Goal: Task Accomplishment & Management: Use online tool/utility

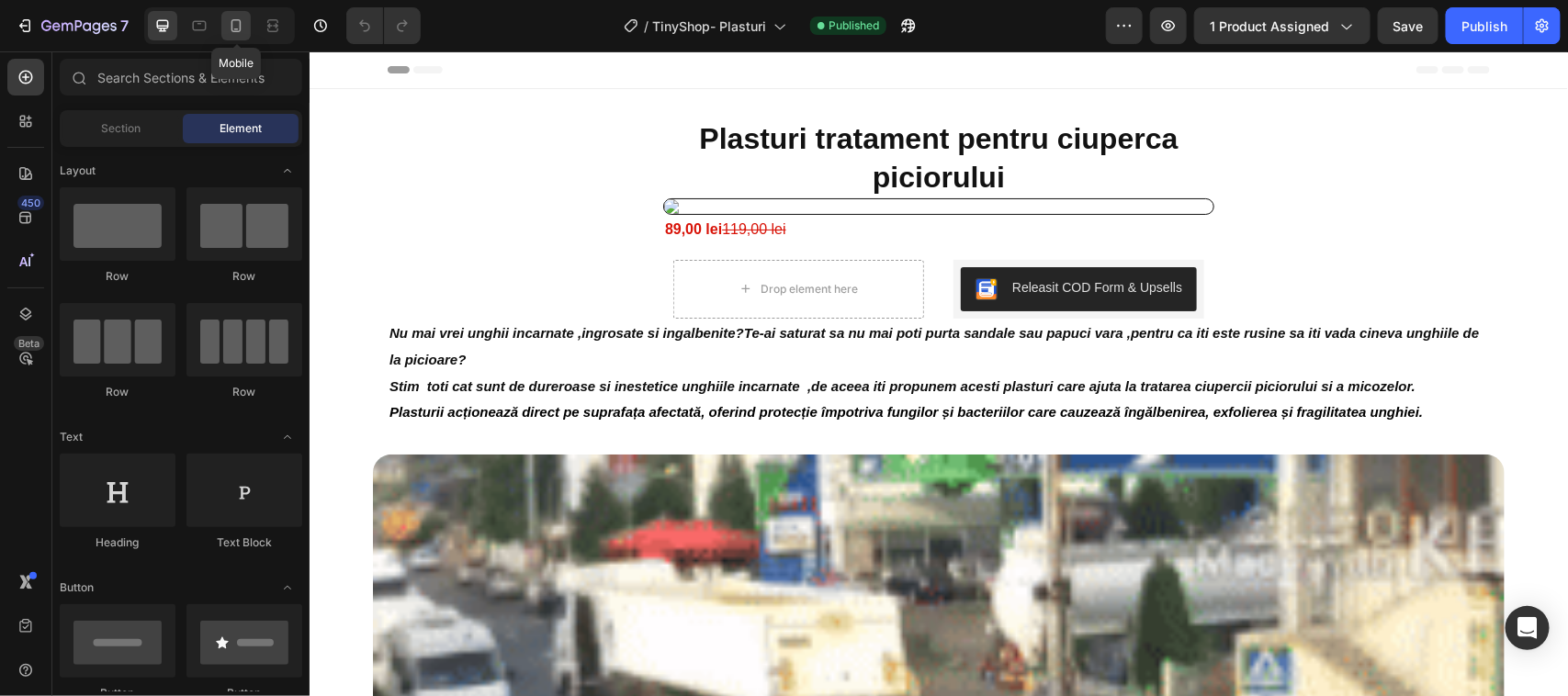
click at [234, 29] on icon at bounding box center [236, 26] width 19 height 19
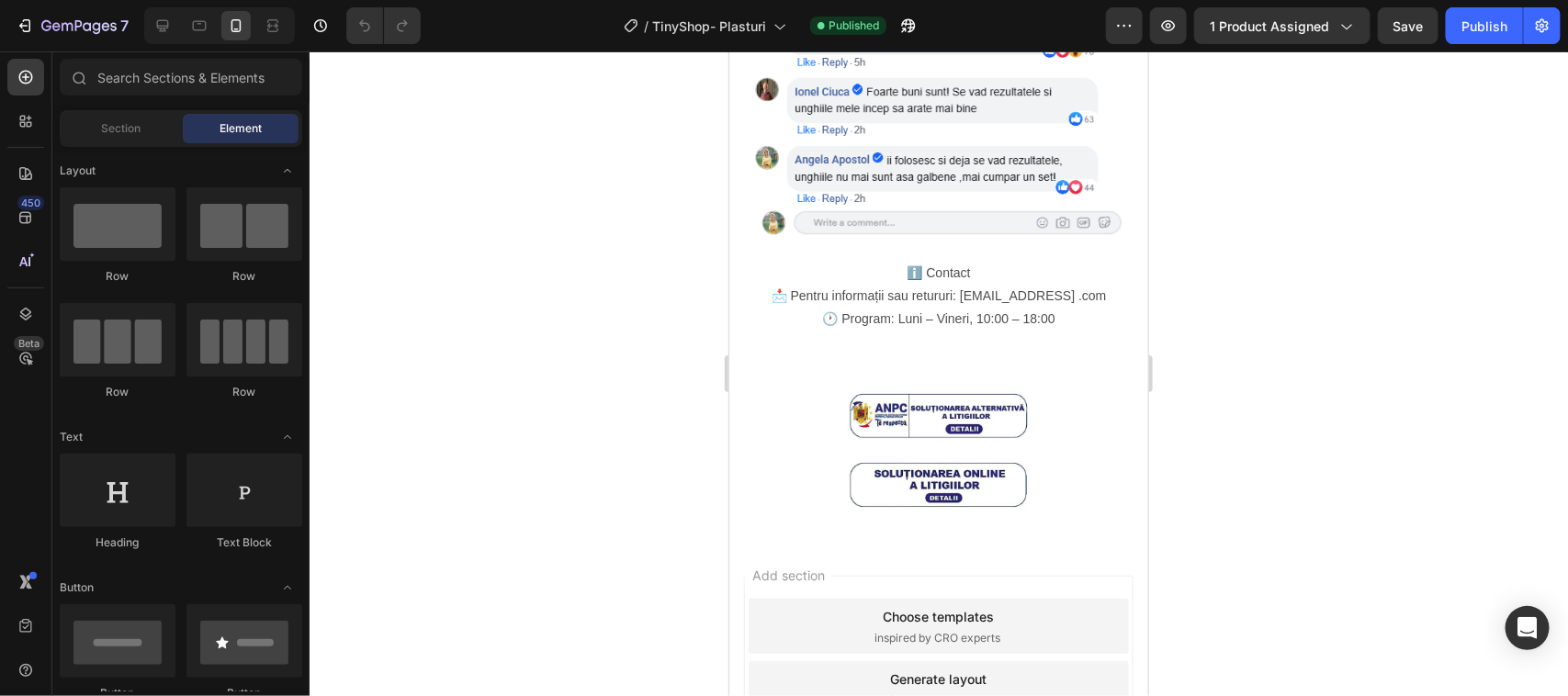
scroll to position [2520, 0]
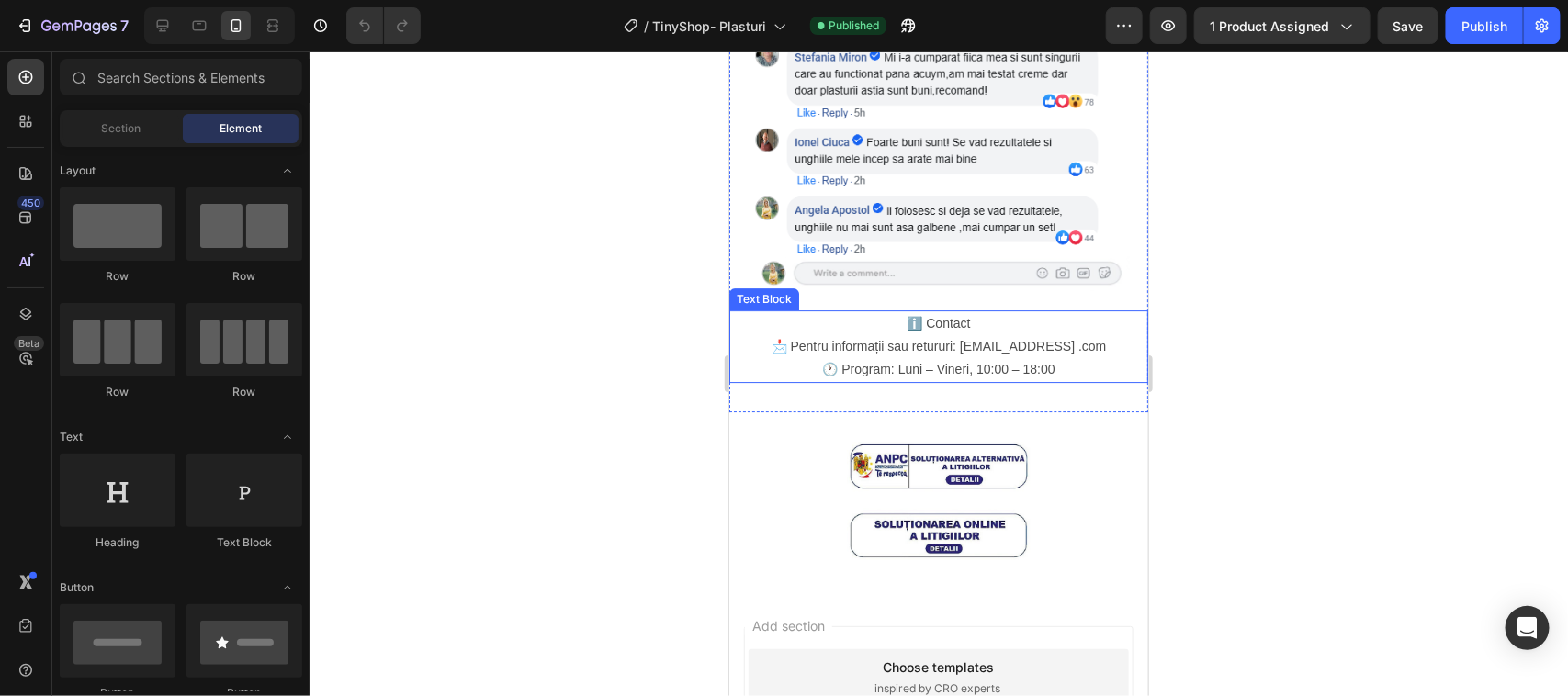
click at [944, 334] on p "📩 Pentru informații sau retururi: tinyshopstore@gmail .com 🕐 Program: Luni – Vi…" at bounding box center [937, 357] width 415 height 46
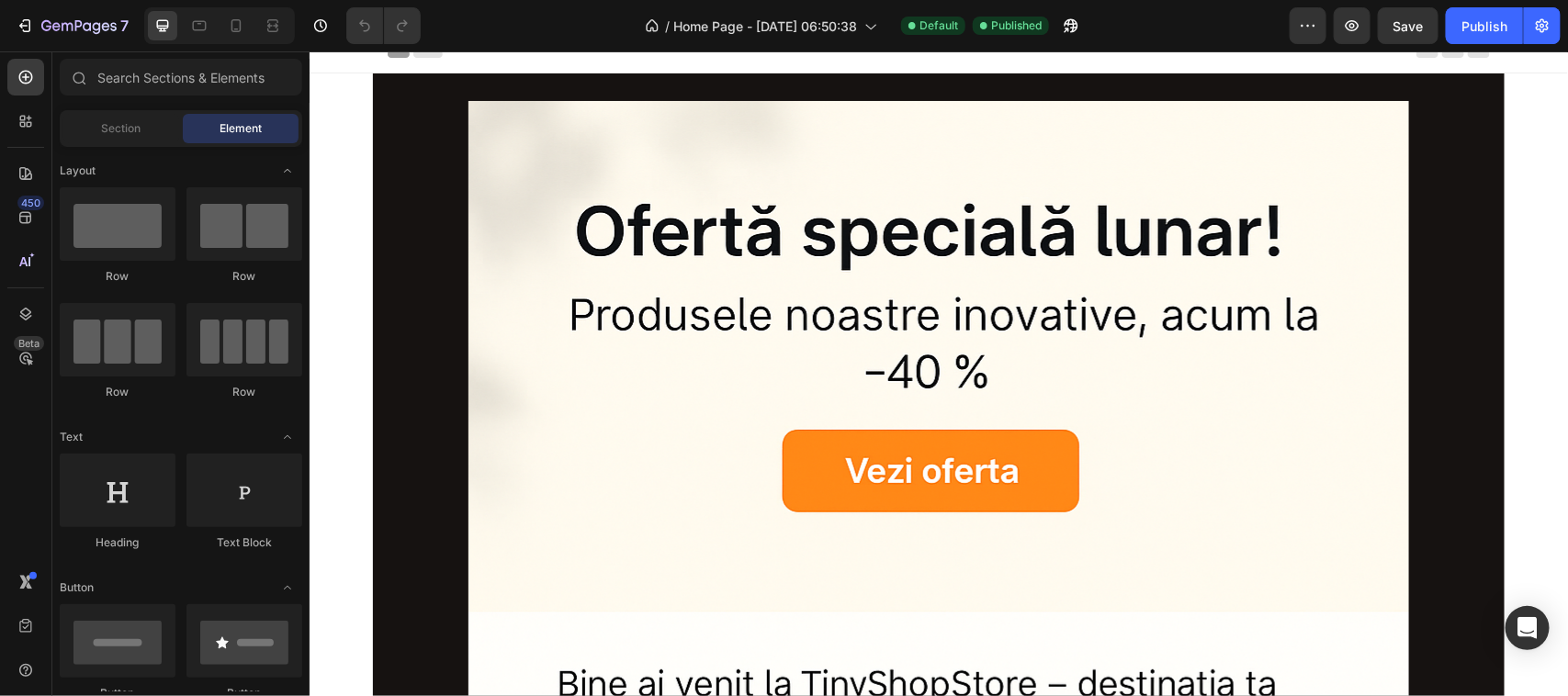
scroll to position [14, 0]
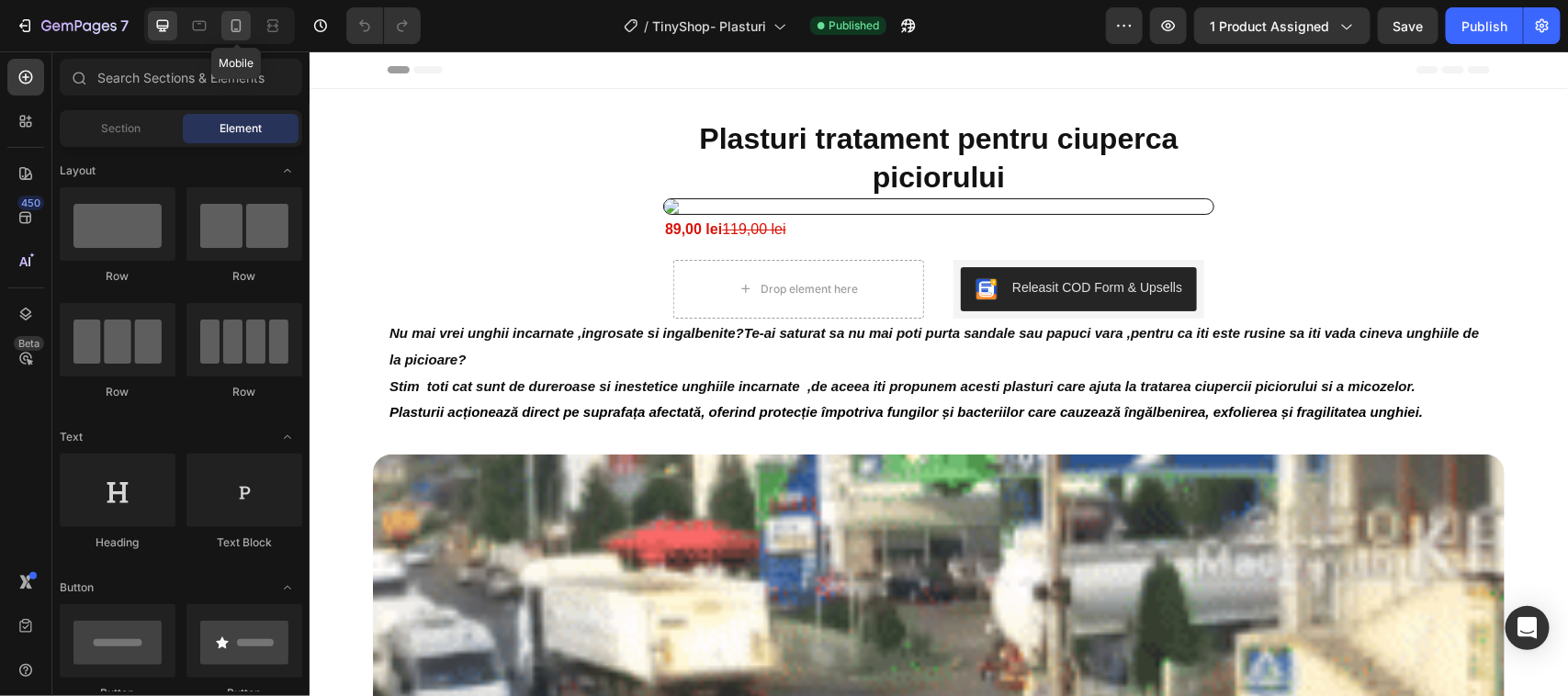
click at [237, 25] on icon at bounding box center [236, 26] width 19 height 19
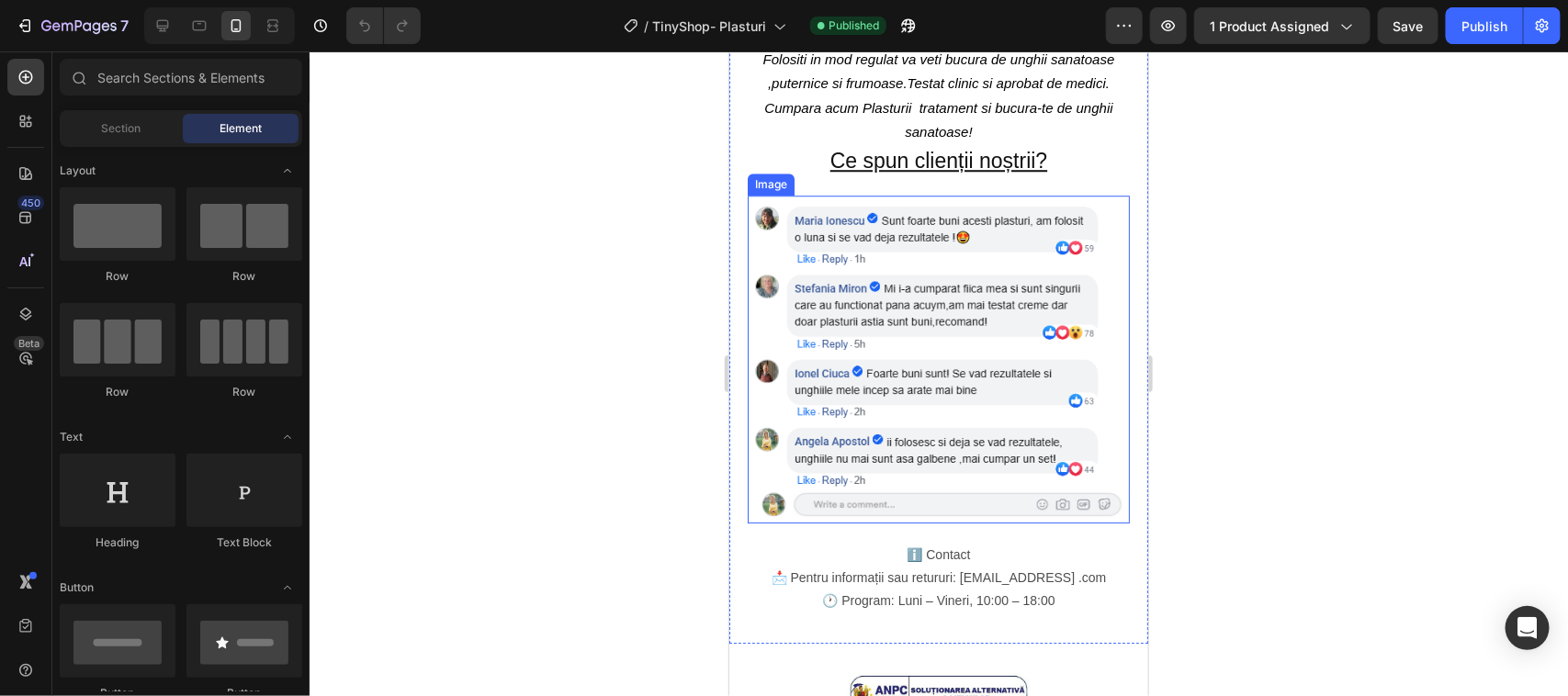
scroll to position [2295, 0]
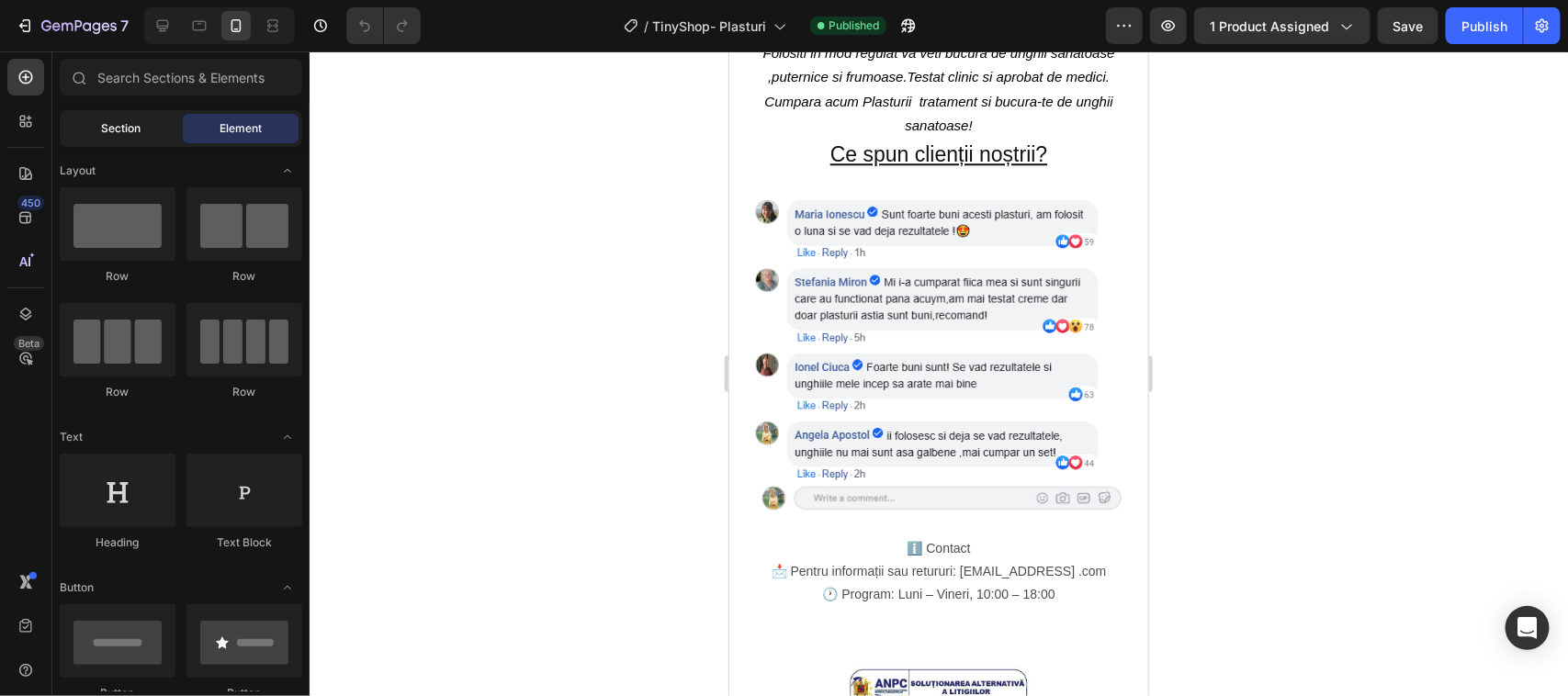
click at [120, 126] on span "Section" at bounding box center [122, 128] width 39 height 17
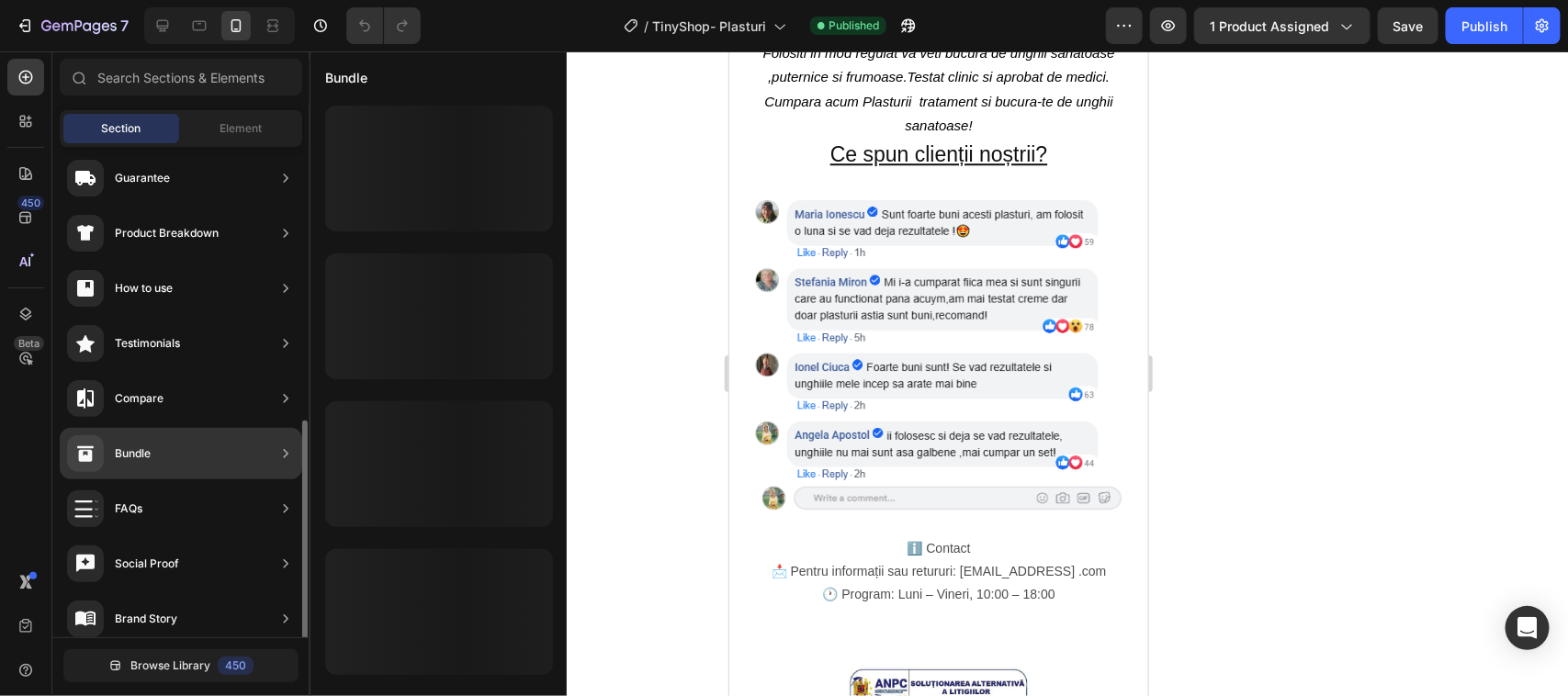
scroll to position [345, 0]
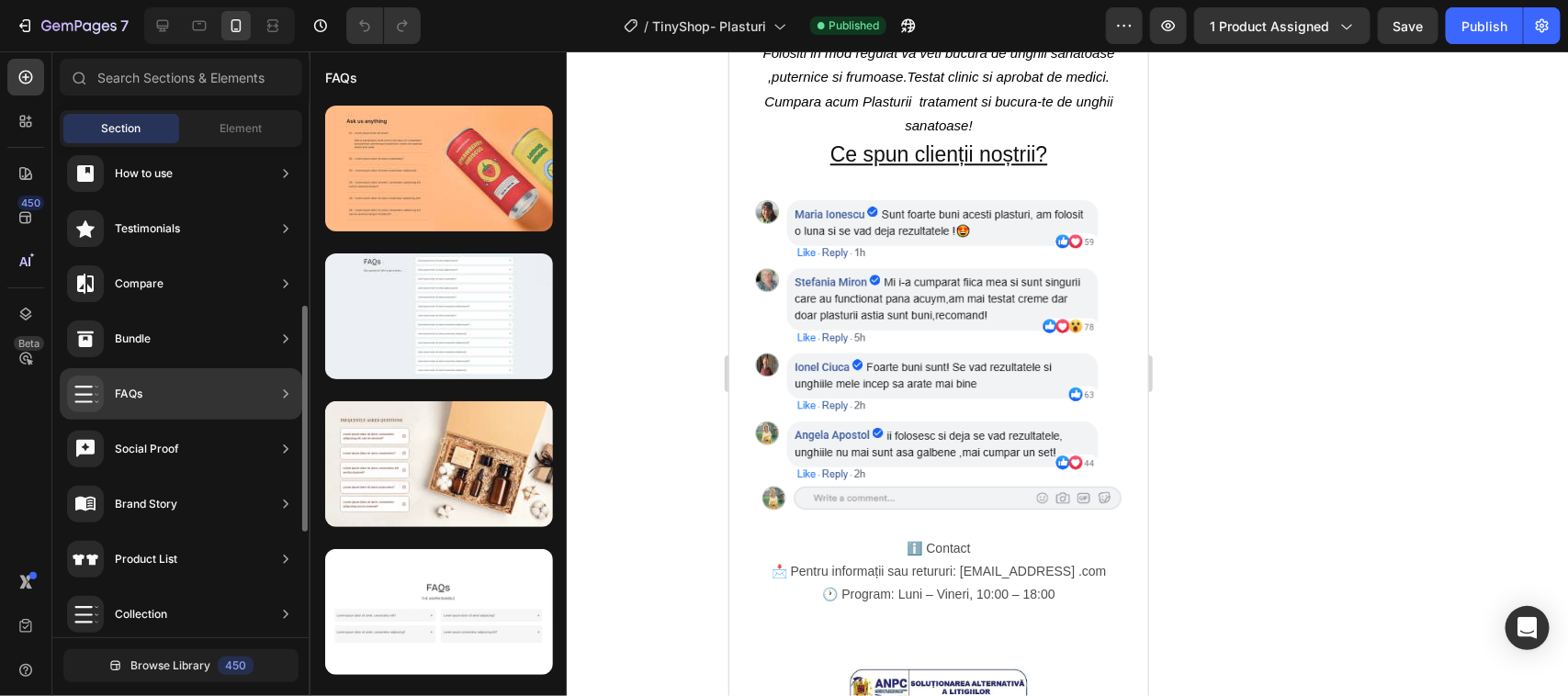
click at [285, 392] on icon at bounding box center [286, 394] width 19 height 19
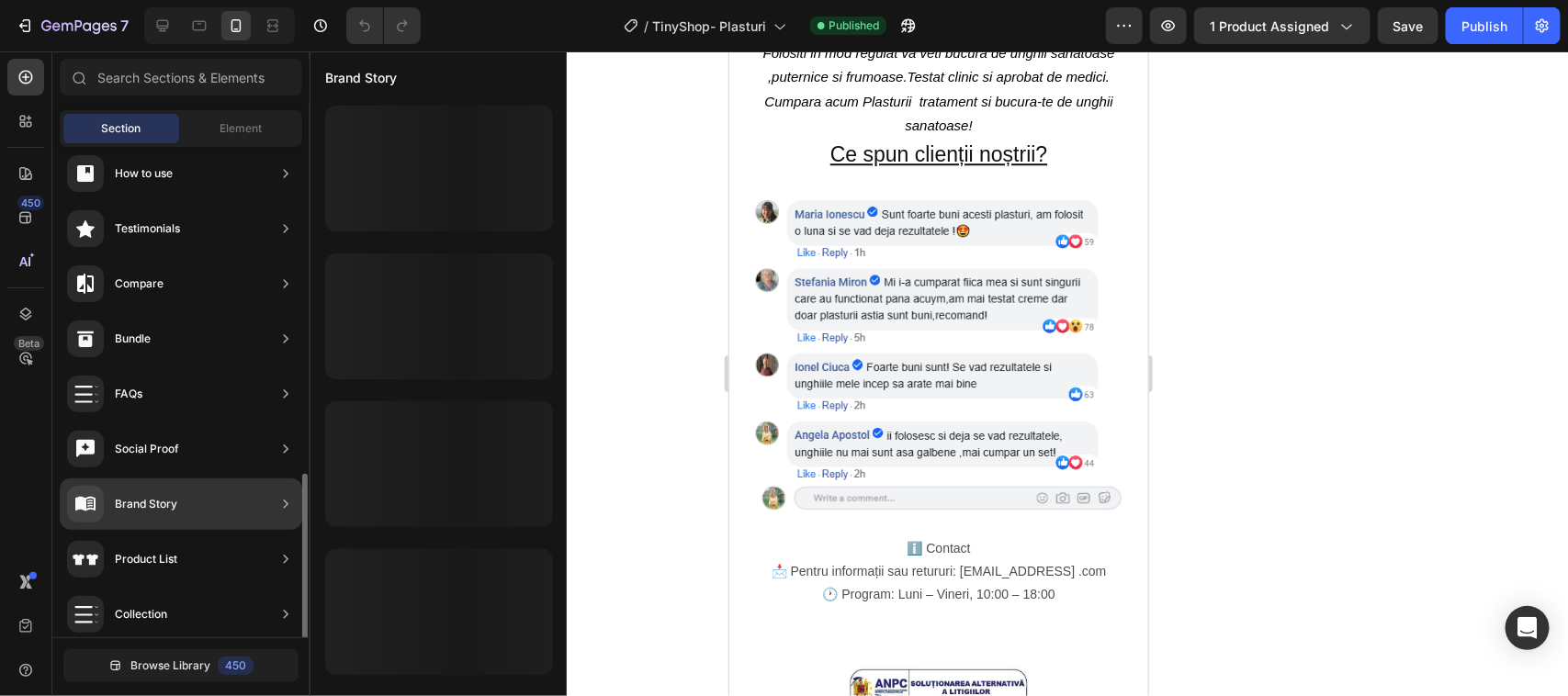
scroll to position [574, 0]
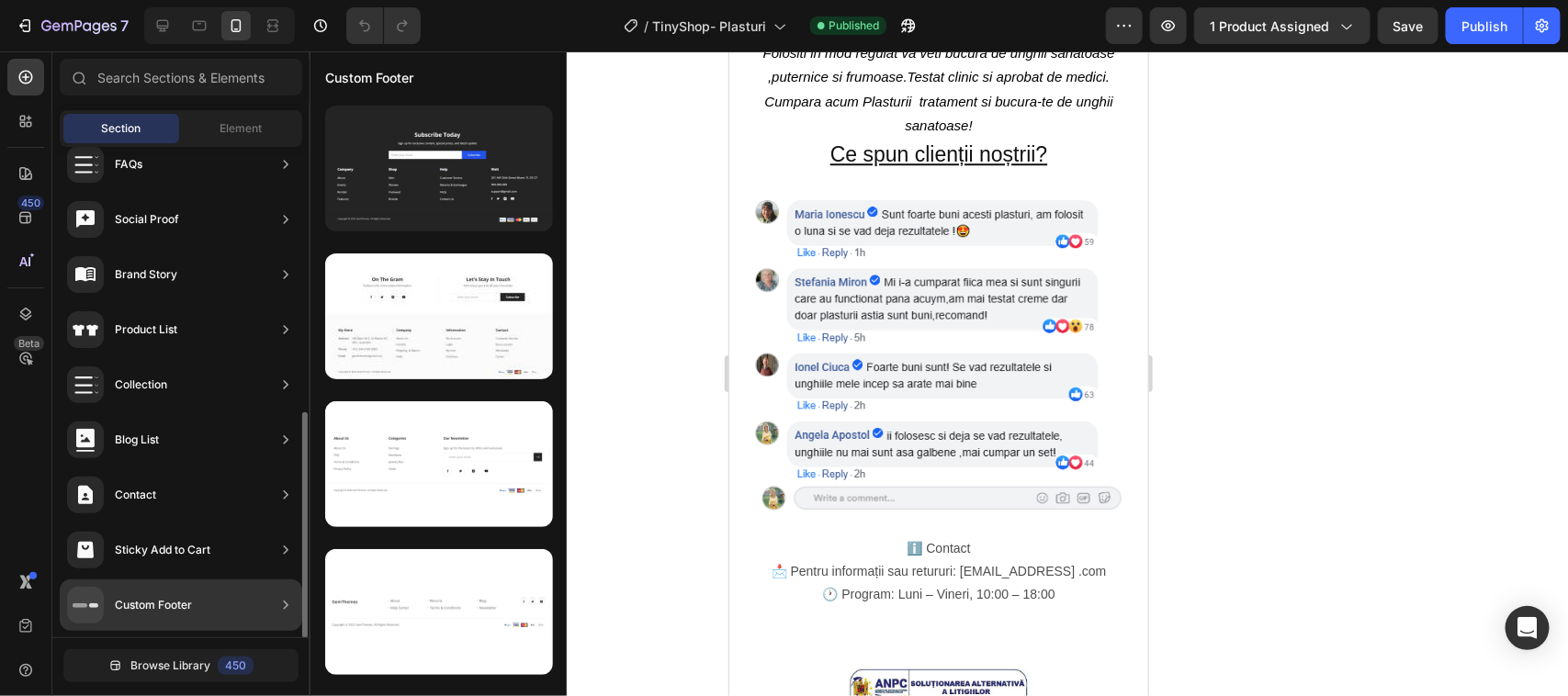
click at [144, 597] on div "Custom Footer" at bounding box center [154, 605] width 77 height 19
click at [240, 606] on div "Custom Footer" at bounding box center [181, 604] width 243 height 52
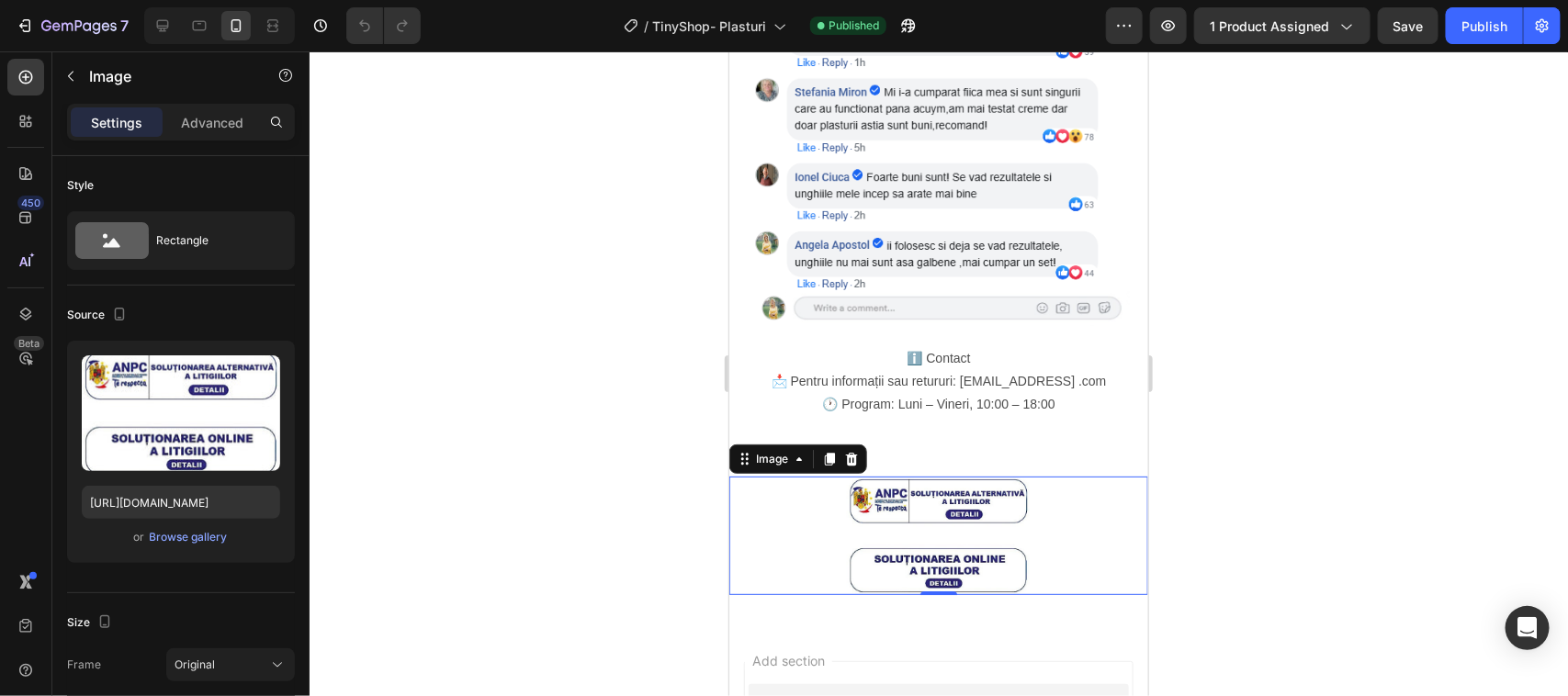
scroll to position [2525, 0]
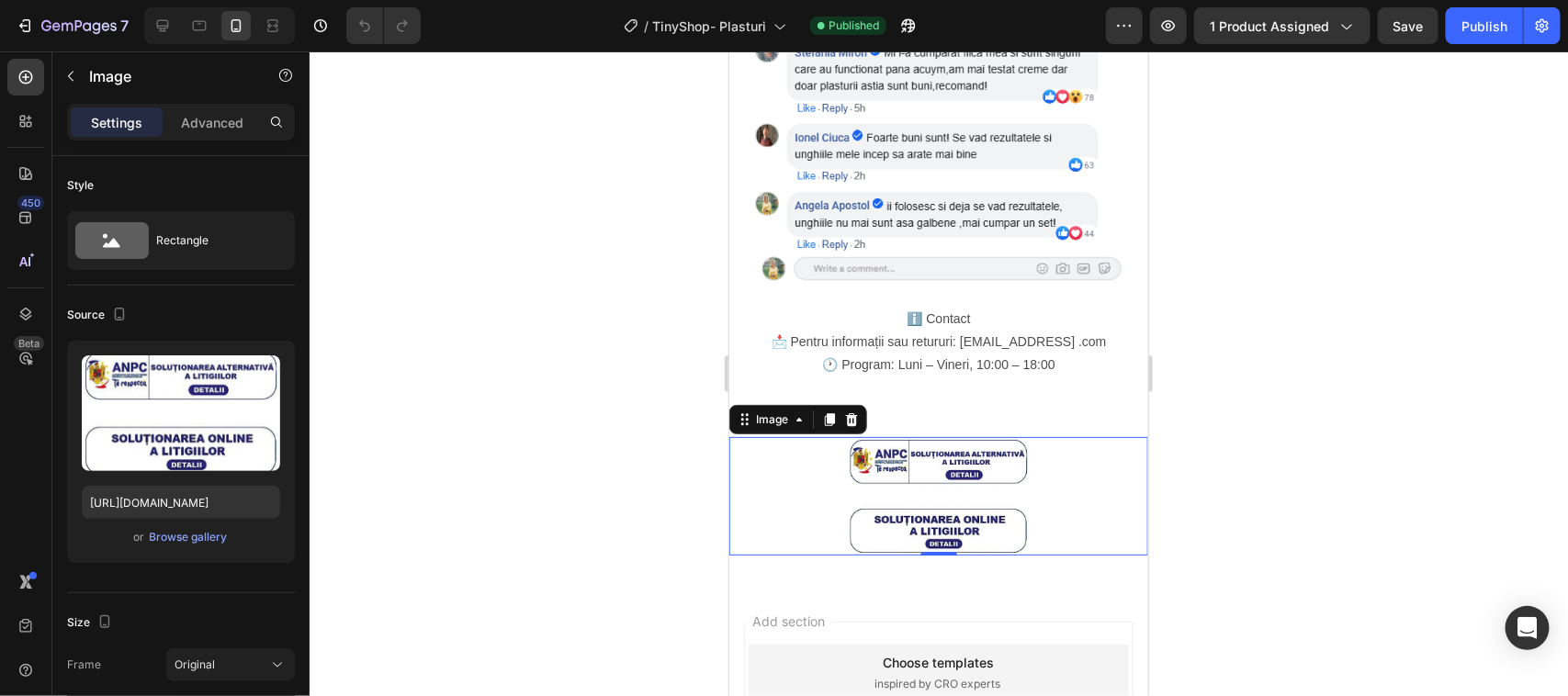
click at [746, 404] on div "Image" at bounding box center [797, 418] width 138 height 29
click at [749, 407] on div "Image" at bounding box center [770, 419] width 76 height 22
click at [996, 437] on img at bounding box center [938, 496] width 184 height 118
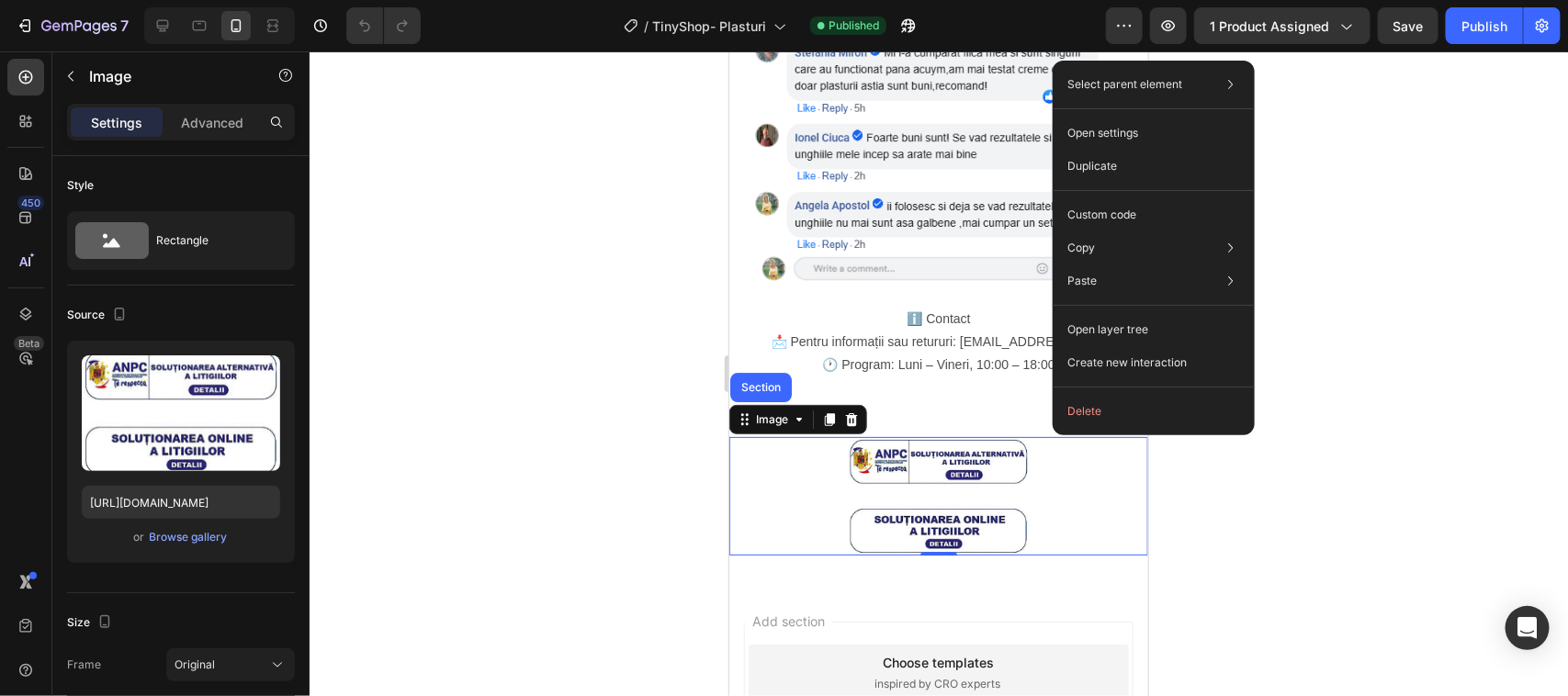
click at [1255, 481] on div at bounding box center [938, 374] width 1259 height 644
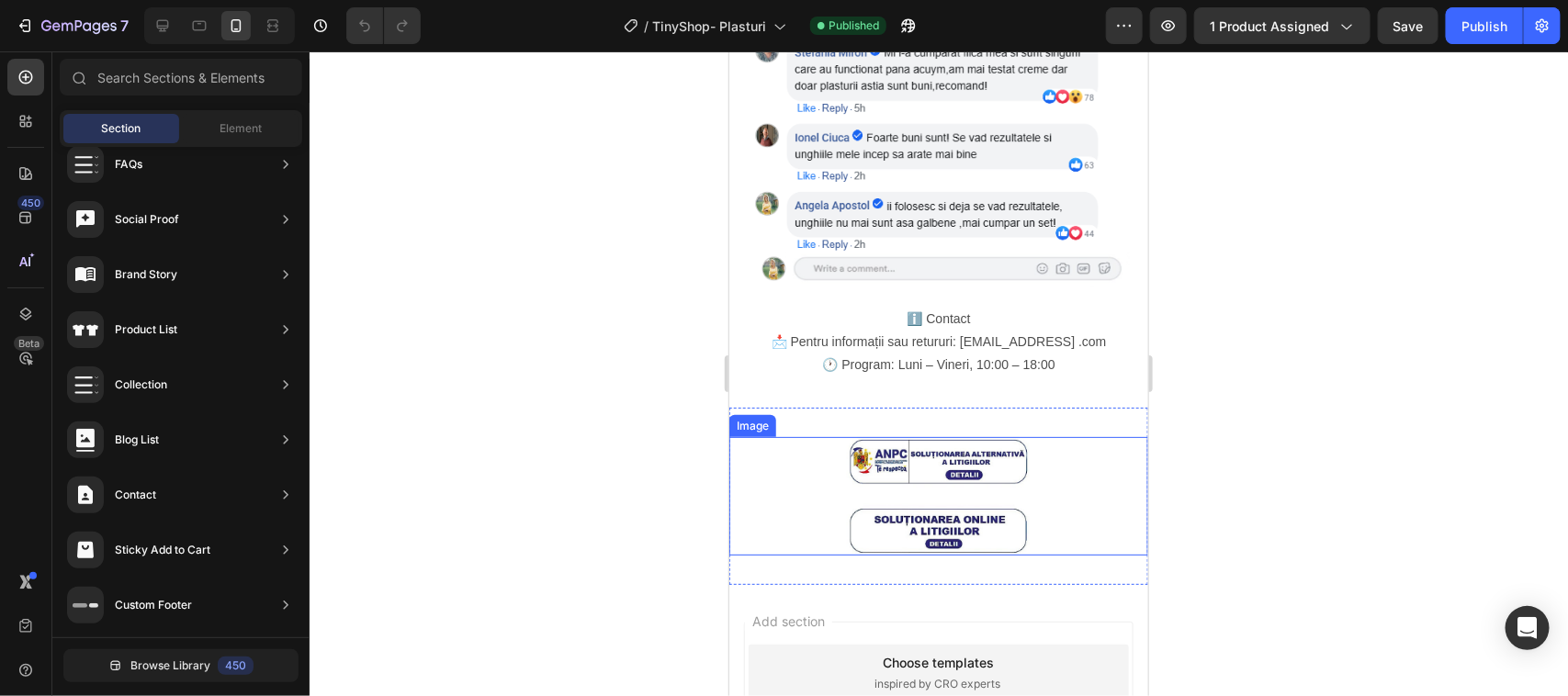
click at [1047, 437] on div at bounding box center [937, 496] width 419 height 118
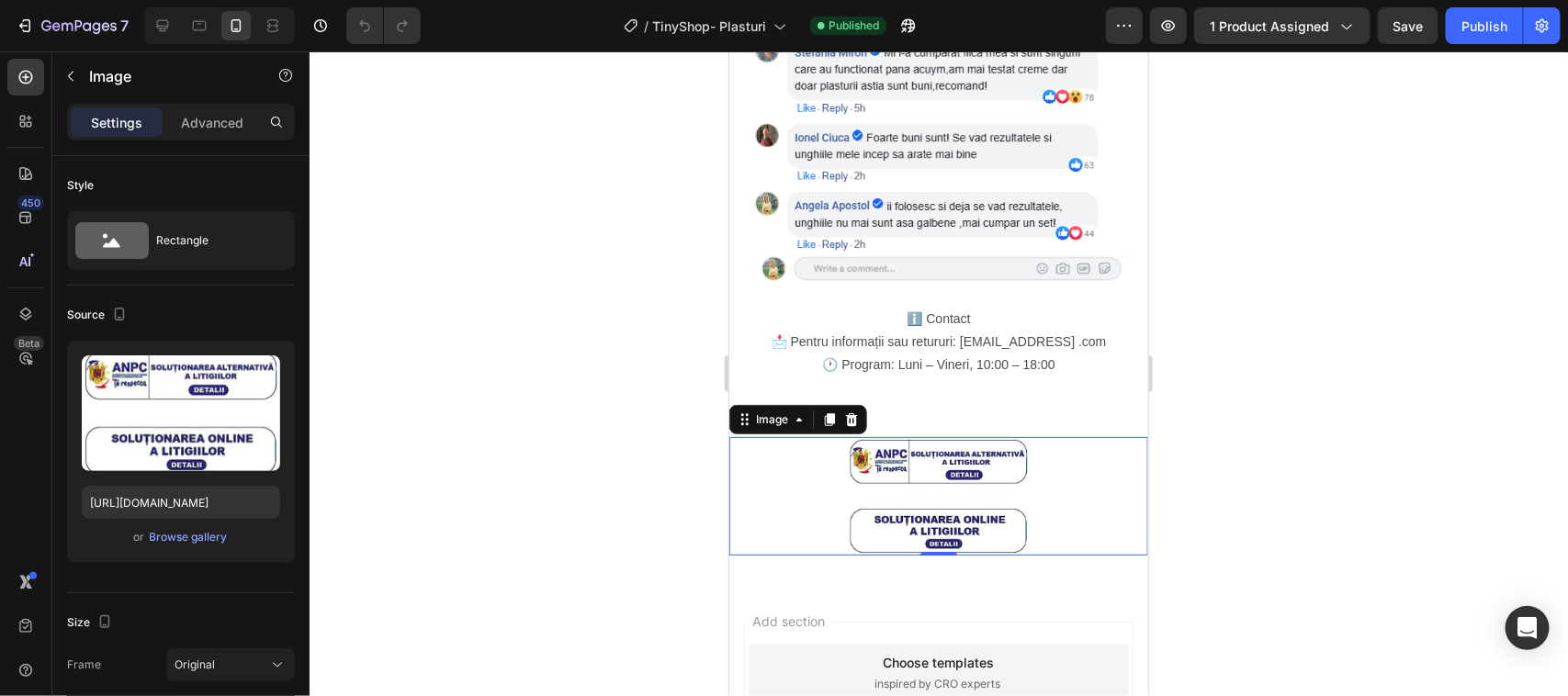
click at [944, 437] on img at bounding box center [938, 496] width 184 height 118
click at [1216, 459] on div at bounding box center [938, 374] width 1259 height 644
click at [955, 437] on img at bounding box center [938, 496] width 184 height 118
click at [952, 437] on img at bounding box center [938, 496] width 184 height 118
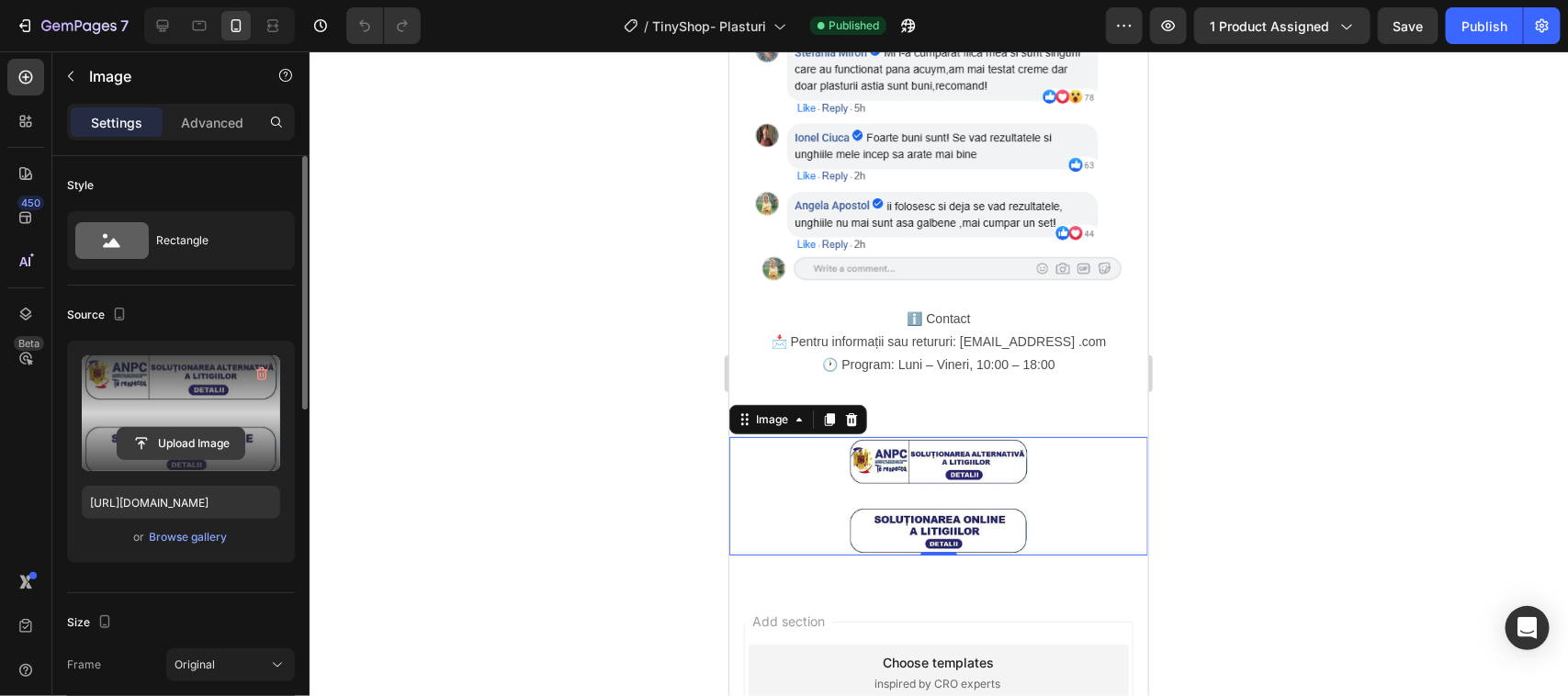
click at [161, 440] on input "file" at bounding box center [180, 443] width 127 height 31
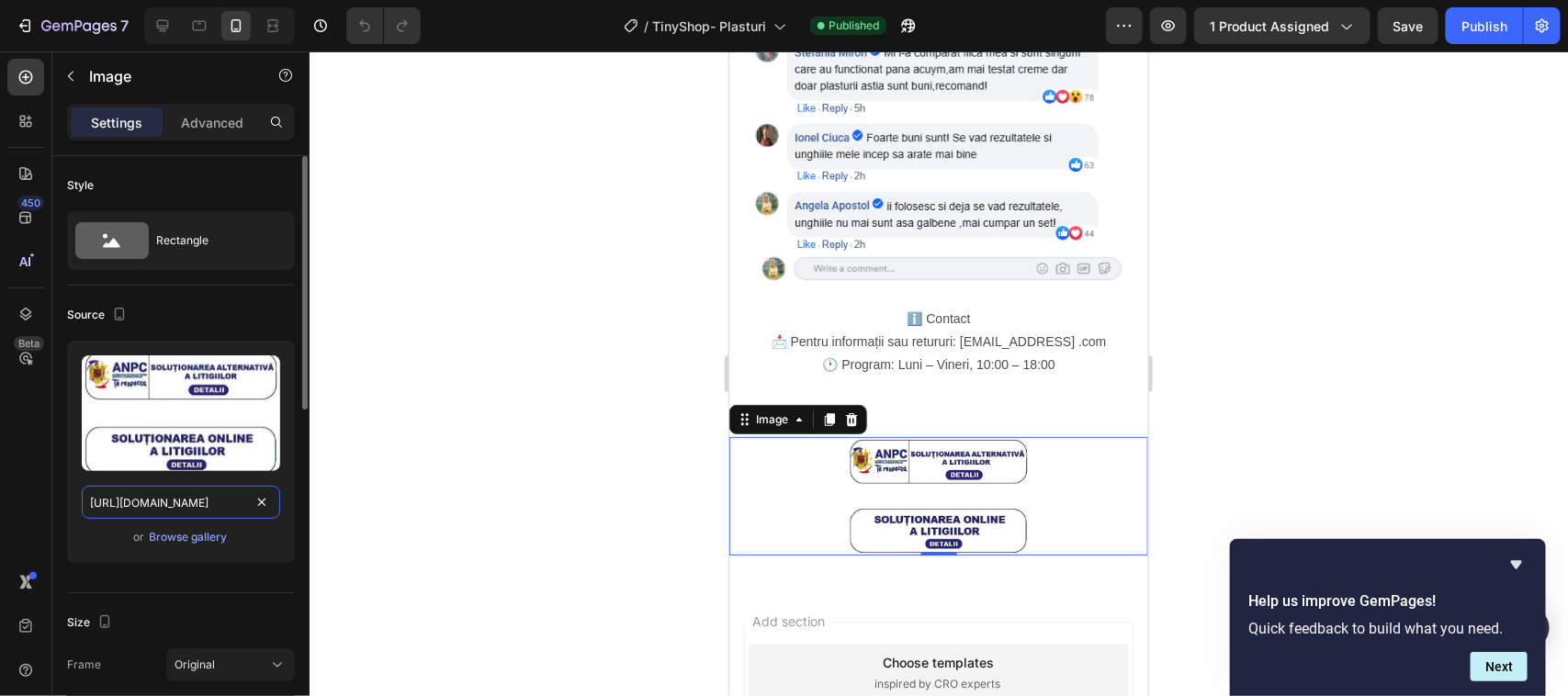
click at [168, 498] on input "https://cdn.shopify.com/s/files/1/0964/0060/5530/files/gempages_577008033326957…" at bounding box center [181, 501] width 199 height 33
click at [194, 503] on input "https://cdn.shopify.com/s/files/1/0964/0060/5530/files/gempages_577008033326957…" at bounding box center [181, 501] width 199 height 33
click at [175, 502] on input "https://cdn.shopify.com/s/files/1/0964/0060/5530/files/gempages_577008033326957…" at bounding box center [181, 501] width 199 height 33
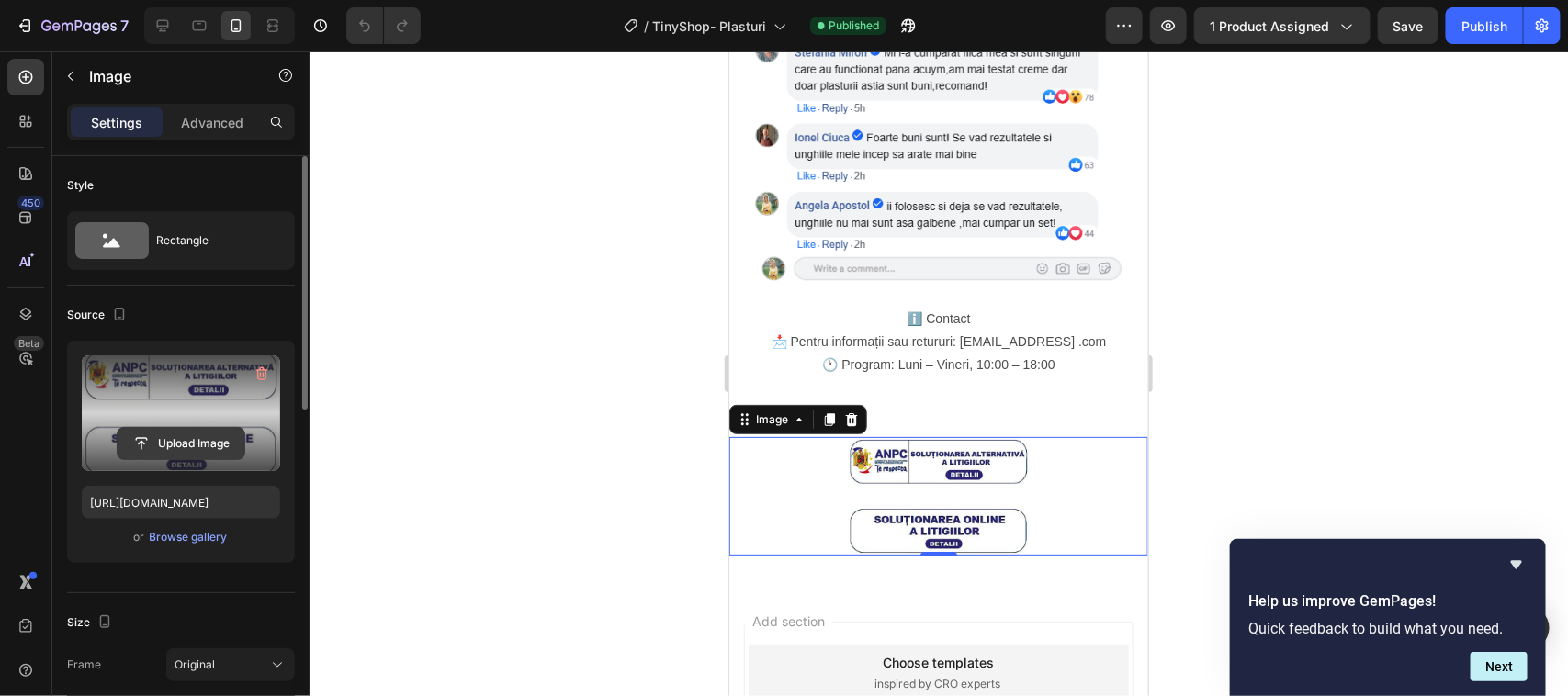
click at [174, 440] on input "file" at bounding box center [180, 443] width 127 height 31
drag, startPoint x: 147, startPoint y: 440, endPoint x: 113, endPoint y: 438, distance: 34.1
click at [113, 438] on div "Upload Image" at bounding box center [181, 443] width 199 height 33
click at [139, 441] on input "file" at bounding box center [180, 443] width 127 height 31
click at [207, 391] on label at bounding box center [181, 412] width 199 height 115
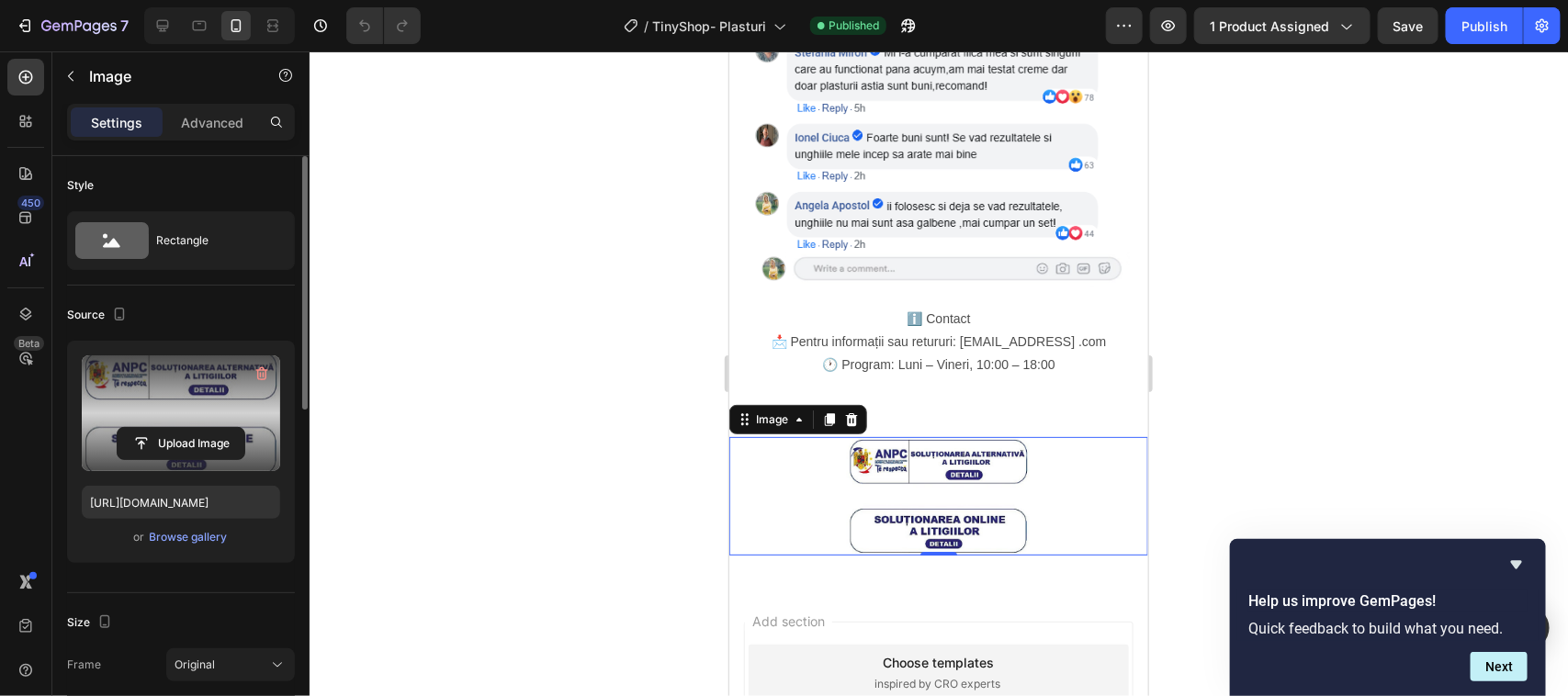
click at [207, 428] on input "file" at bounding box center [180, 443] width 127 height 31
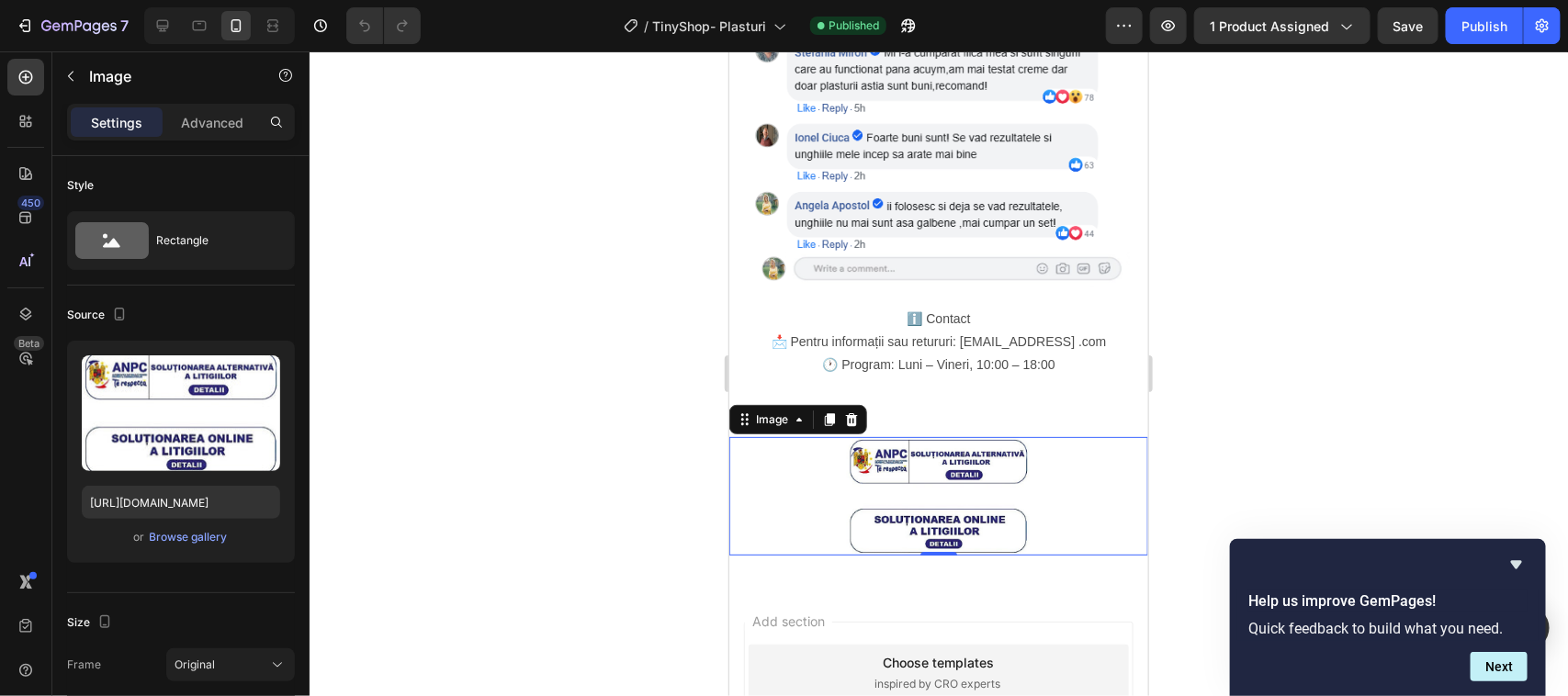
click at [961, 437] on img at bounding box center [938, 496] width 184 height 118
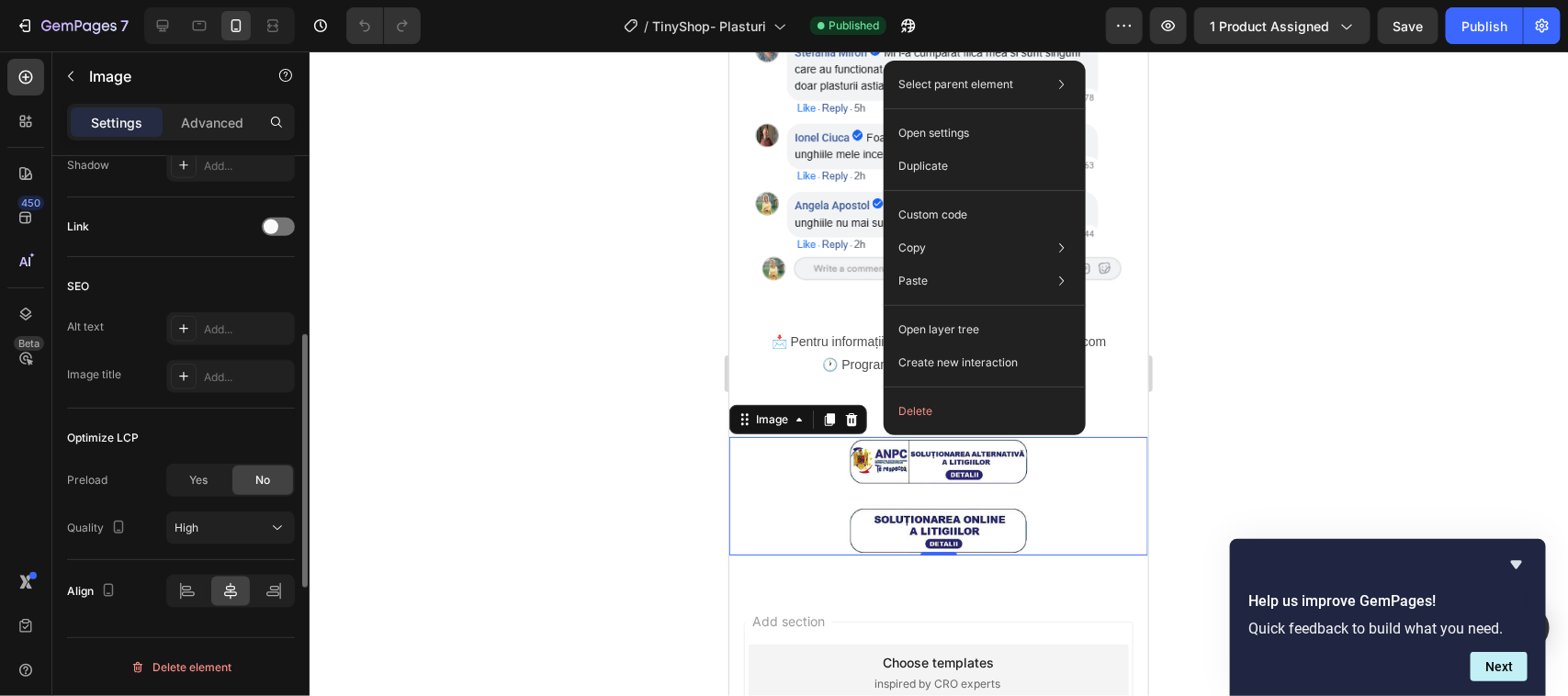
scroll to position [681, 0]
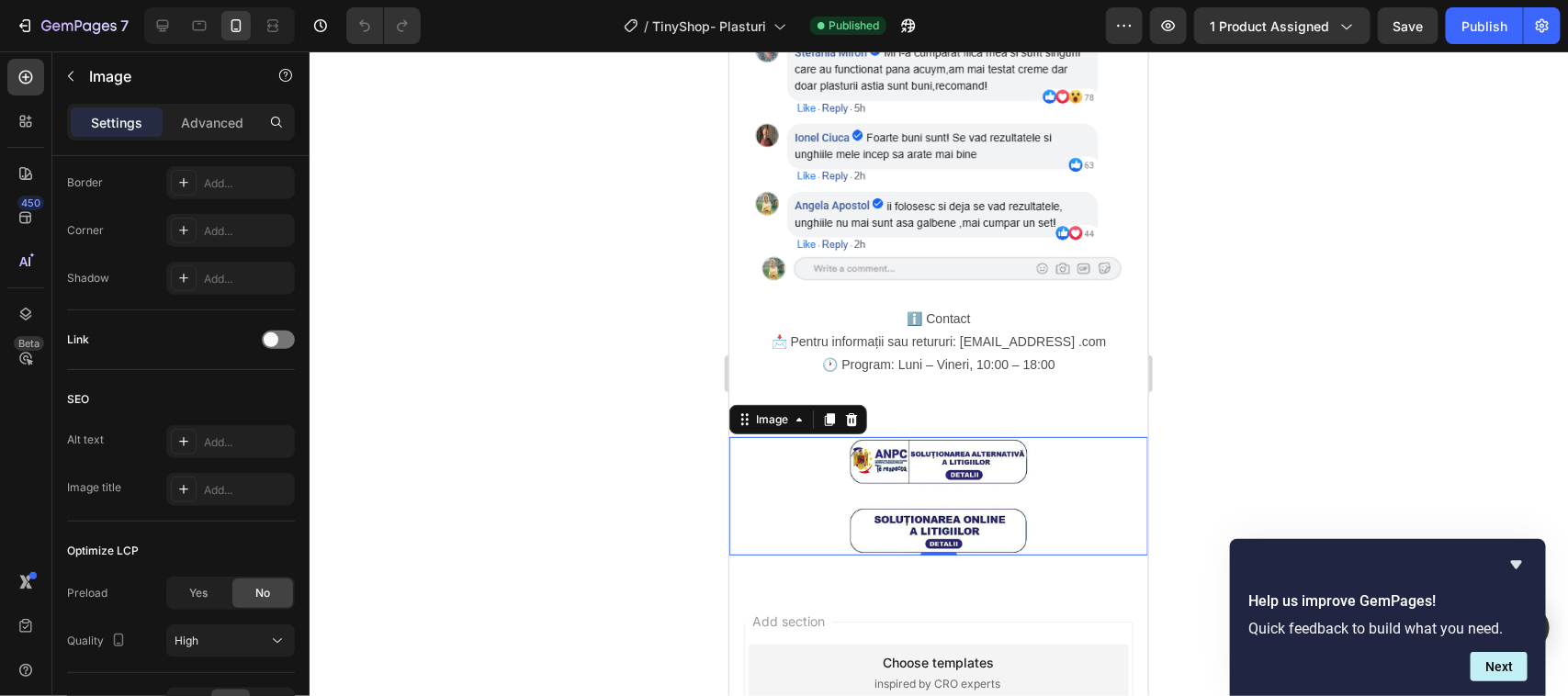
click at [575, 318] on div at bounding box center [938, 374] width 1259 height 644
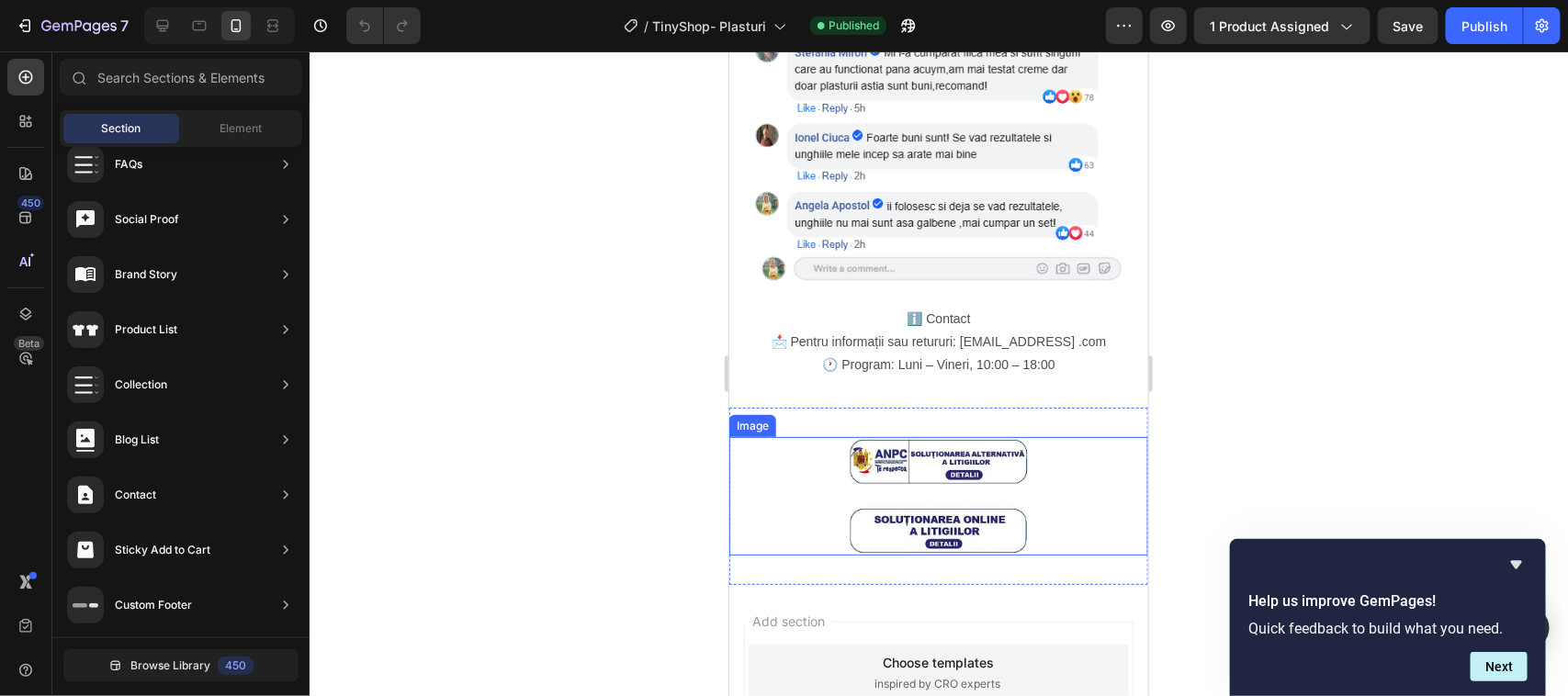
click at [937, 437] on img at bounding box center [938, 496] width 184 height 118
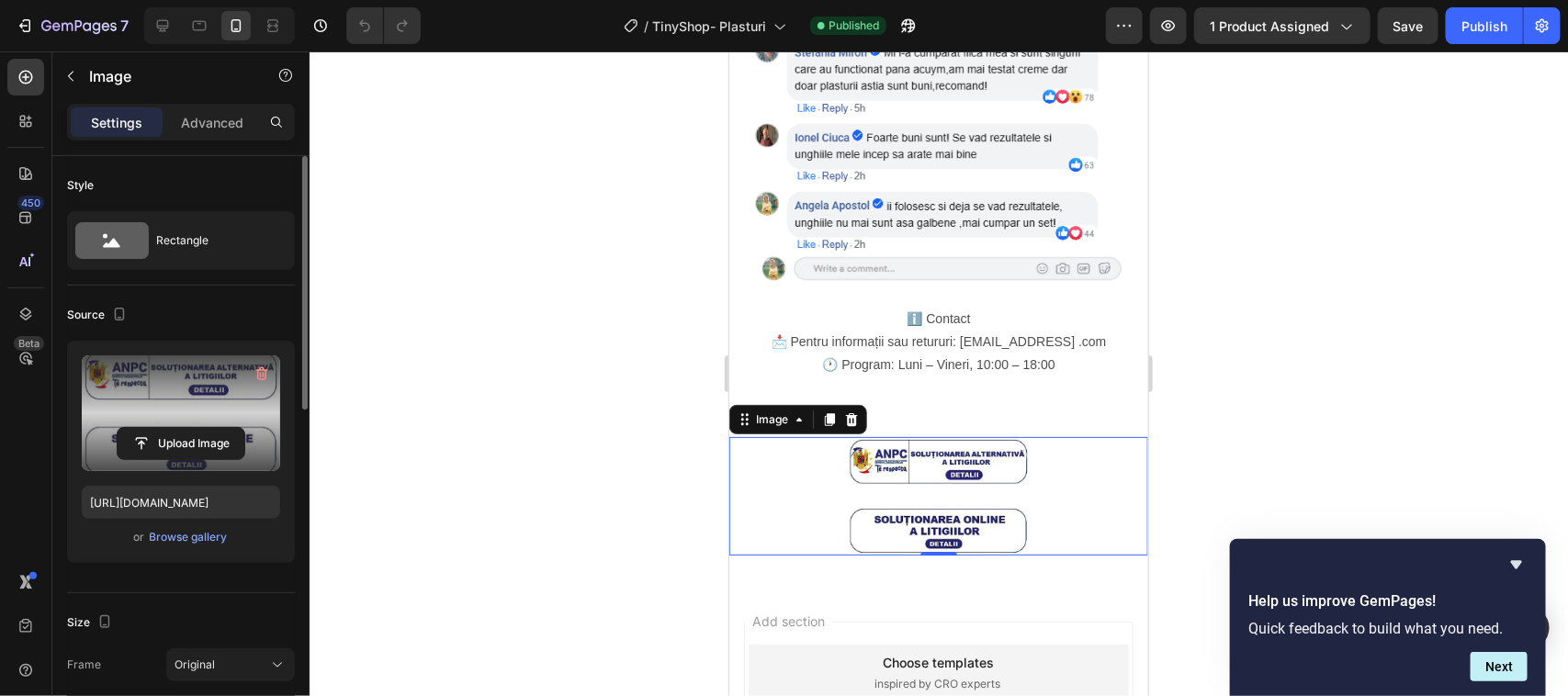
click at [208, 391] on label at bounding box center [181, 412] width 199 height 115
click at [208, 428] on input "file" at bounding box center [180, 443] width 127 height 31
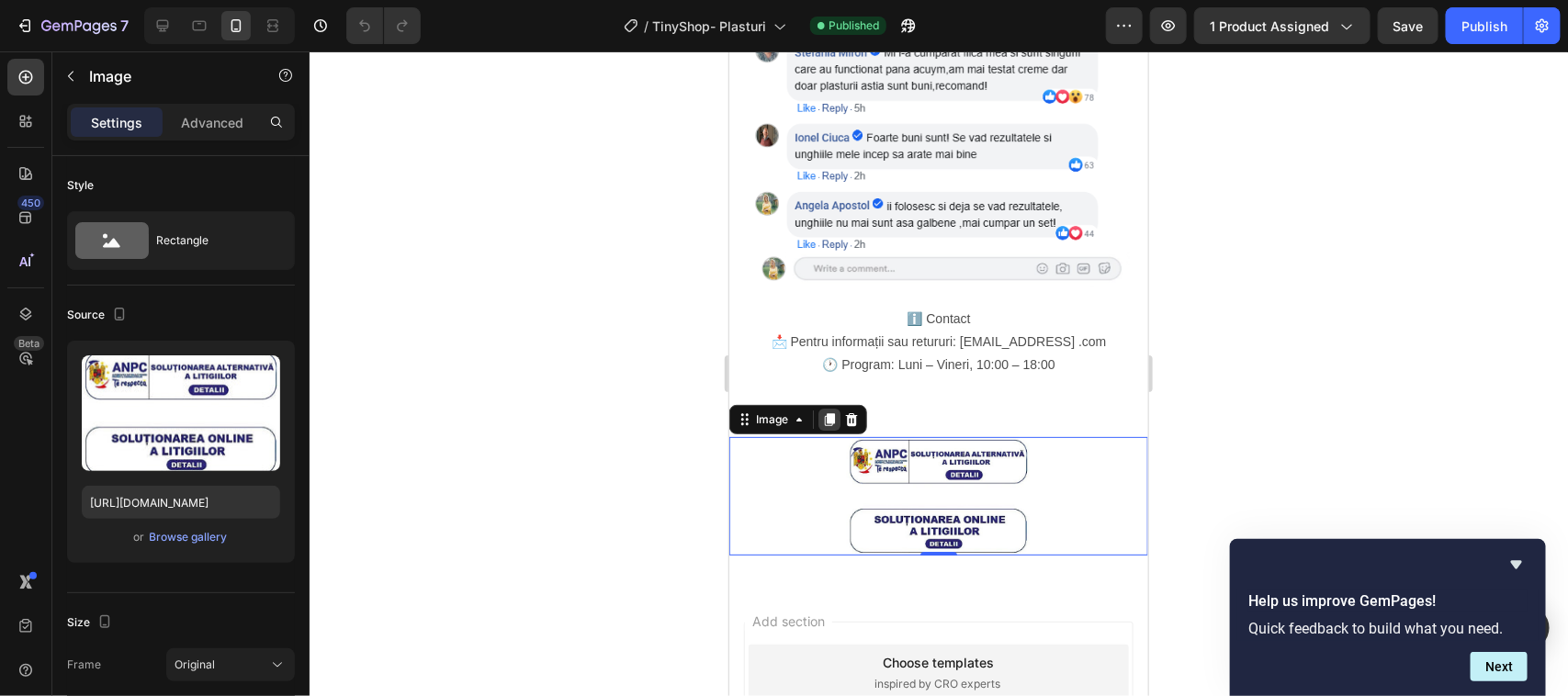
click at [829, 413] on icon at bounding box center [829, 420] width 10 height 13
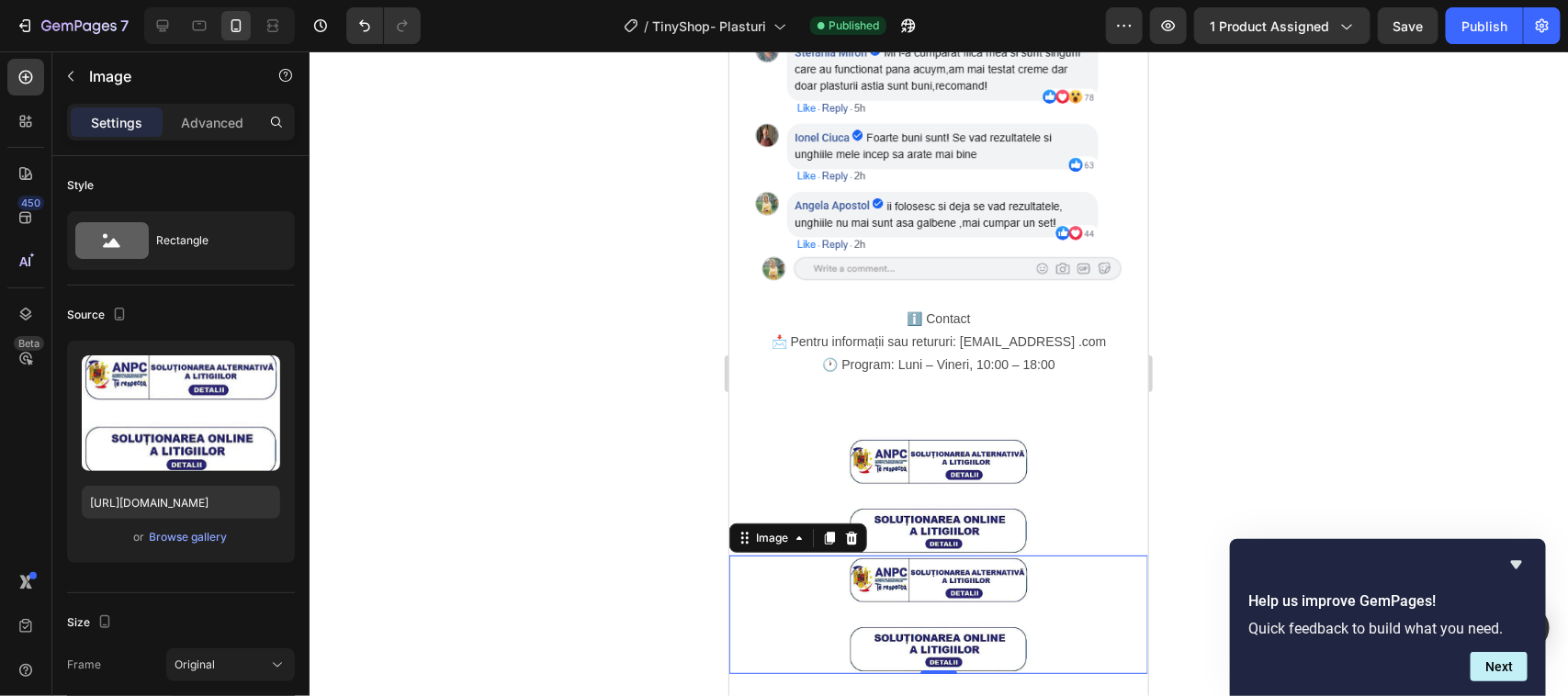
scroll to position [667, 0]
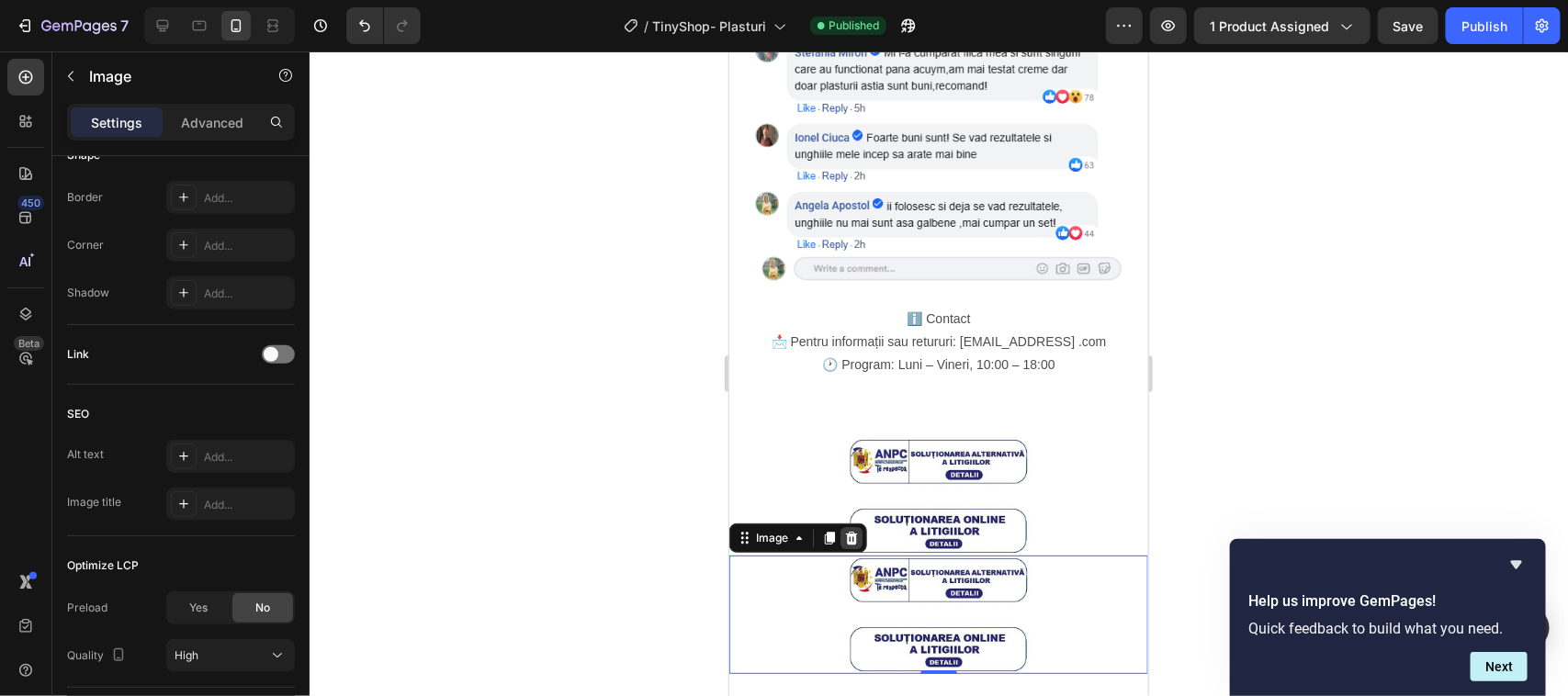
click at [847, 530] on icon at bounding box center [851, 537] width 12 height 13
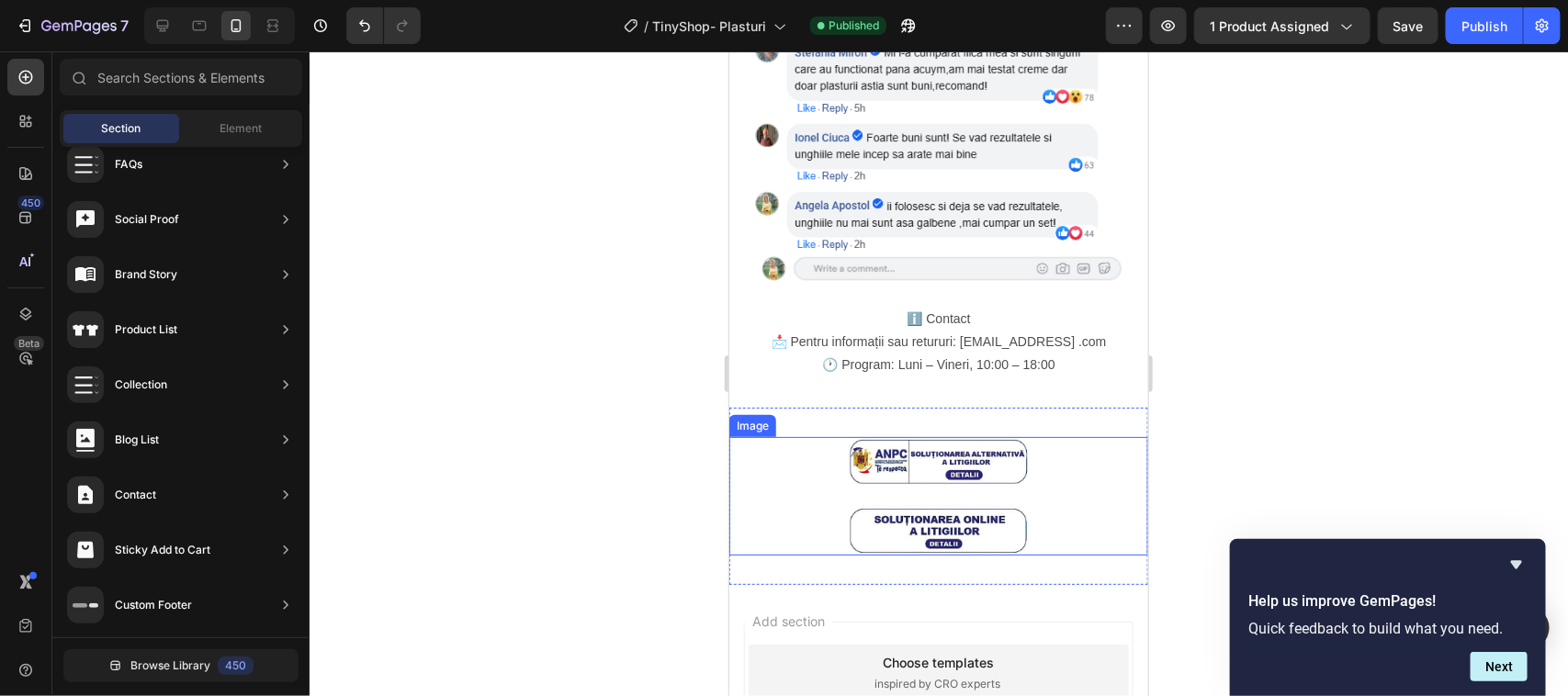
click at [792, 437] on div at bounding box center [937, 496] width 419 height 118
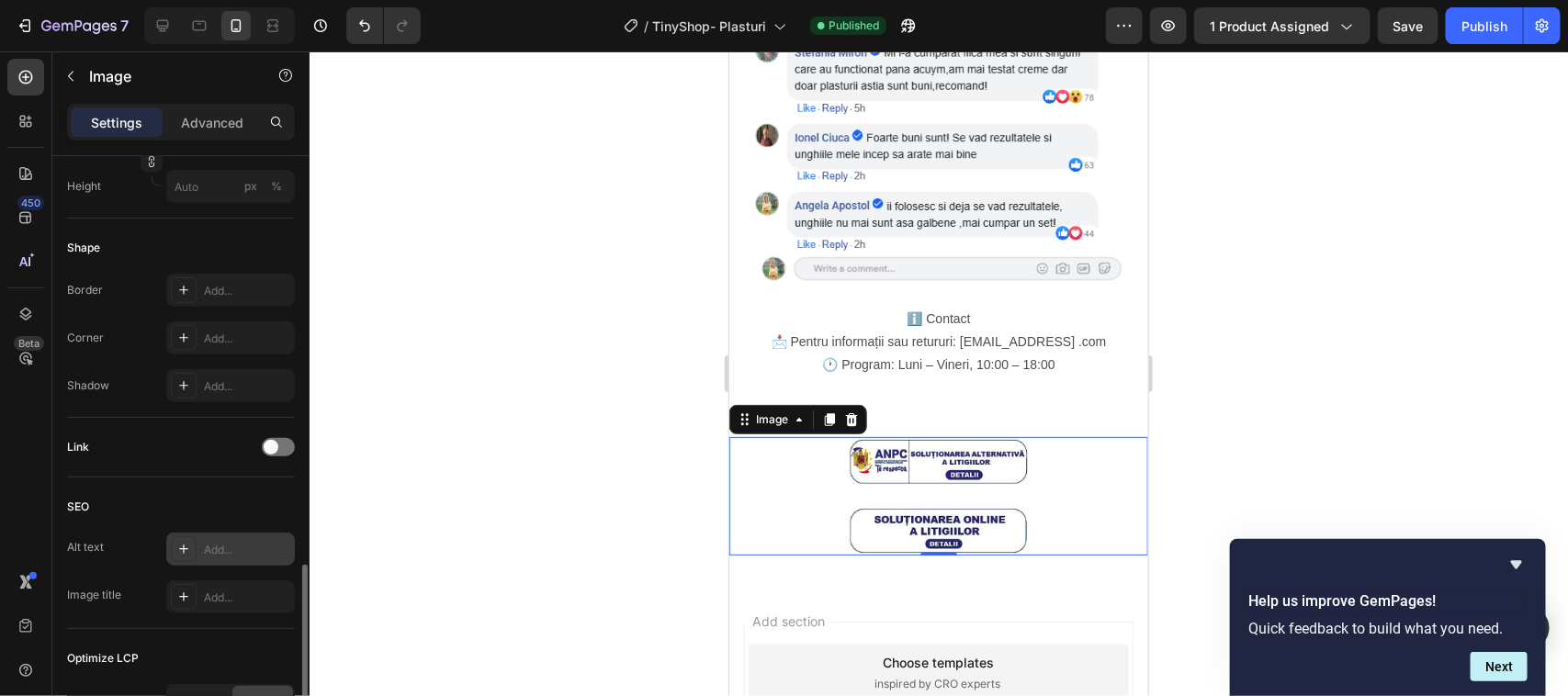
scroll to position [689, 0]
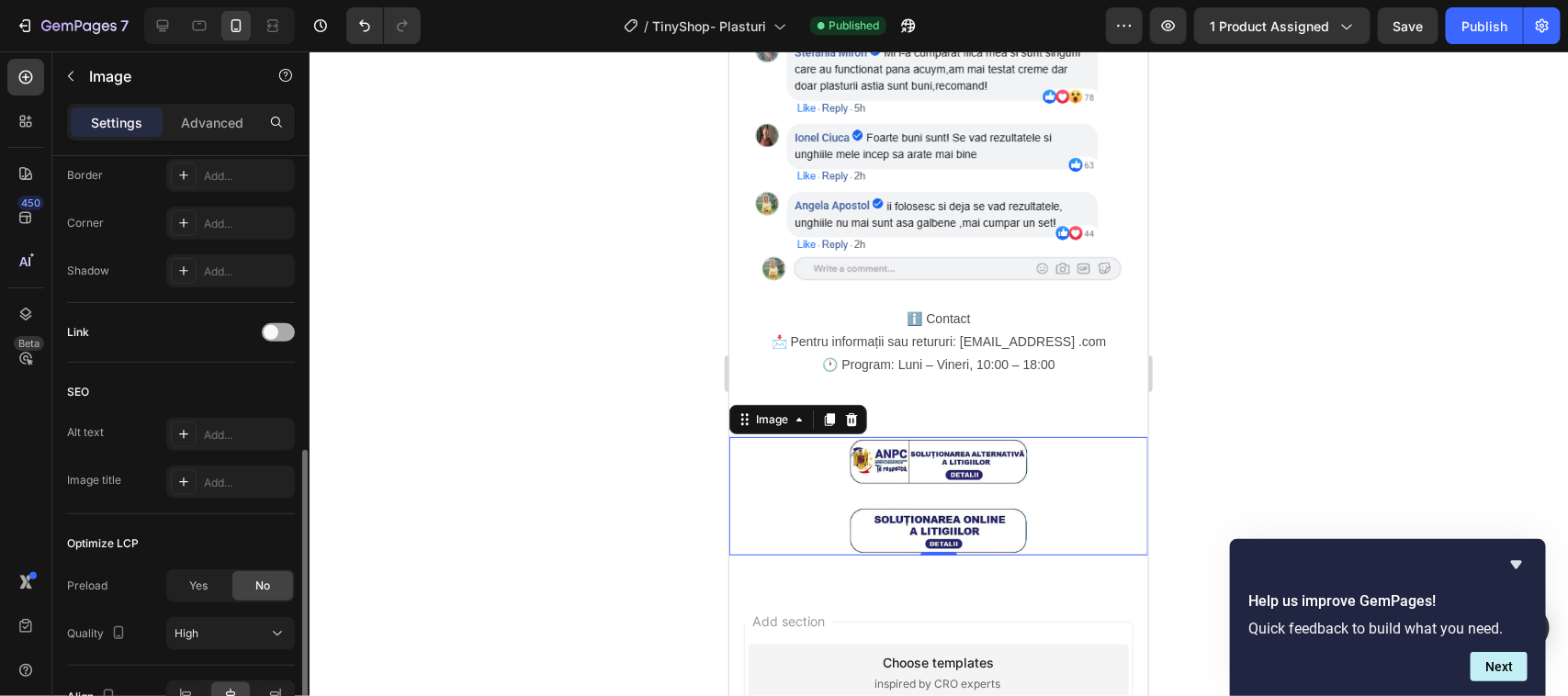
click at [292, 332] on div at bounding box center [277, 333] width 33 height 19
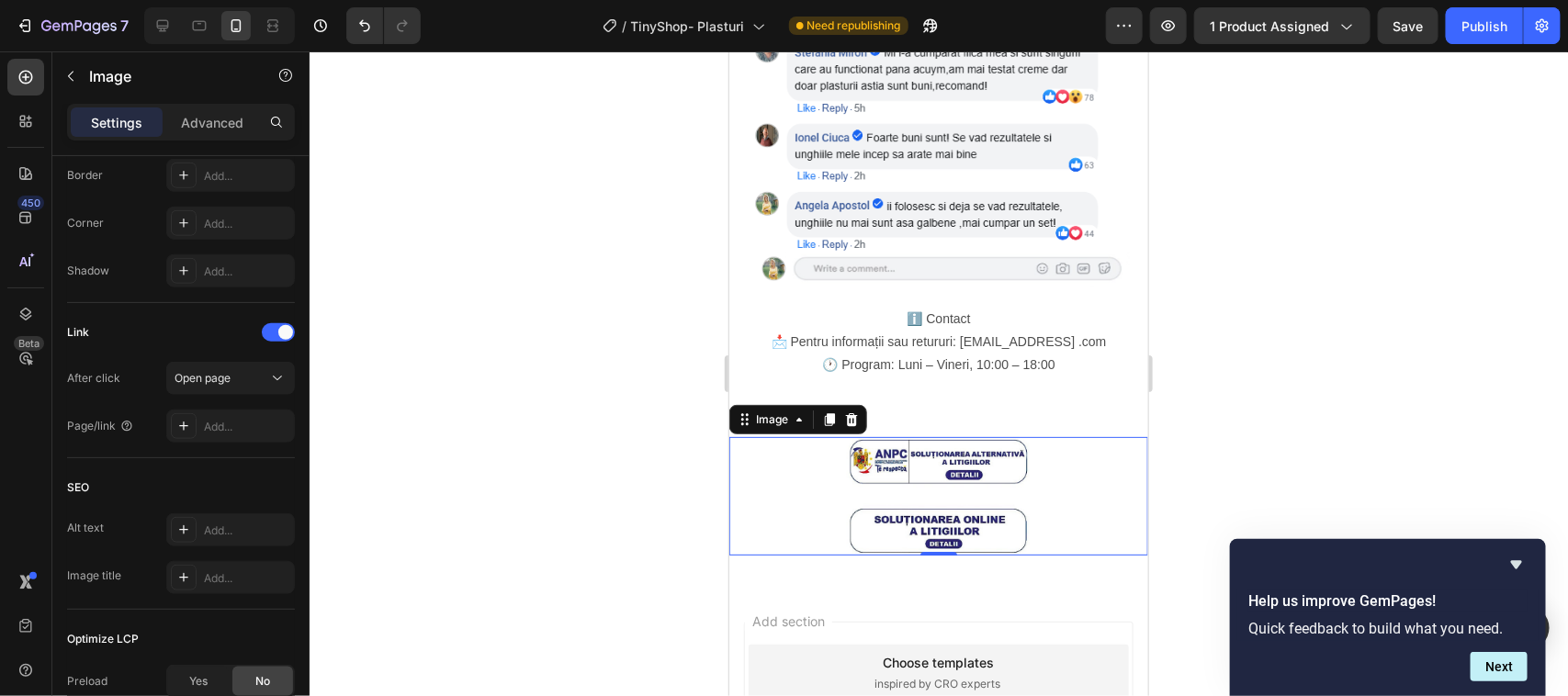
click at [951, 437] on img at bounding box center [938, 496] width 184 height 118
click at [1177, 364] on div at bounding box center [938, 374] width 1259 height 644
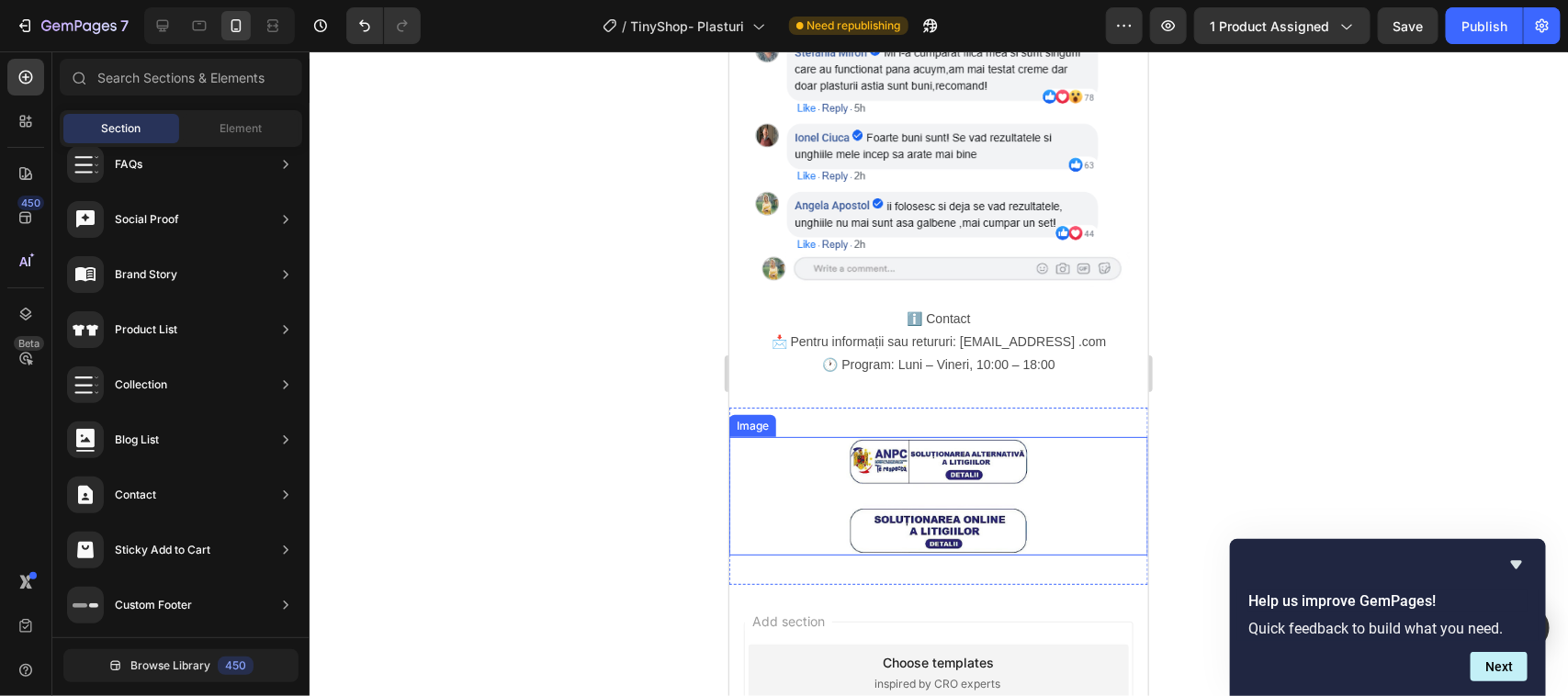
click at [952, 437] on img at bounding box center [938, 496] width 184 height 118
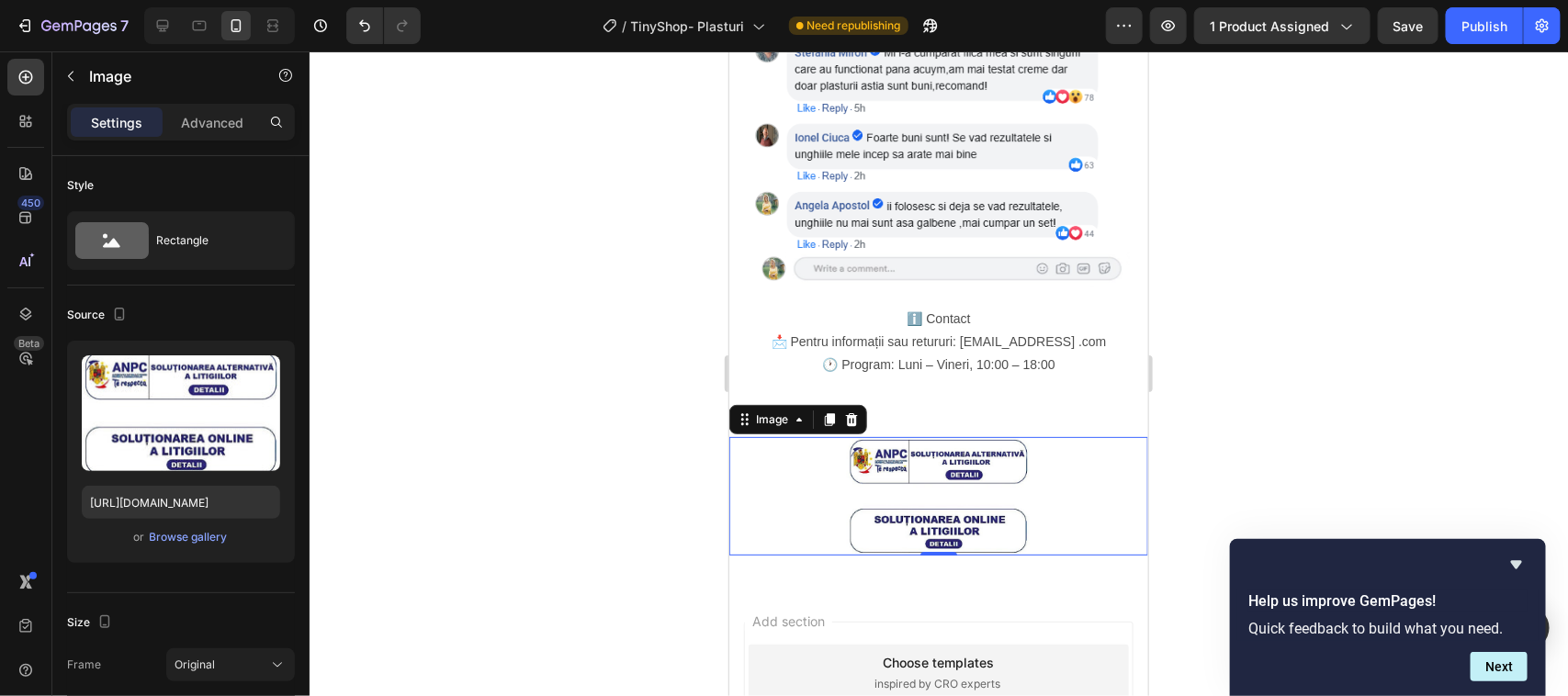
click at [947, 437] on img at bounding box center [938, 496] width 184 height 118
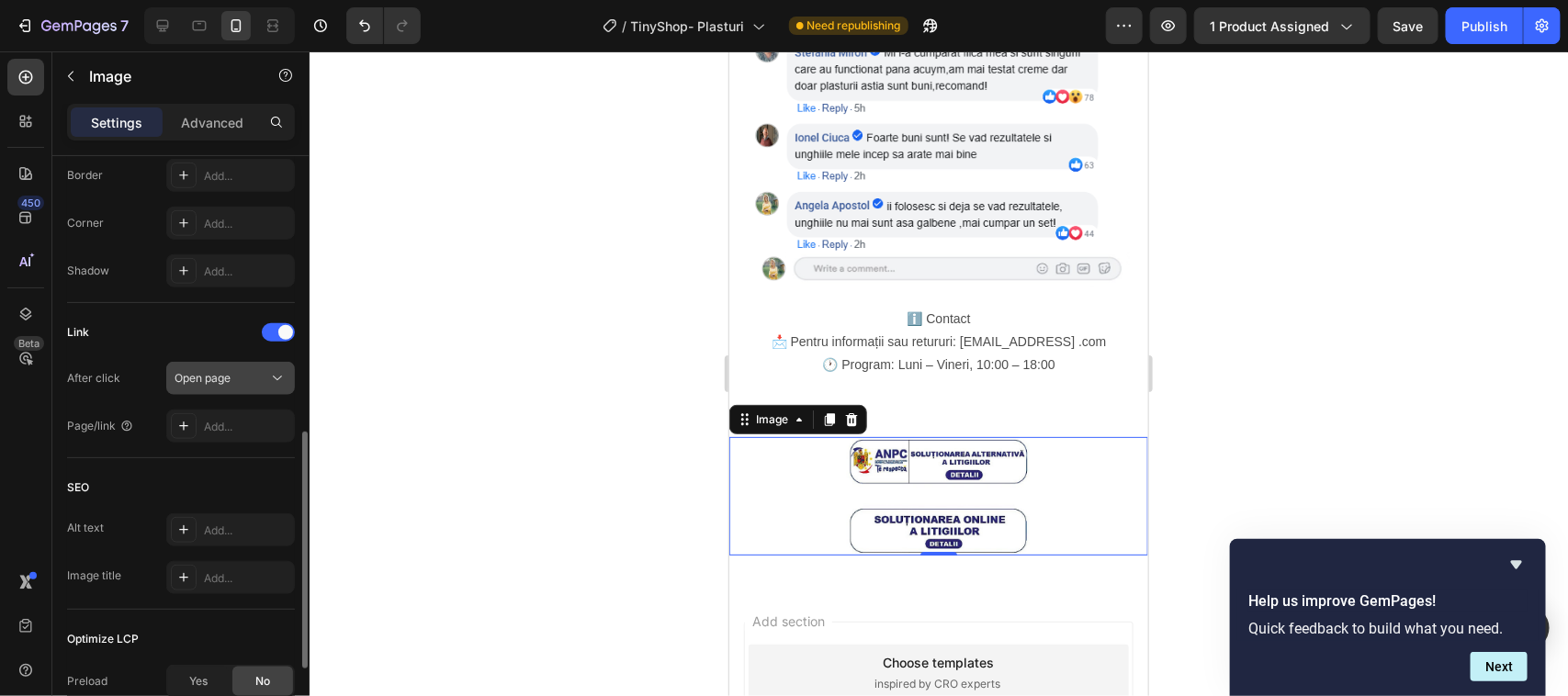
click at [276, 378] on icon at bounding box center [277, 378] width 19 height 19
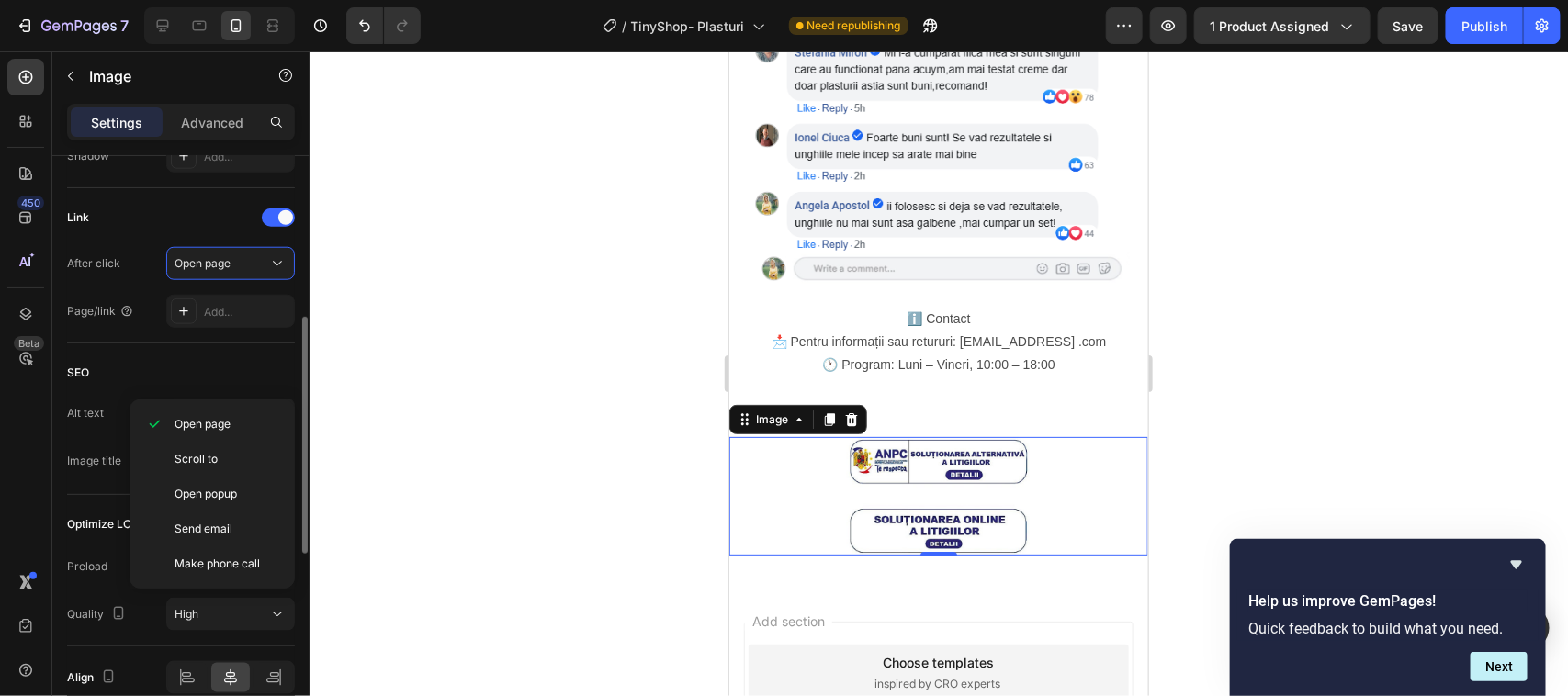
scroll to position [574, 0]
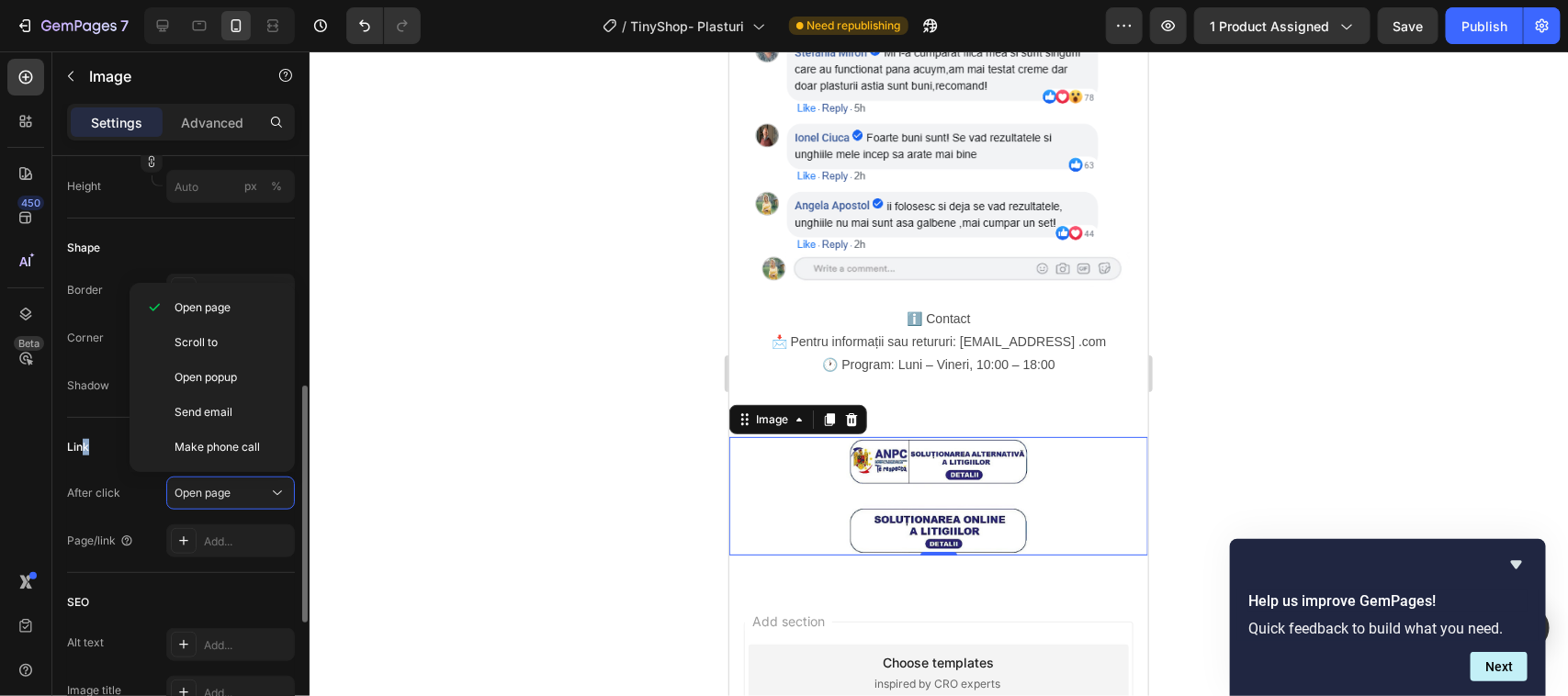
click at [85, 445] on div "Link" at bounding box center [79, 447] width 22 height 17
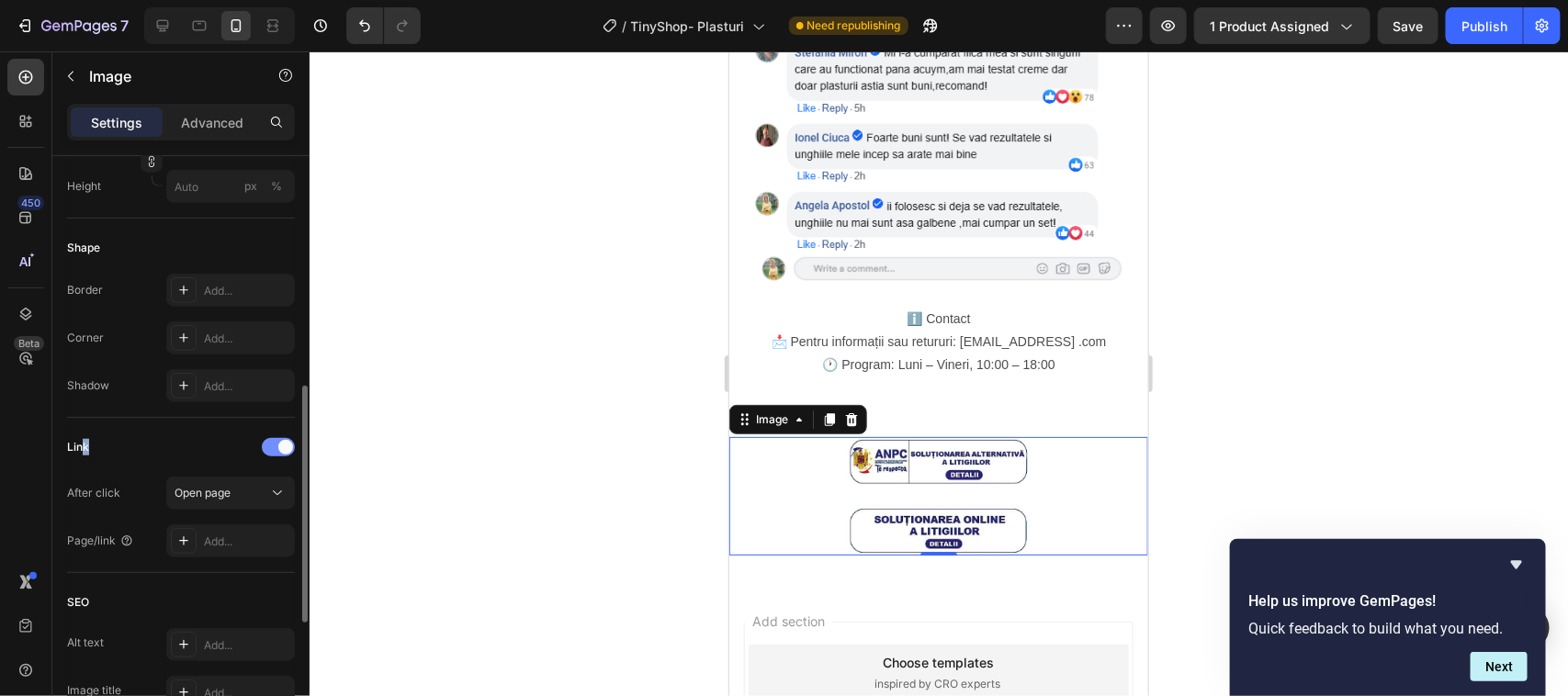
click at [272, 447] on div at bounding box center [277, 447] width 33 height 19
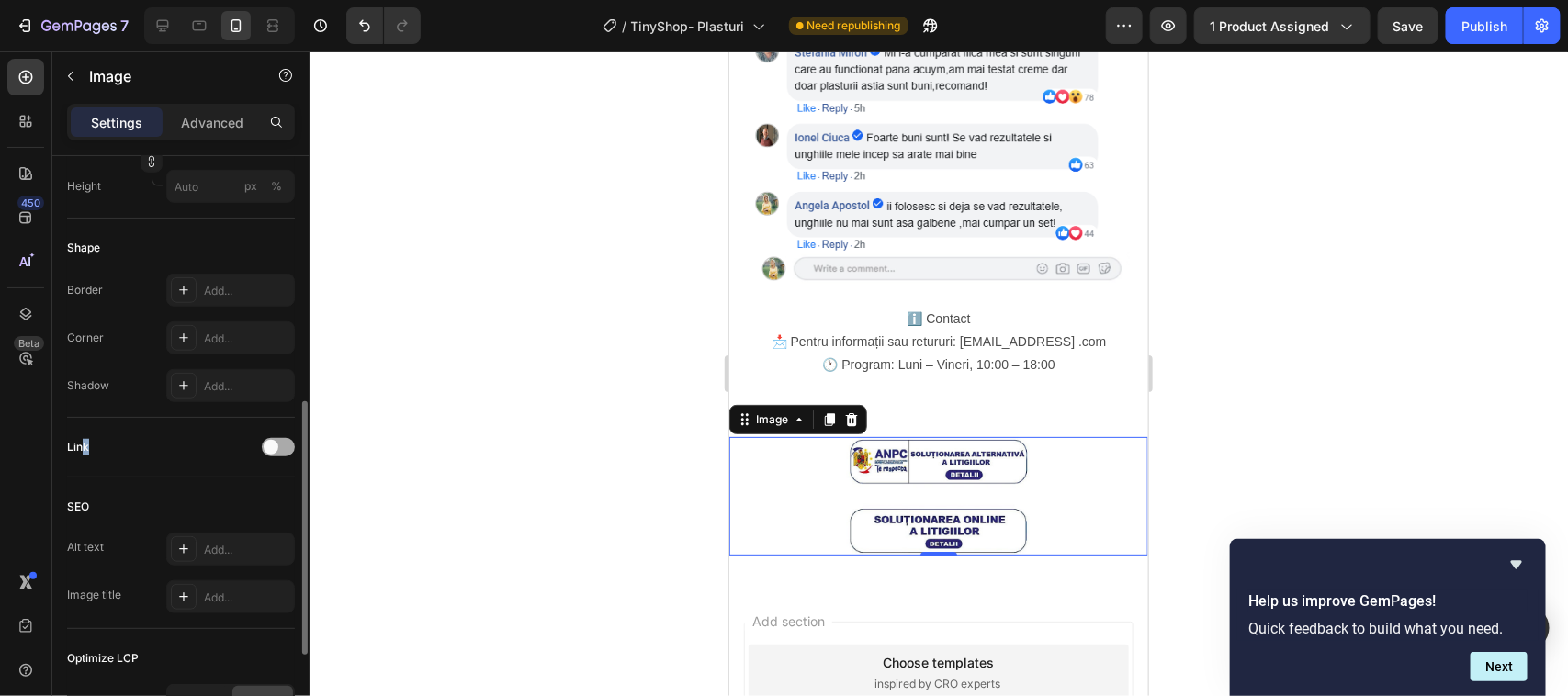
click at [274, 445] on span at bounding box center [271, 447] width 15 height 15
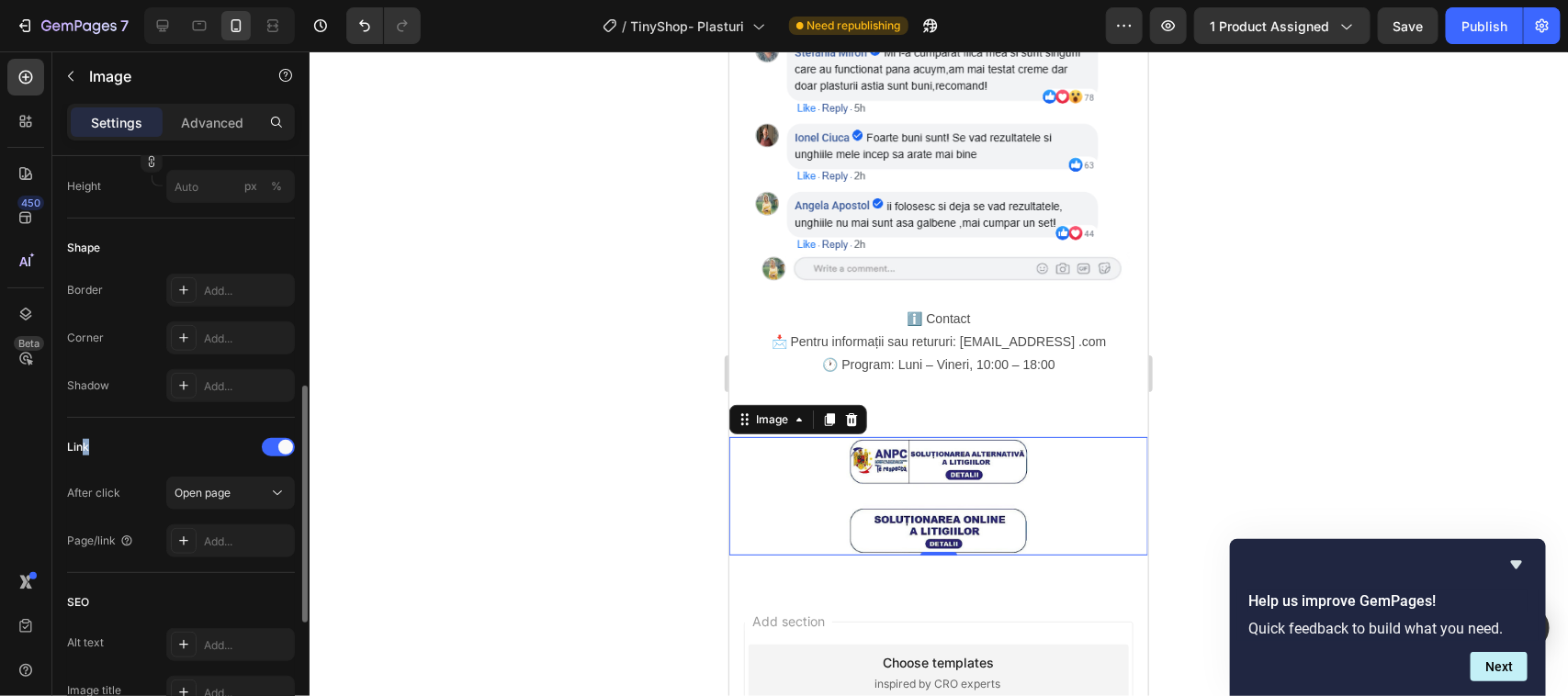
click at [120, 442] on div "Link" at bounding box center [181, 447] width 228 height 29
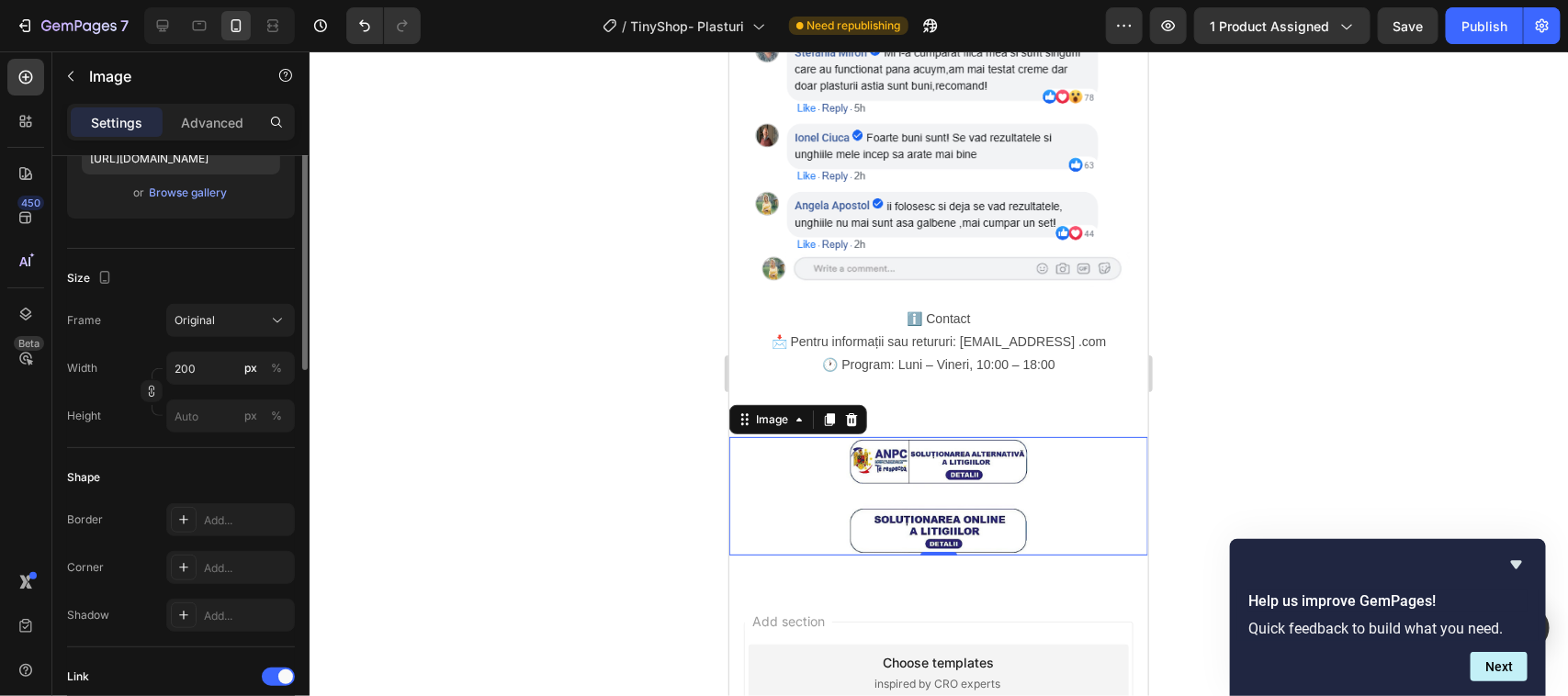
scroll to position [115, 0]
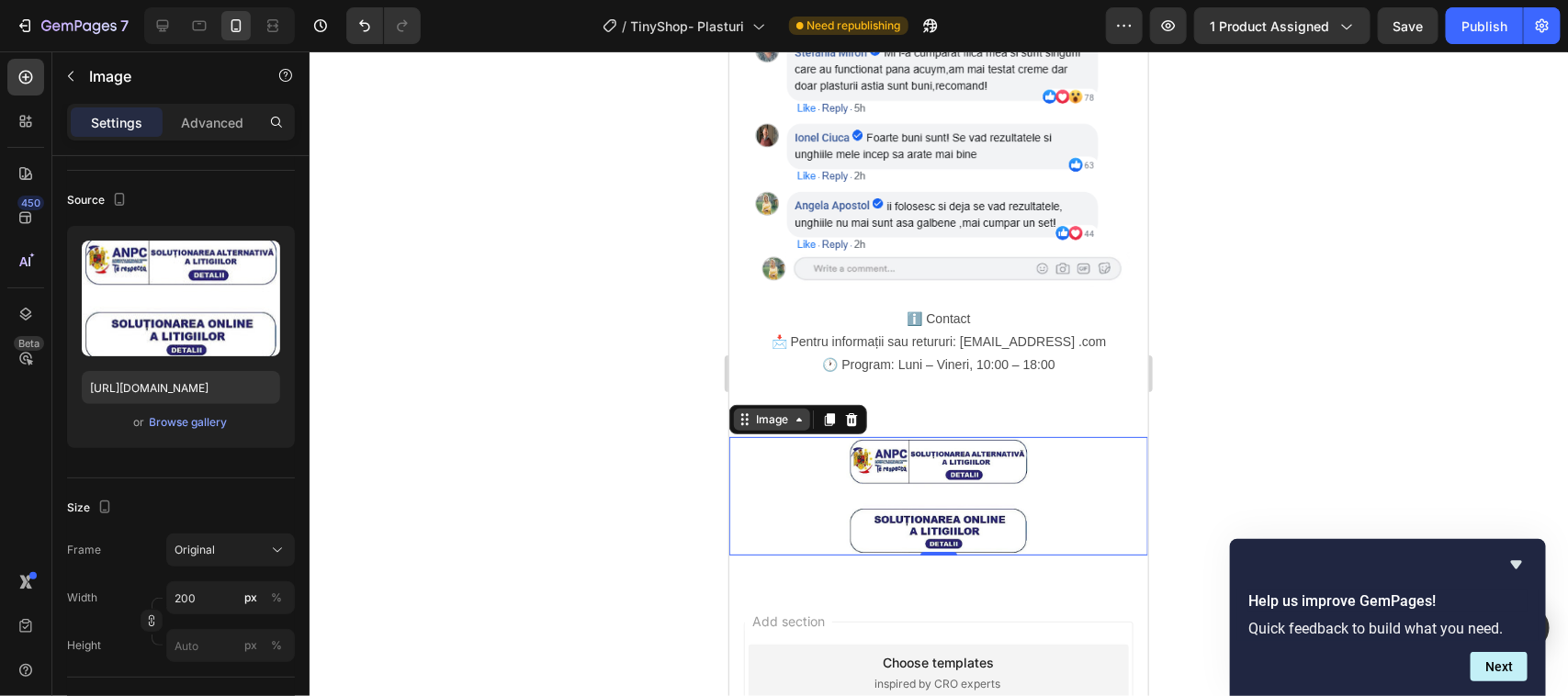
click at [800, 407] on div "Image" at bounding box center [770, 419] width 76 height 22
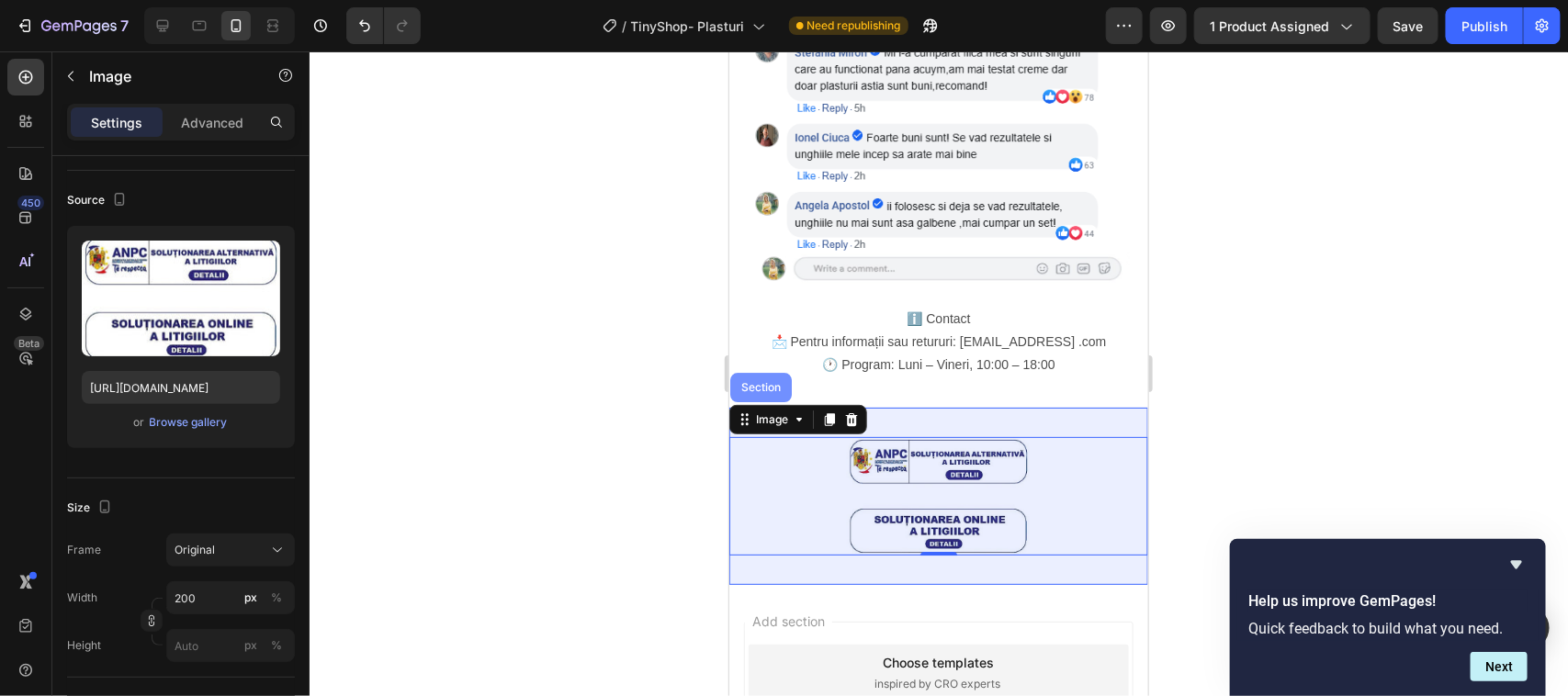
click at [769, 381] on div "Section" at bounding box center [760, 387] width 47 height 11
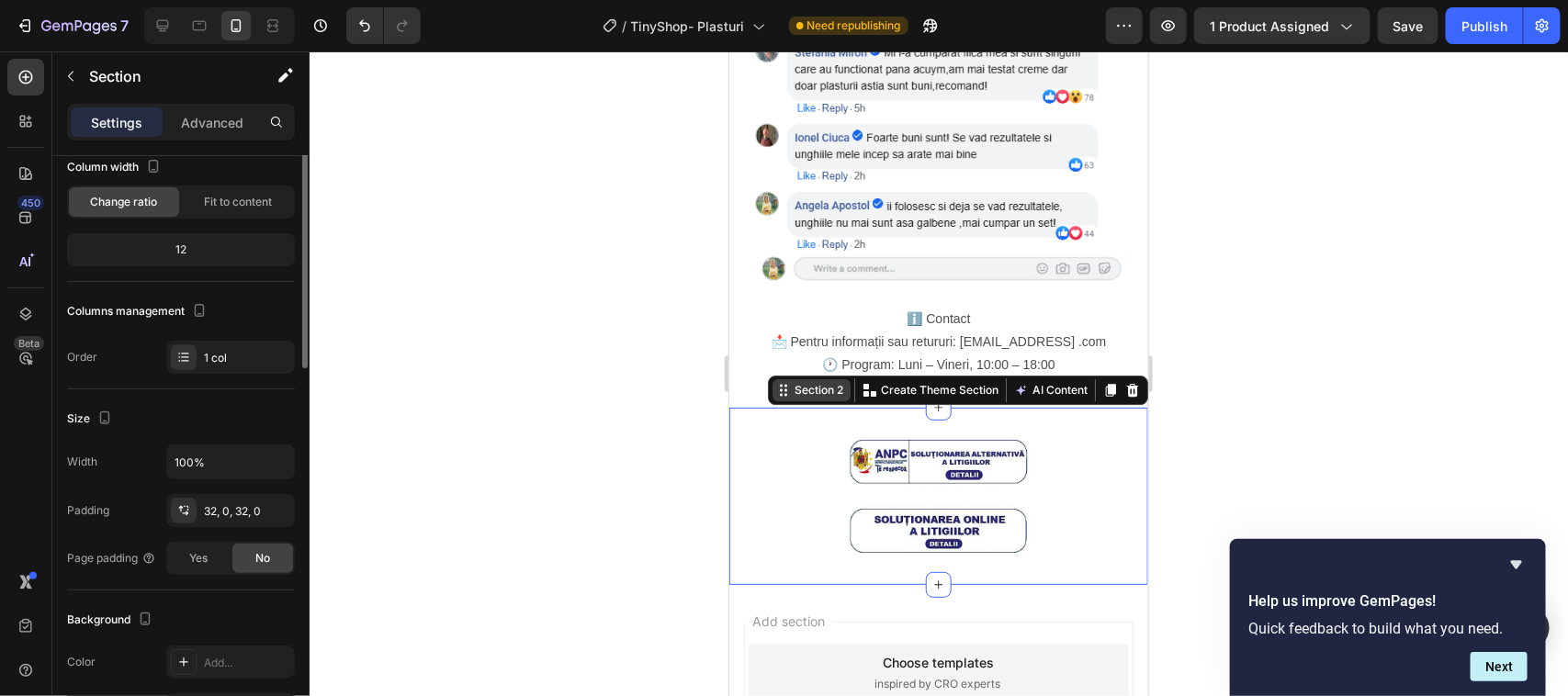
scroll to position [0, 0]
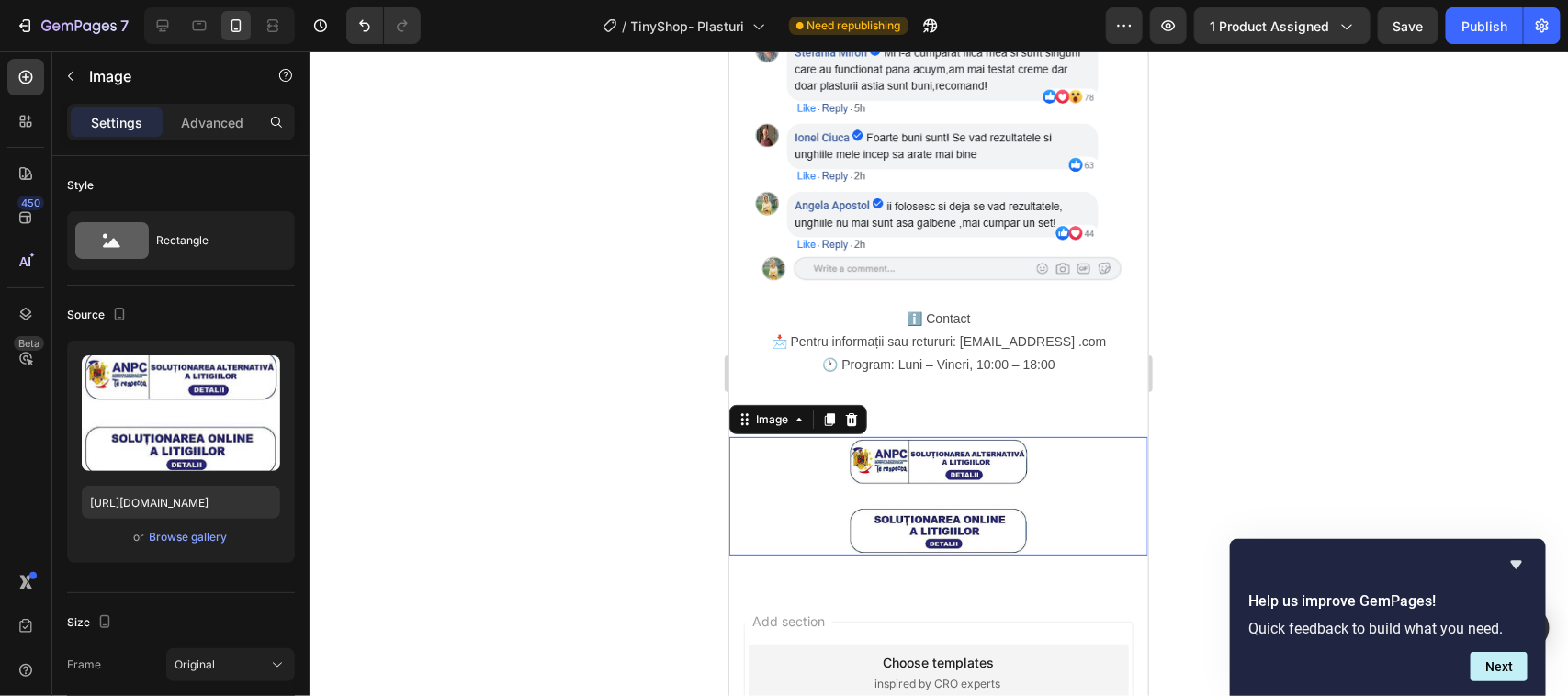
click at [953, 437] on img at bounding box center [938, 496] width 184 height 118
click at [952, 437] on img at bounding box center [938, 496] width 184 height 118
click at [836, 437] on div at bounding box center [937, 496] width 419 height 118
click at [829, 413] on icon at bounding box center [829, 420] width 10 height 13
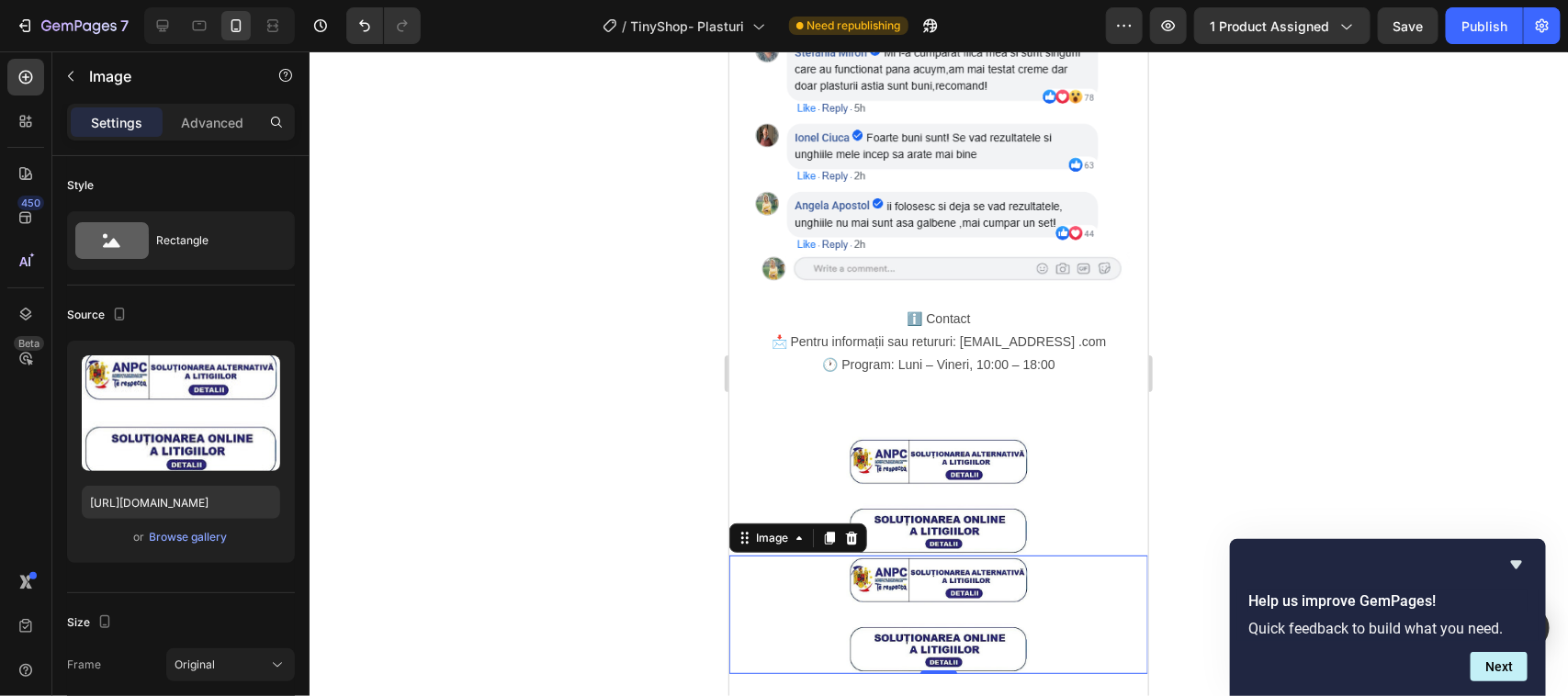
click at [847, 529] on icon at bounding box center [851, 537] width 15 height 15
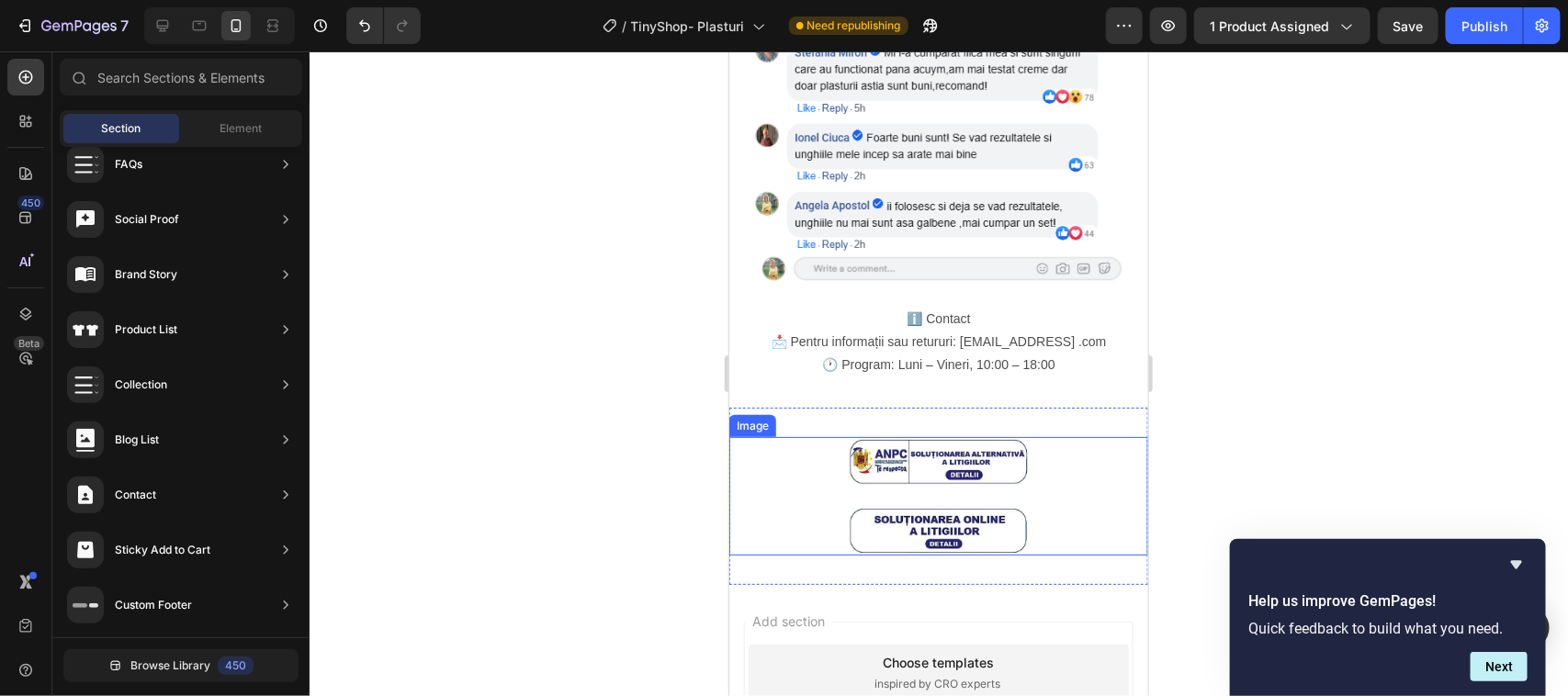
click at [759, 414] on div "Image" at bounding box center [752, 425] width 47 height 22
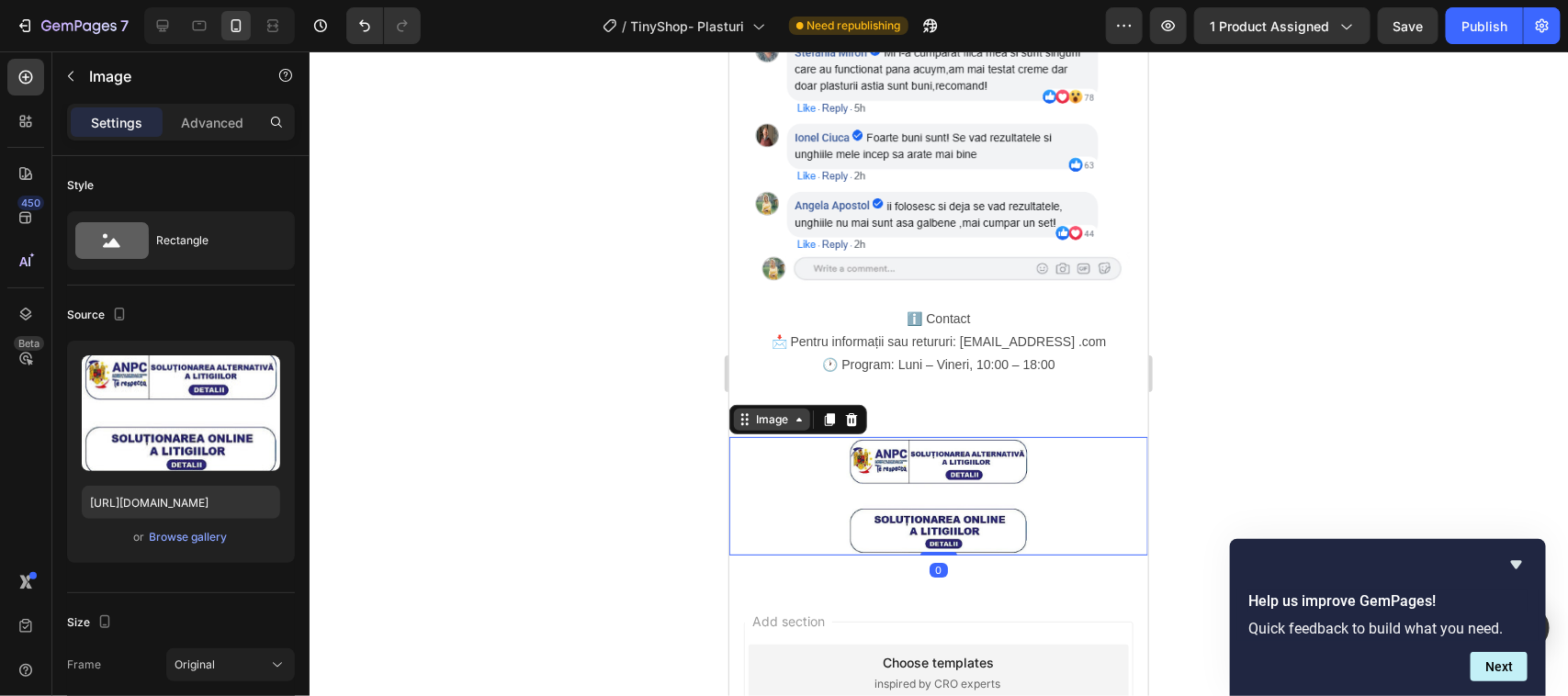
click at [747, 411] on icon at bounding box center [744, 419] width 15 height 15
click at [798, 407] on div "Image" at bounding box center [770, 419] width 76 height 22
click at [799, 407] on div "Image" at bounding box center [770, 419] width 76 height 22
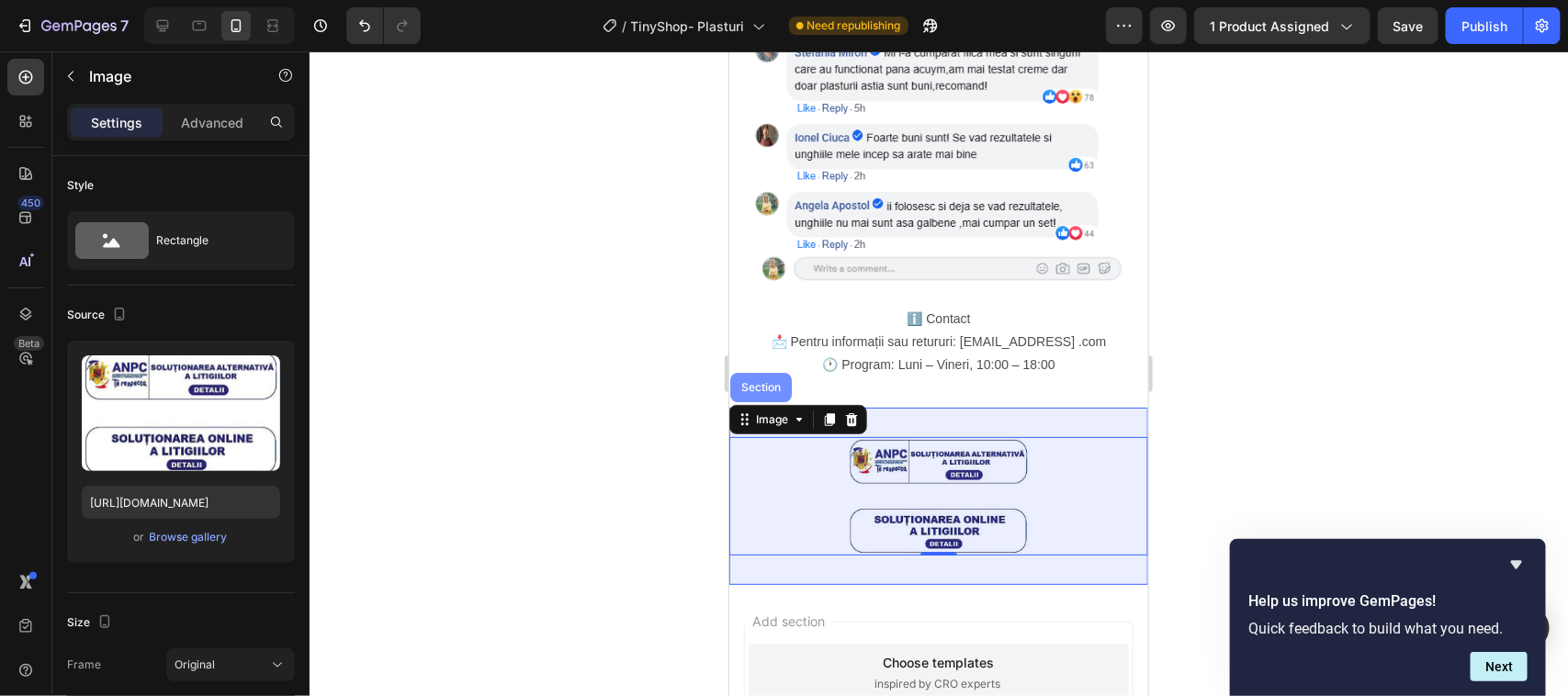
click at [760, 381] on div "Section" at bounding box center [760, 387] width 47 height 11
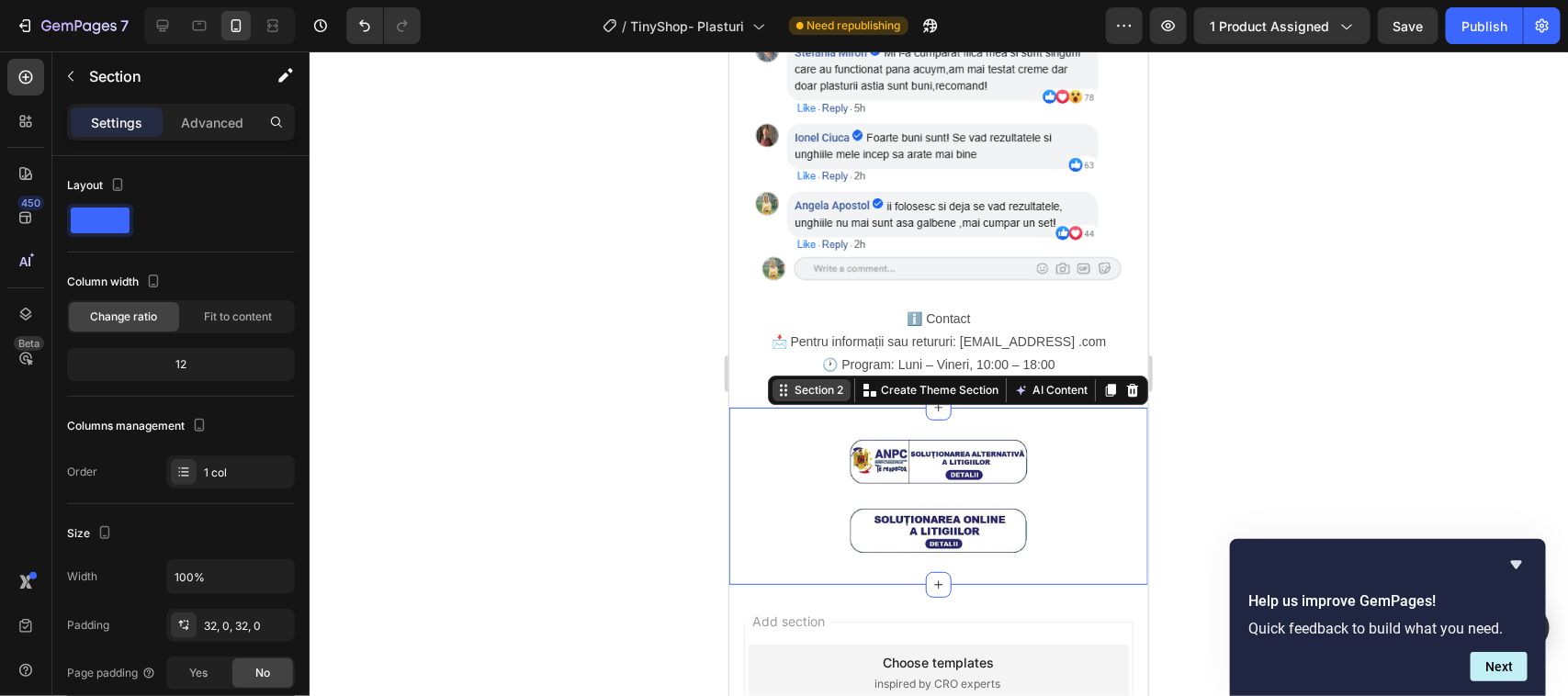
click at [796, 378] on div "Section 2" at bounding box center [810, 390] width 78 height 22
click at [798, 381] on div "Section 2" at bounding box center [818, 390] width 56 height 17
click at [880, 381] on p "Create Theme Section" at bounding box center [938, 390] width 117 height 17
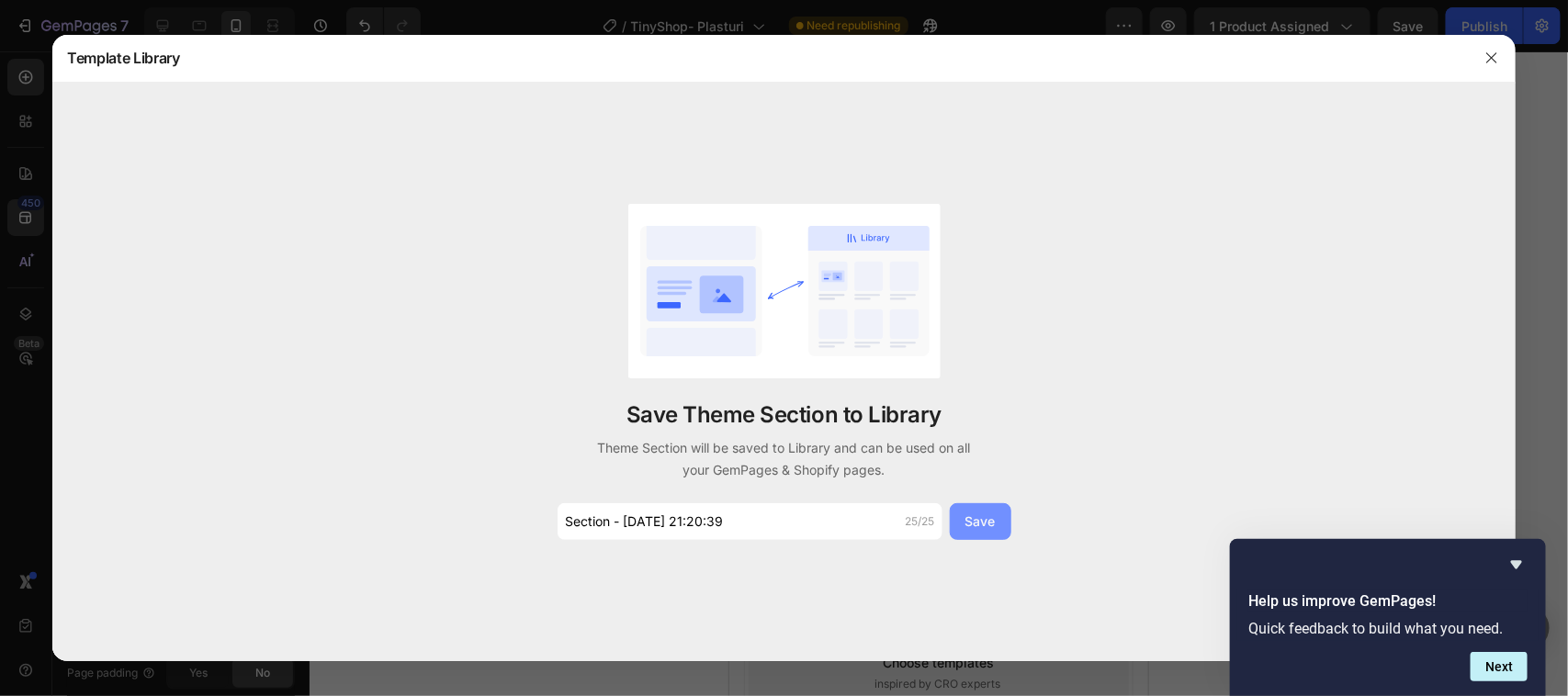
click at [985, 516] on div "Save" at bounding box center [980, 521] width 30 height 20
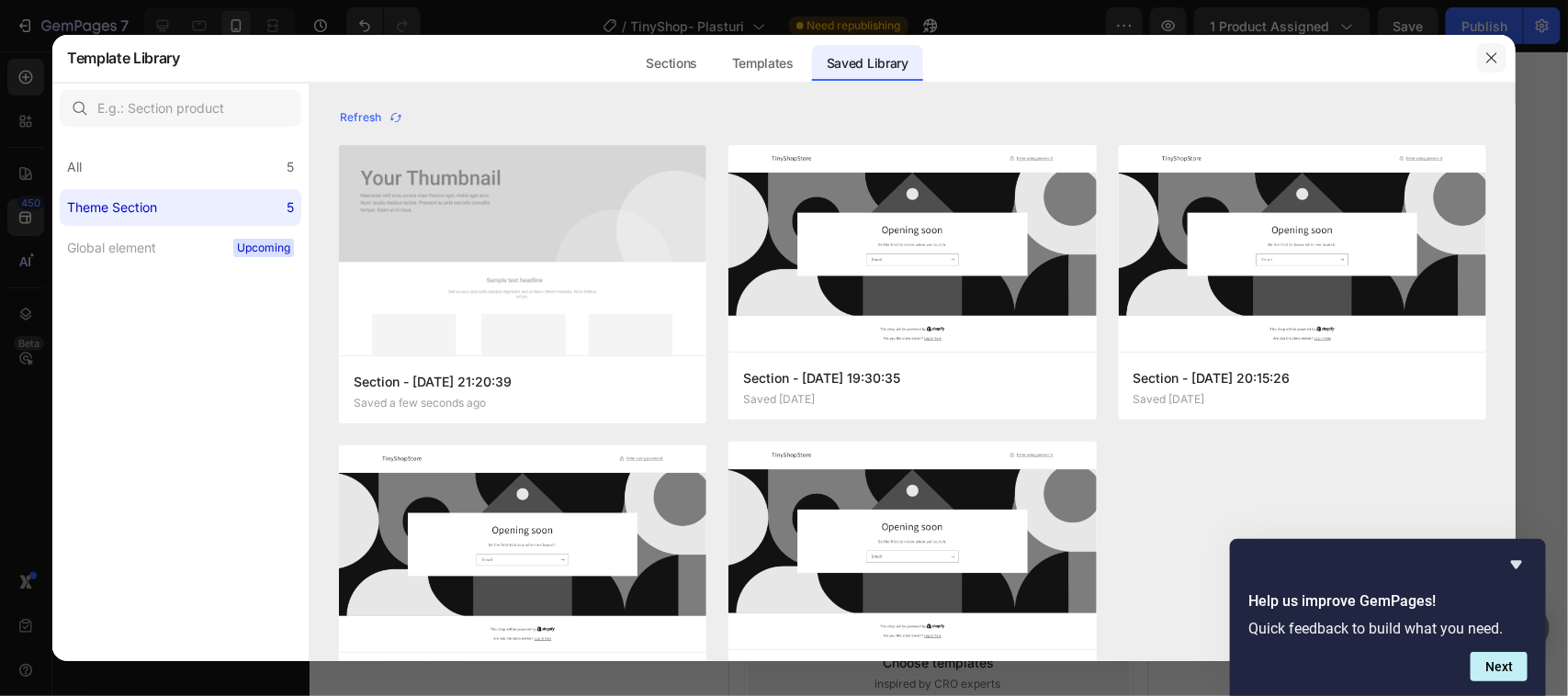
click at [1488, 58] on icon "button" at bounding box center [1492, 58] width 15 height 15
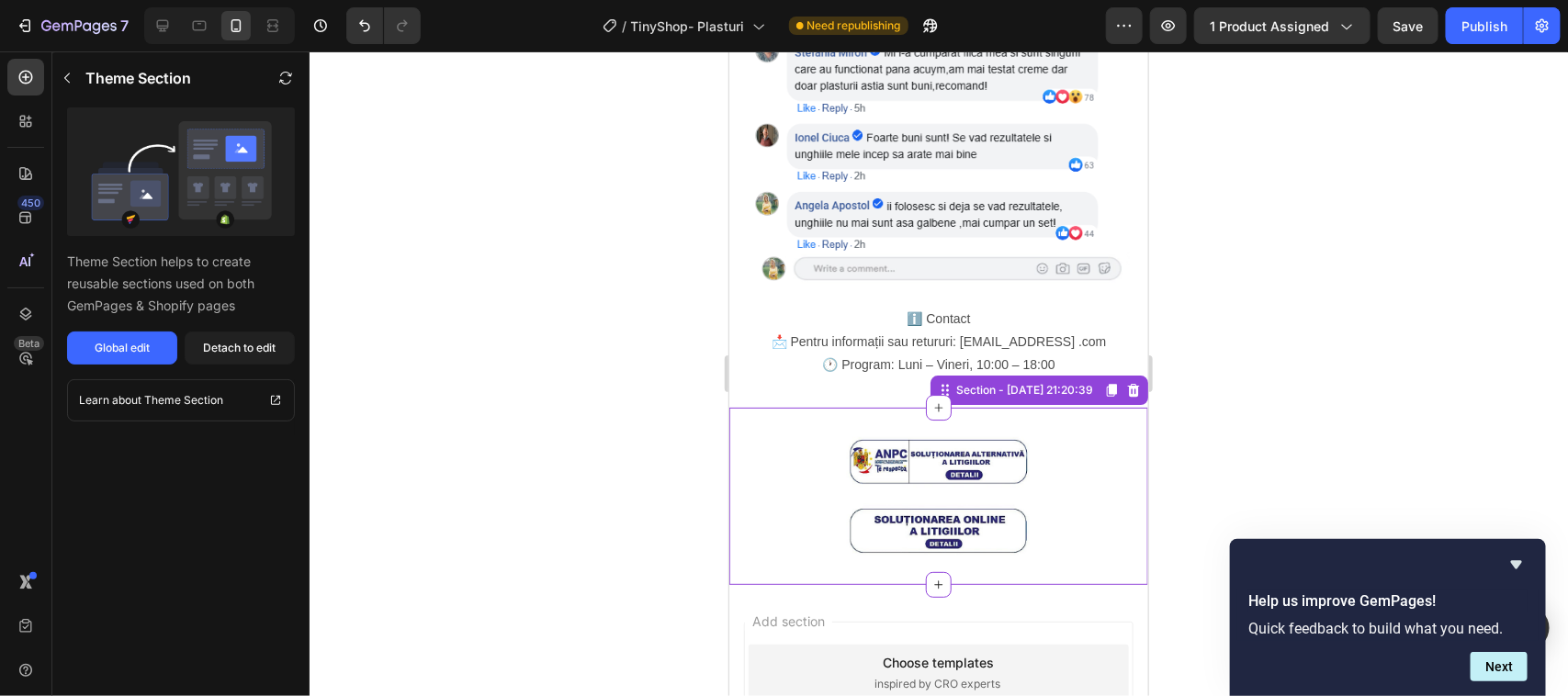
click at [903, 437] on img at bounding box center [938, 496] width 184 height 118
click at [950, 437] on img at bounding box center [938, 496] width 184 height 118
click at [67, 76] on icon "button" at bounding box center [67, 78] width 15 height 15
click at [960, 437] on img at bounding box center [938, 496] width 184 height 118
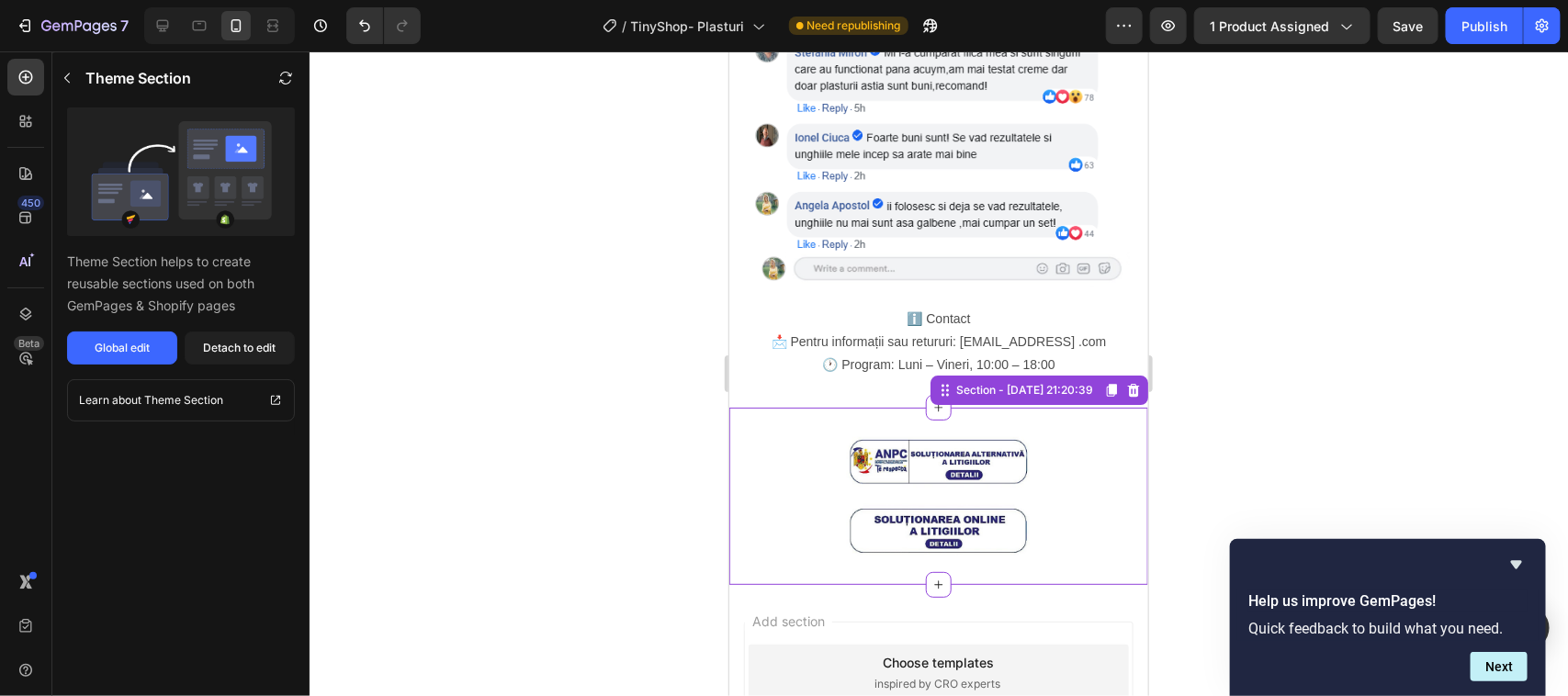
click at [960, 437] on img at bounding box center [938, 496] width 184 height 118
click at [1059, 437] on div at bounding box center [937, 496] width 419 height 118
click at [1254, 367] on div at bounding box center [938, 374] width 1259 height 644
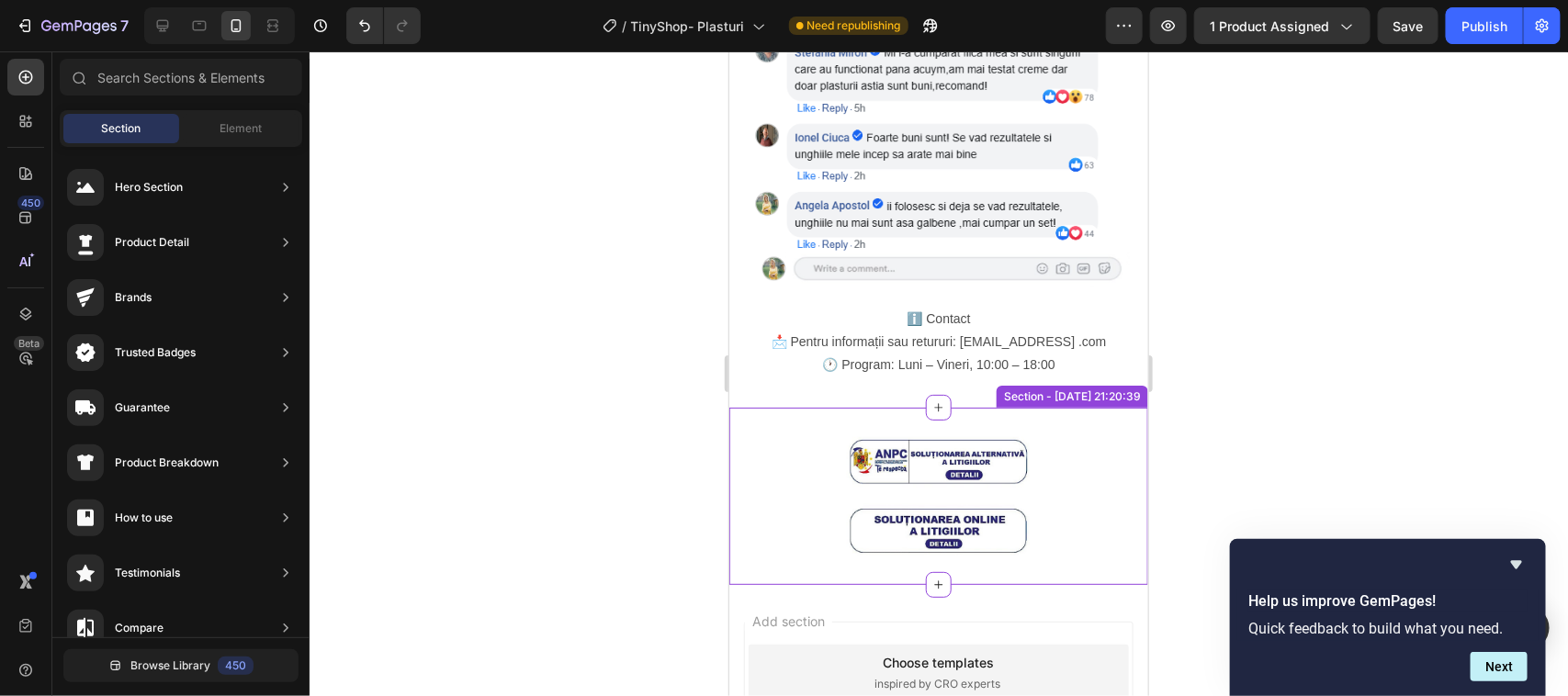
drag, startPoint x: 1254, startPoint y: 369, endPoint x: 1366, endPoint y: 368, distance: 112.0
click at [1366, 368] on div at bounding box center [938, 374] width 1259 height 644
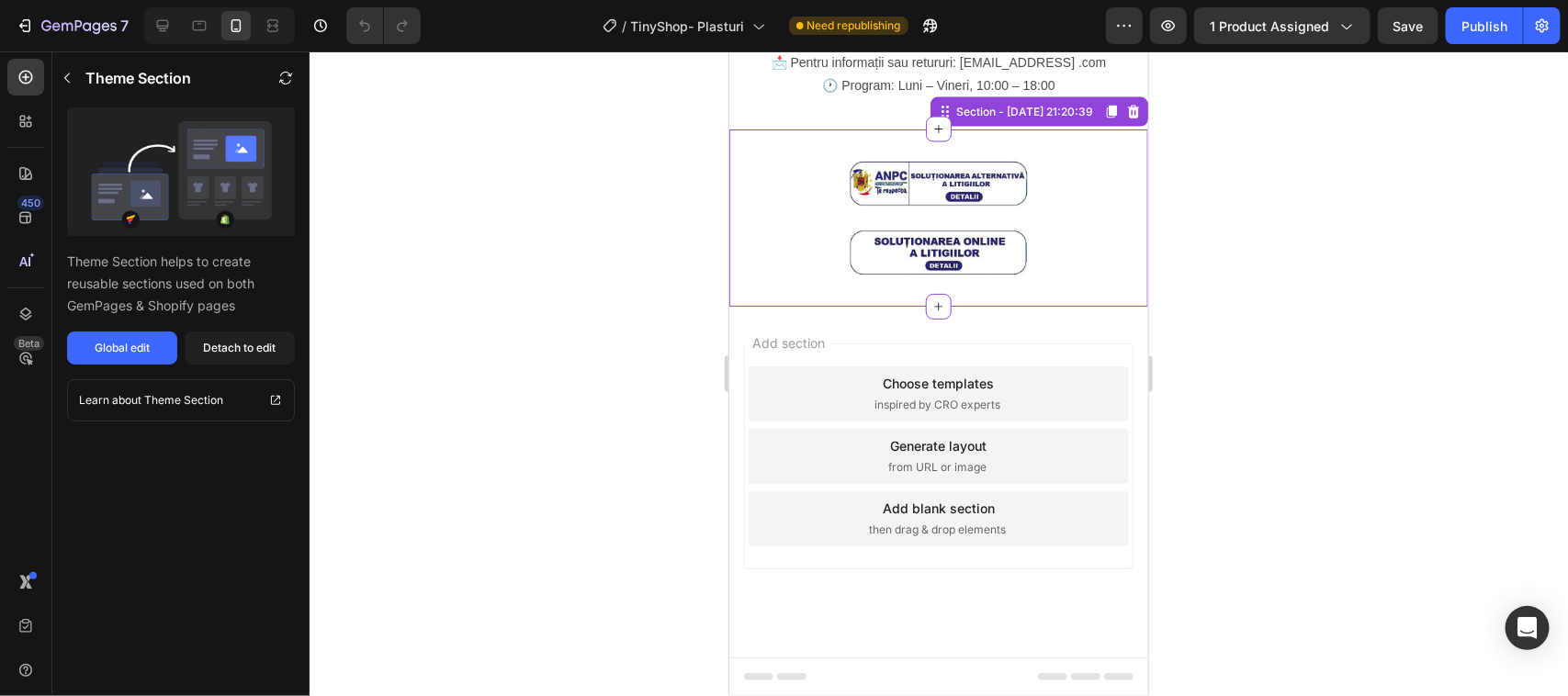
scroll to position [2638, 0]
click at [66, 79] on icon "button" at bounding box center [67, 78] width 6 height 10
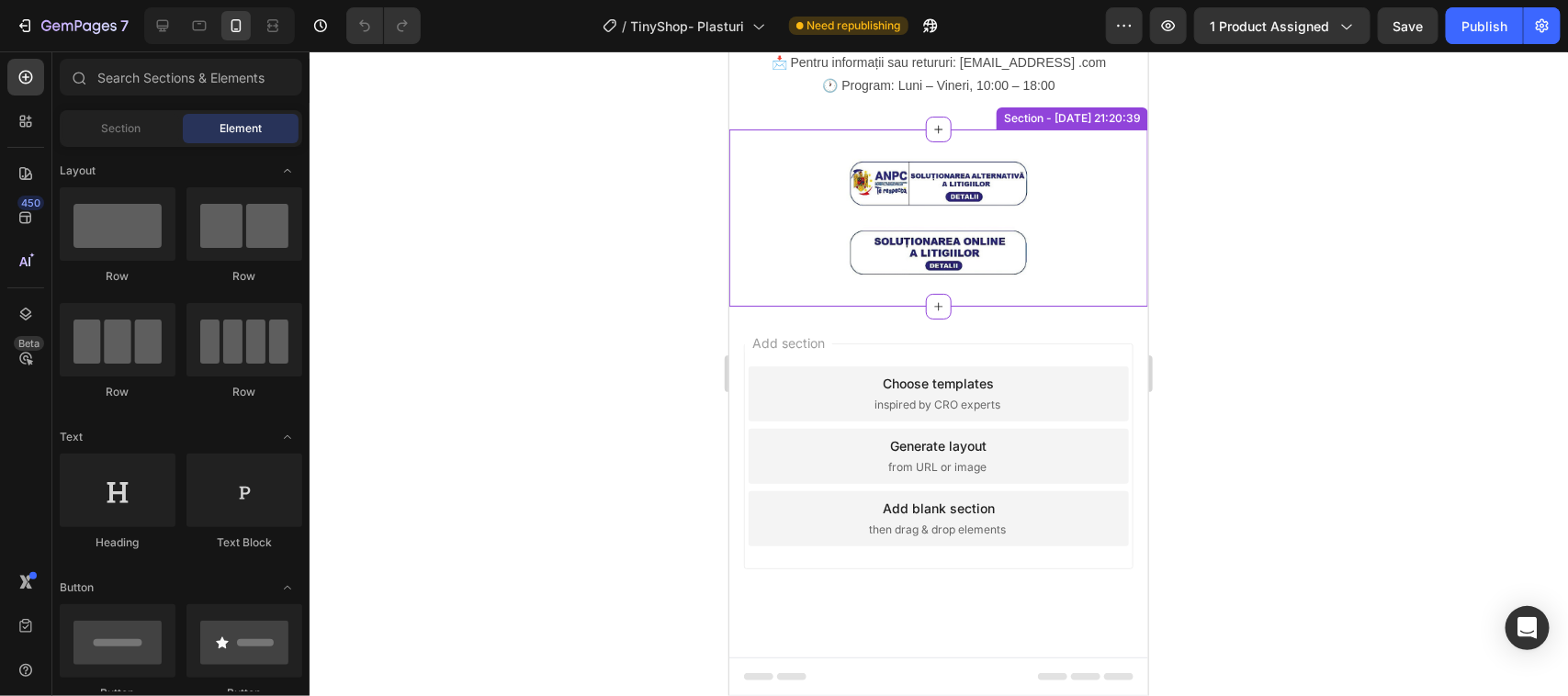
click at [891, 276] on img at bounding box center [938, 217] width 184 height 118
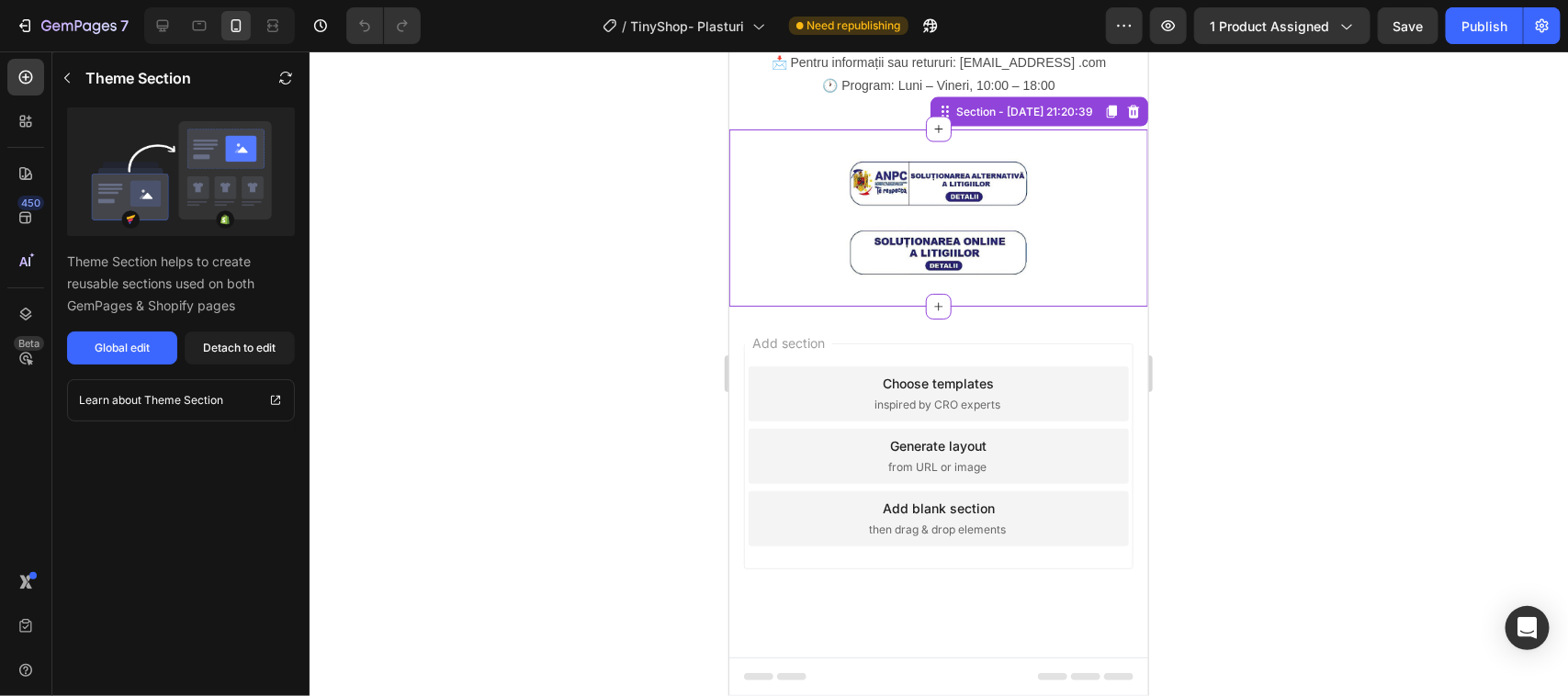
click at [891, 276] on img at bounding box center [938, 217] width 184 height 118
click at [66, 73] on icon "button" at bounding box center [67, 78] width 15 height 15
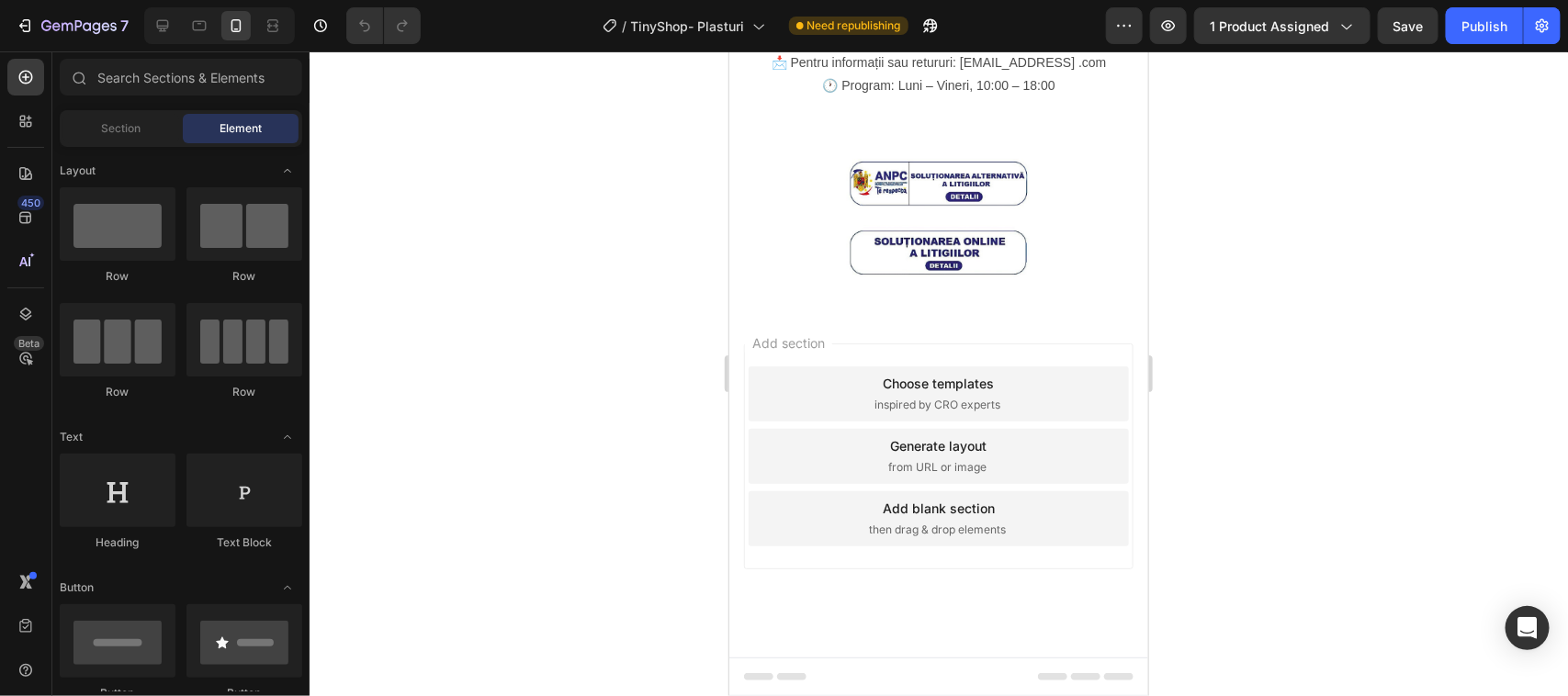
drag, startPoint x: 1204, startPoint y: 307, endPoint x: 1272, endPoint y: 336, distance: 73.9
click at [1272, 336] on div at bounding box center [938, 374] width 1259 height 644
click at [948, 276] on img at bounding box center [938, 217] width 184 height 118
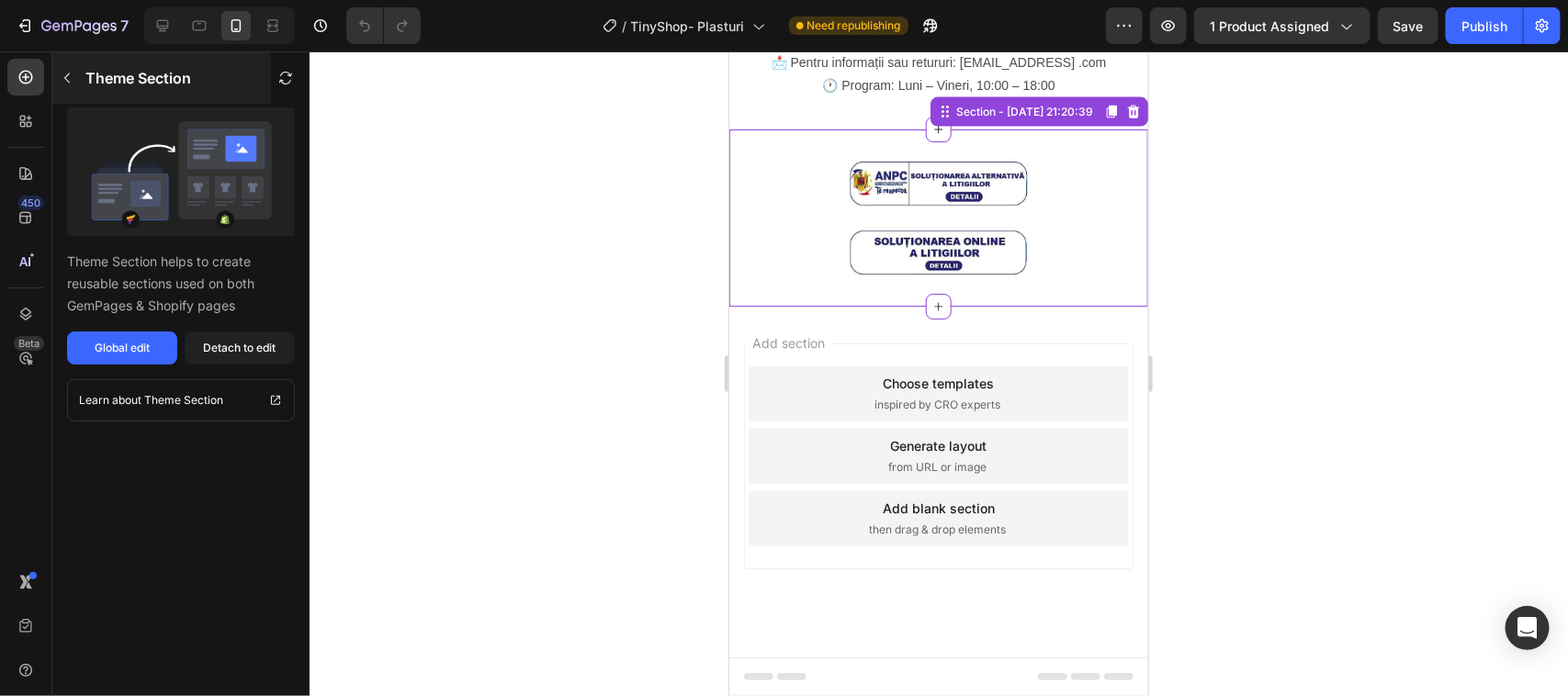
click at [63, 76] on icon "button" at bounding box center [67, 78] width 15 height 15
click at [956, 276] on img at bounding box center [938, 217] width 184 height 118
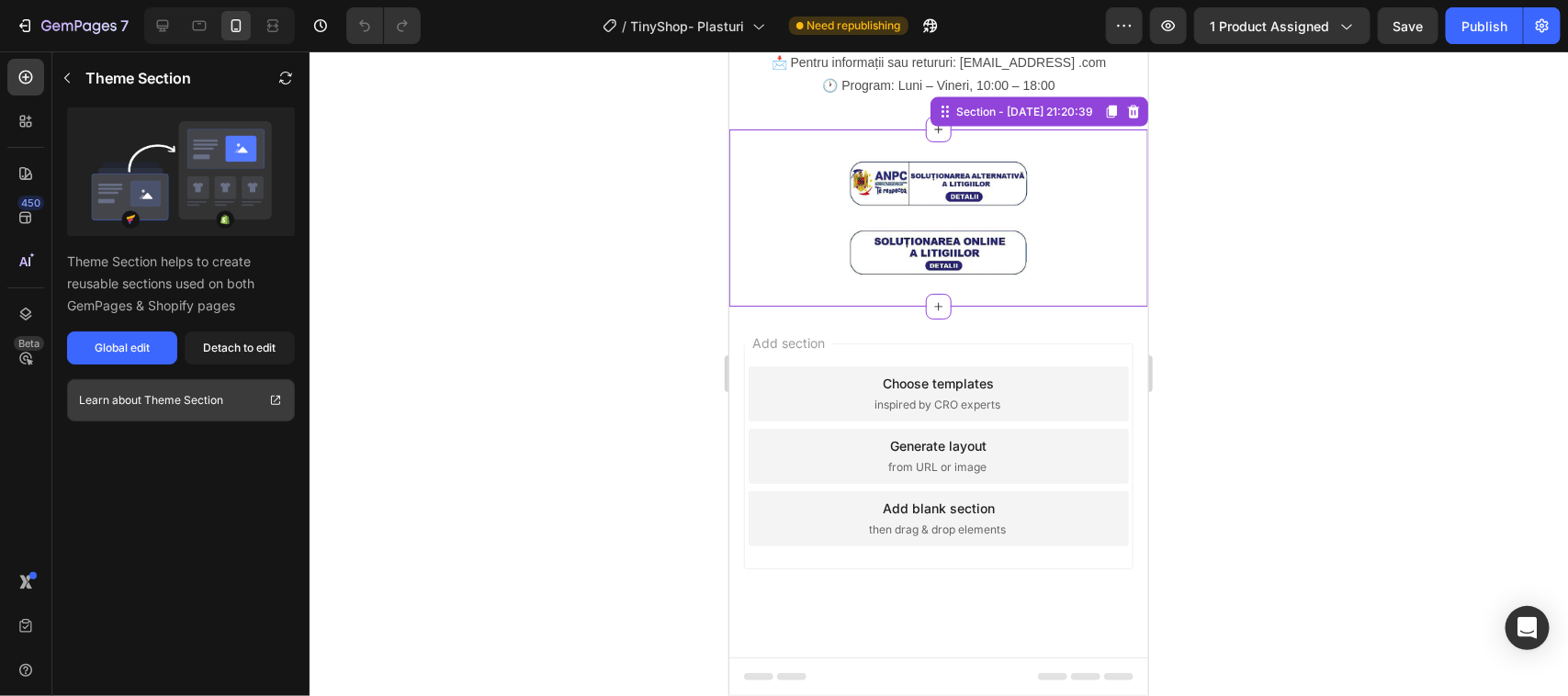
click at [276, 400] on icon at bounding box center [276, 398] width 7 height 7
click at [791, 276] on div at bounding box center [937, 217] width 419 height 118
click at [1366, 355] on div at bounding box center [938, 374] width 1259 height 644
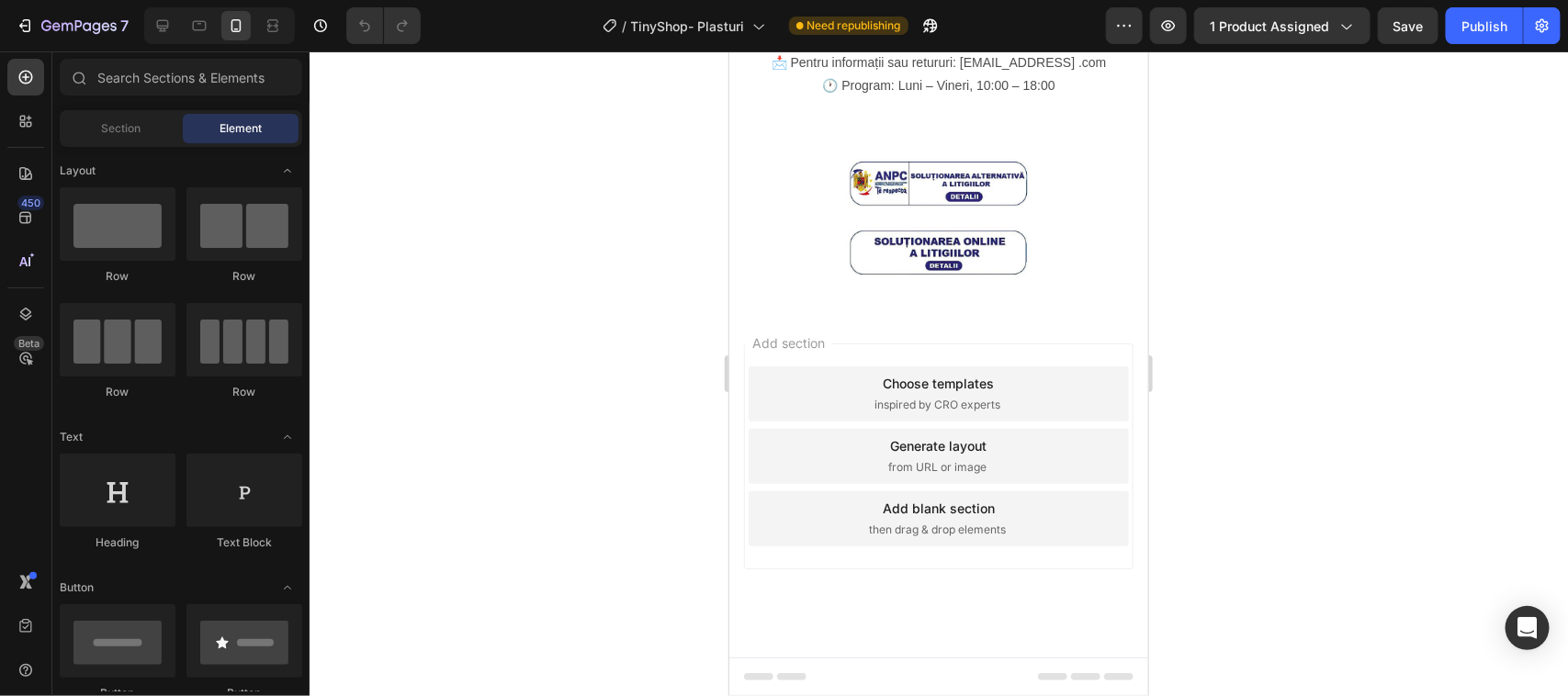
drag, startPoint x: 1351, startPoint y: 354, endPoint x: 568, endPoint y: 304, distance: 784.6
click at [568, 304] on div at bounding box center [938, 374] width 1259 height 644
click at [108, 124] on span "Section" at bounding box center [122, 128] width 39 height 17
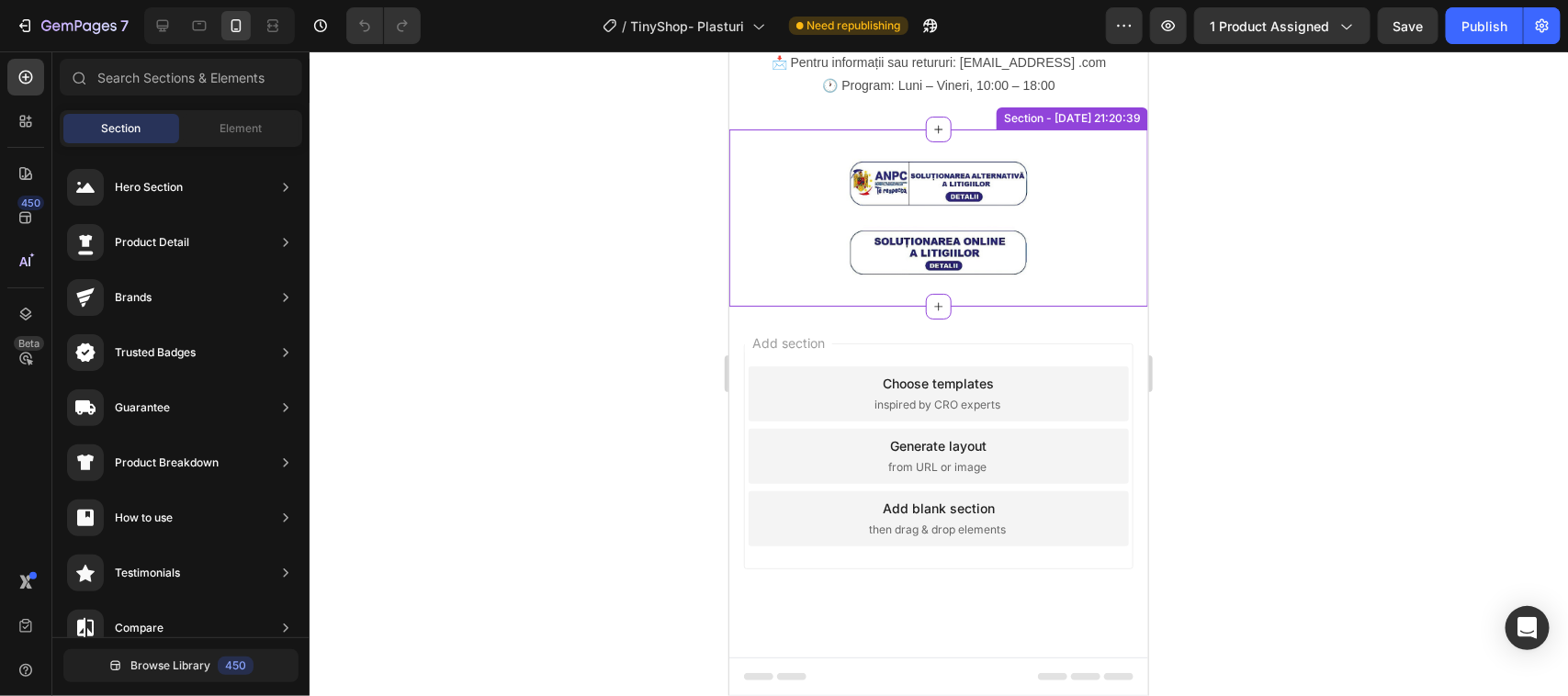
click at [951, 276] on img at bounding box center [938, 217] width 184 height 118
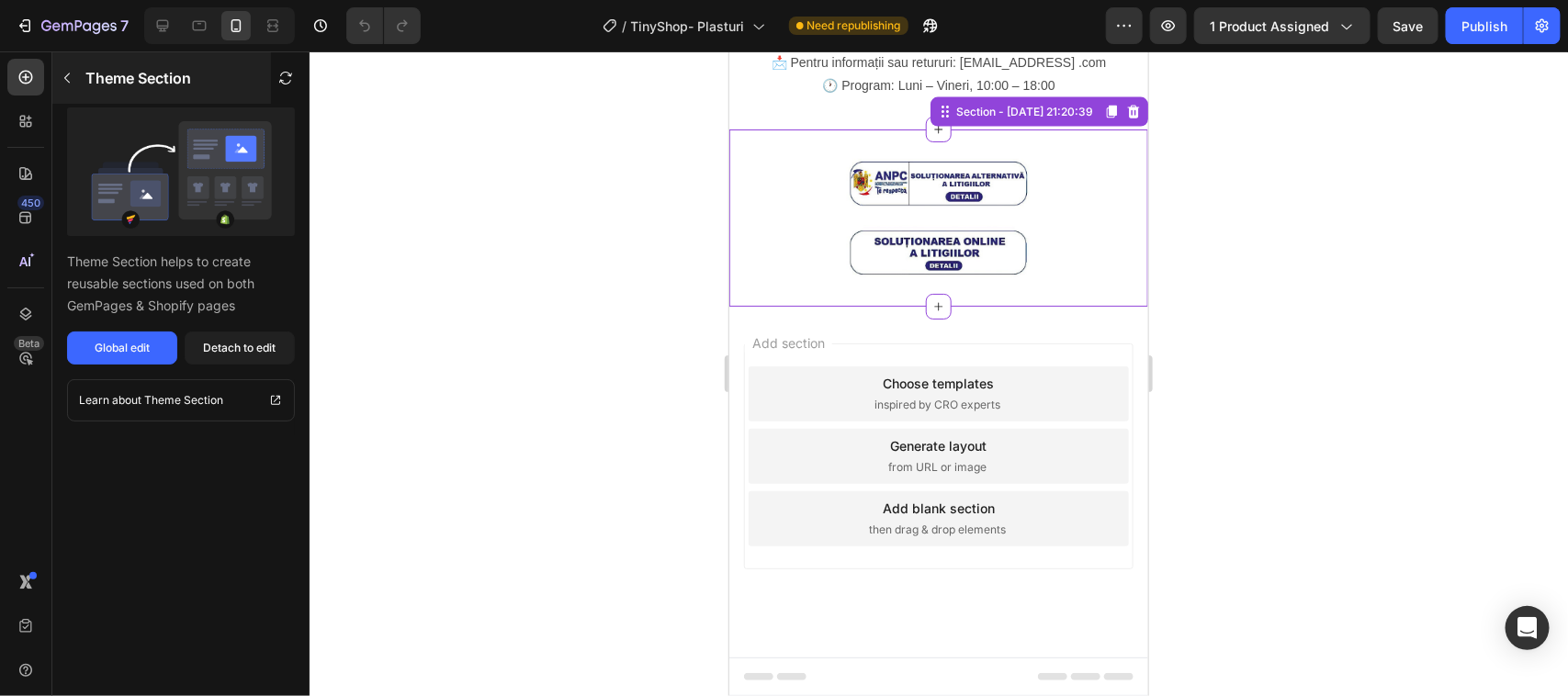
click at [62, 78] on icon "button" at bounding box center [67, 78] width 15 height 15
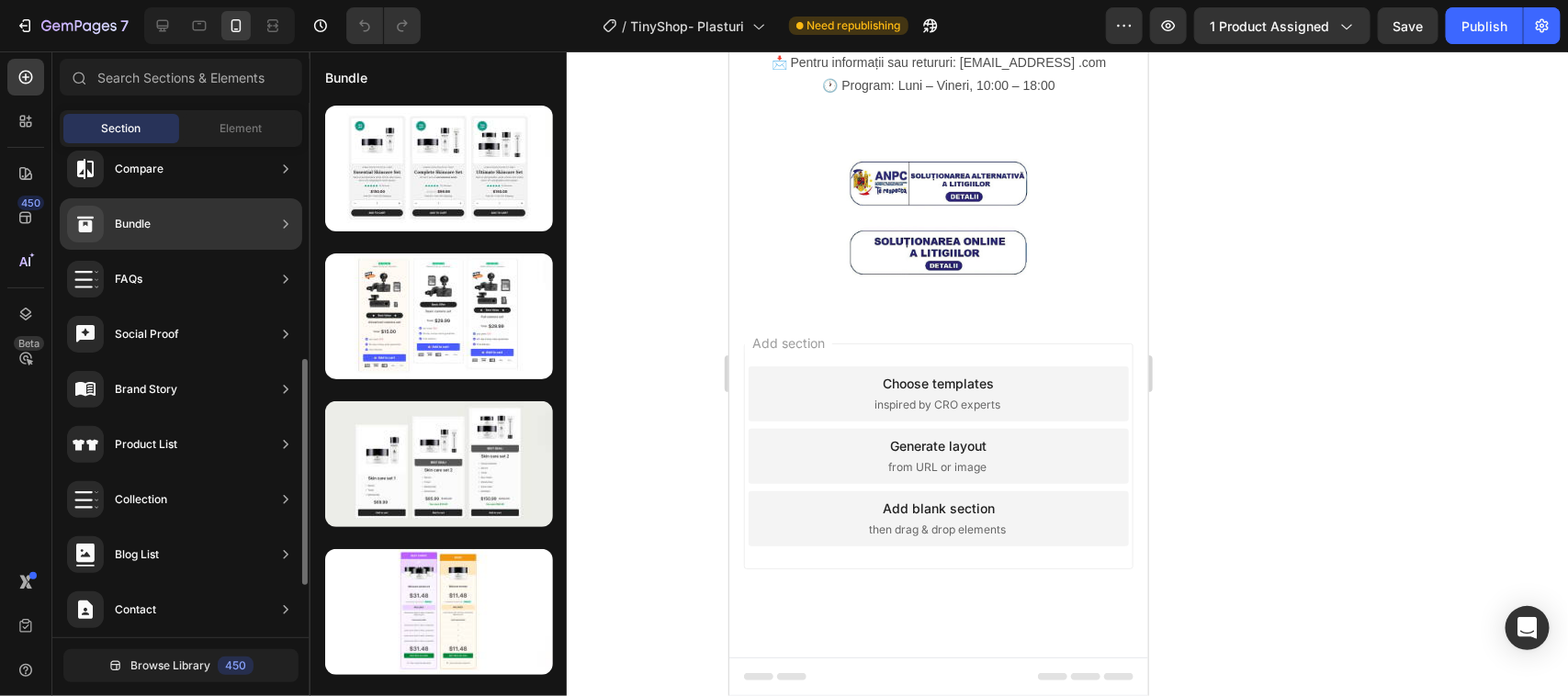
scroll to position [574, 0]
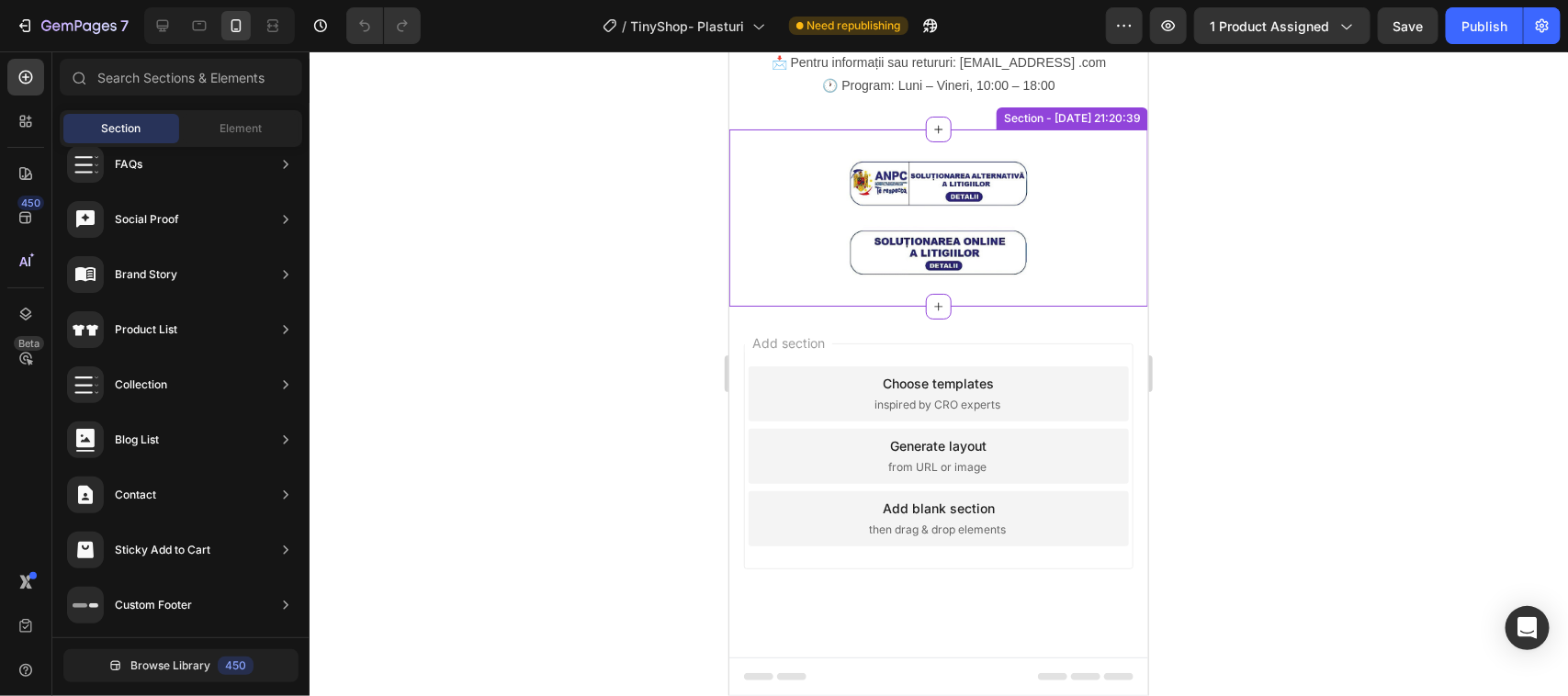
click at [948, 276] on img at bounding box center [938, 217] width 184 height 118
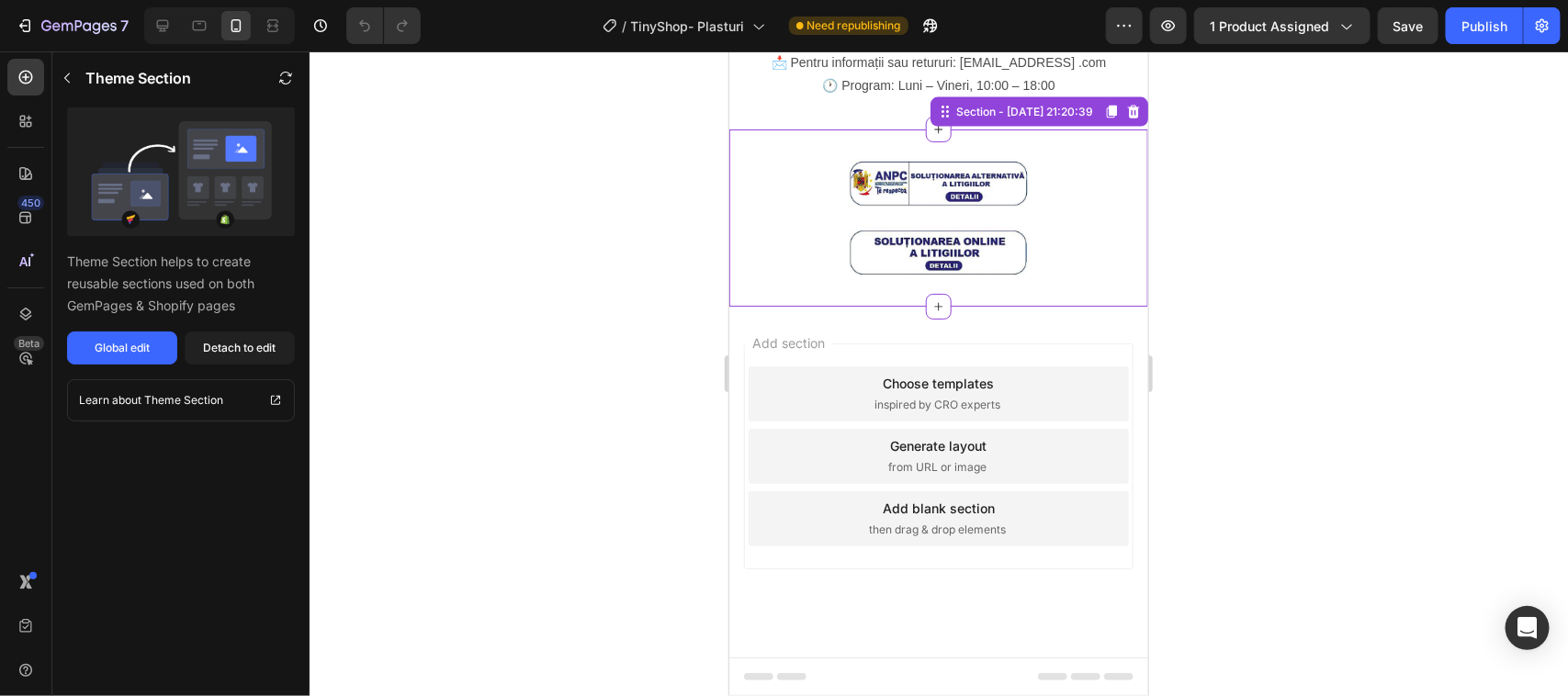
click at [956, 276] on img at bounding box center [938, 217] width 184 height 118
click at [947, 276] on img at bounding box center [938, 217] width 184 height 118
click at [961, 276] on img at bounding box center [938, 217] width 184 height 118
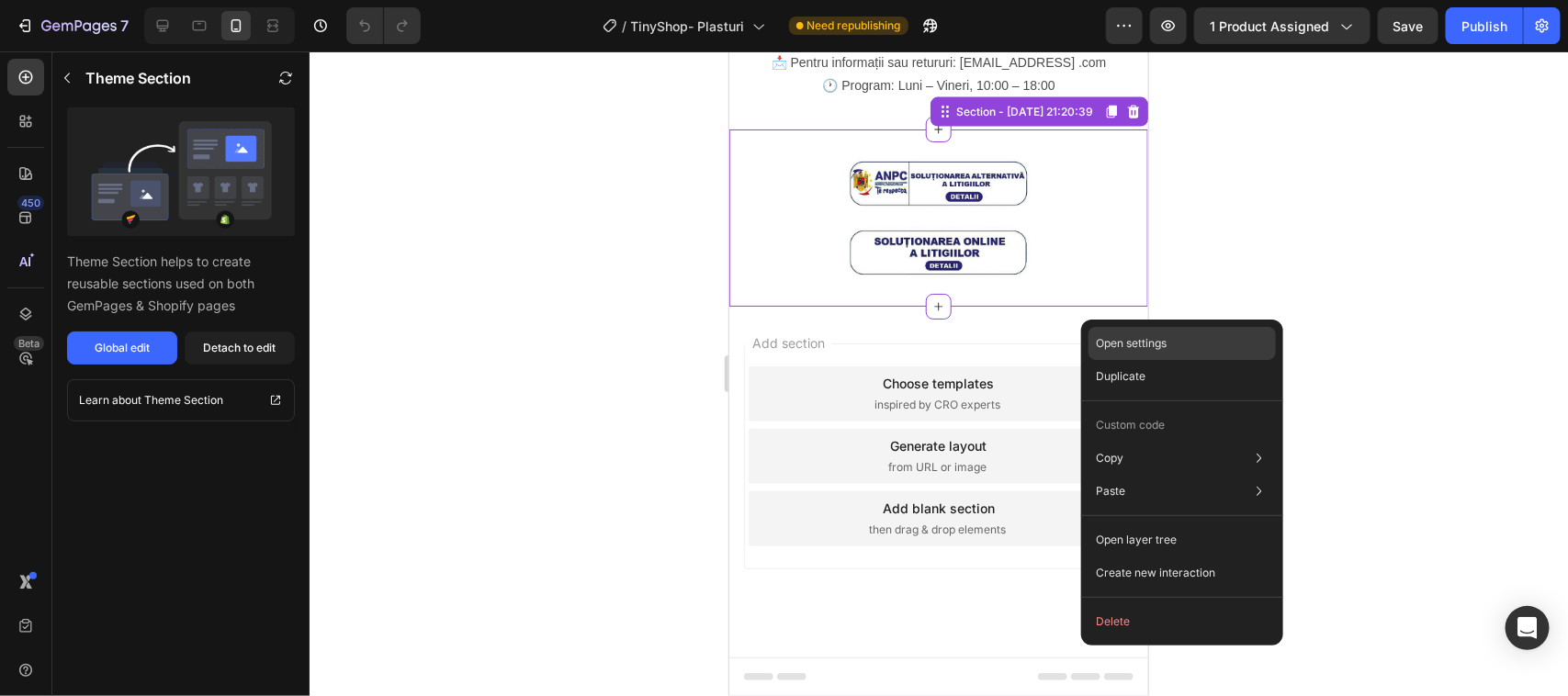
click at [1151, 345] on p "Open settings" at bounding box center [1130, 344] width 70 height 17
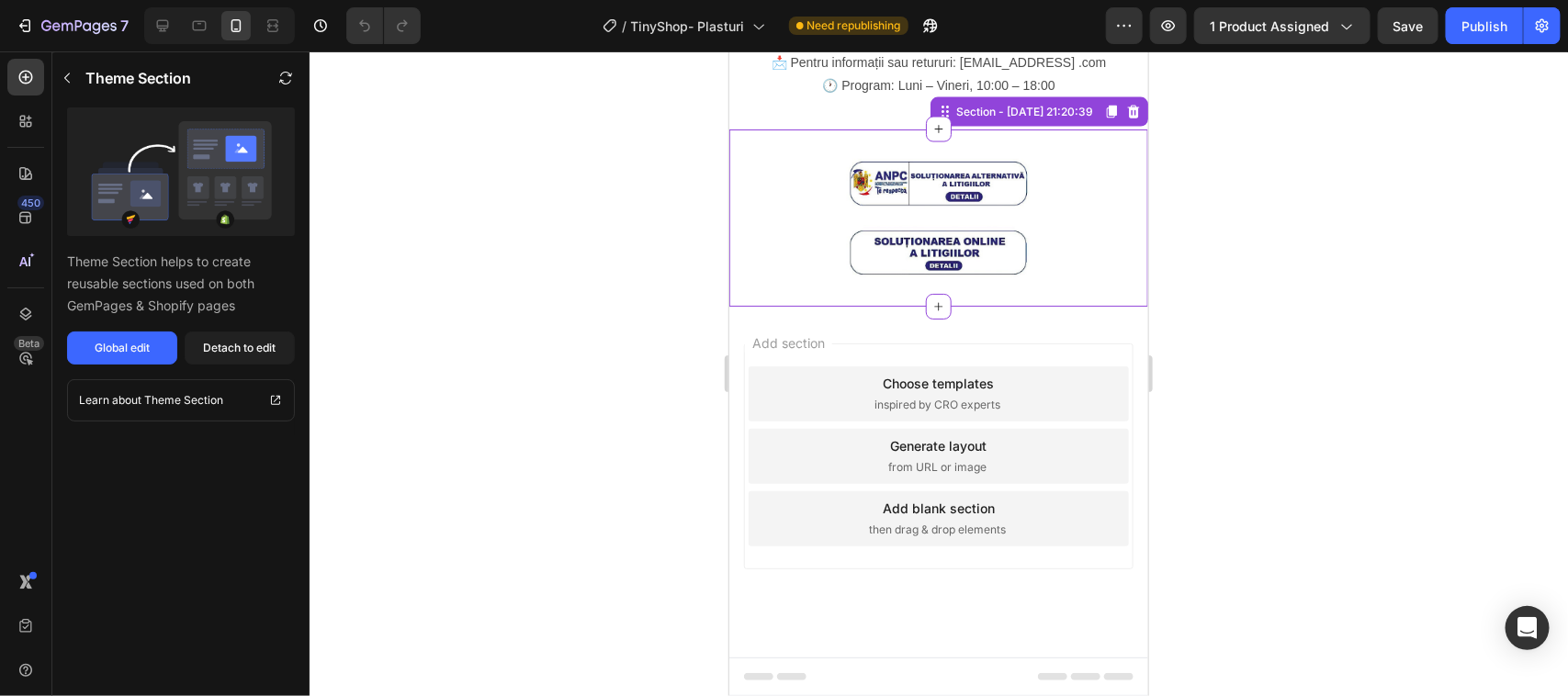
click at [951, 276] on img at bounding box center [938, 217] width 184 height 118
click at [69, 78] on icon "button" at bounding box center [67, 78] width 15 height 15
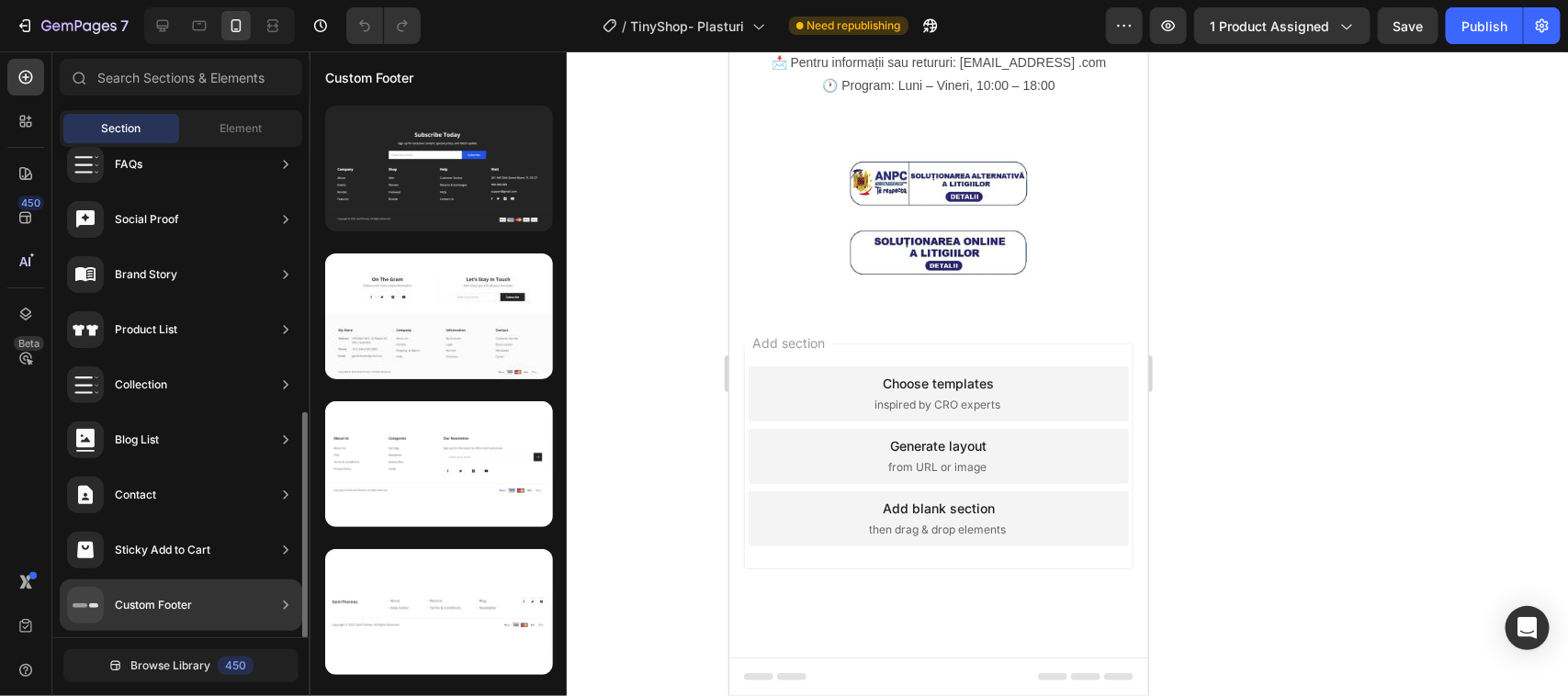
click at [283, 603] on icon at bounding box center [286, 605] width 19 height 19
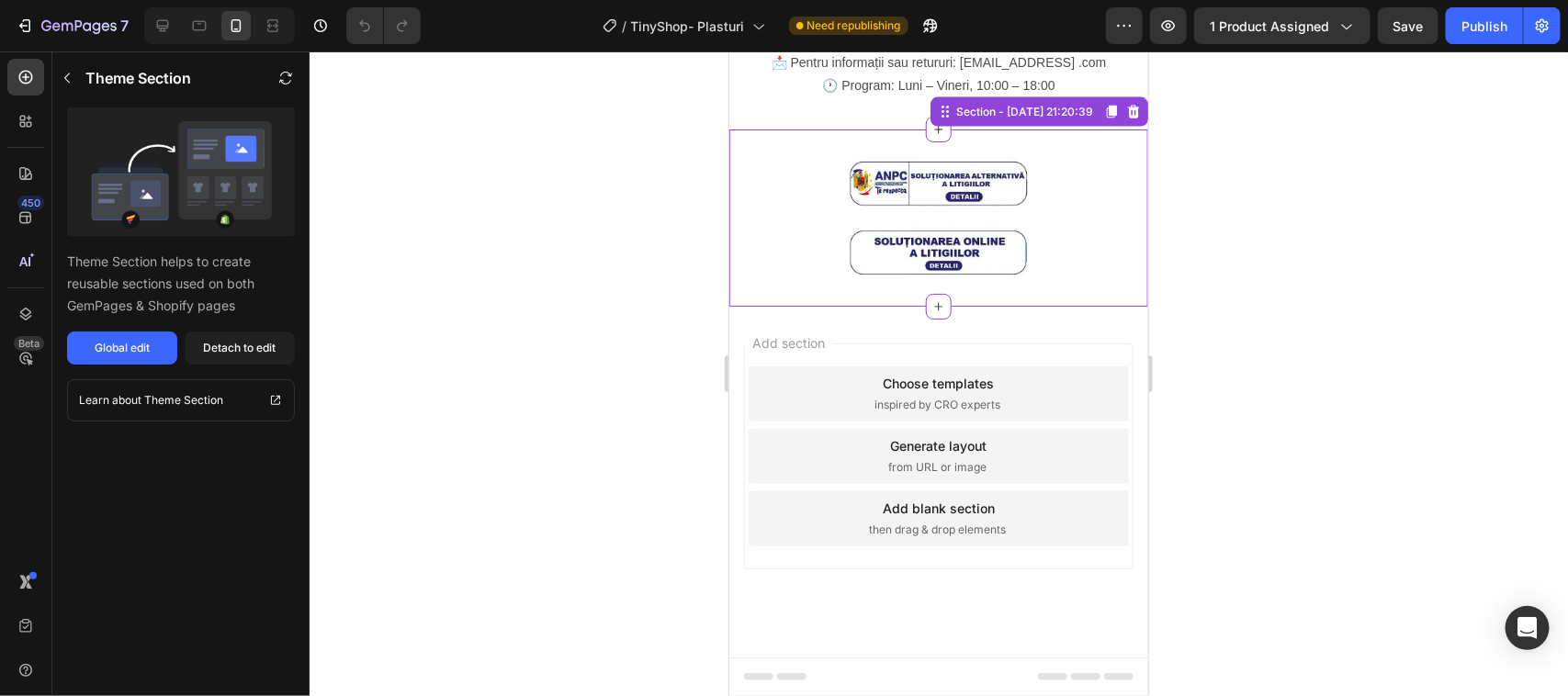
click at [958, 276] on img at bounding box center [938, 217] width 184 height 118
click at [155, 20] on icon at bounding box center [163, 26] width 19 height 19
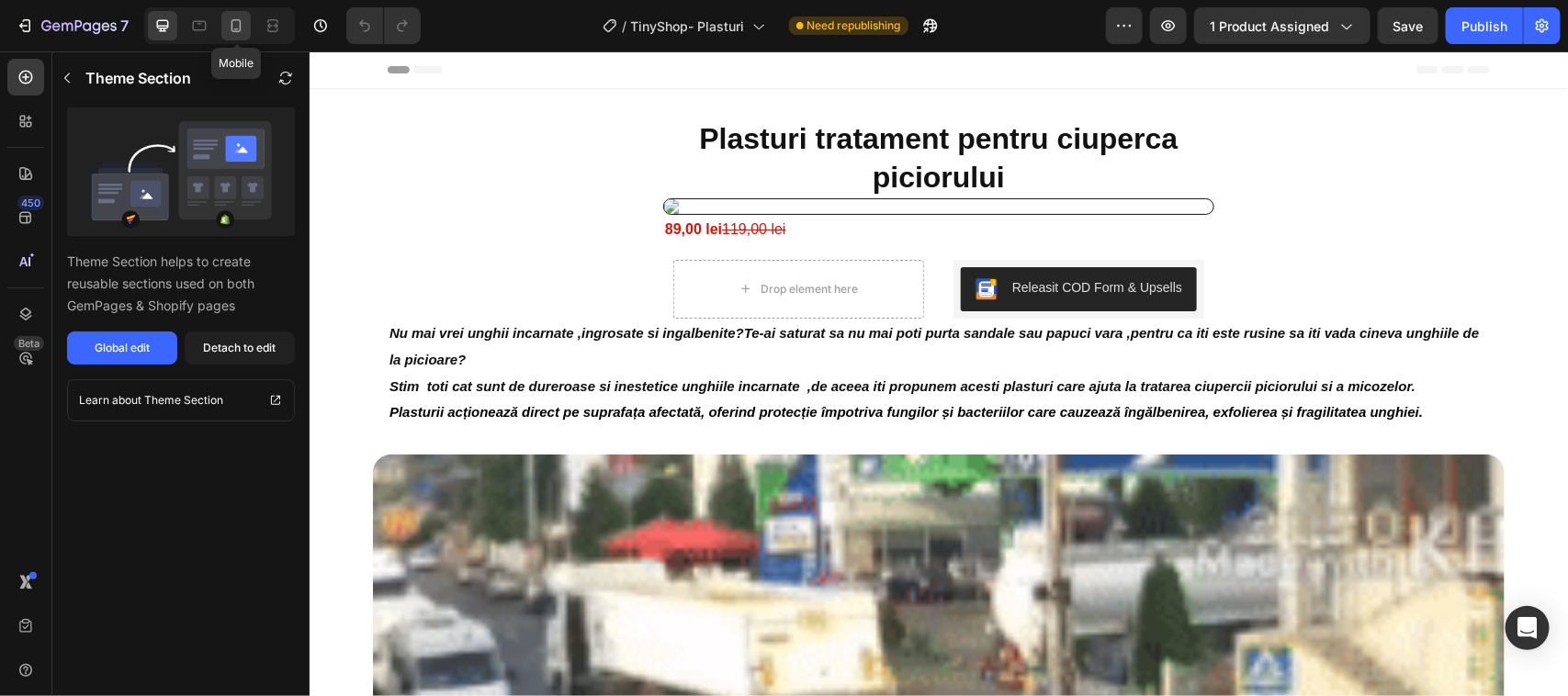
click at [231, 23] on icon at bounding box center [236, 26] width 10 height 13
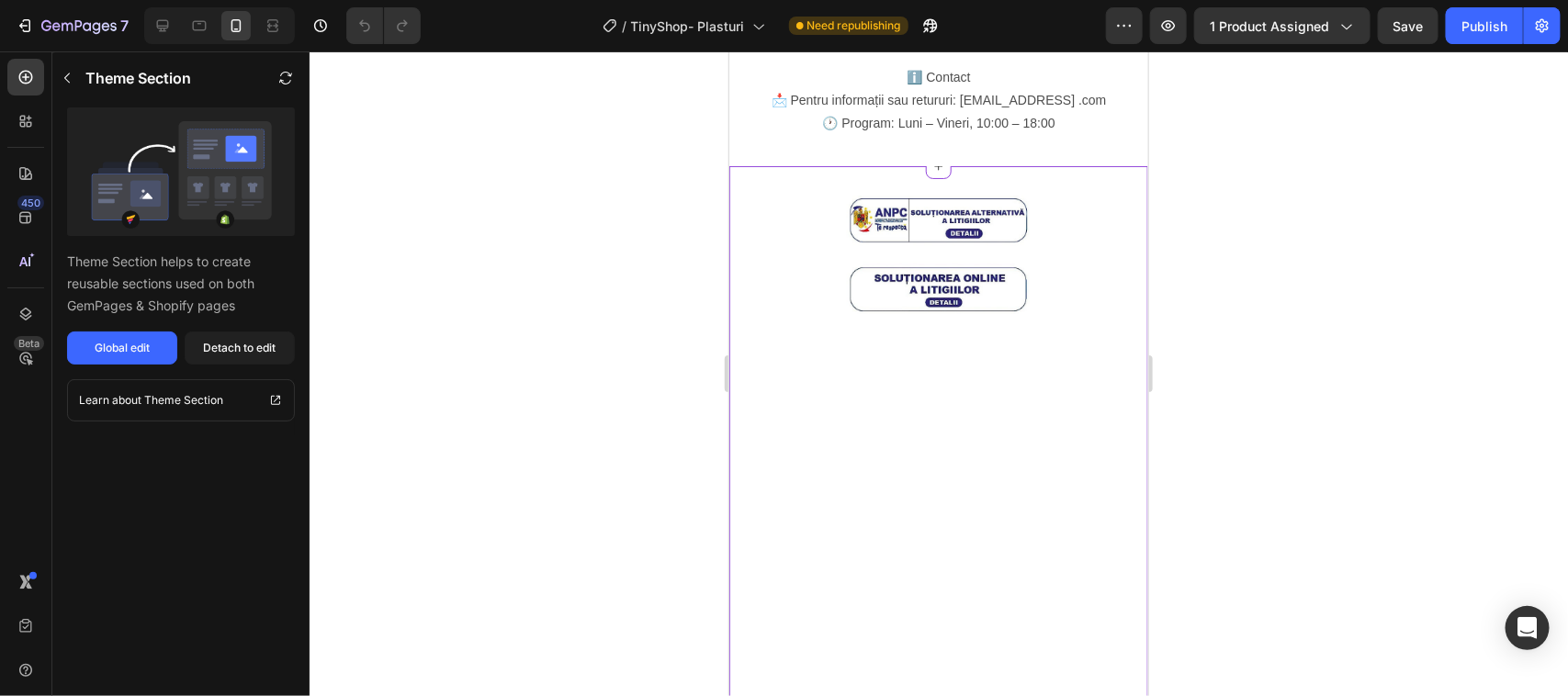
scroll to position [2752, 0]
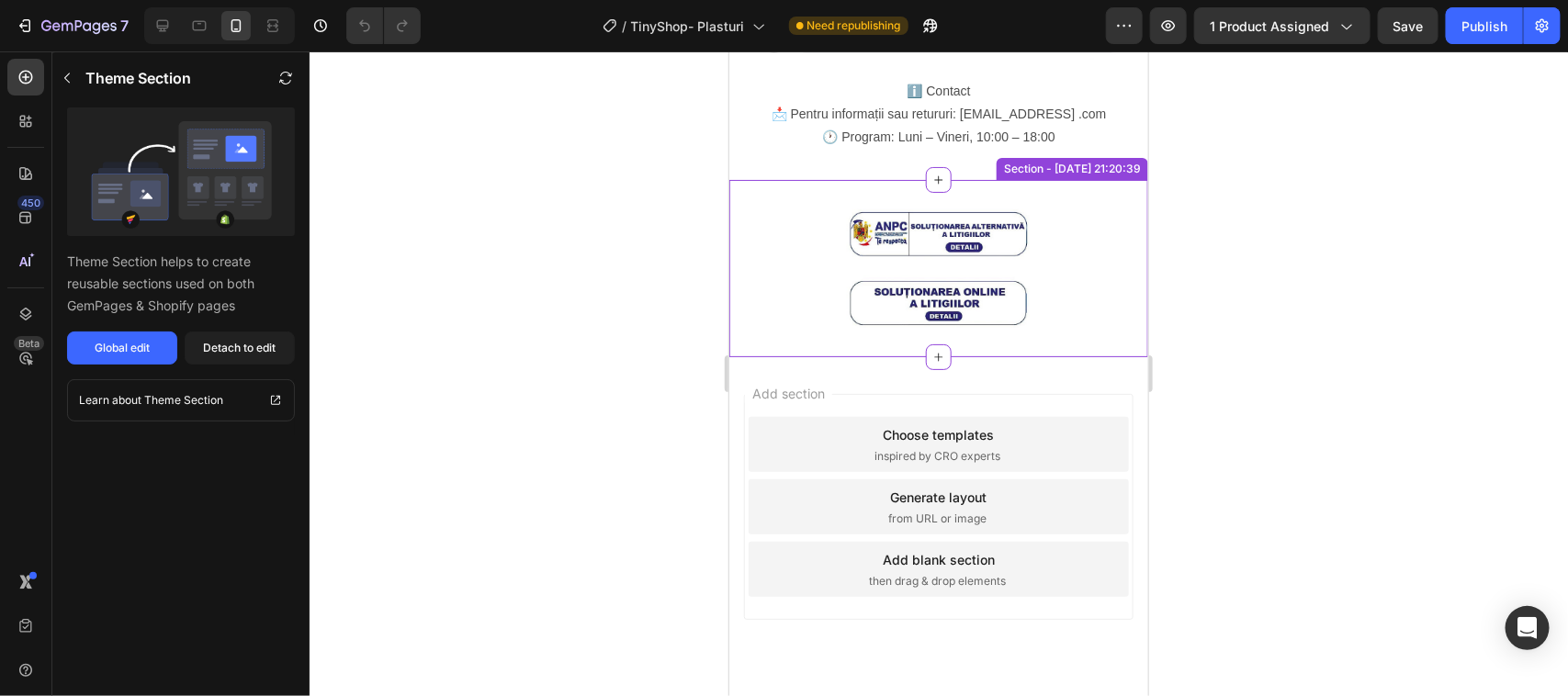
click at [951, 208] on img at bounding box center [938, 267] width 184 height 118
click at [931, 171] on icon at bounding box center [938, 179] width 15 height 15
click at [1282, 291] on div at bounding box center [938, 374] width 1259 height 644
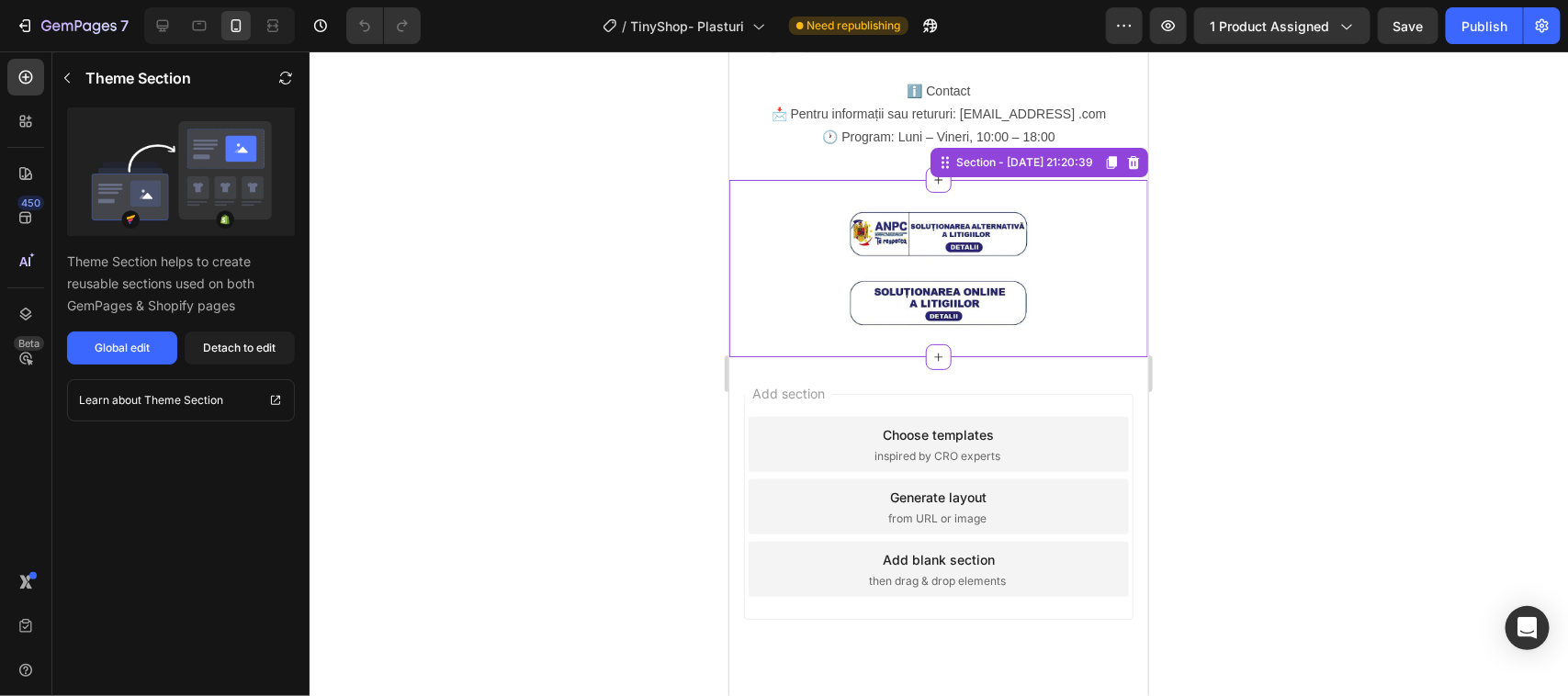
click at [951, 208] on img at bounding box center [938, 267] width 184 height 118
click at [66, 76] on icon "button" at bounding box center [67, 78] width 6 height 10
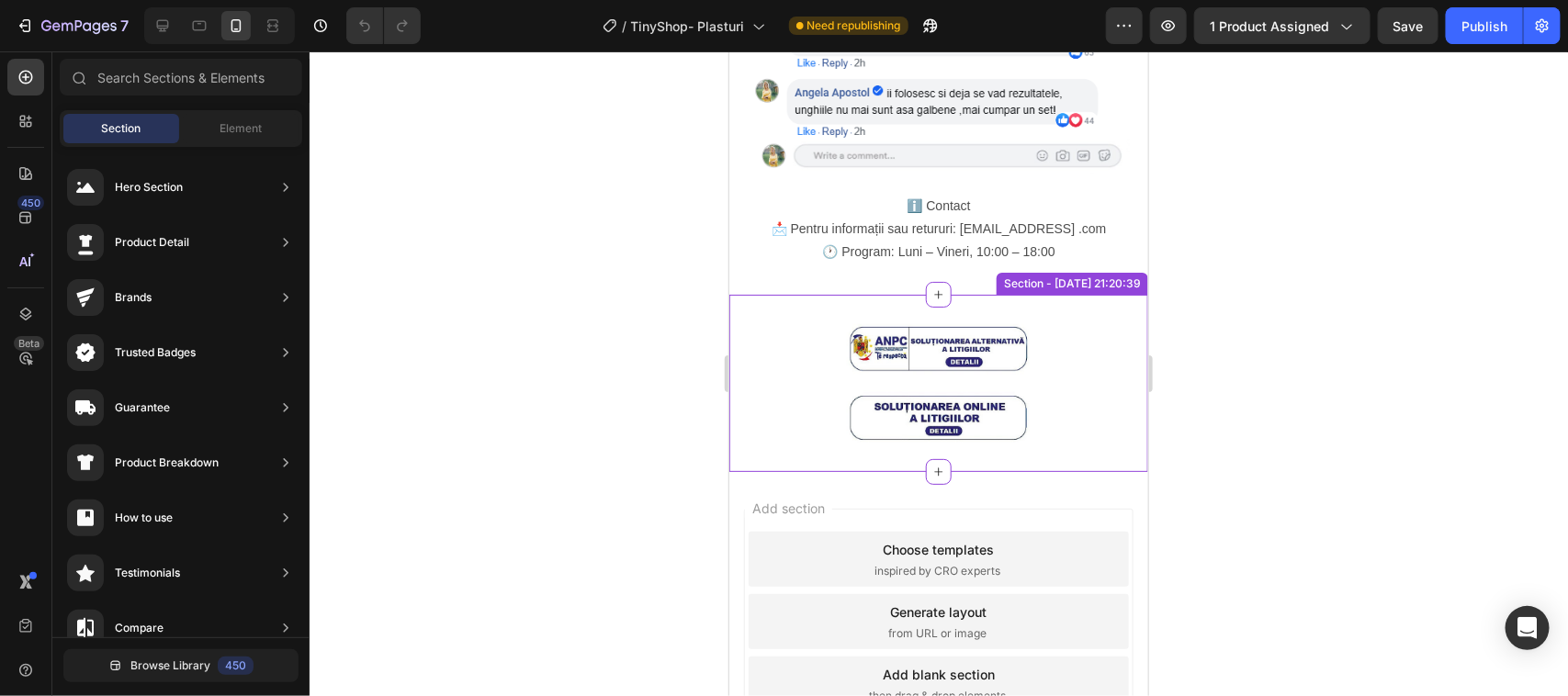
scroll to position [2523, 0]
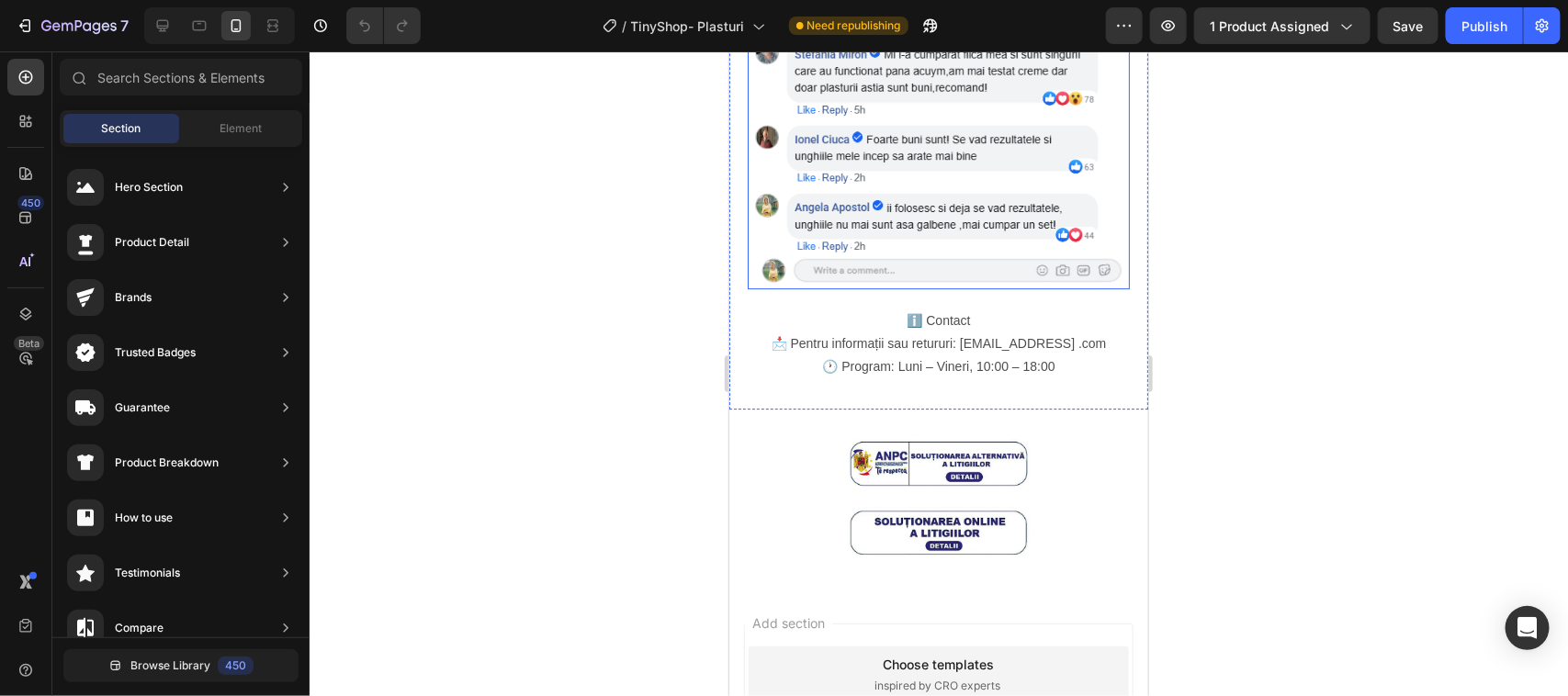
click at [863, 170] on img at bounding box center [938, 125] width 382 height 328
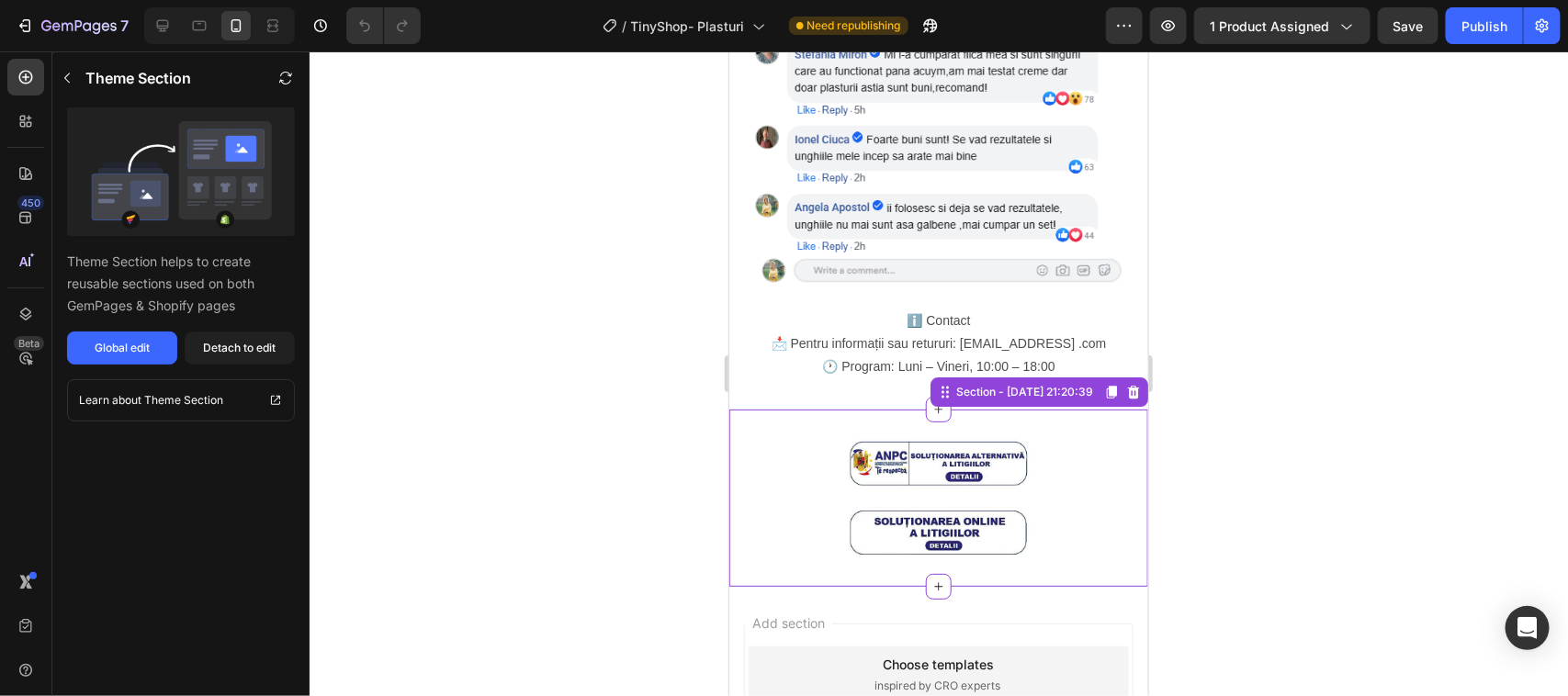
click at [884, 437] on img at bounding box center [938, 496] width 184 height 118
click at [65, 78] on icon "button" at bounding box center [67, 78] width 6 height 10
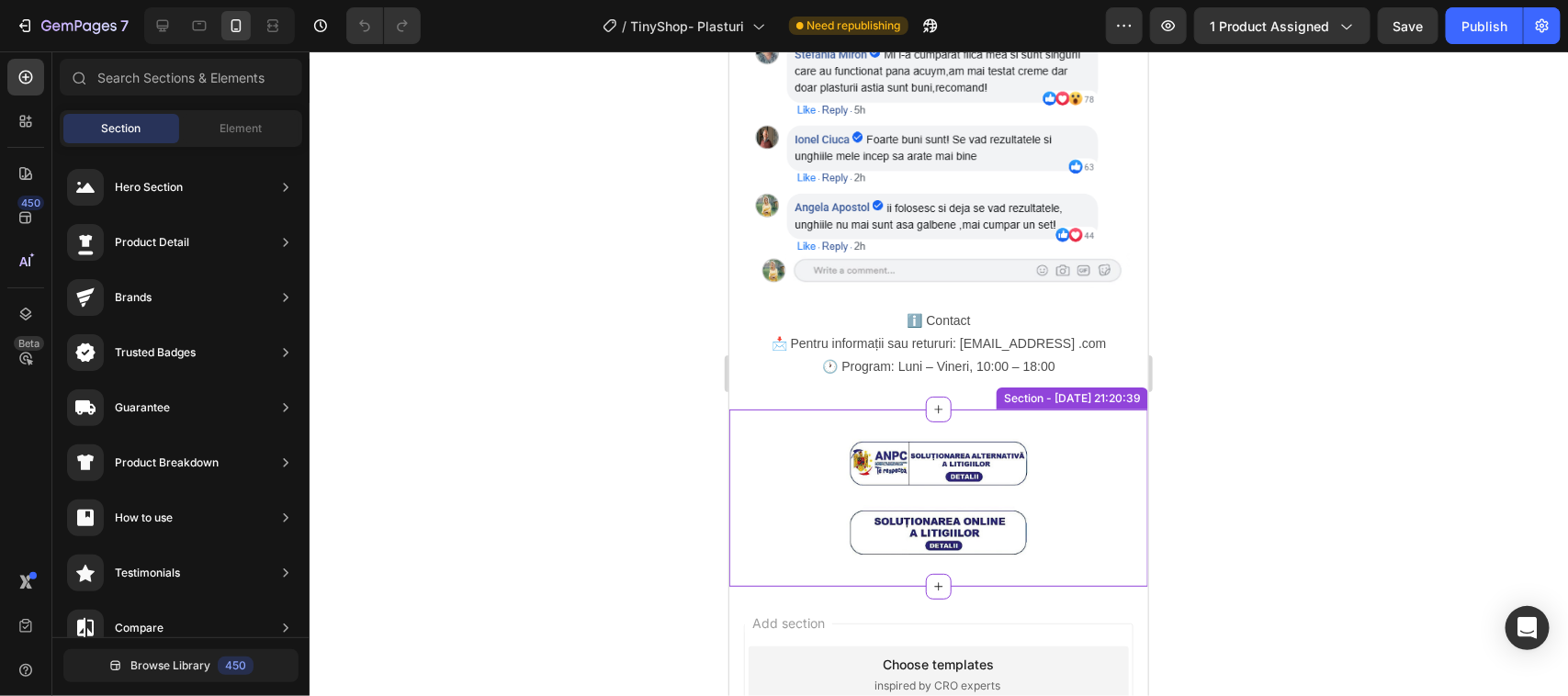
click at [955, 437] on img at bounding box center [938, 496] width 184 height 118
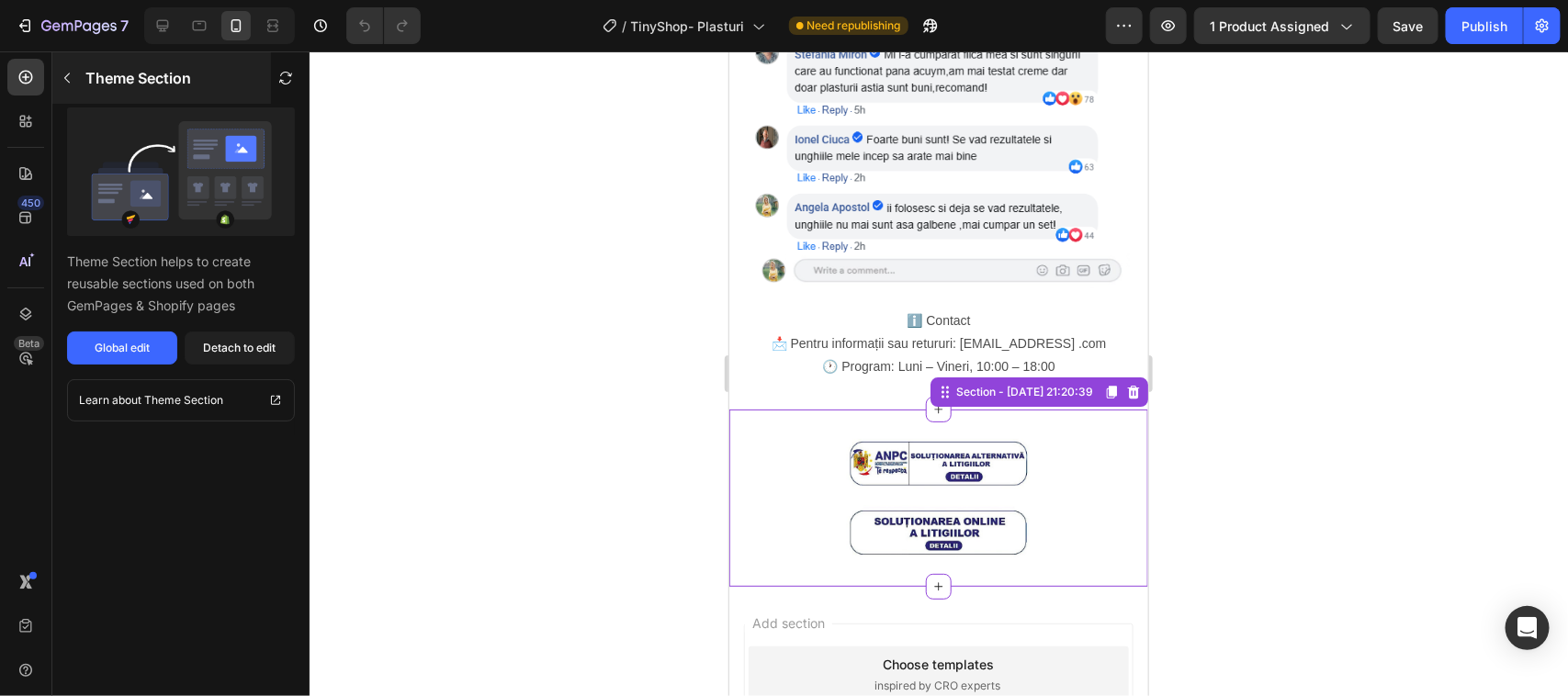
click at [67, 79] on icon "button" at bounding box center [67, 78] width 15 height 15
click at [948, 437] on img at bounding box center [938, 496] width 184 height 118
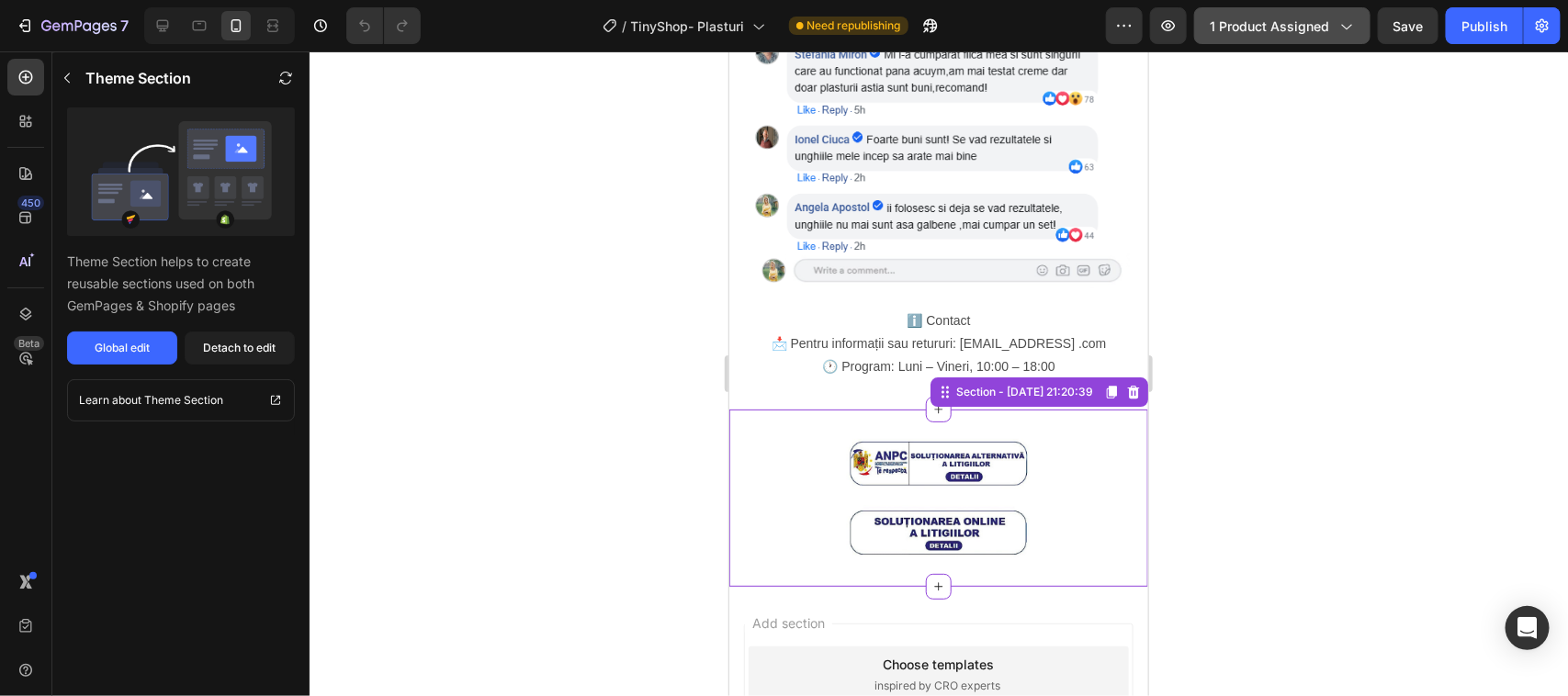
click at [1351, 27] on icon "button" at bounding box center [1346, 26] width 19 height 19
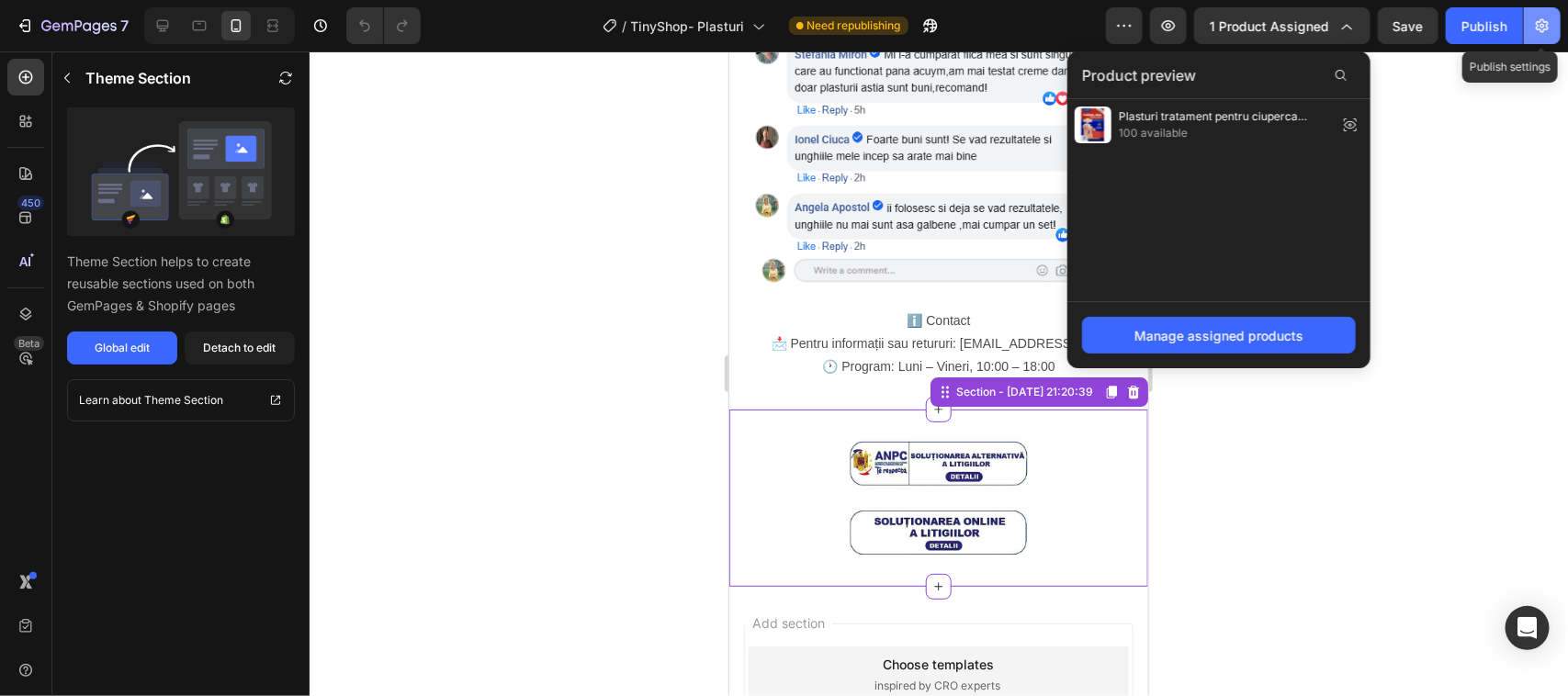
click at [1546, 20] on icon "button" at bounding box center [1543, 26] width 19 height 19
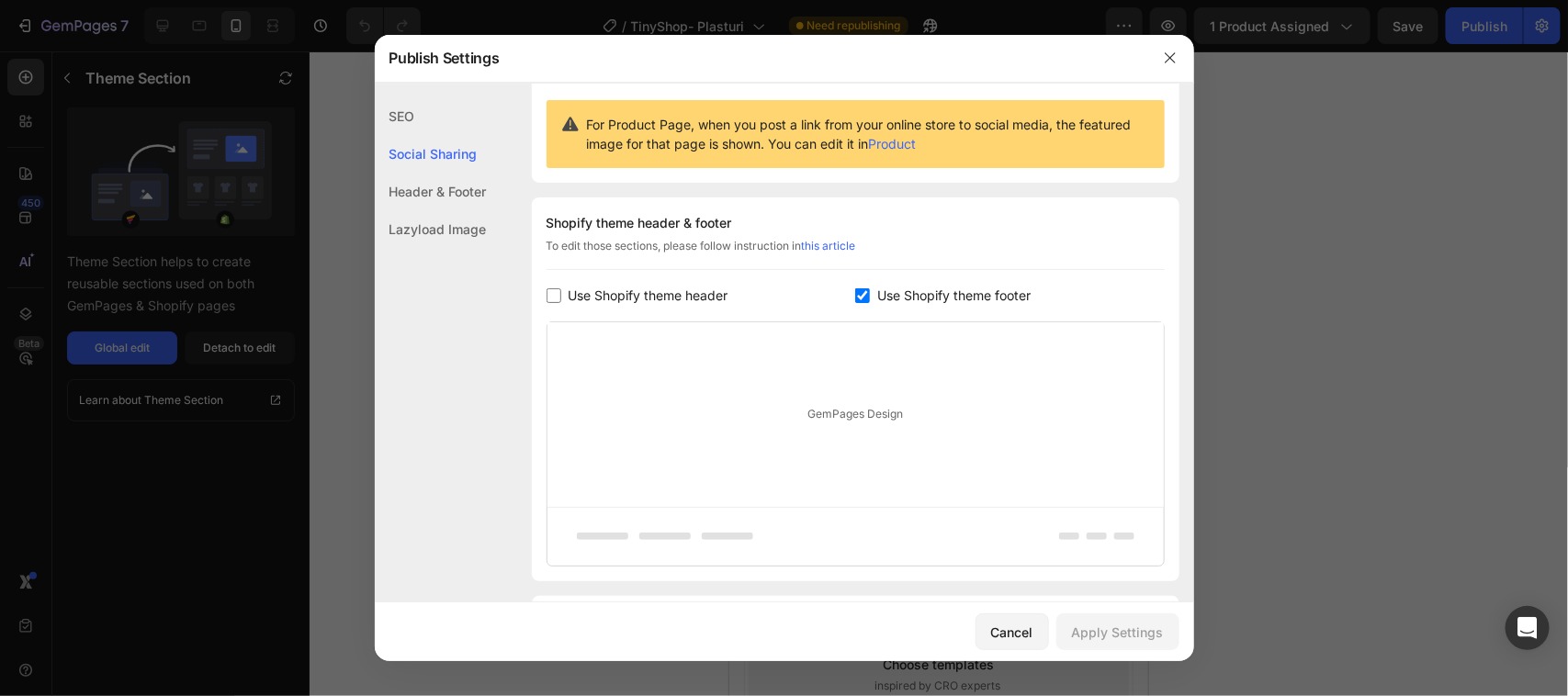
scroll to position [285, 0]
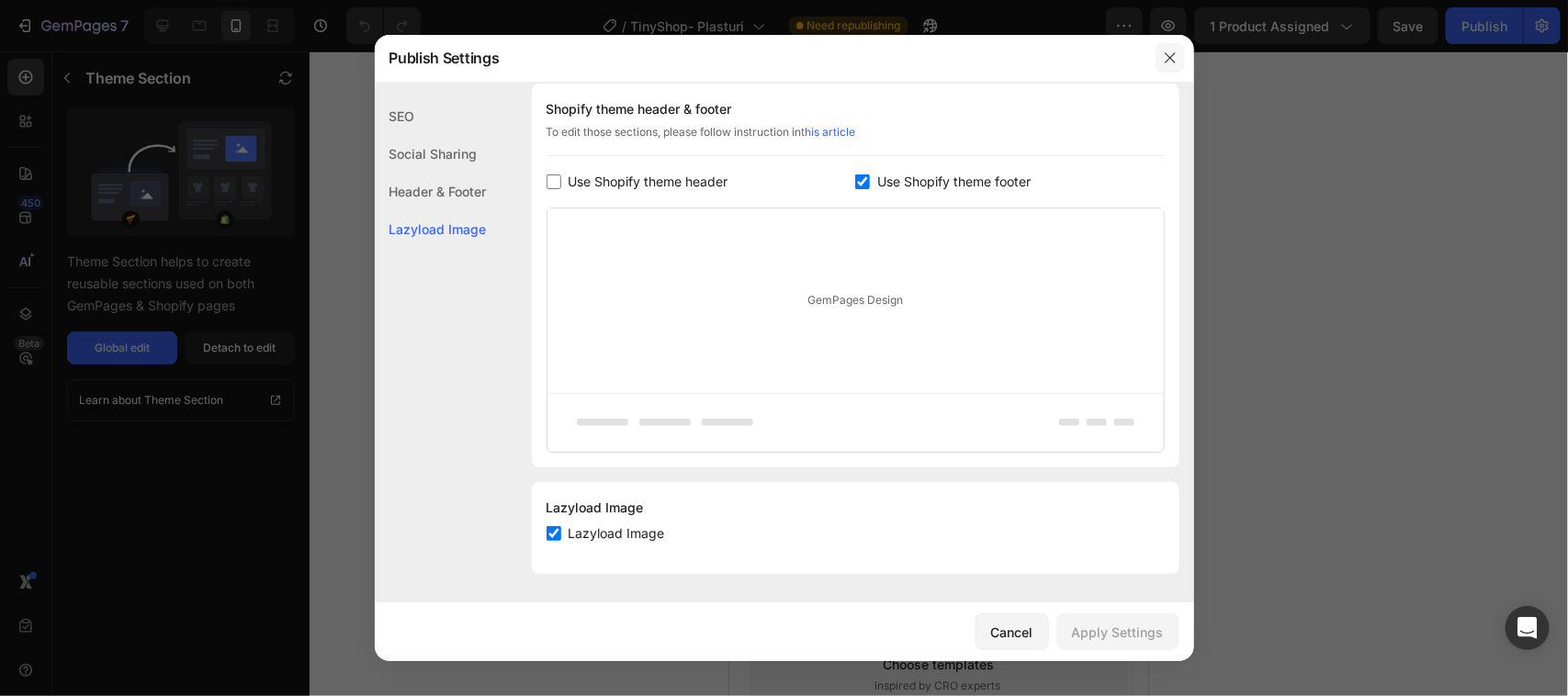
click at [1169, 61] on icon "button" at bounding box center [1171, 58] width 15 height 15
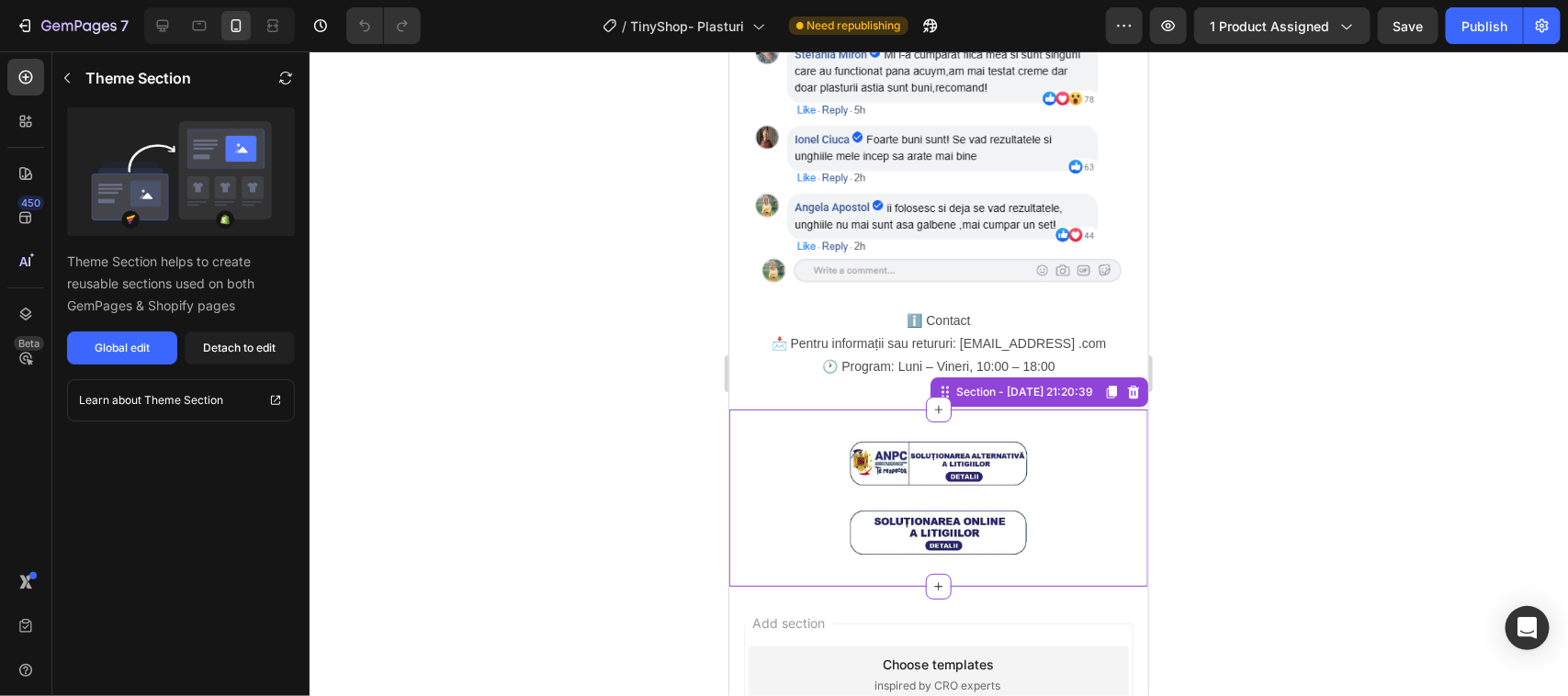
click at [948, 437] on img at bounding box center [938, 496] width 184 height 118
click at [953, 437] on img at bounding box center [938, 496] width 184 height 118
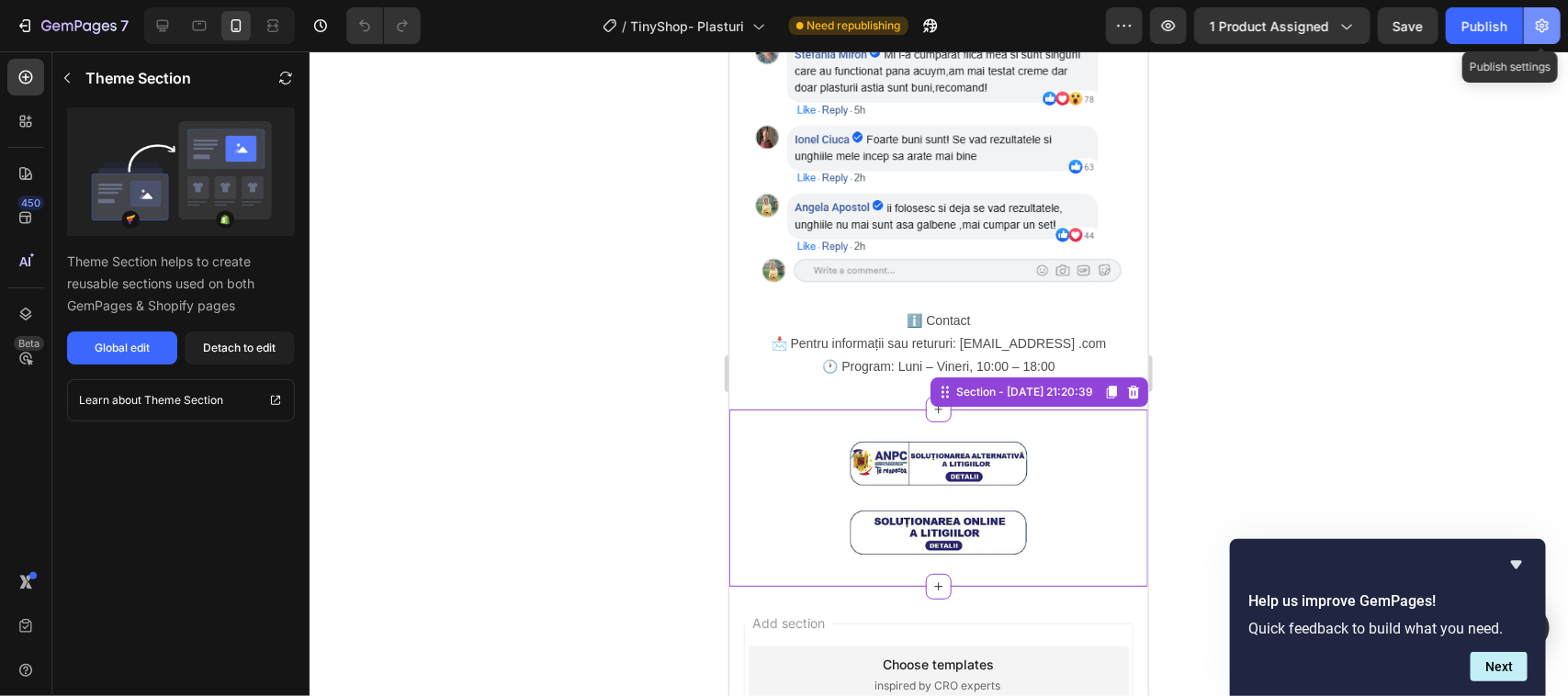
click at [1542, 25] on icon "button" at bounding box center [1543, 25] width 5 height 5
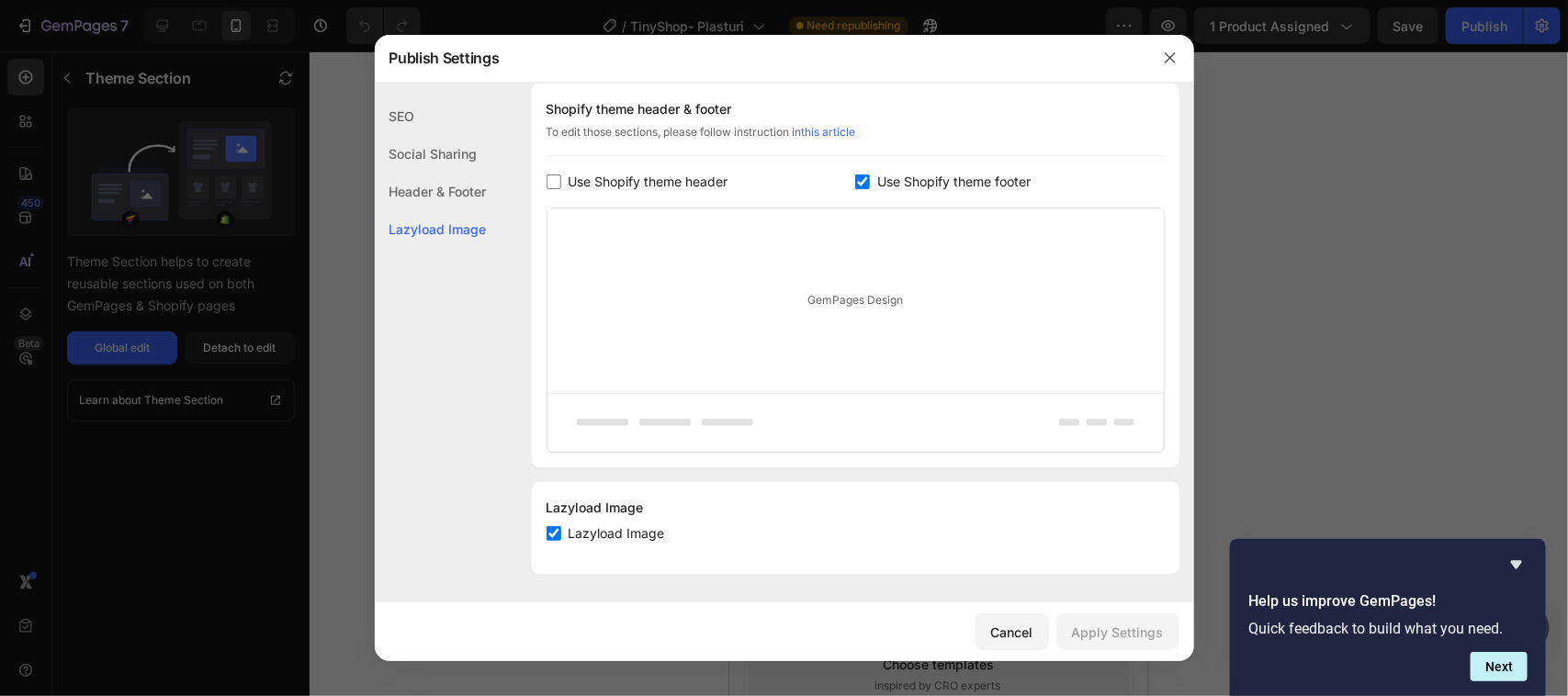
scroll to position [0, 0]
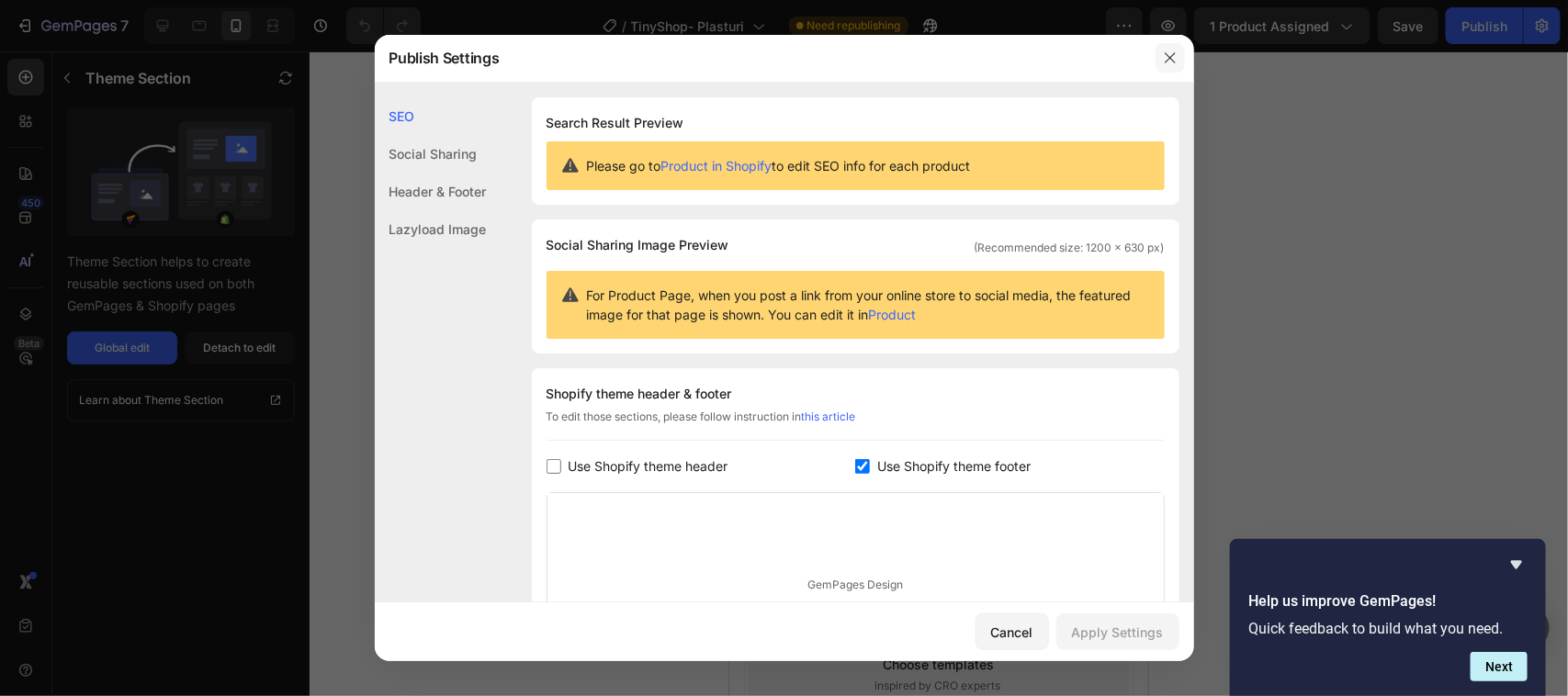
click at [1174, 57] on icon "button" at bounding box center [1171, 58] width 15 height 15
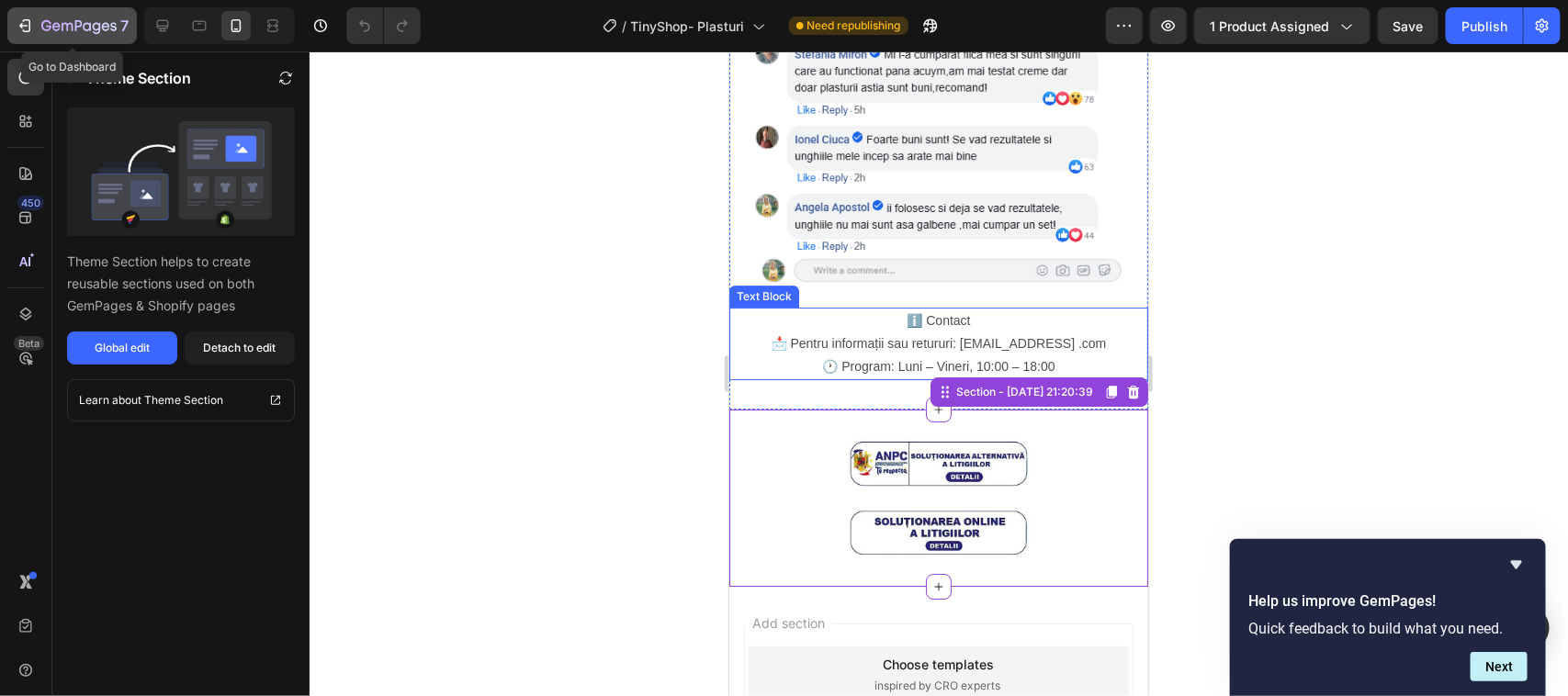
click at [23, 23] on icon "button" at bounding box center [25, 26] width 19 height 19
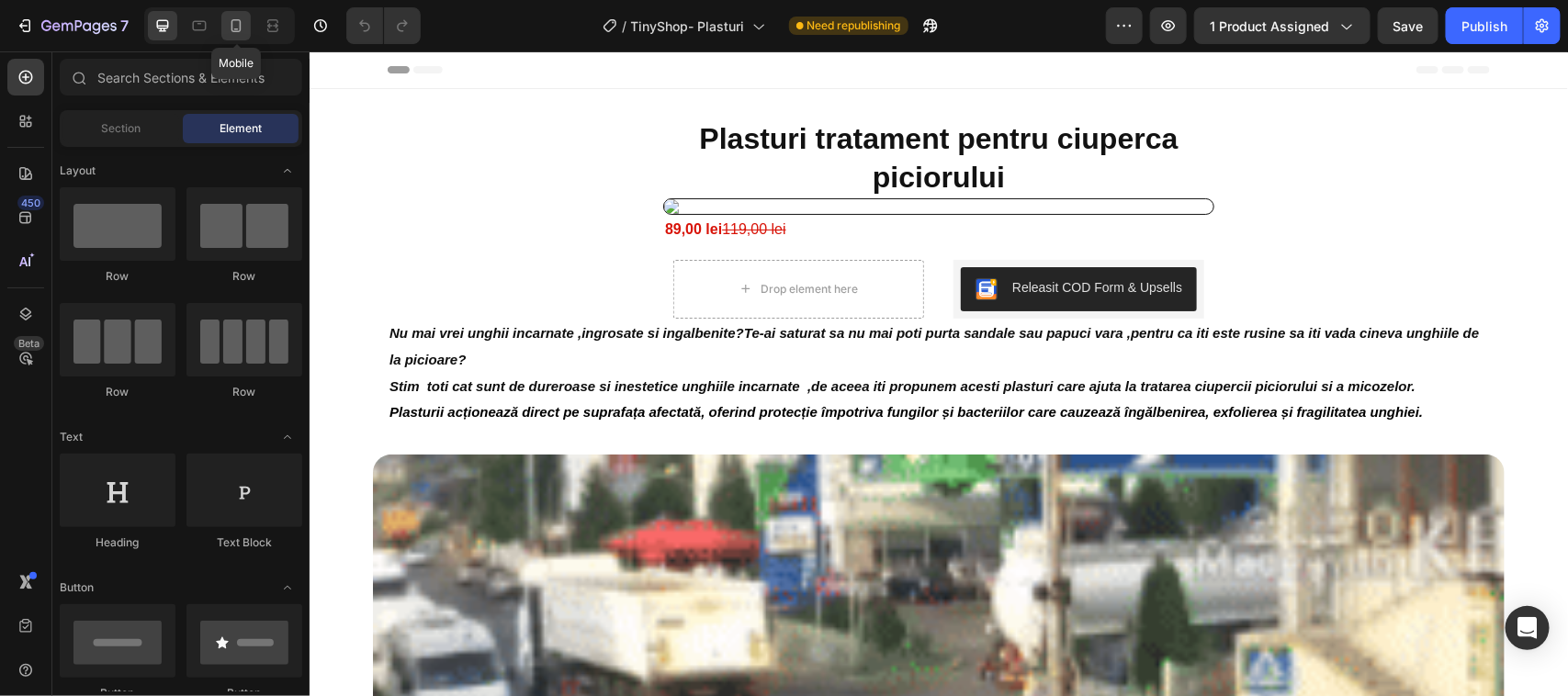
click at [236, 27] on icon at bounding box center [236, 26] width 19 height 19
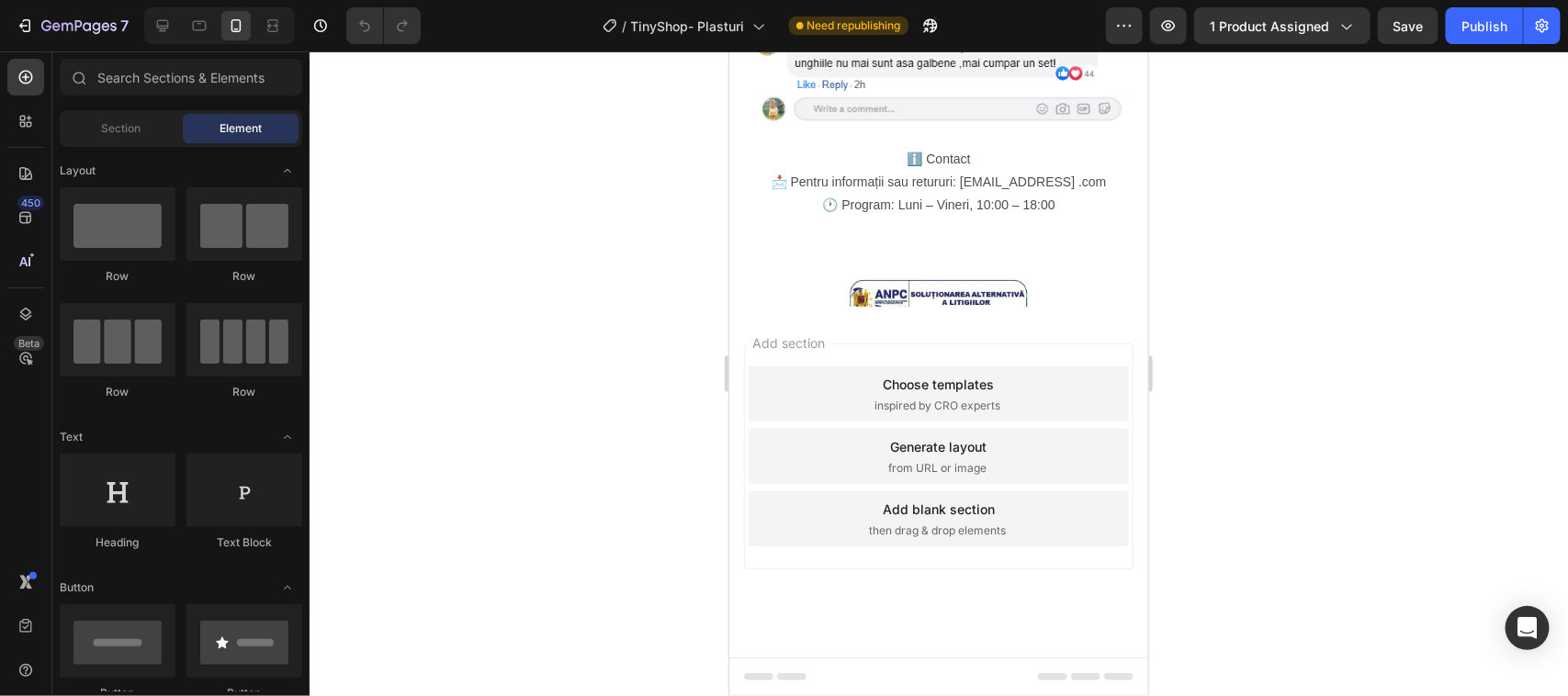
scroll to position [2635, 0]
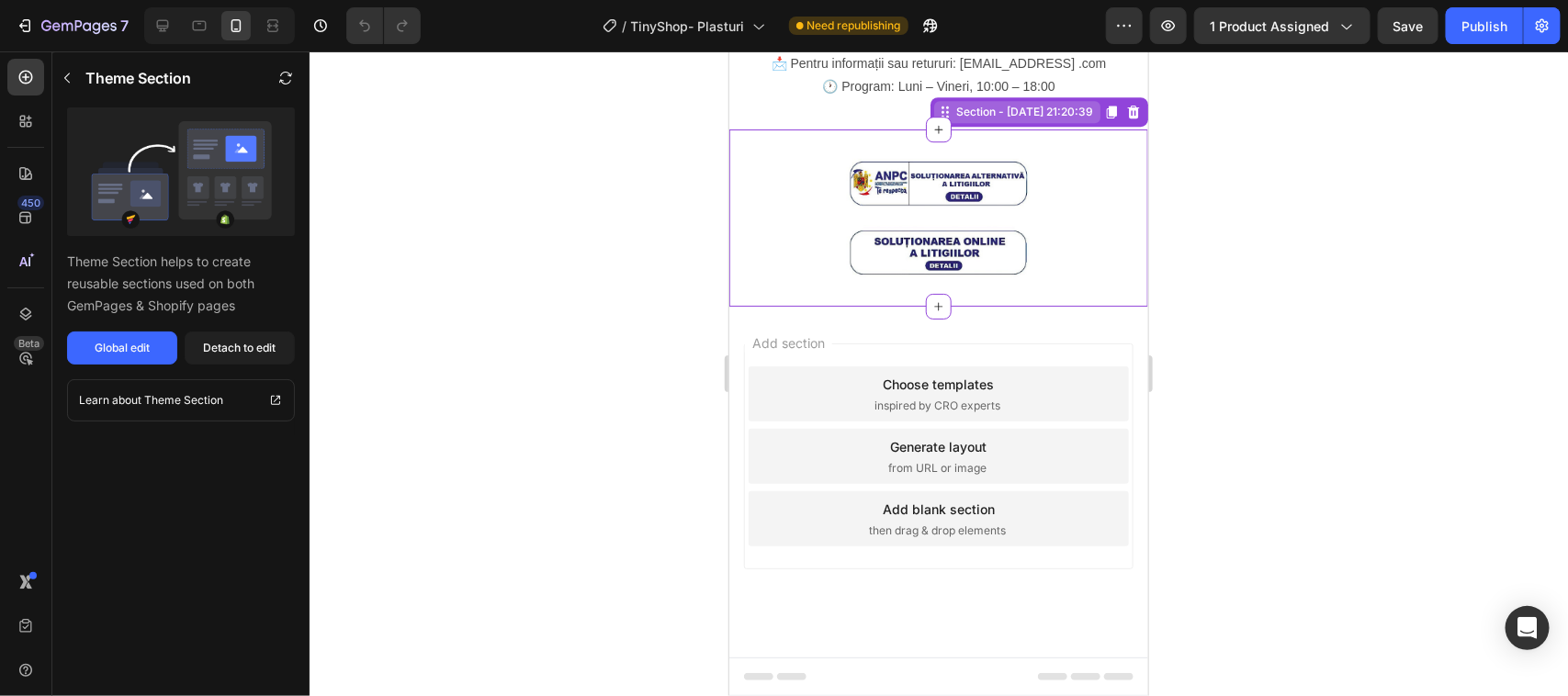
click at [1056, 119] on div "Section - [DATE] 21:20:39" at bounding box center [1023, 111] width 144 height 17
click at [1057, 119] on div "Section - [DATE] 21:20:39" at bounding box center [1023, 111] width 144 height 17
click at [1106, 118] on icon at bounding box center [1111, 112] width 10 height 13
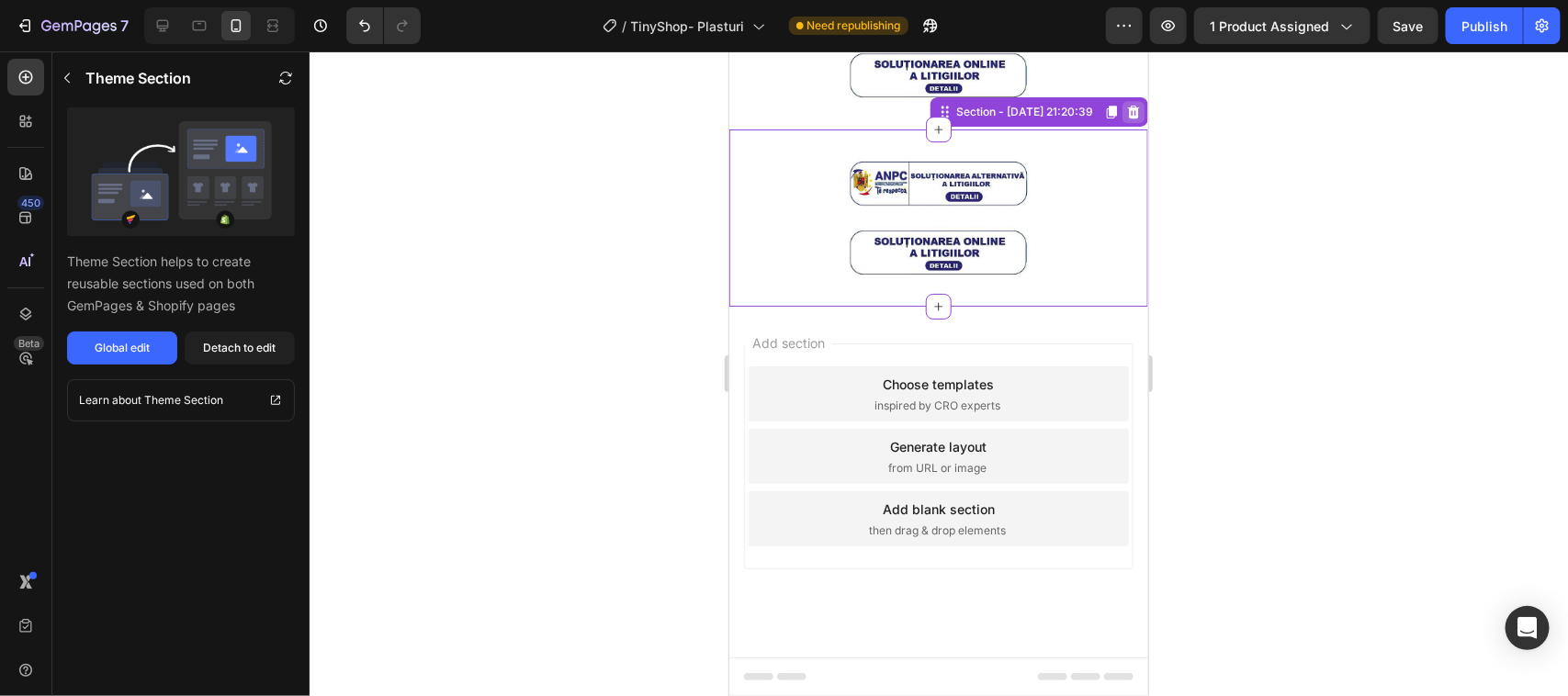
click at [1122, 122] on div at bounding box center [1133, 111] width 22 height 22
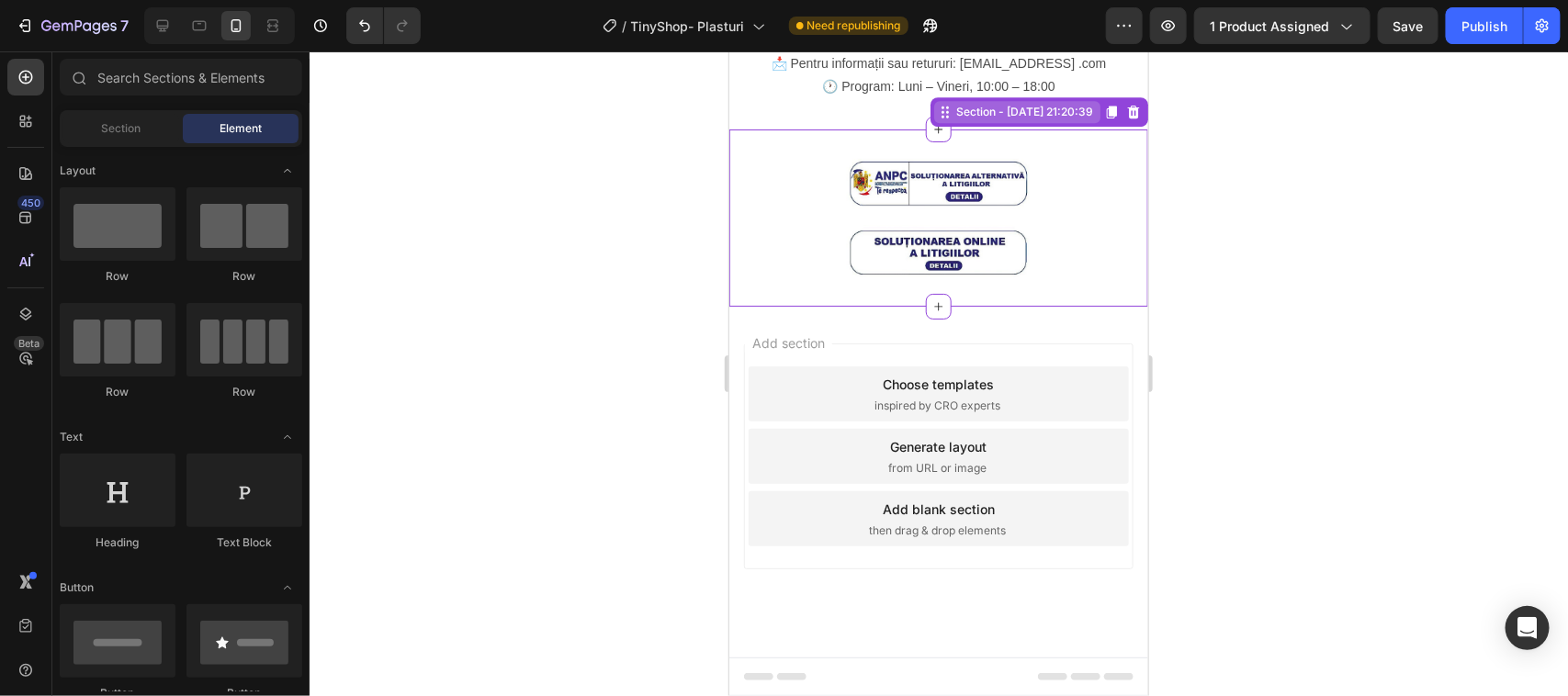
click at [1012, 122] on div "Section - [DATE] 21:20:39" at bounding box center [1016, 111] width 166 height 22
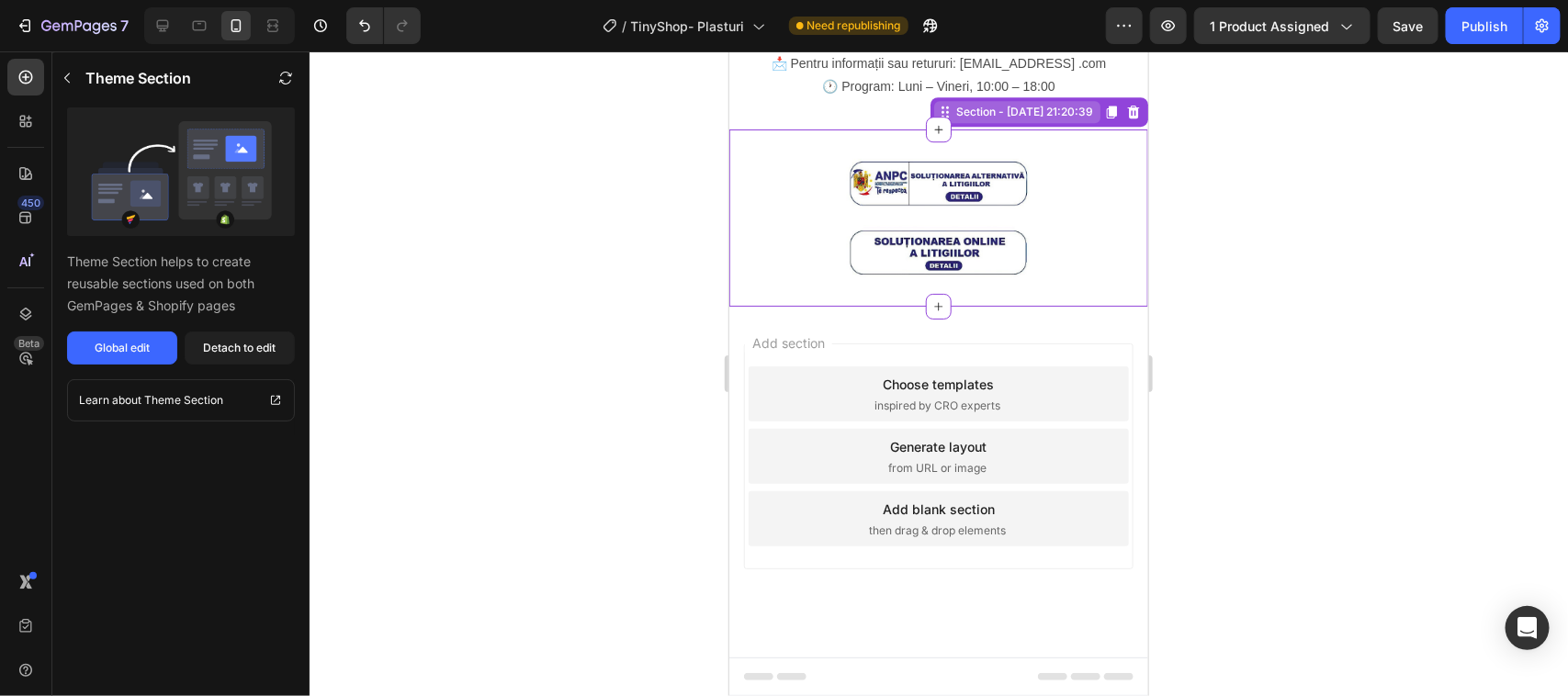
click at [937, 118] on icon at bounding box center [945, 111] width 15 height 15
click at [931, 136] on icon at bounding box center [938, 128] width 15 height 15
click at [1130, 28] on icon "button" at bounding box center [1125, 26] width 19 height 19
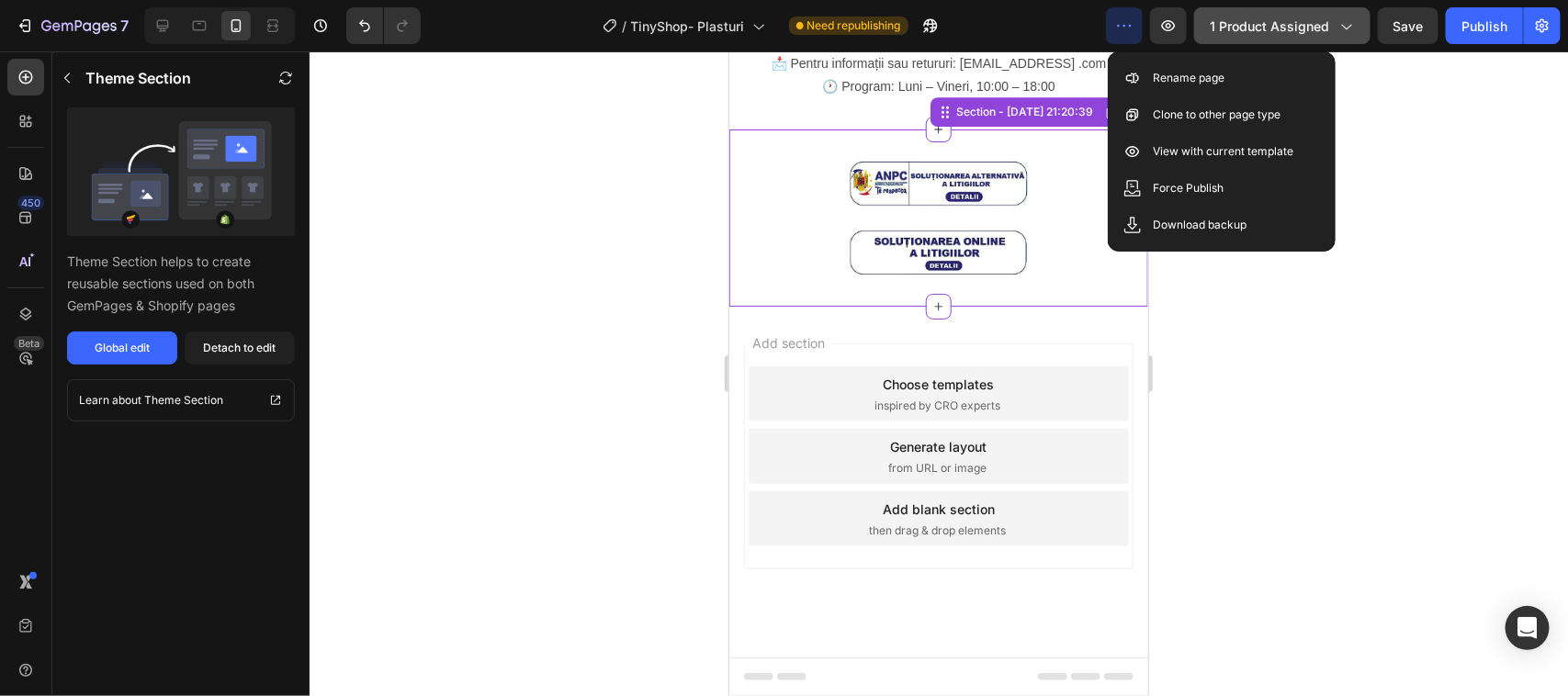
click at [1343, 23] on icon "button" at bounding box center [1346, 26] width 19 height 19
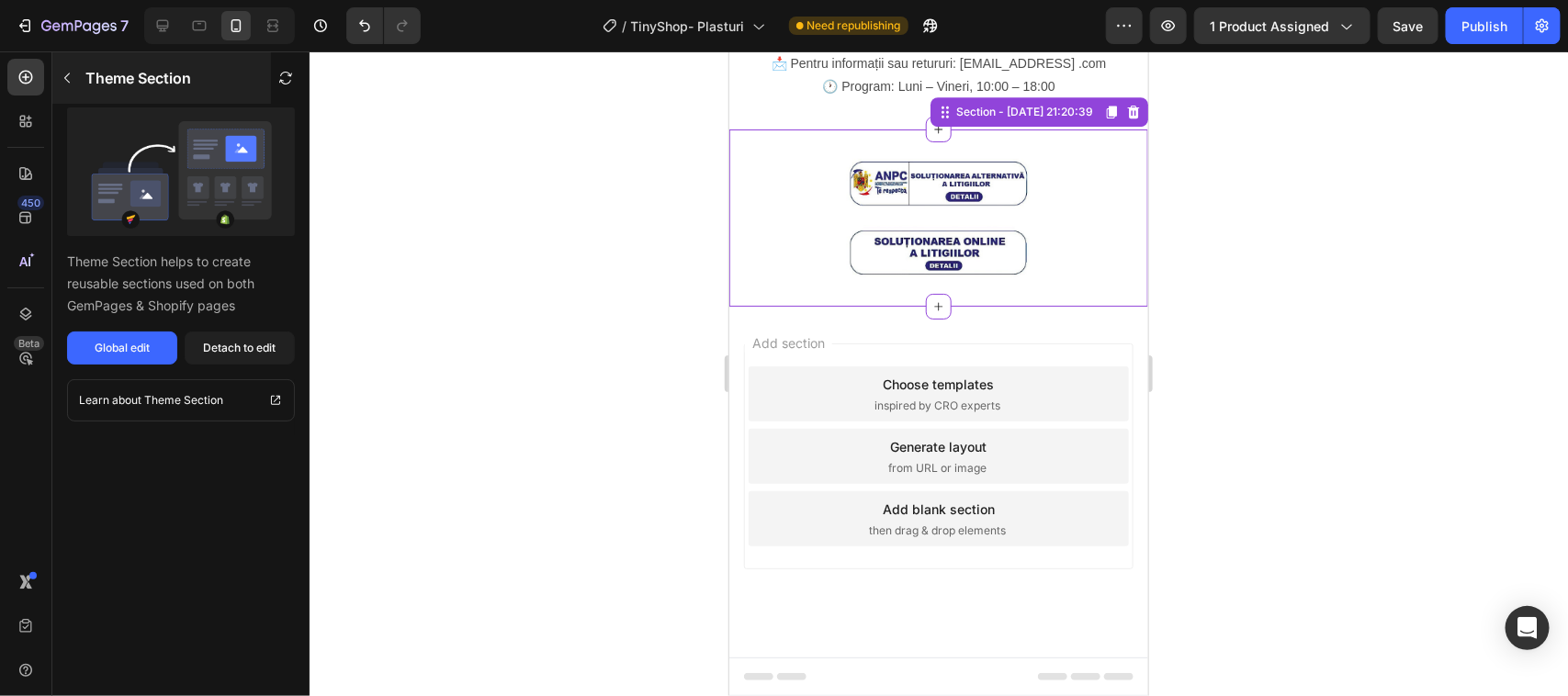
click at [67, 78] on icon "button" at bounding box center [67, 78] width 15 height 15
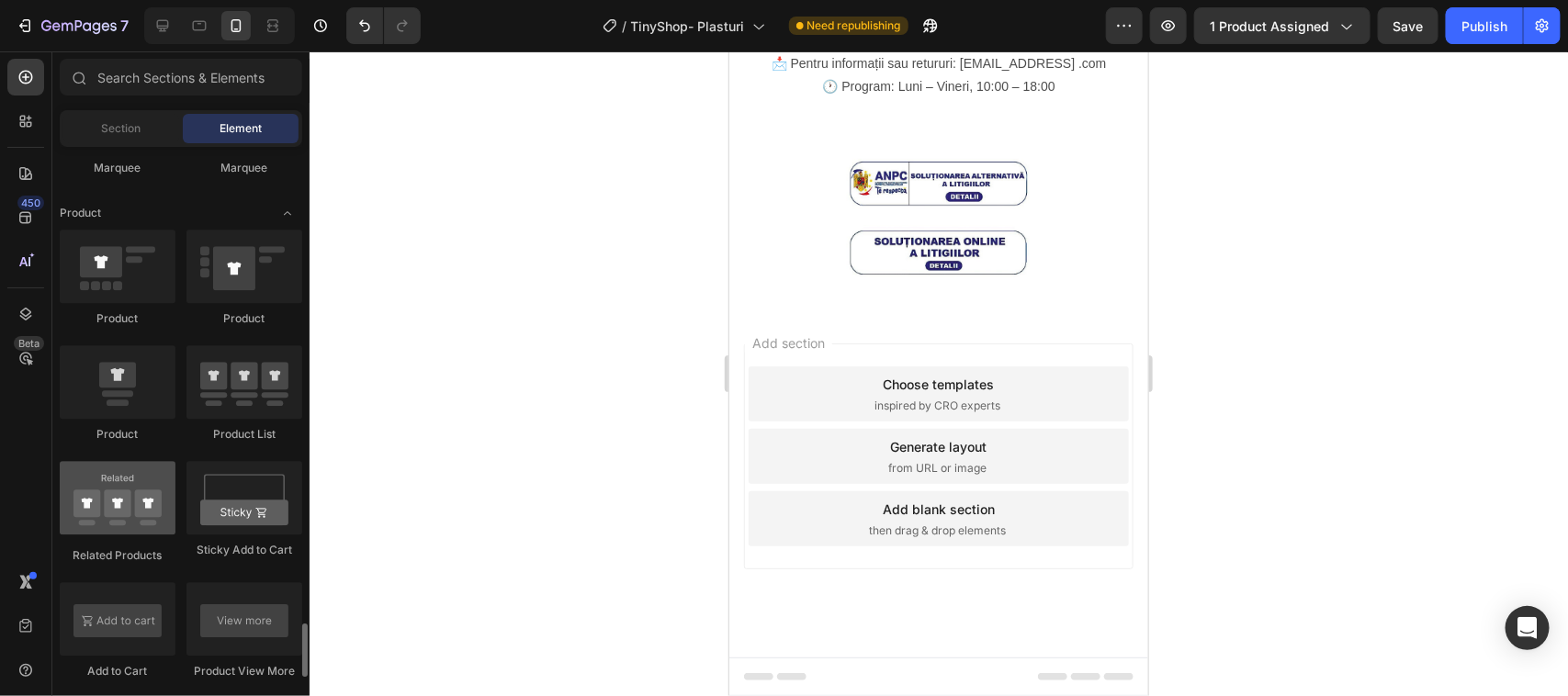
scroll to position [2525, 0]
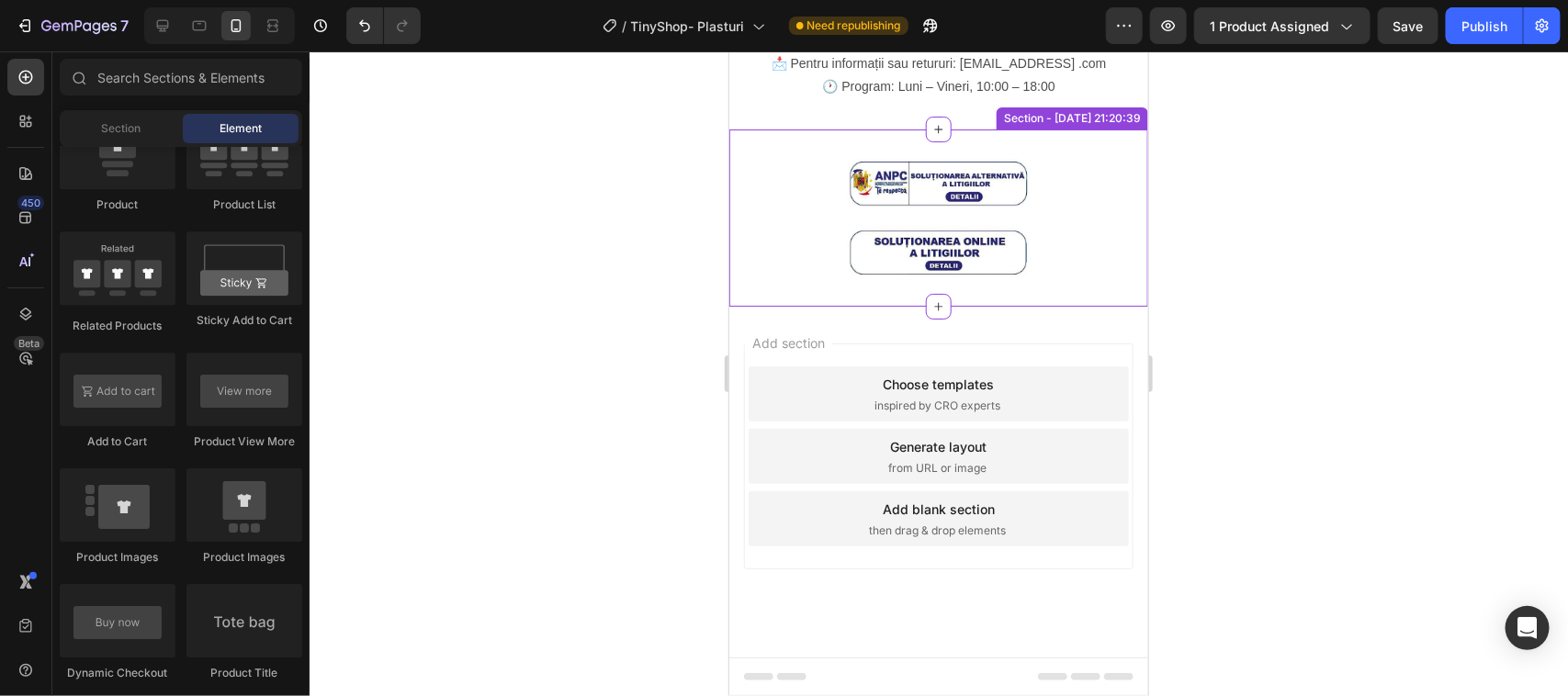
click at [910, 276] on img at bounding box center [938, 217] width 184 height 118
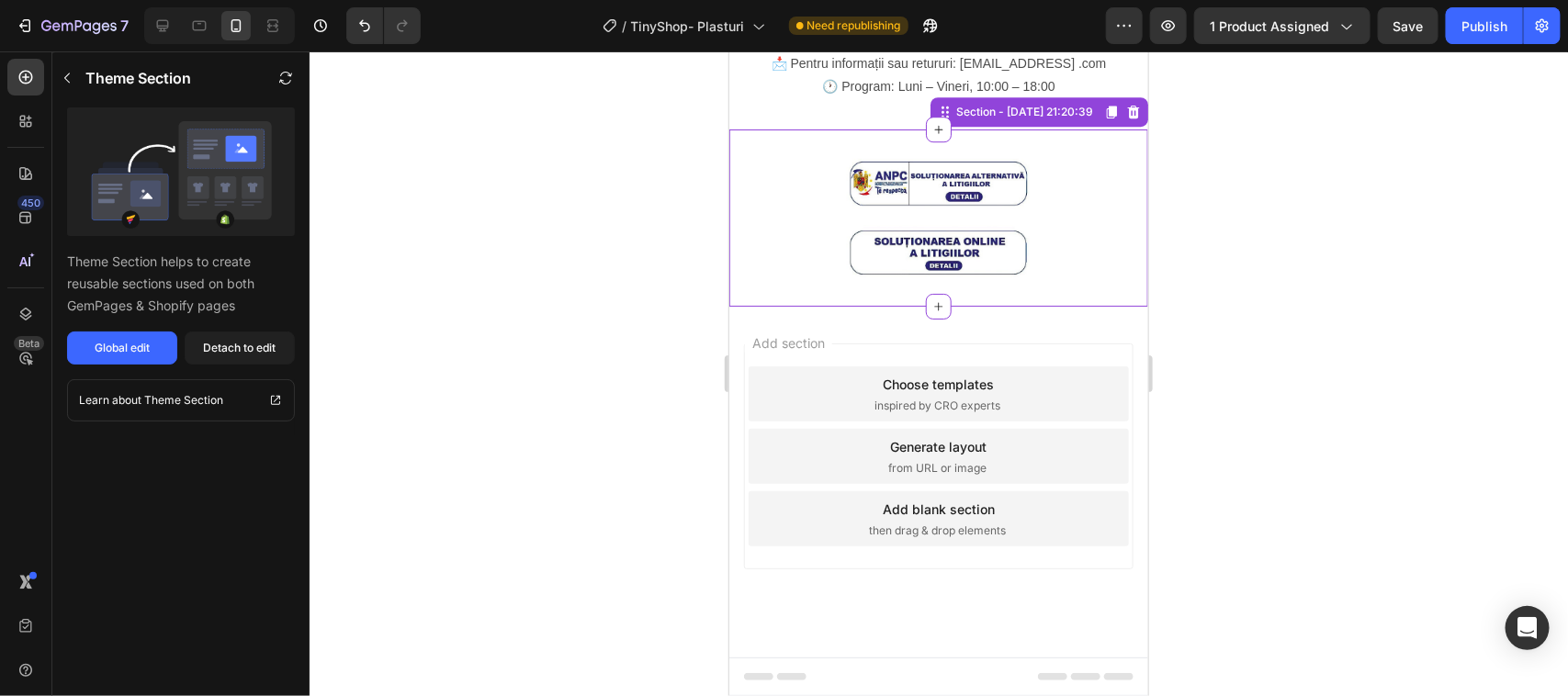
click at [915, 276] on img at bounding box center [938, 217] width 184 height 118
click at [1543, 23] on icon "button" at bounding box center [1543, 25] width 5 height 5
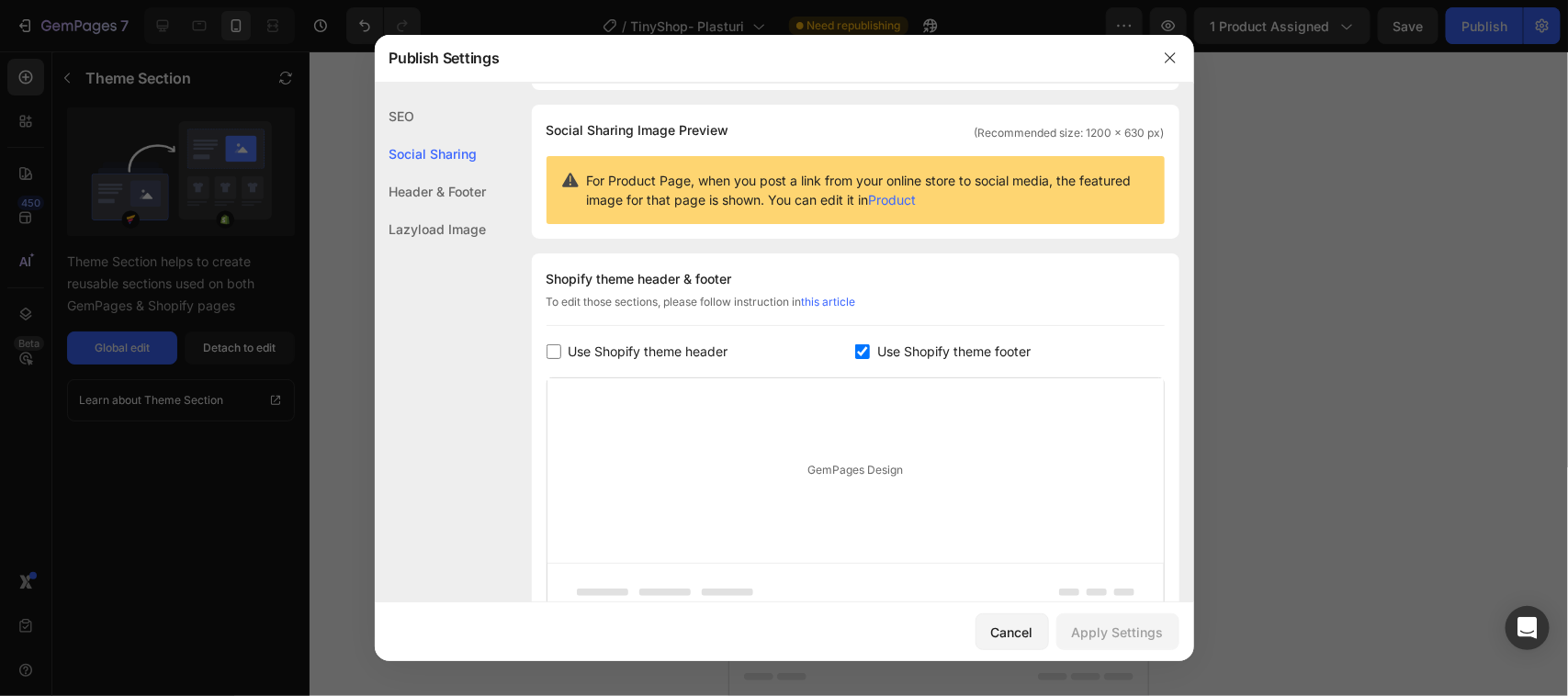
scroll to position [0, 0]
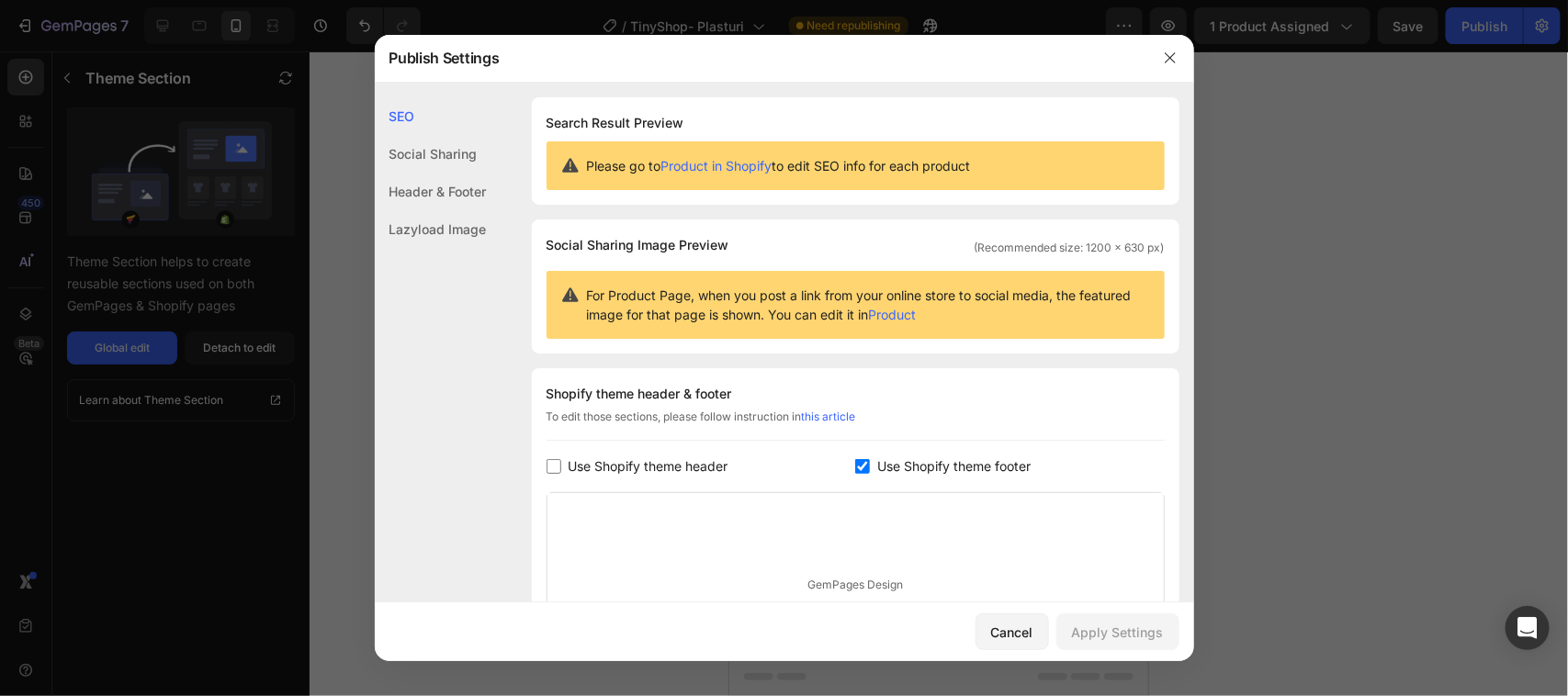
click at [470, 148] on div "Social Sharing" at bounding box center [431, 154] width 112 height 37
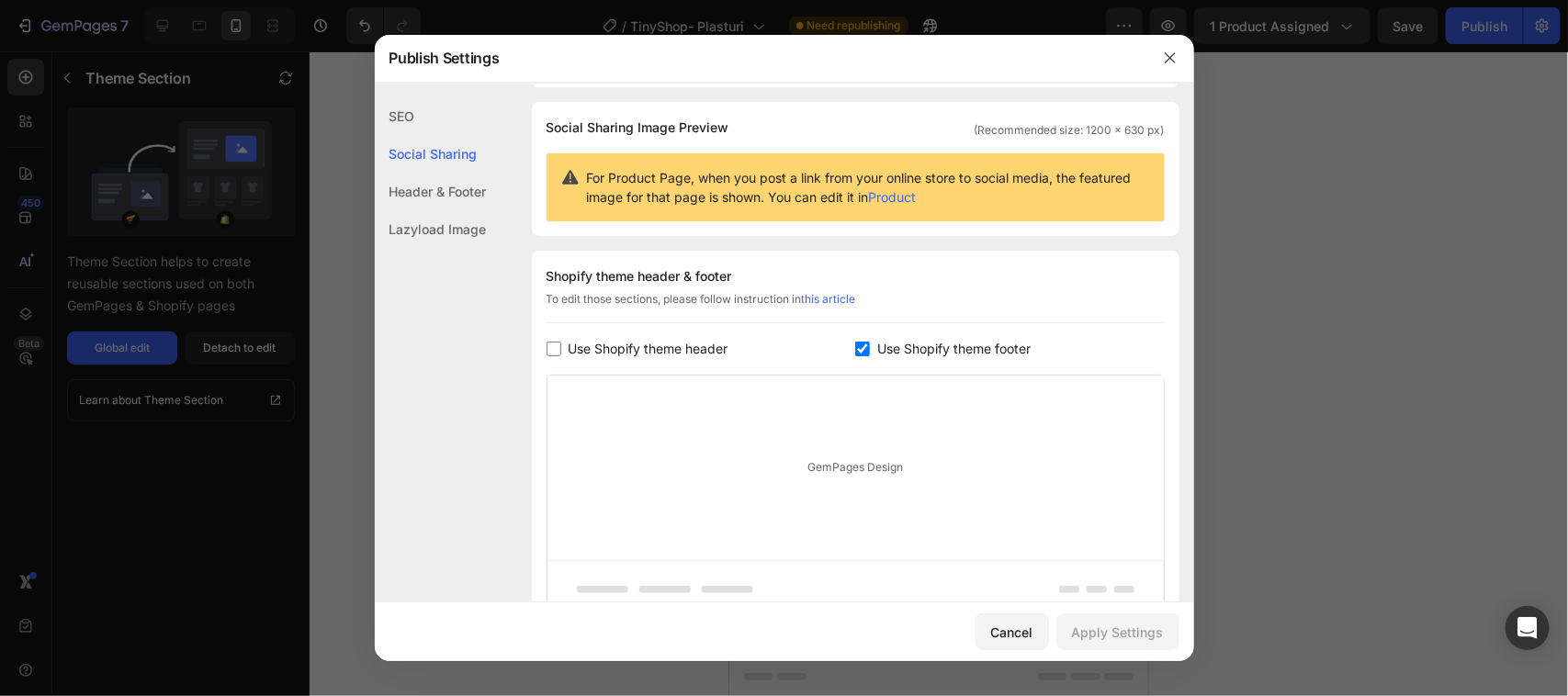
click at [443, 182] on div "Header & Footer" at bounding box center [431, 191] width 112 height 37
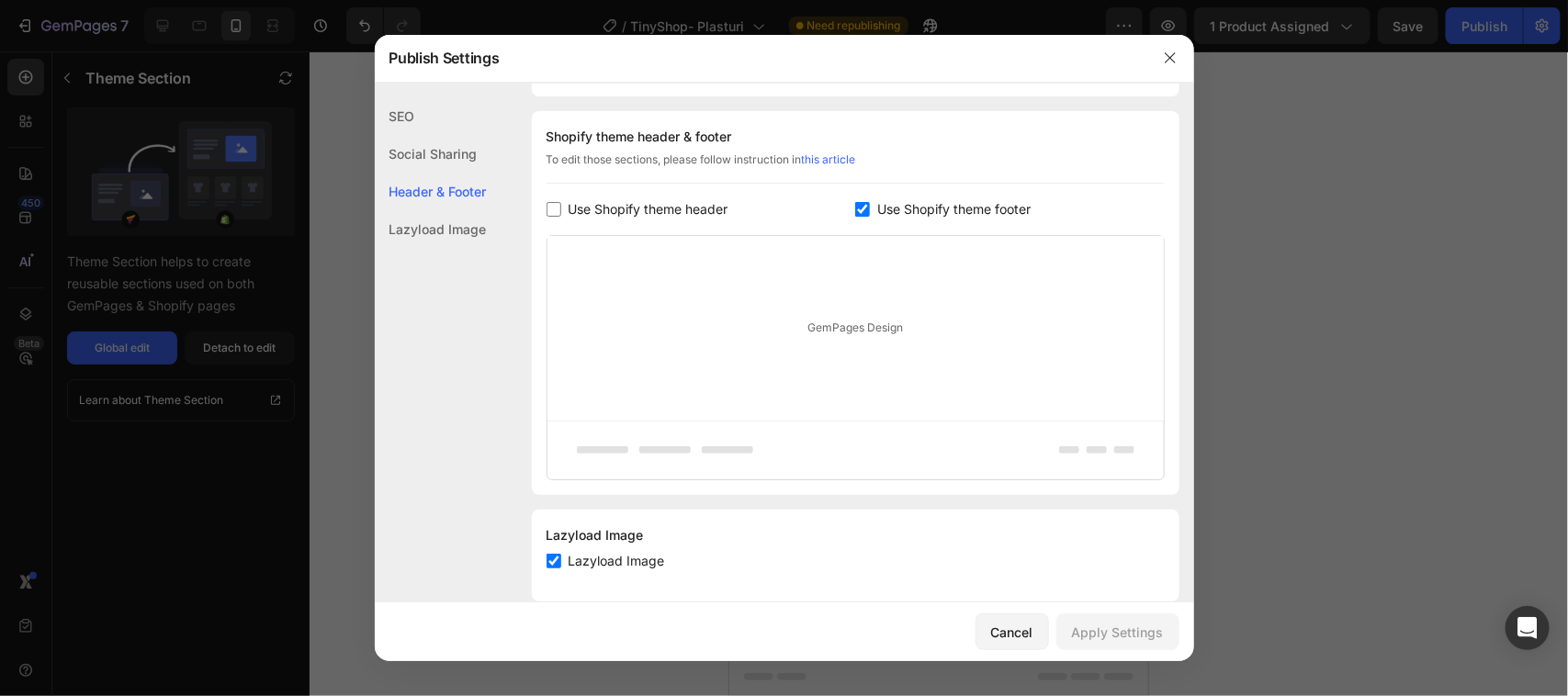
scroll to position [267, 0]
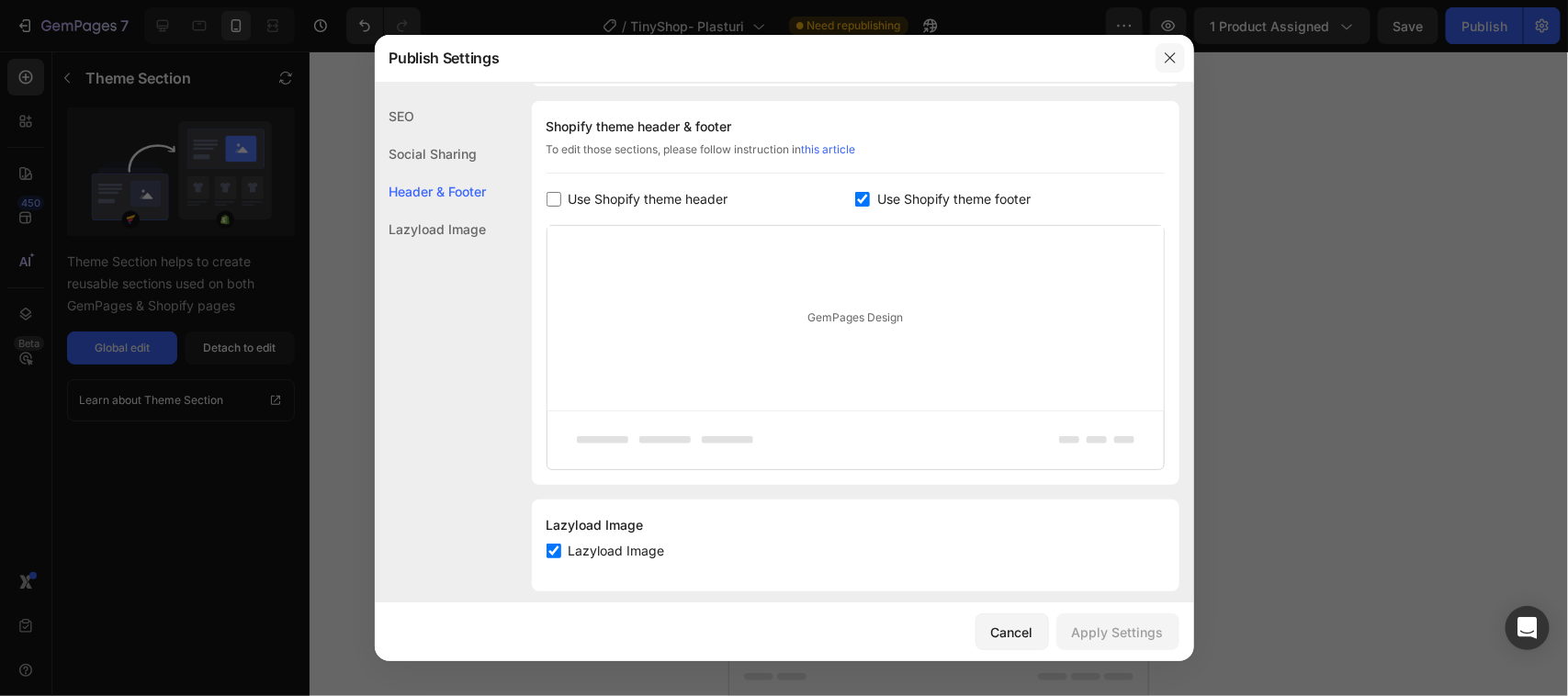
click at [1173, 47] on button "button" at bounding box center [1170, 57] width 29 height 29
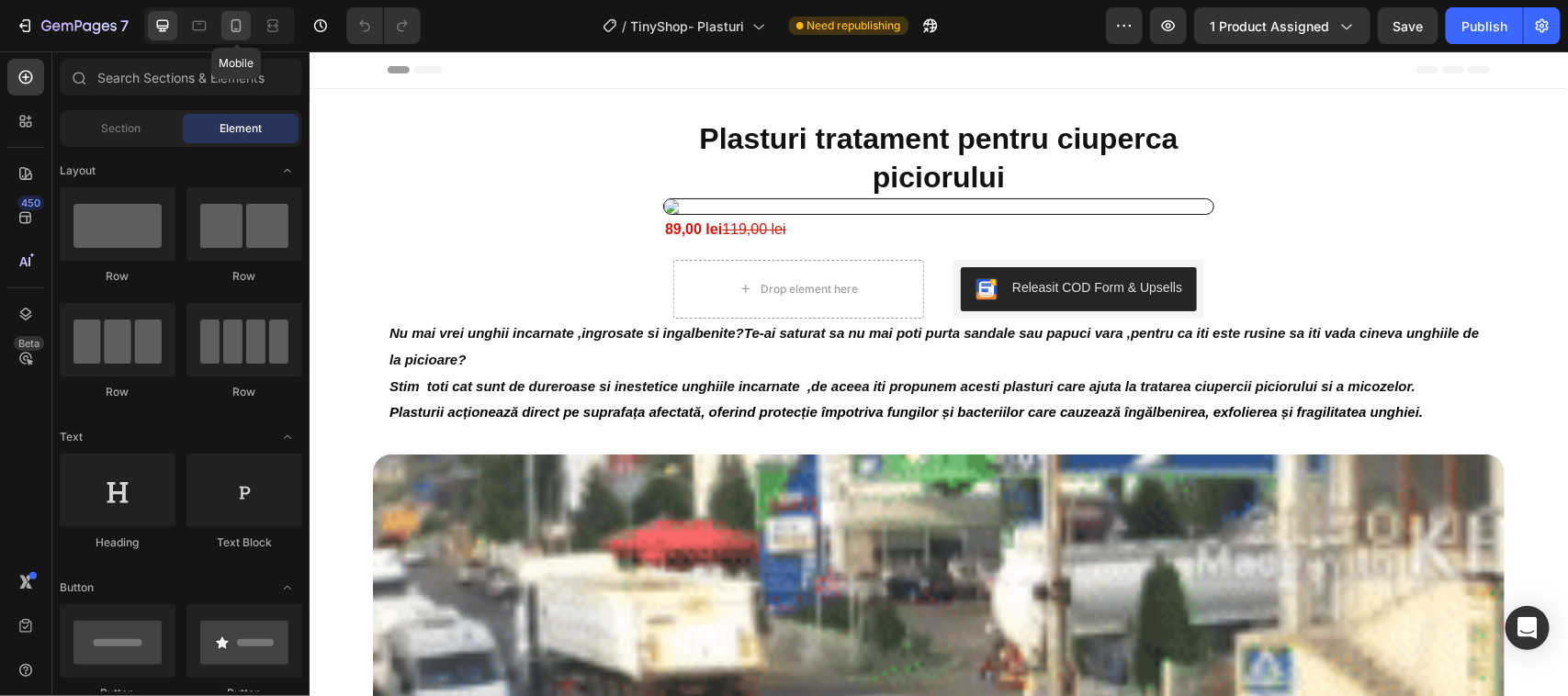
click at [240, 25] on icon at bounding box center [236, 26] width 19 height 19
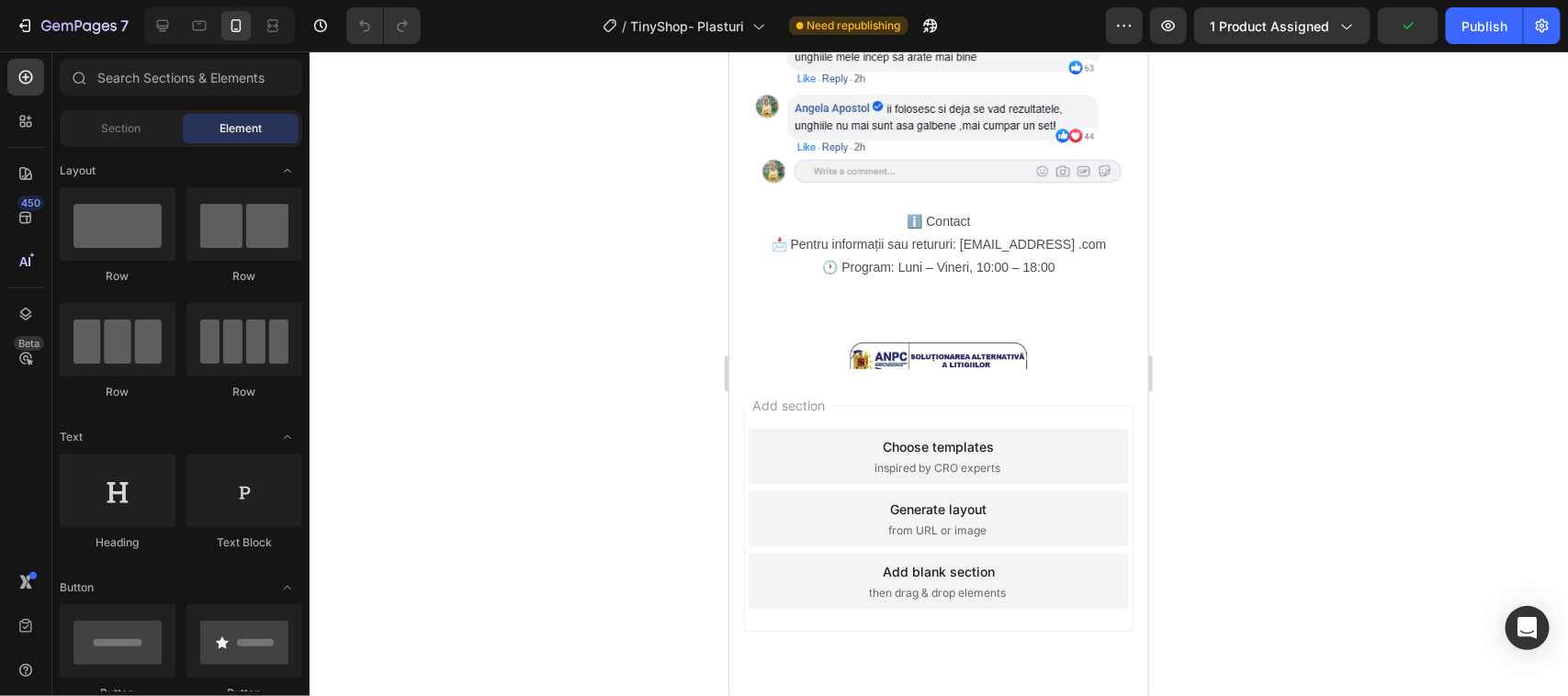
scroll to position [2635, 0]
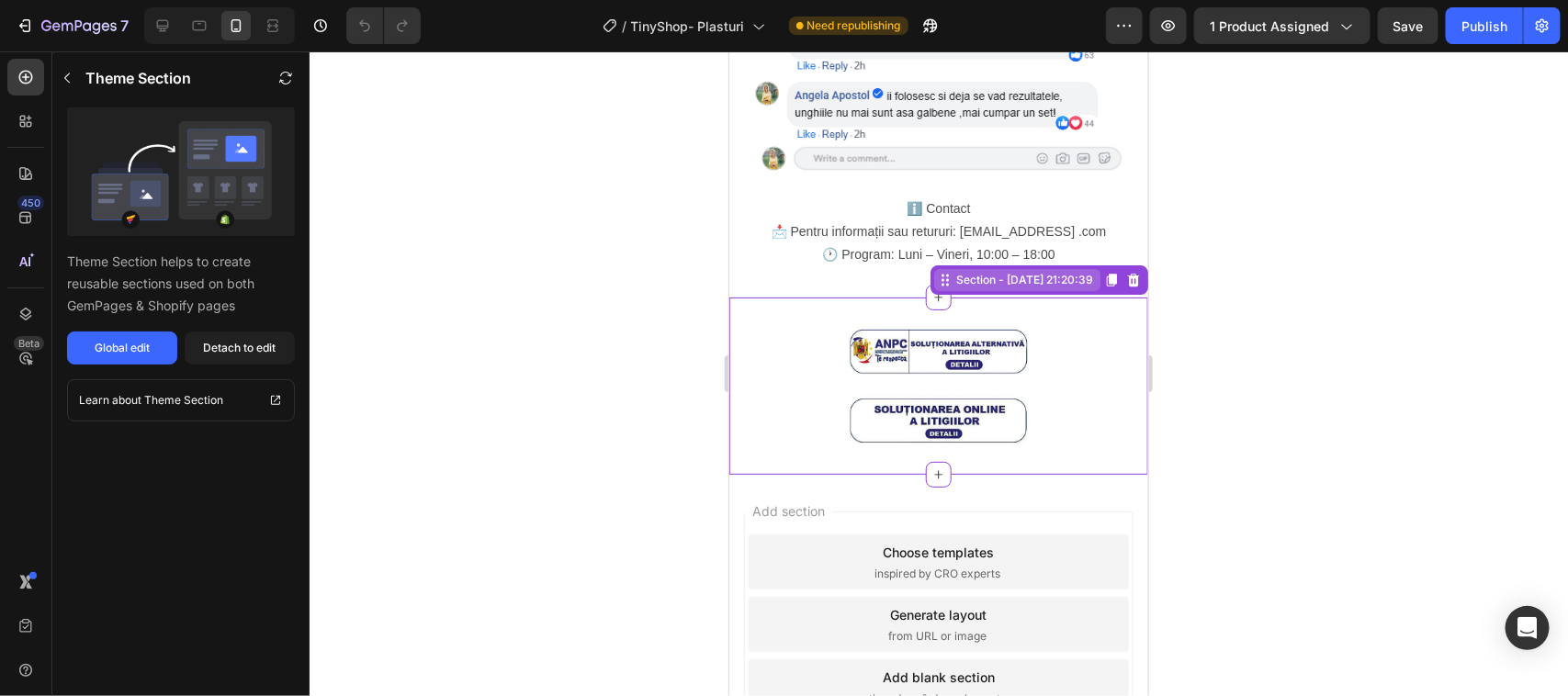
click at [1016, 268] on div "Section - Sep 26 21:20:39" at bounding box center [1016, 279] width 166 height 22
click at [221, 343] on div "Detach to edit" at bounding box center [240, 348] width 72 height 17
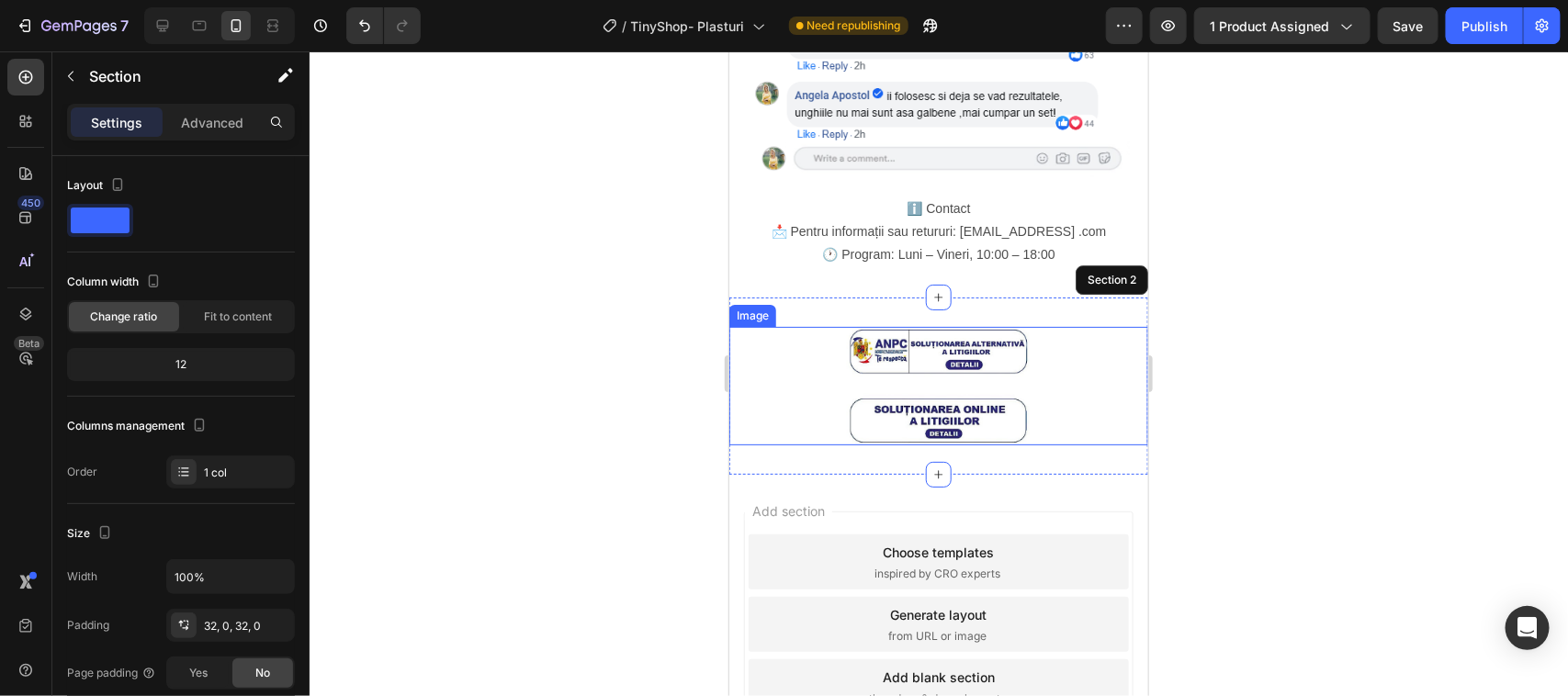
click at [956, 326] on img at bounding box center [938, 385] width 184 height 118
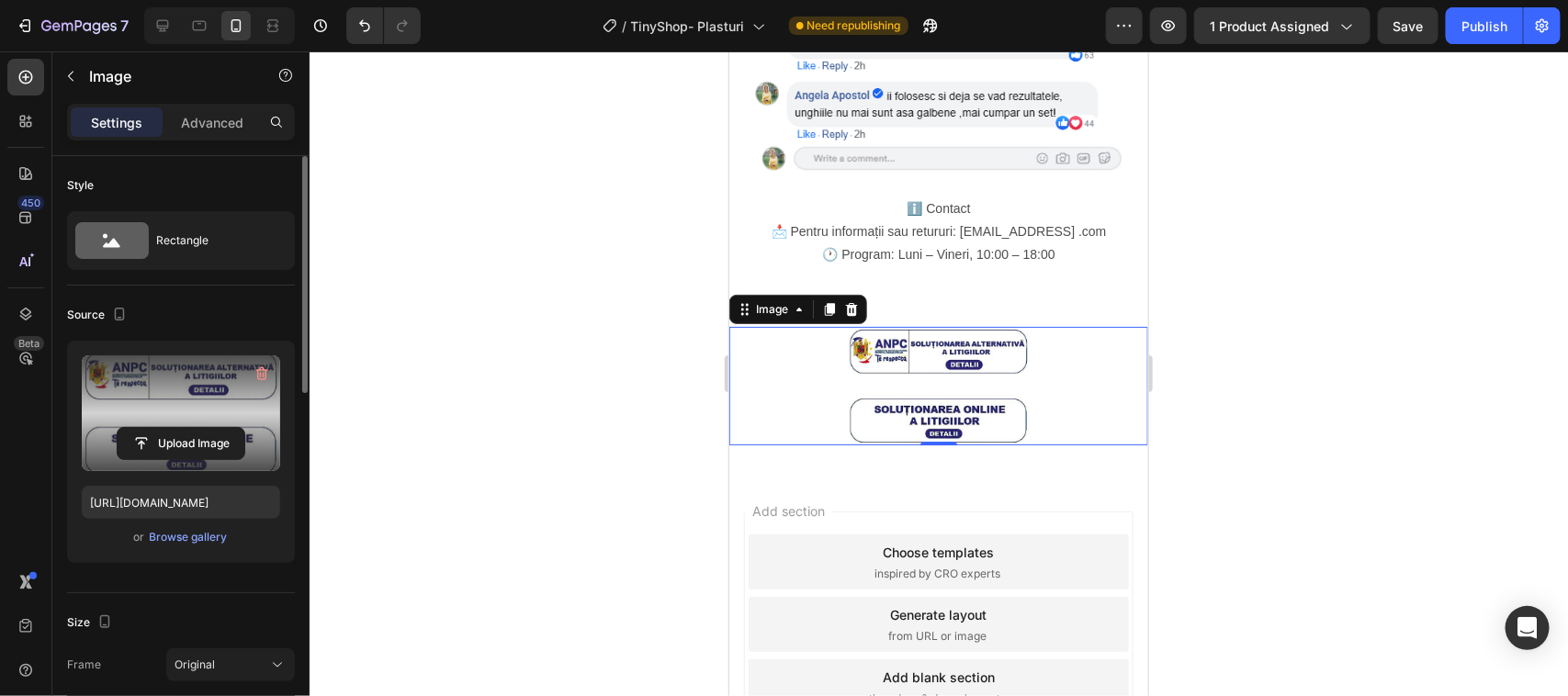
drag, startPoint x: 185, startPoint y: 375, endPoint x: 140, endPoint y: 389, distance: 47.1
click at [140, 389] on label at bounding box center [181, 412] width 199 height 115
click at [140, 428] on input "file" at bounding box center [180, 443] width 127 height 31
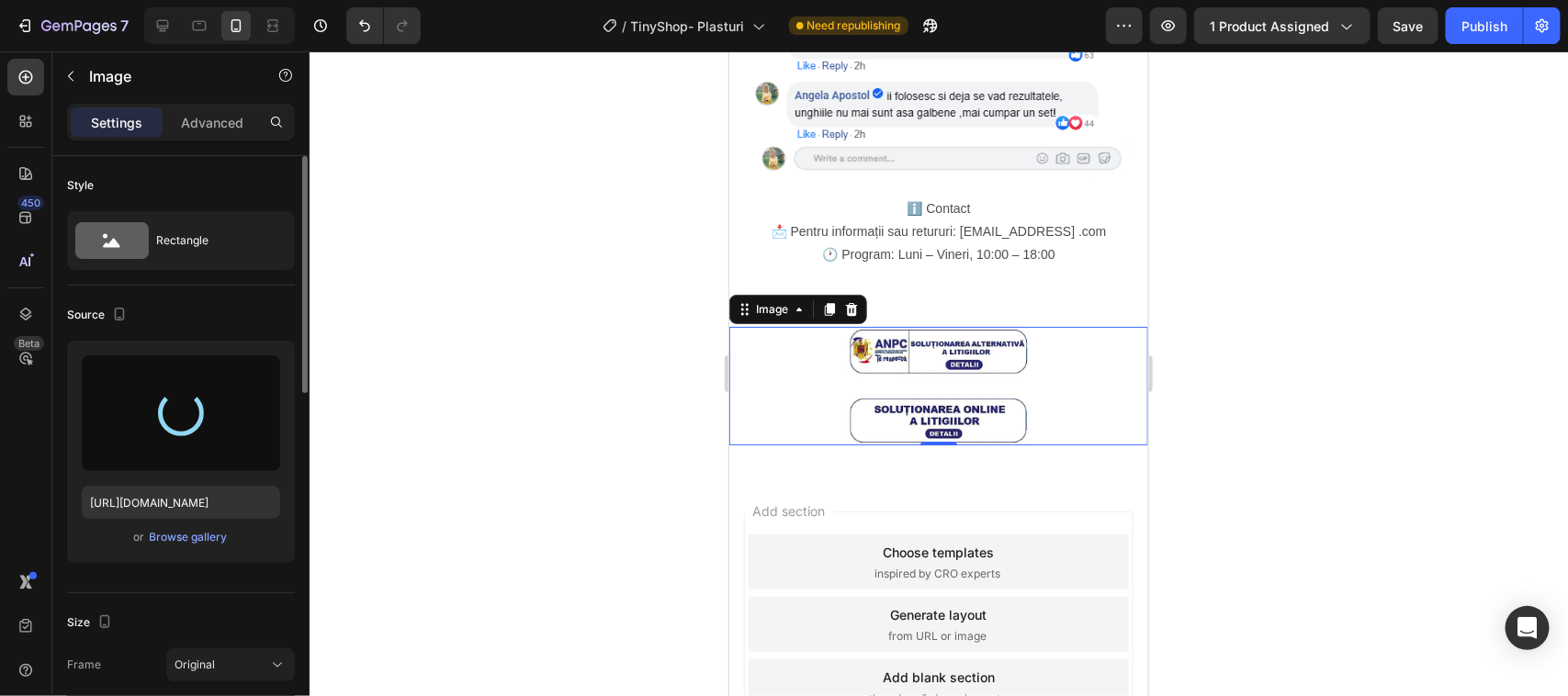
type input "https://cdn.shopify.com/s/files/1/0964/0060/5530/files/gempages_577008033326957…"
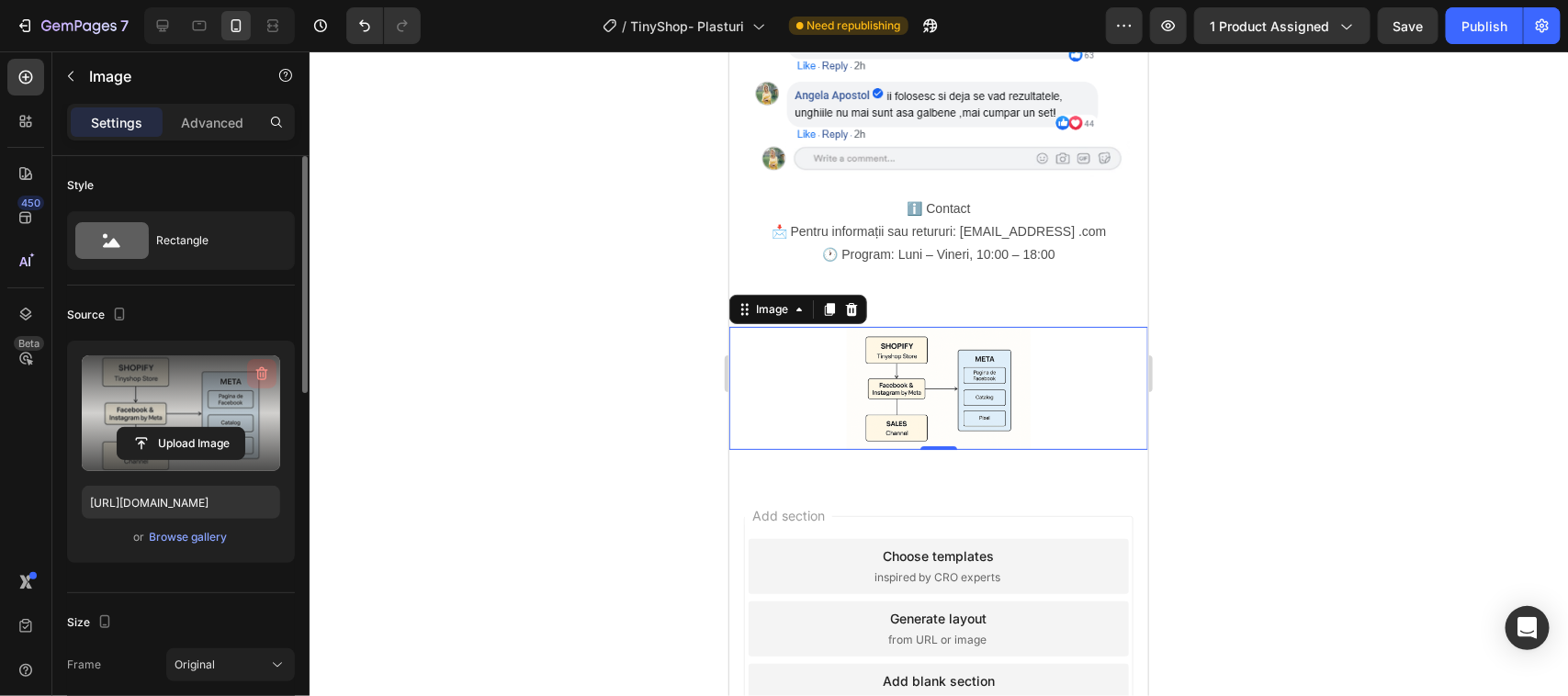
click at [259, 375] on icon "button" at bounding box center [262, 374] width 19 height 19
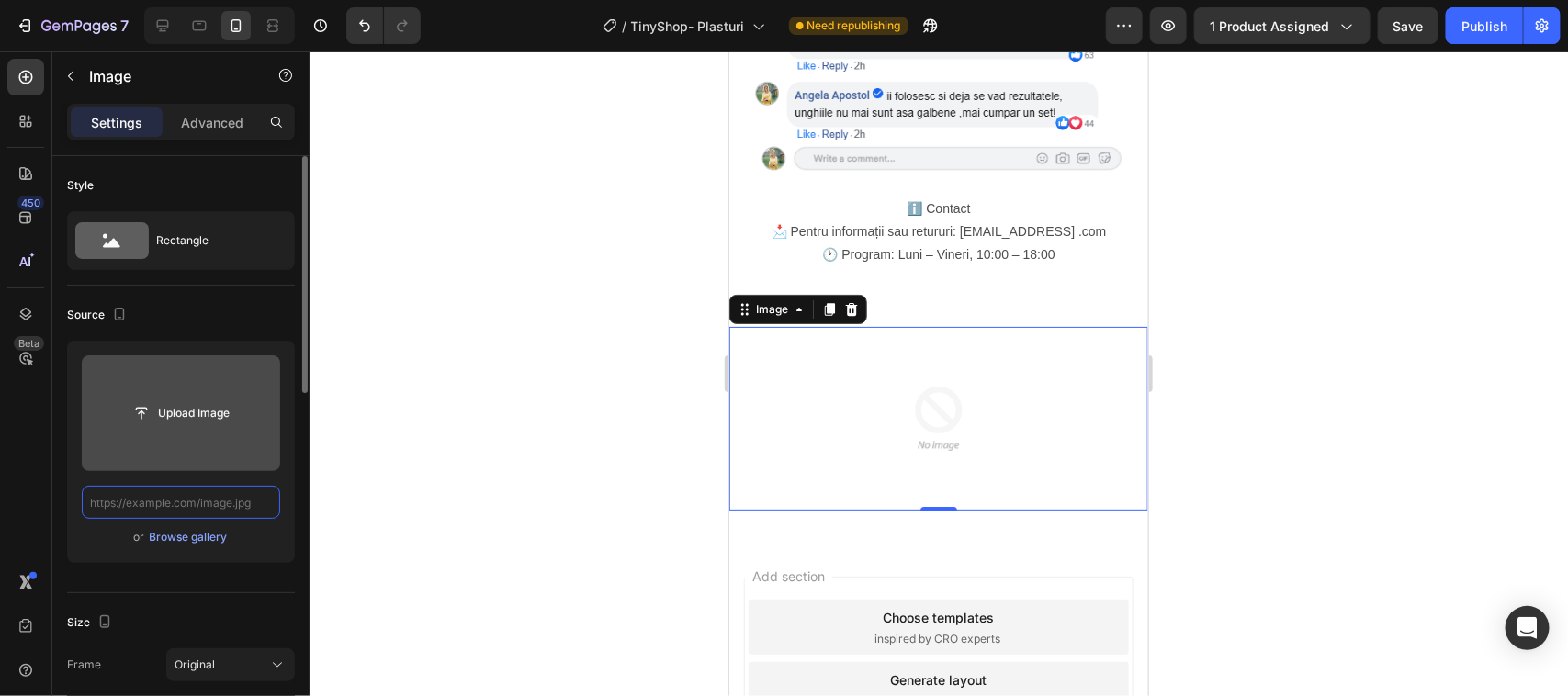
click at [261, 502] on input "text" at bounding box center [181, 501] width 199 height 33
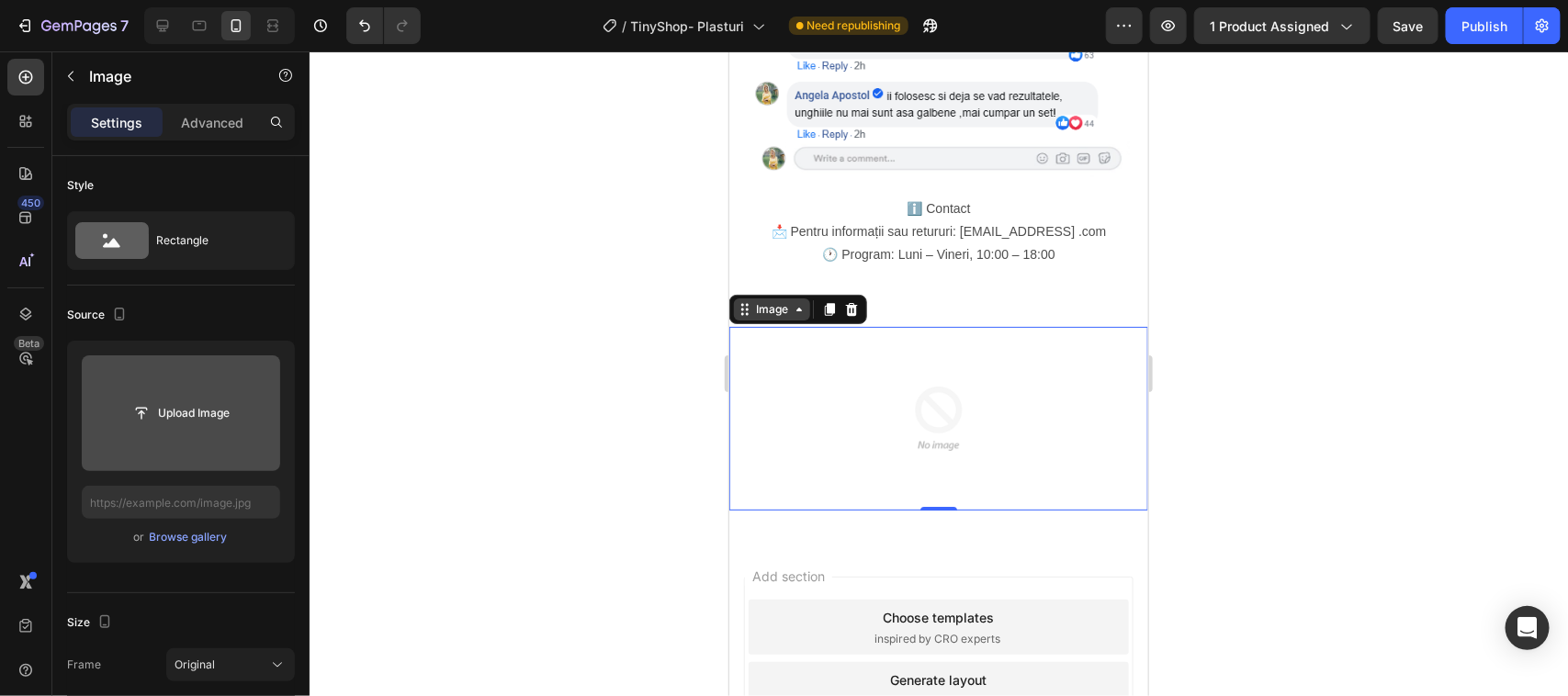
click at [797, 301] on icon at bounding box center [799, 308] width 15 height 15
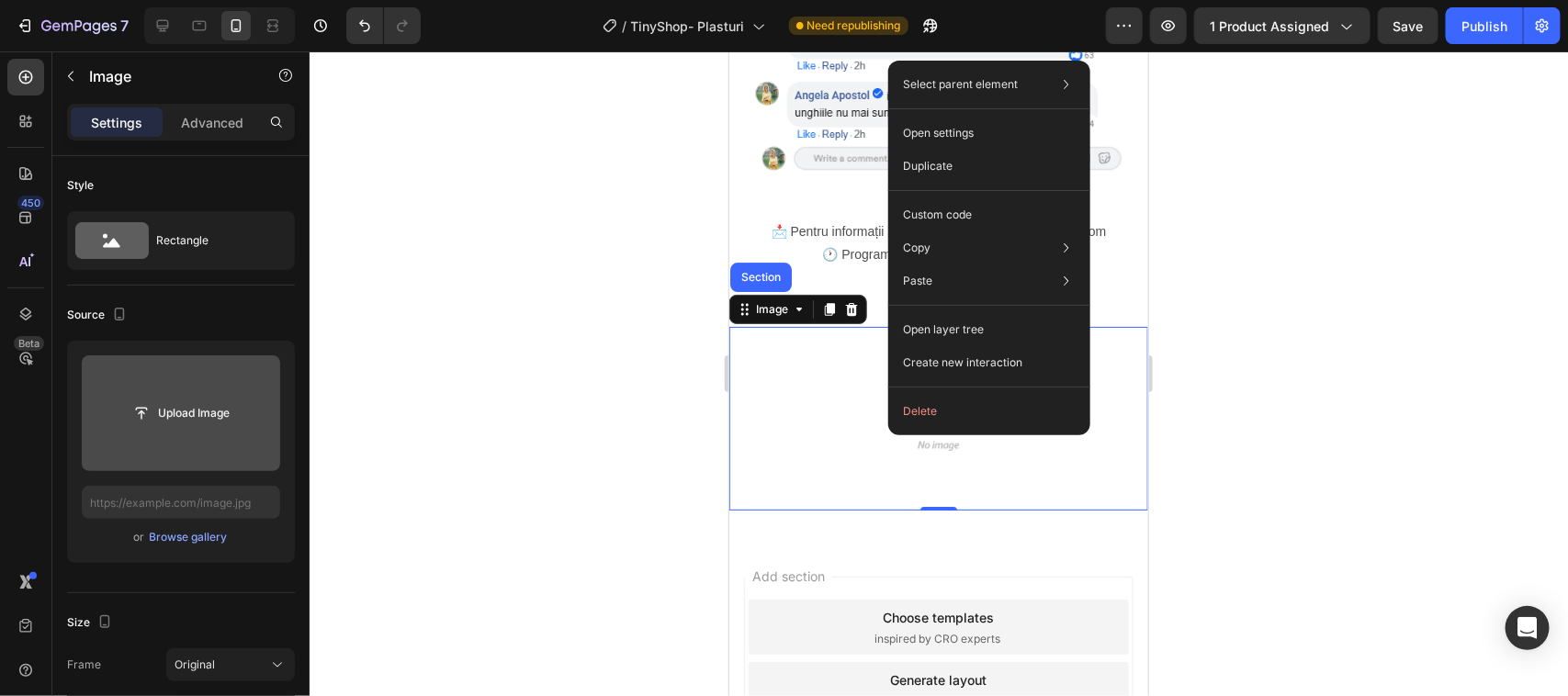
click at [814, 344] on div at bounding box center [937, 418] width 419 height 184
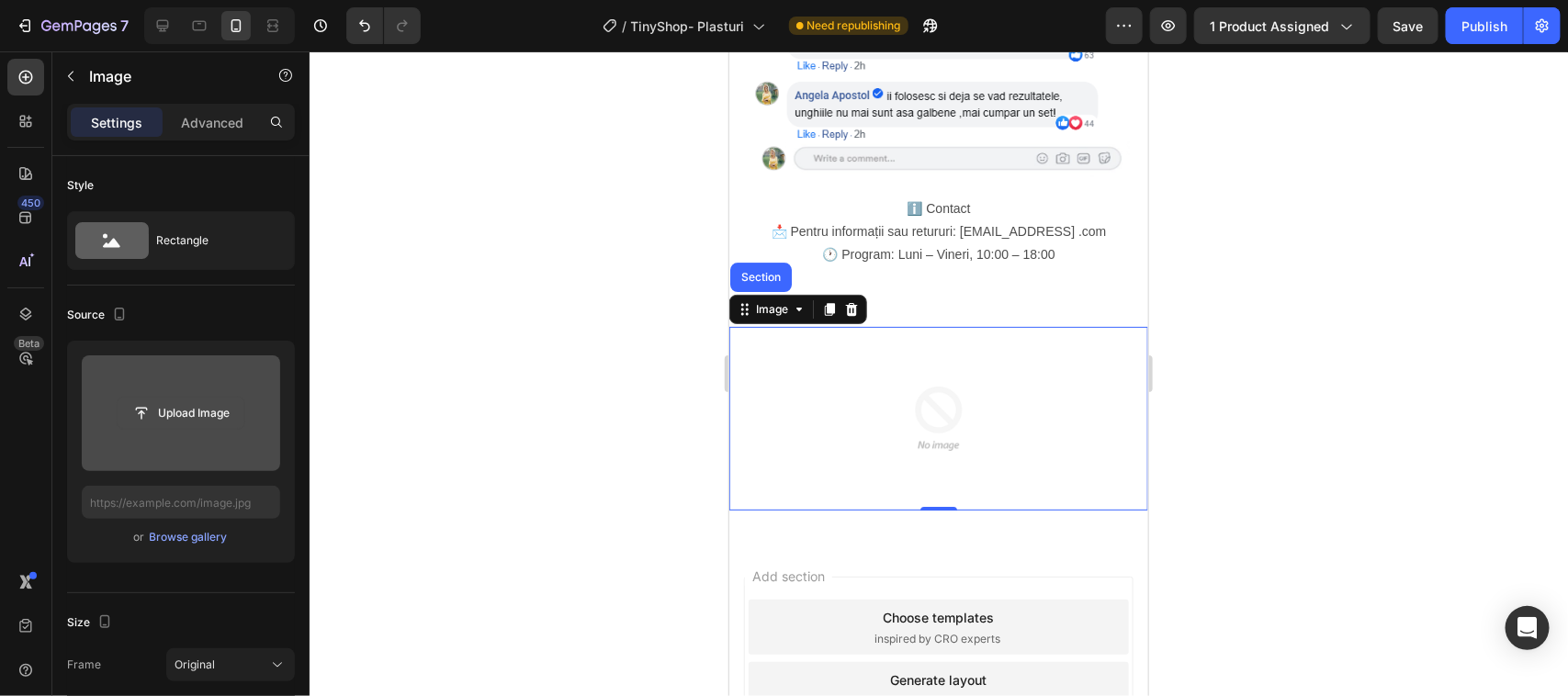
click at [185, 414] on input "file" at bounding box center [180, 412] width 127 height 31
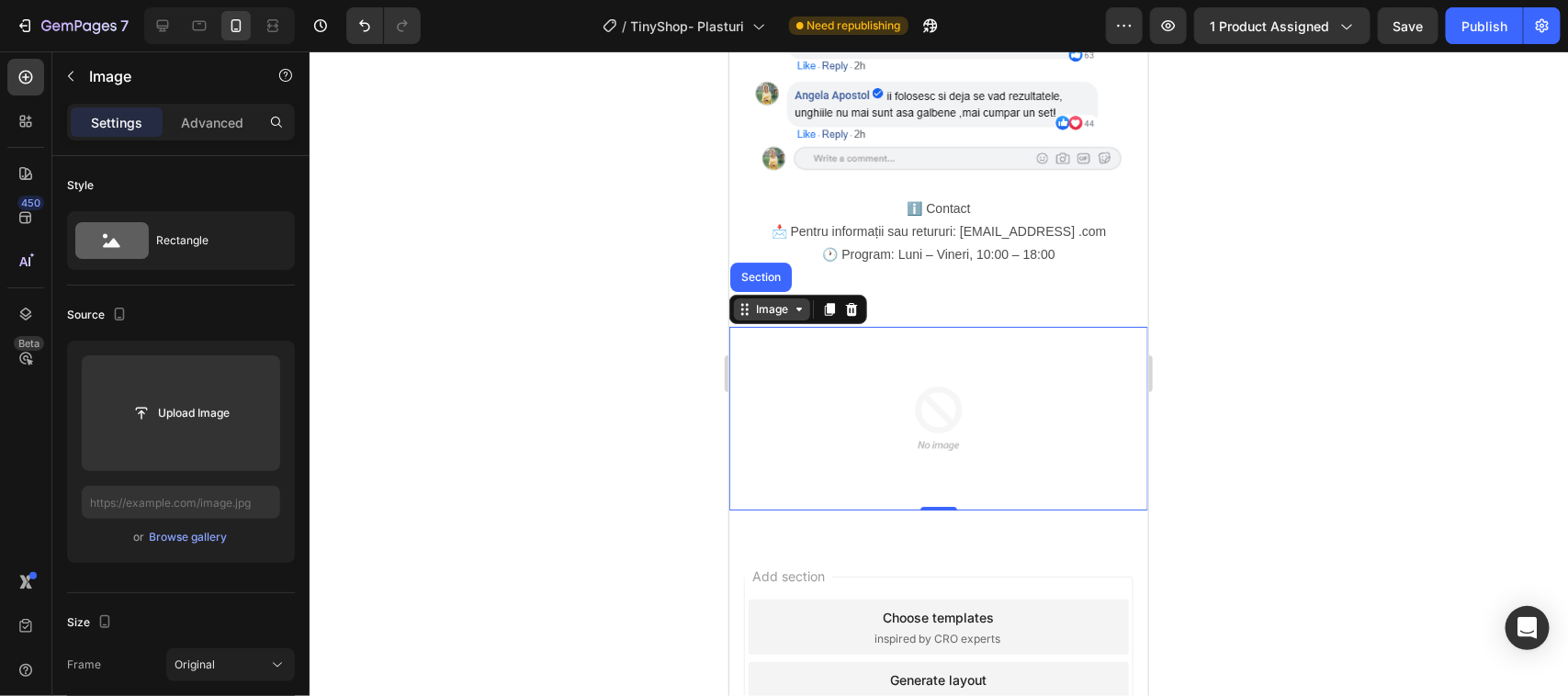
click at [776, 298] on div "Image" at bounding box center [770, 309] width 76 height 22
click at [778, 298] on div "Image" at bounding box center [770, 309] width 76 height 22
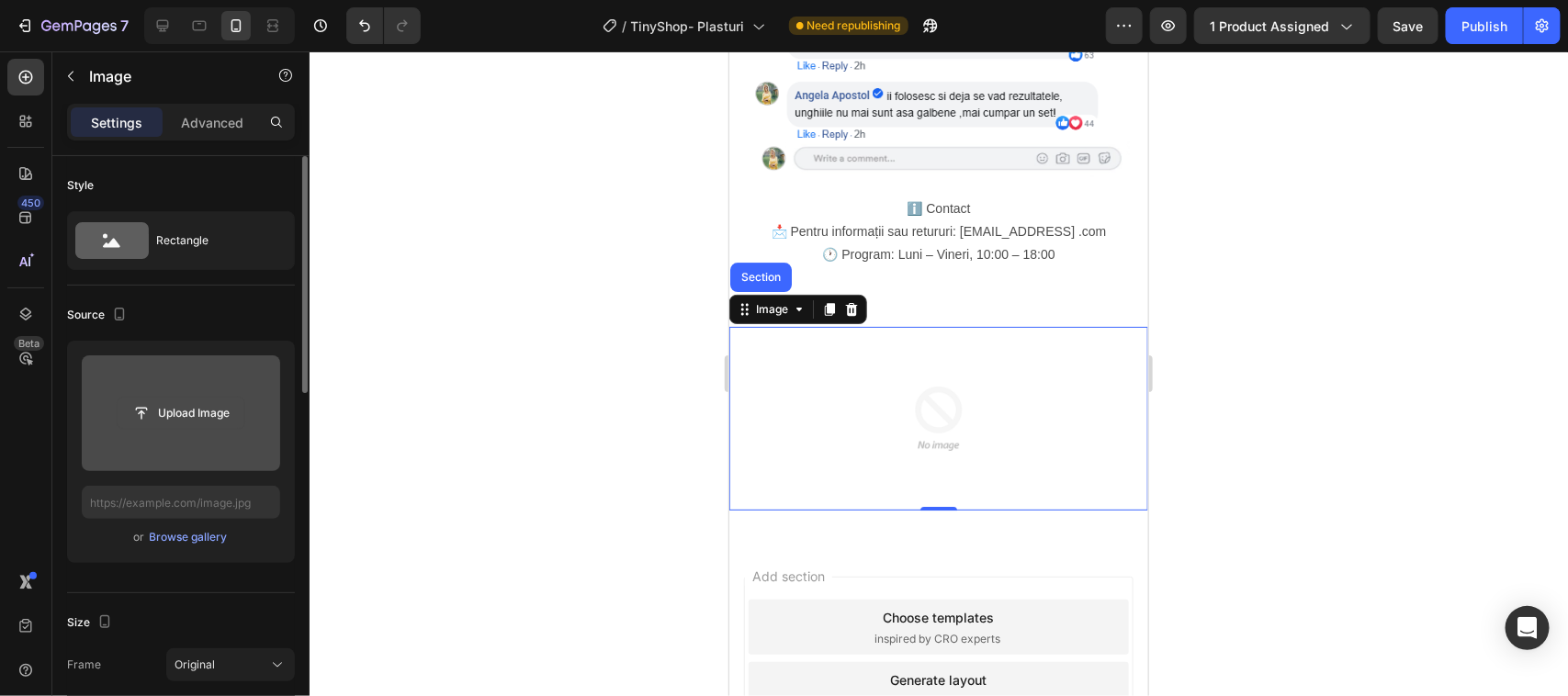
click at [144, 410] on input "file" at bounding box center [180, 412] width 127 height 31
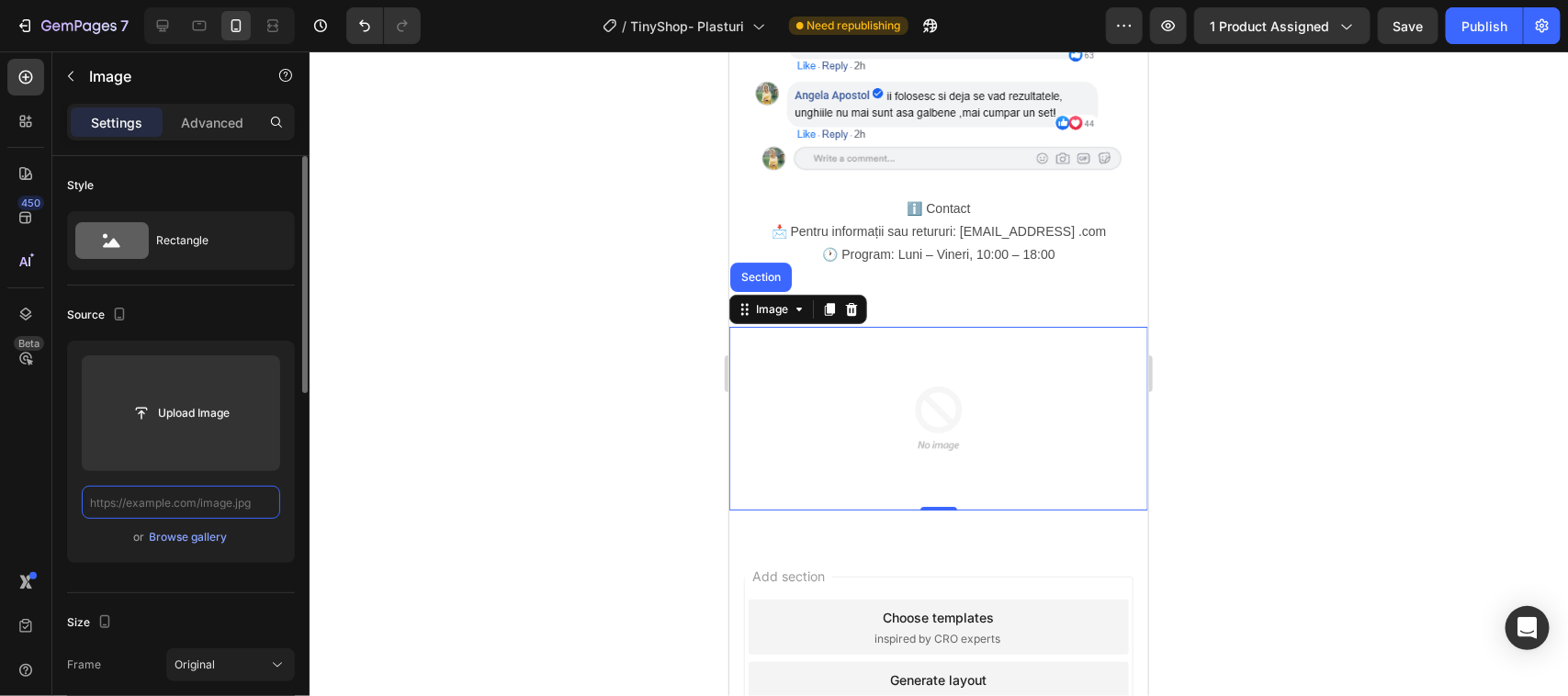
click at [253, 502] on input "text" at bounding box center [181, 501] width 199 height 33
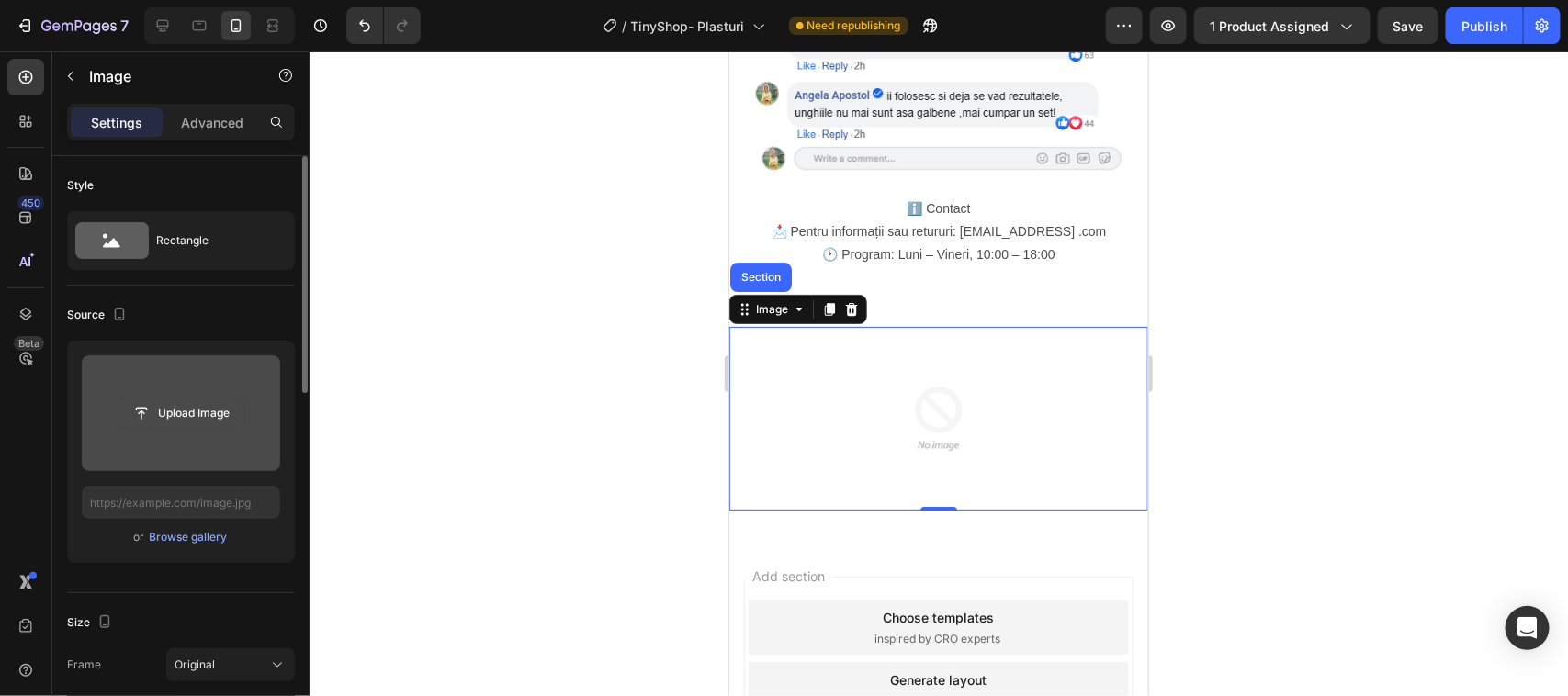
click at [138, 407] on input "file" at bounding box center [180, 412] width 127 height 31
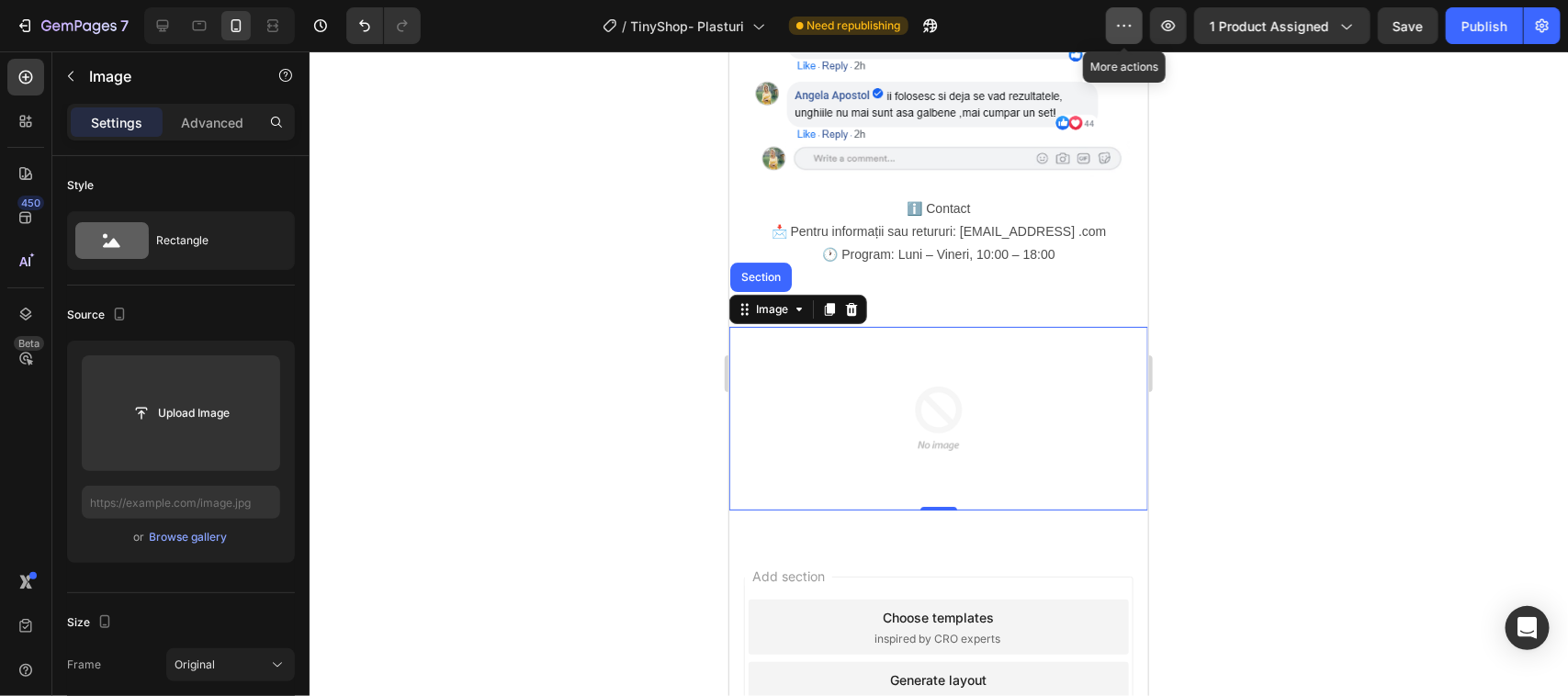
click at [1122, 27] on icon "button" at bounding box center [1125, 26] width 19 height 19
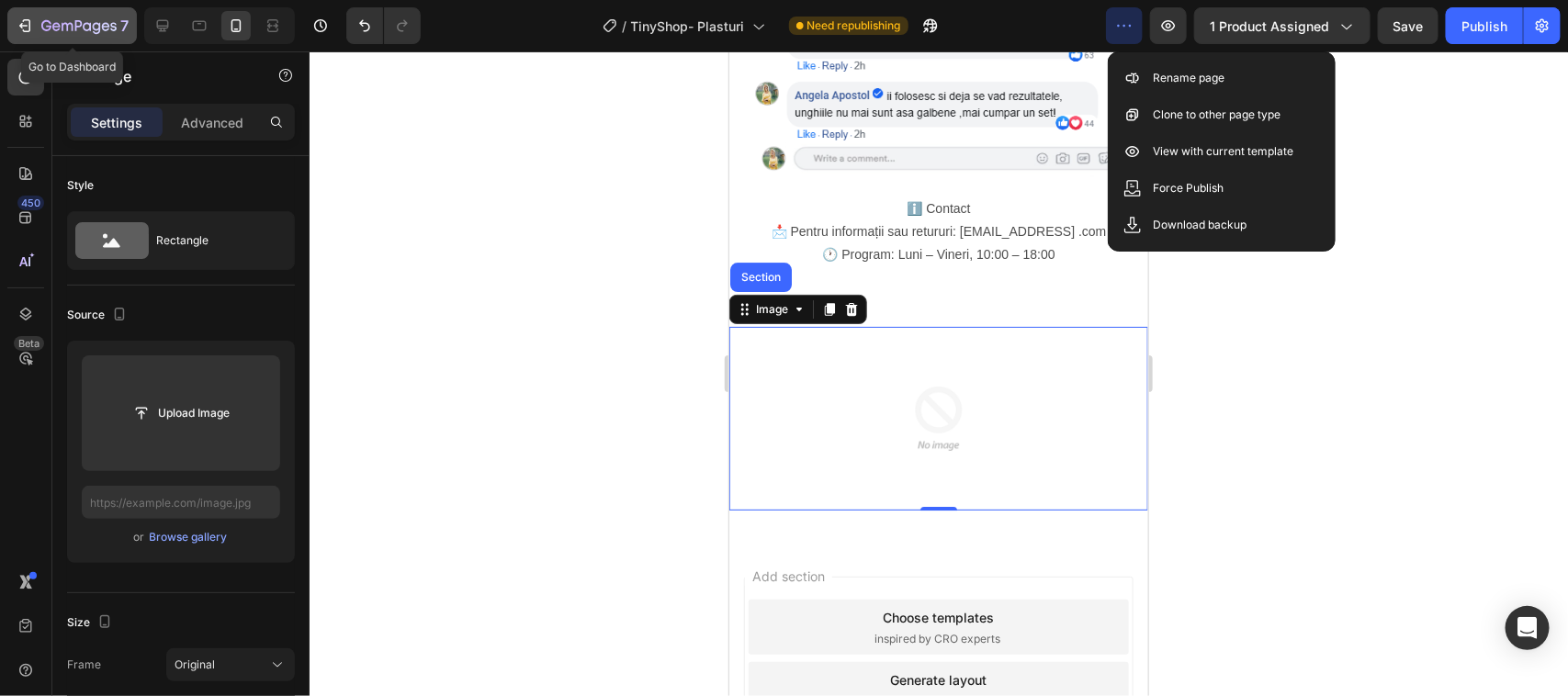
click at [28, 23] on icon "button" at bounding box center [25, 26] width 19 height 19
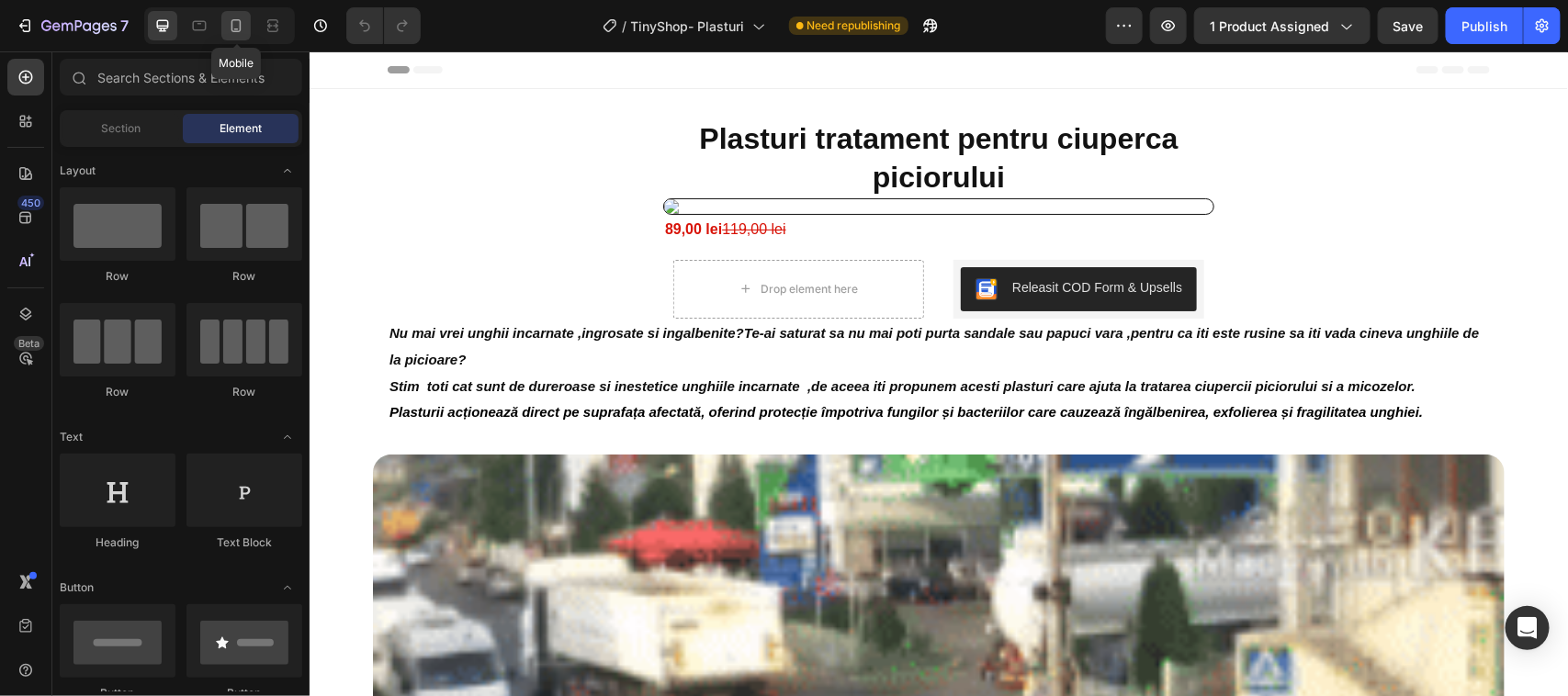
click at [239, 29] on icon at bounding box center [236, 26] width 19 height 19
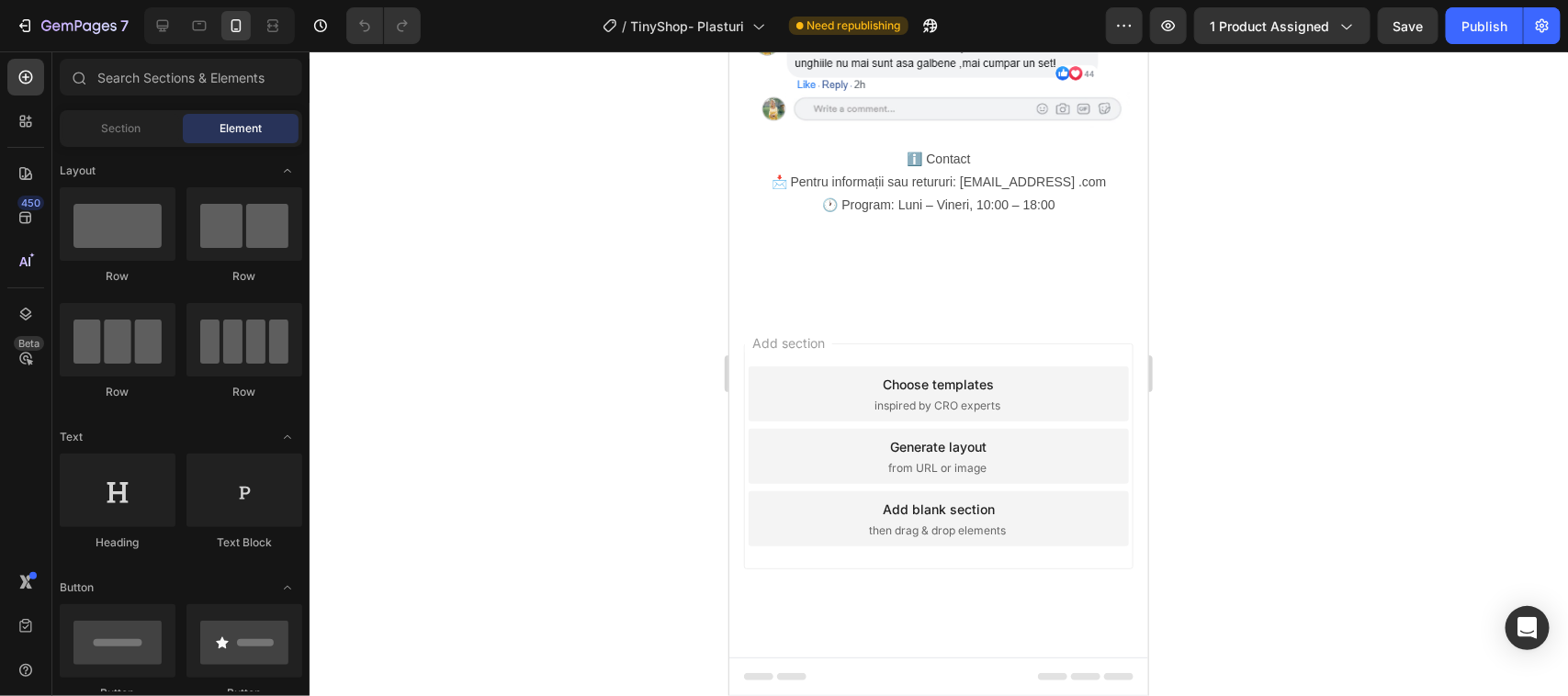
scroll to position [2635, 0]
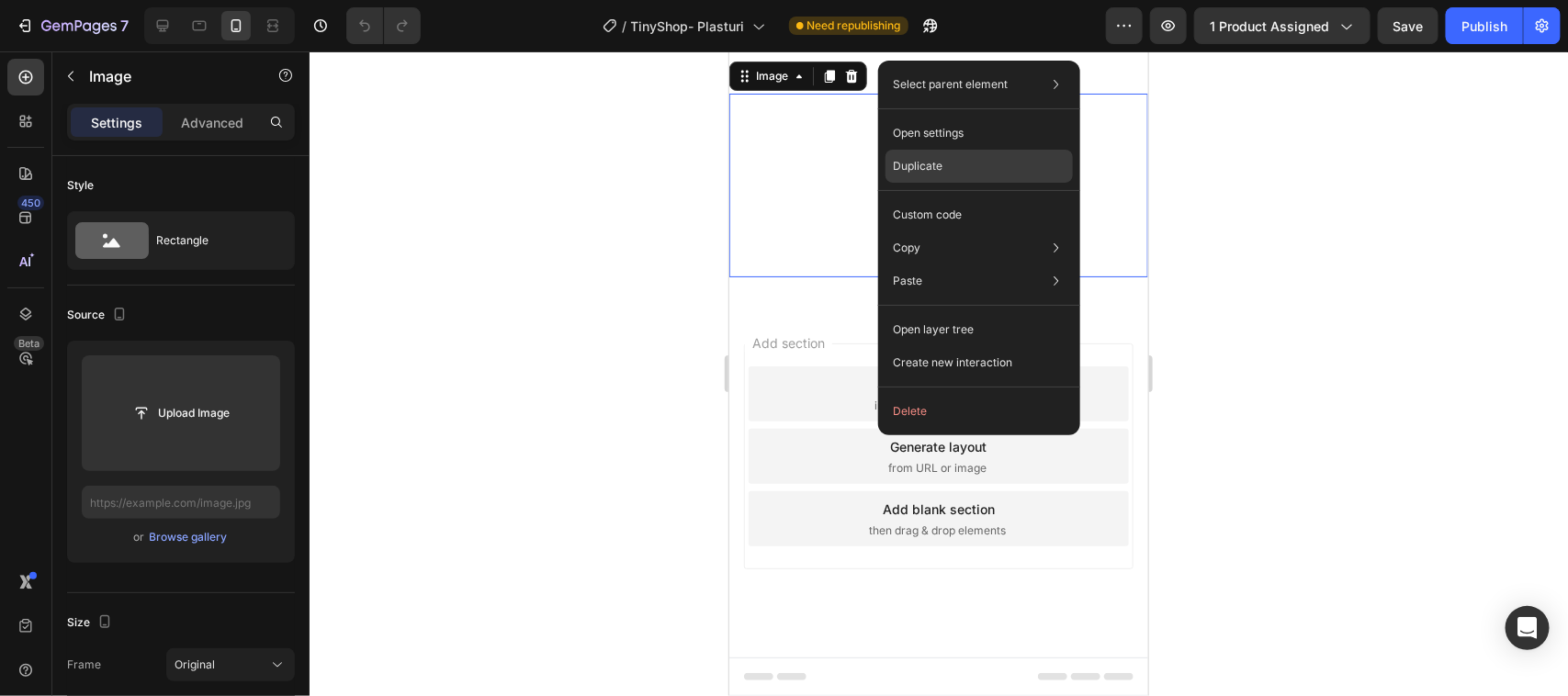
click at [952, 163] on div "Duplicate" at bounding box center [979, 166] width 187 height 33
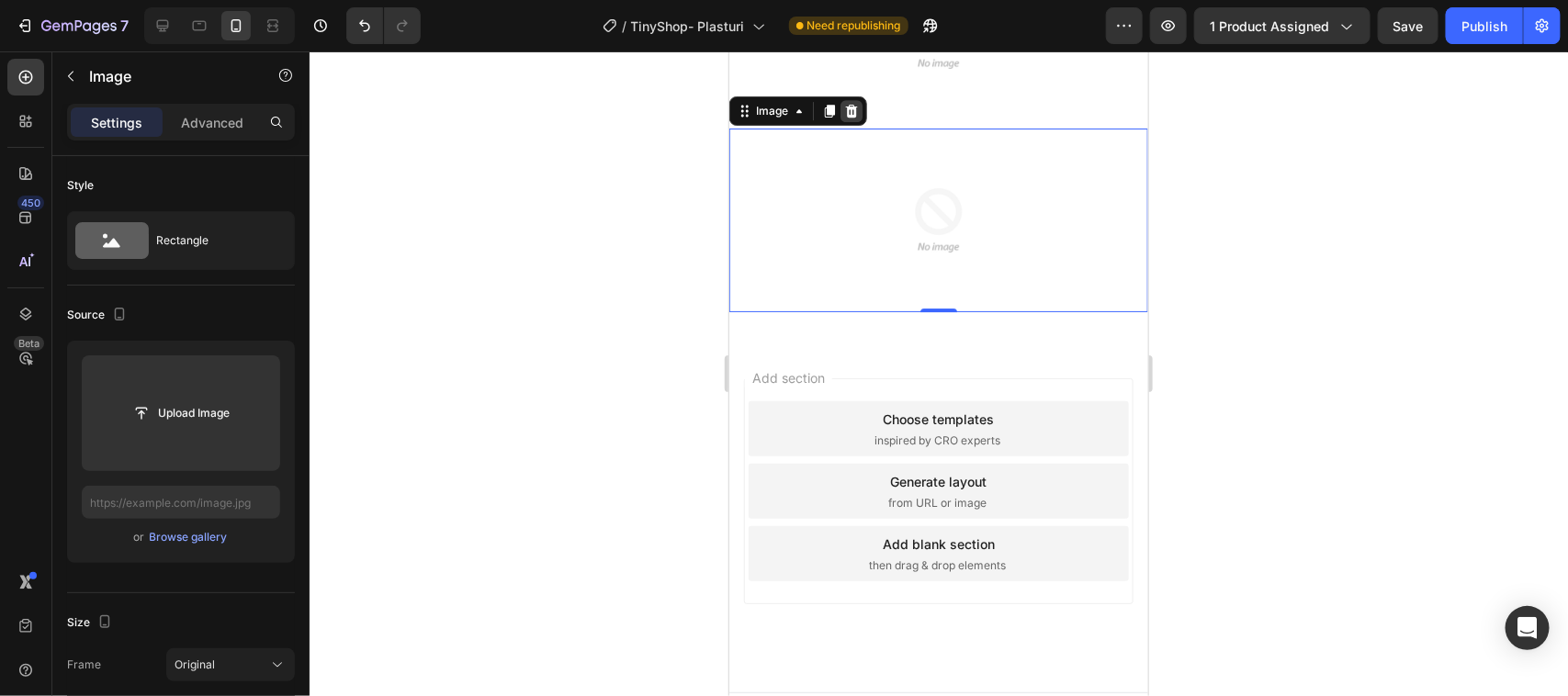
click at [846, 117] on icon at bounding box center [851, 111] width 15 height 15
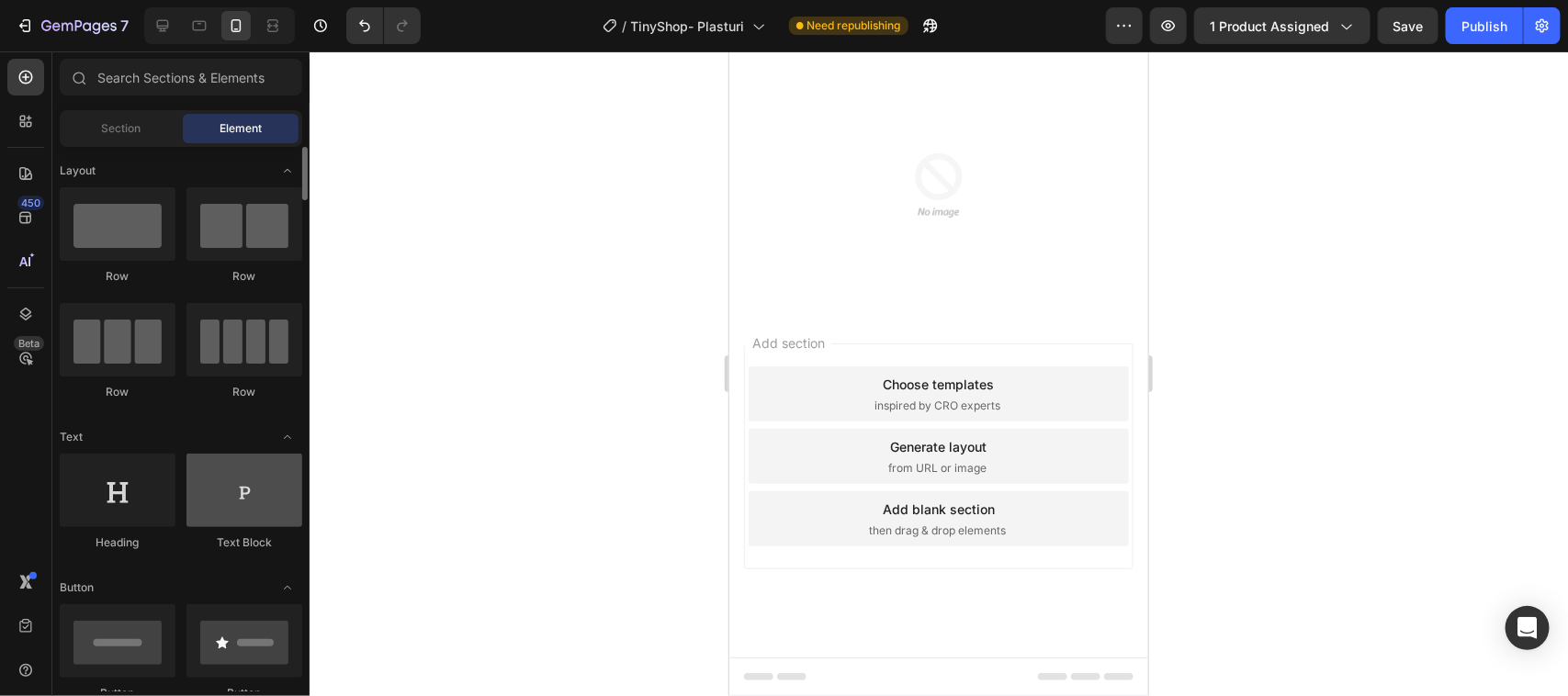
scroll to position [230, 0]
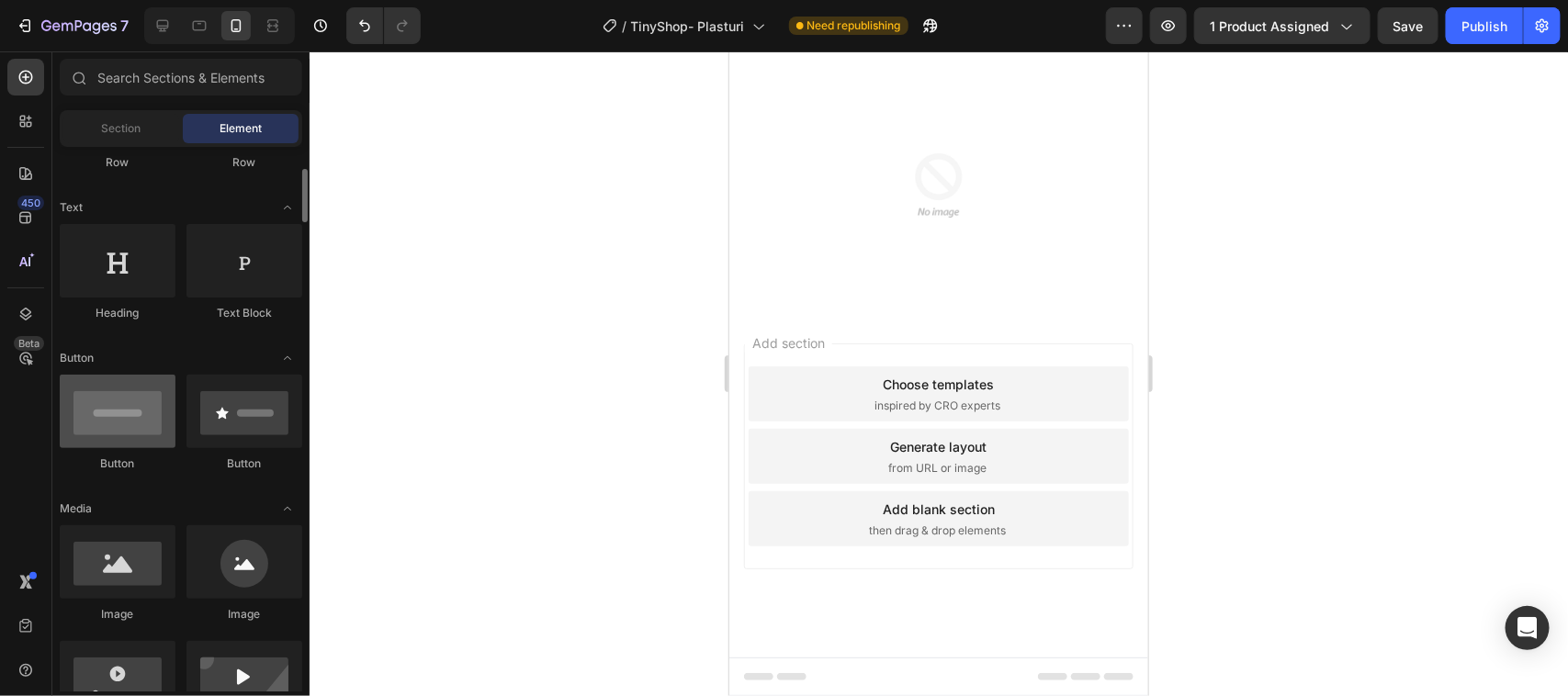
click at [107, 418] on div at bounding box center [117, 411] width 115 height 73
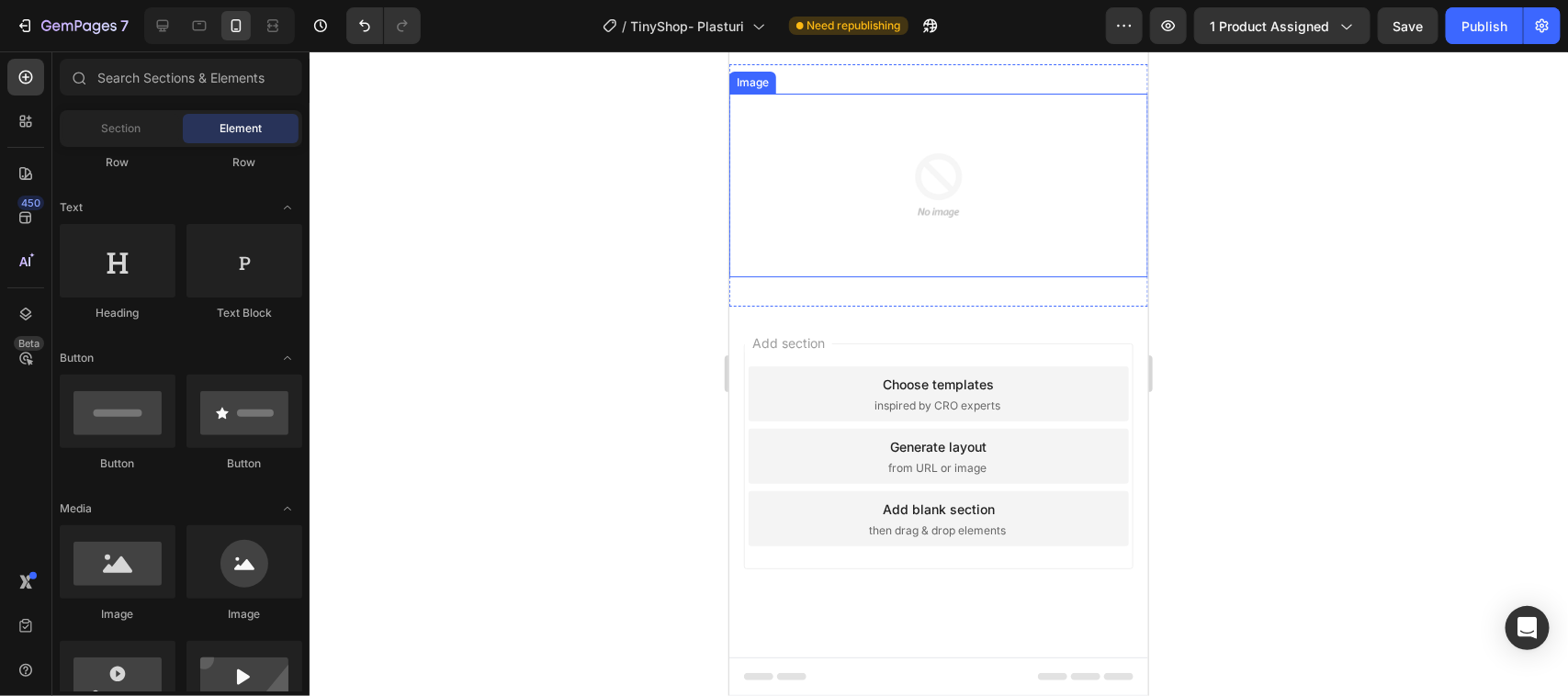
click at [911, 276] on img at bounding box center [938, 185] width 184 height 184
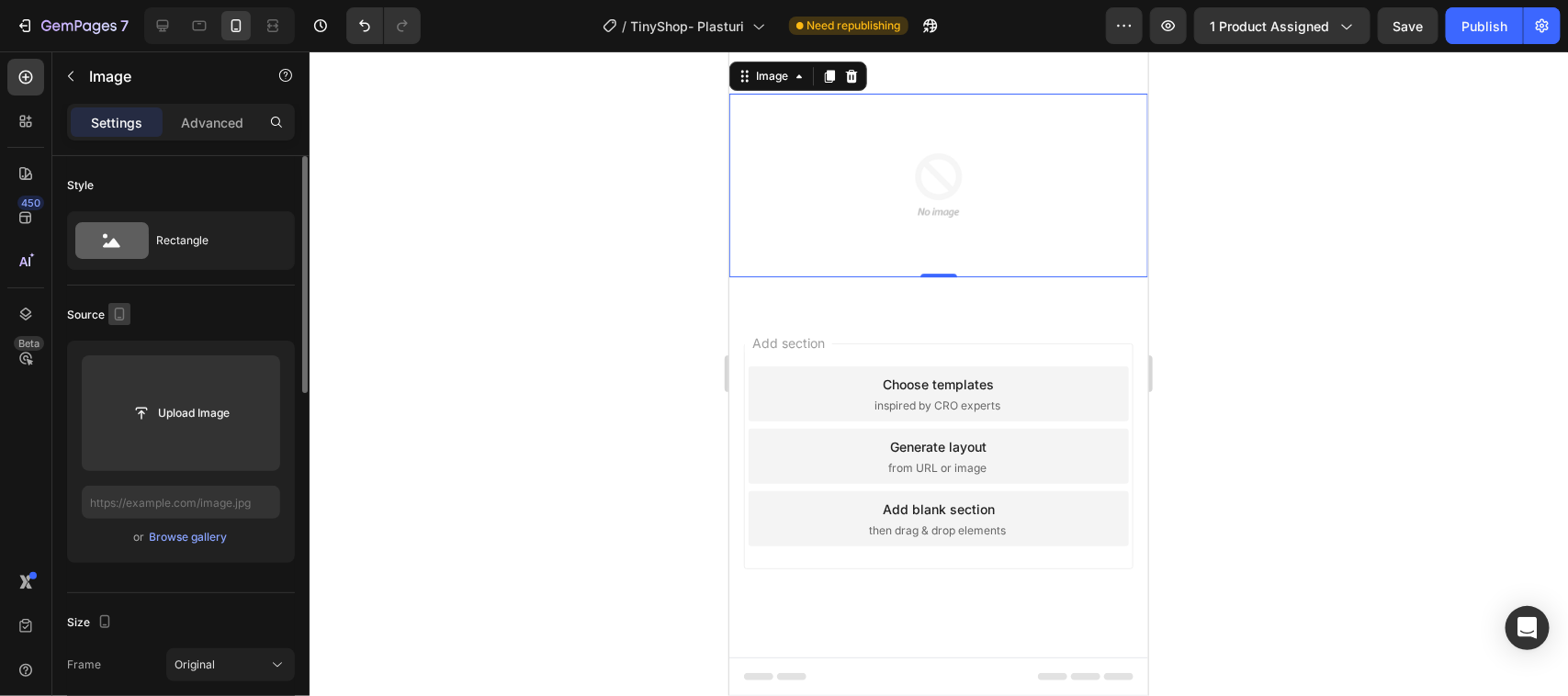
click at [119, 317] on icon "button" at bounding box center [119, 318] width 5 height 2
click at [189, 308] on div "Source" at bounding box center [181, 314] width 228 height 29
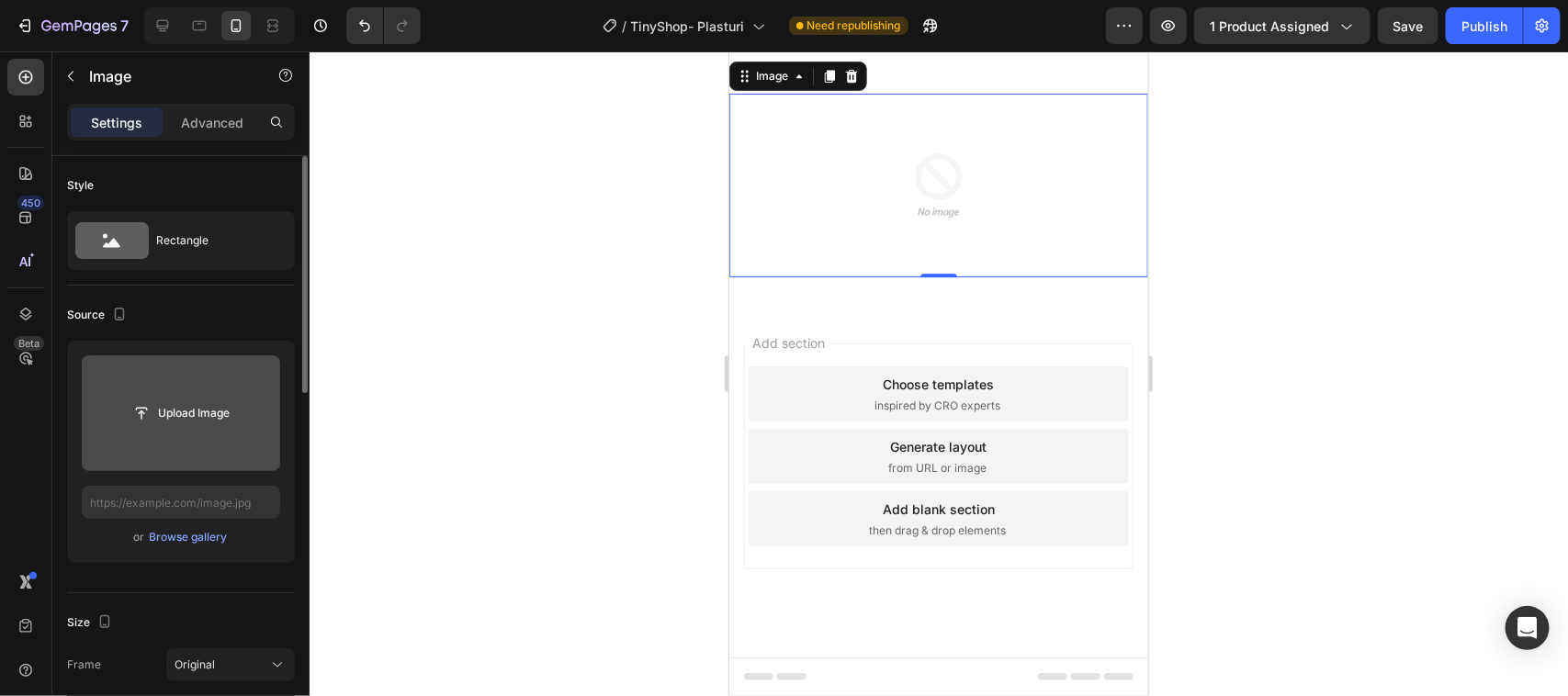
scroll to position [230, 0]
